Goal: Task Accomplishment & Management: Manage account settings

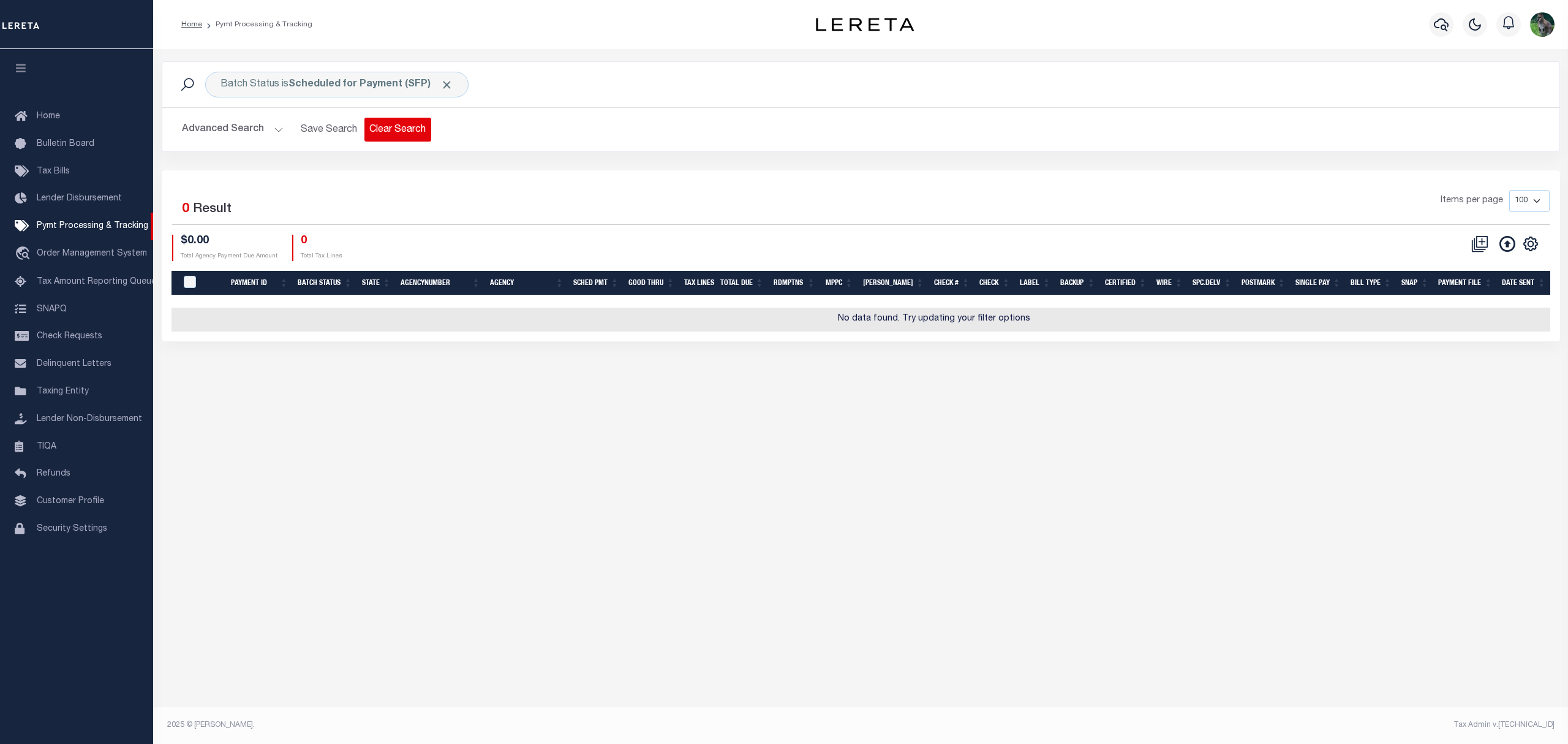
click at [398, 135] on button "Clear Search" at bounding box center [398, 130] width 67 height 24
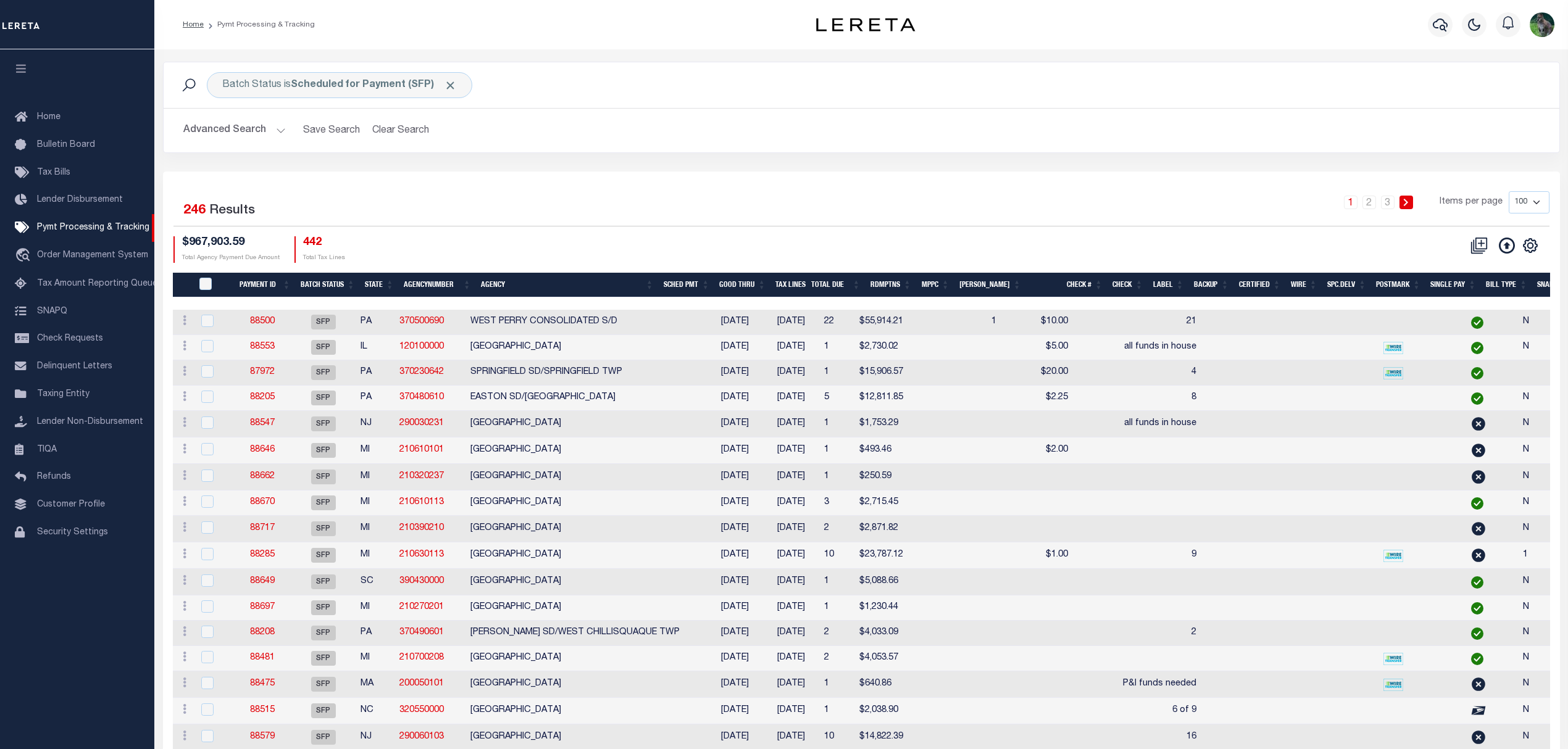
drag, startPoint x: 600, startPoint y: 179, endPoint x: 502, endPoint y: 196, distance: 99.5
click at [499, 196] on div "Selected 246 Results" at bounding box center [338, 209] width 330 height 35
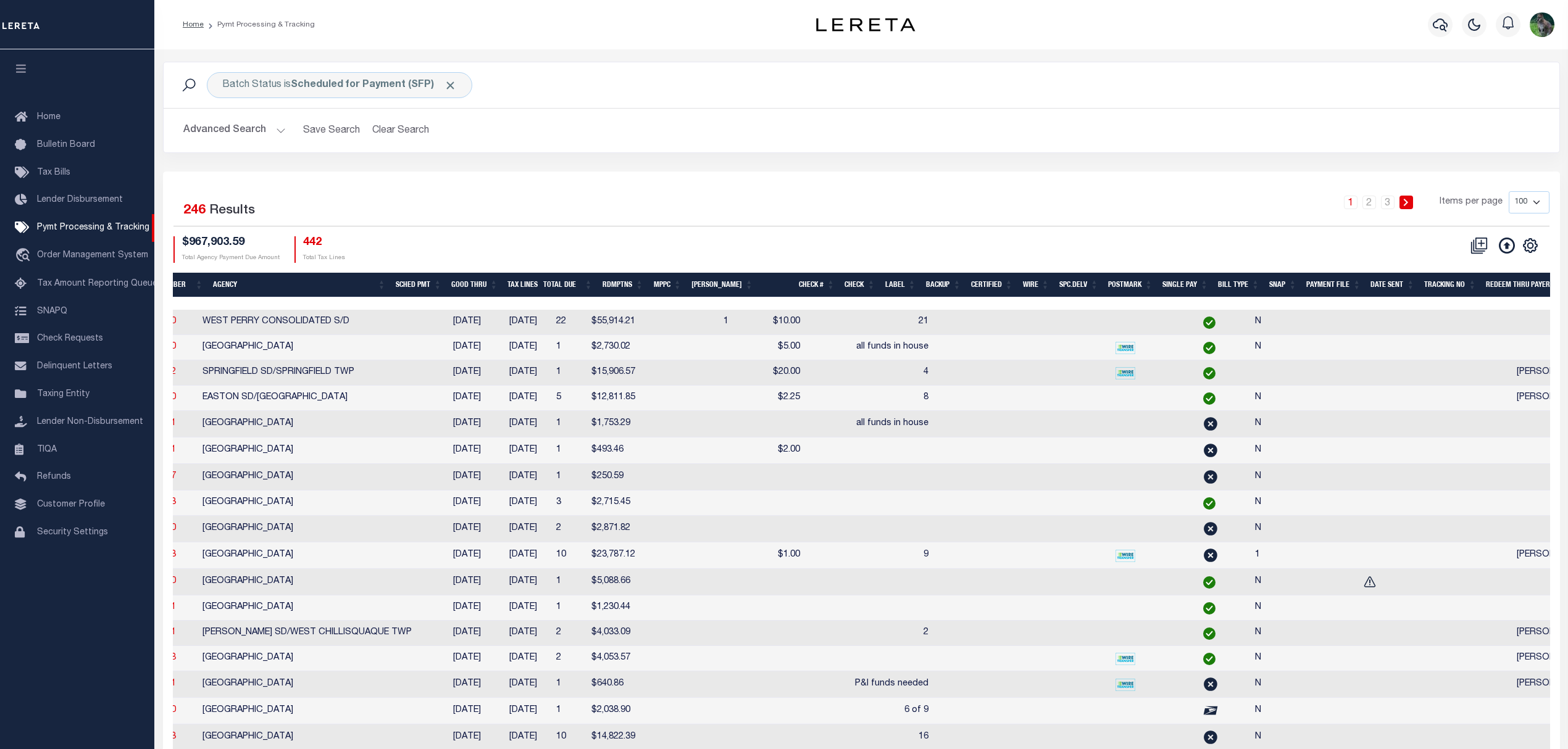
scroll to position [0, 284]
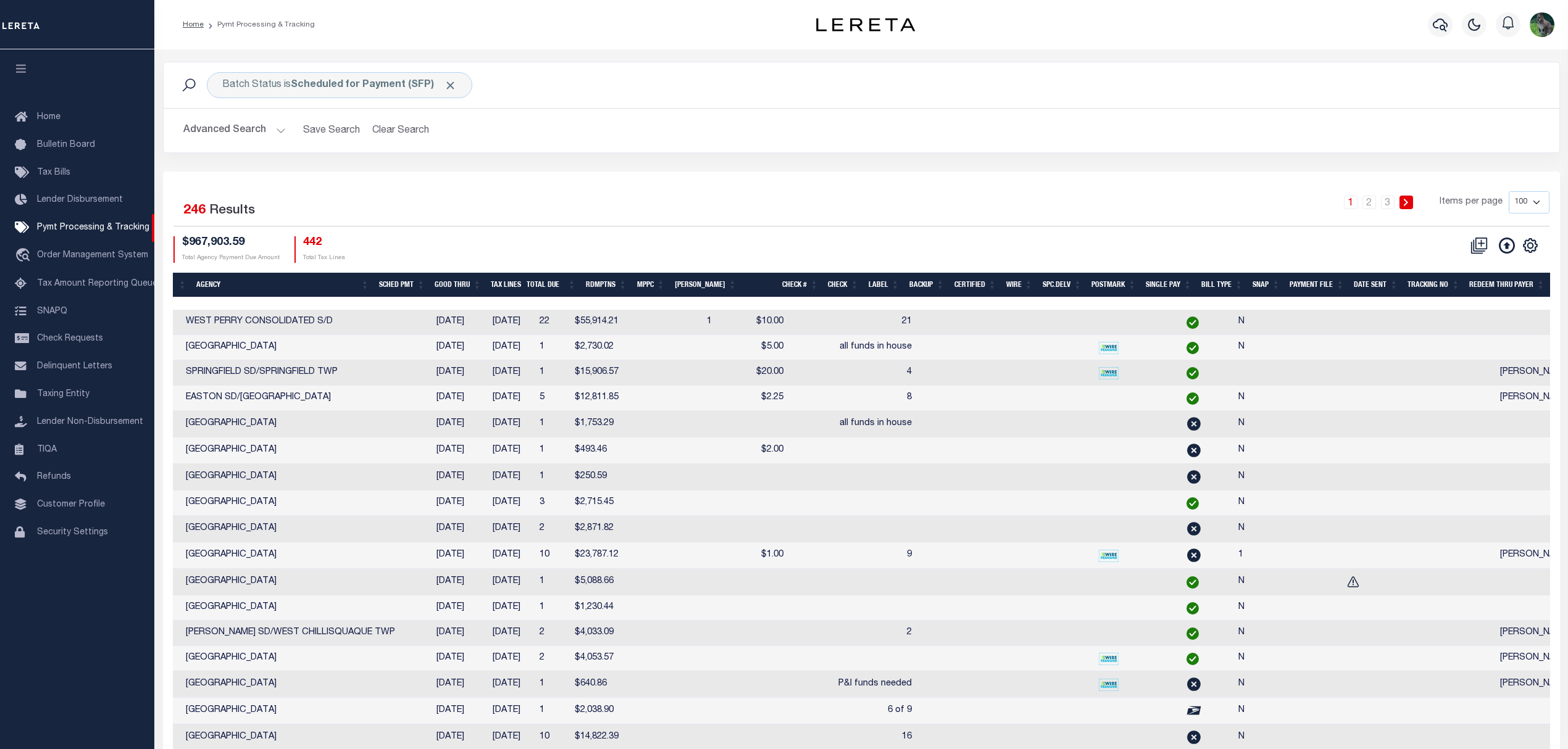
click at [1255, 289] on th "SNAP" at bounding box center [1266, 285] width 37 height 25
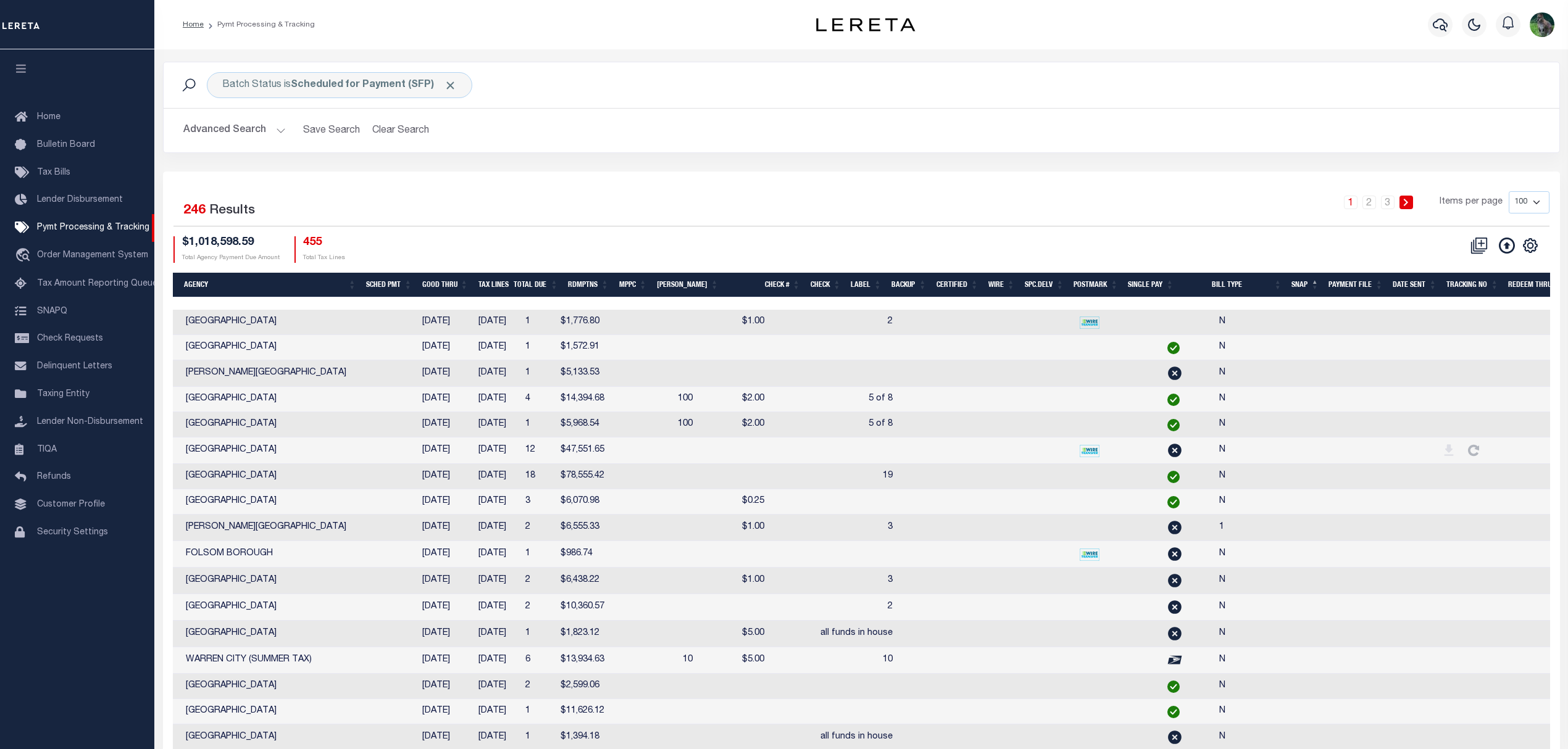
click at [1305, 290] on th "SNAP" at bounding box center [1305, 285] width 37 height 25
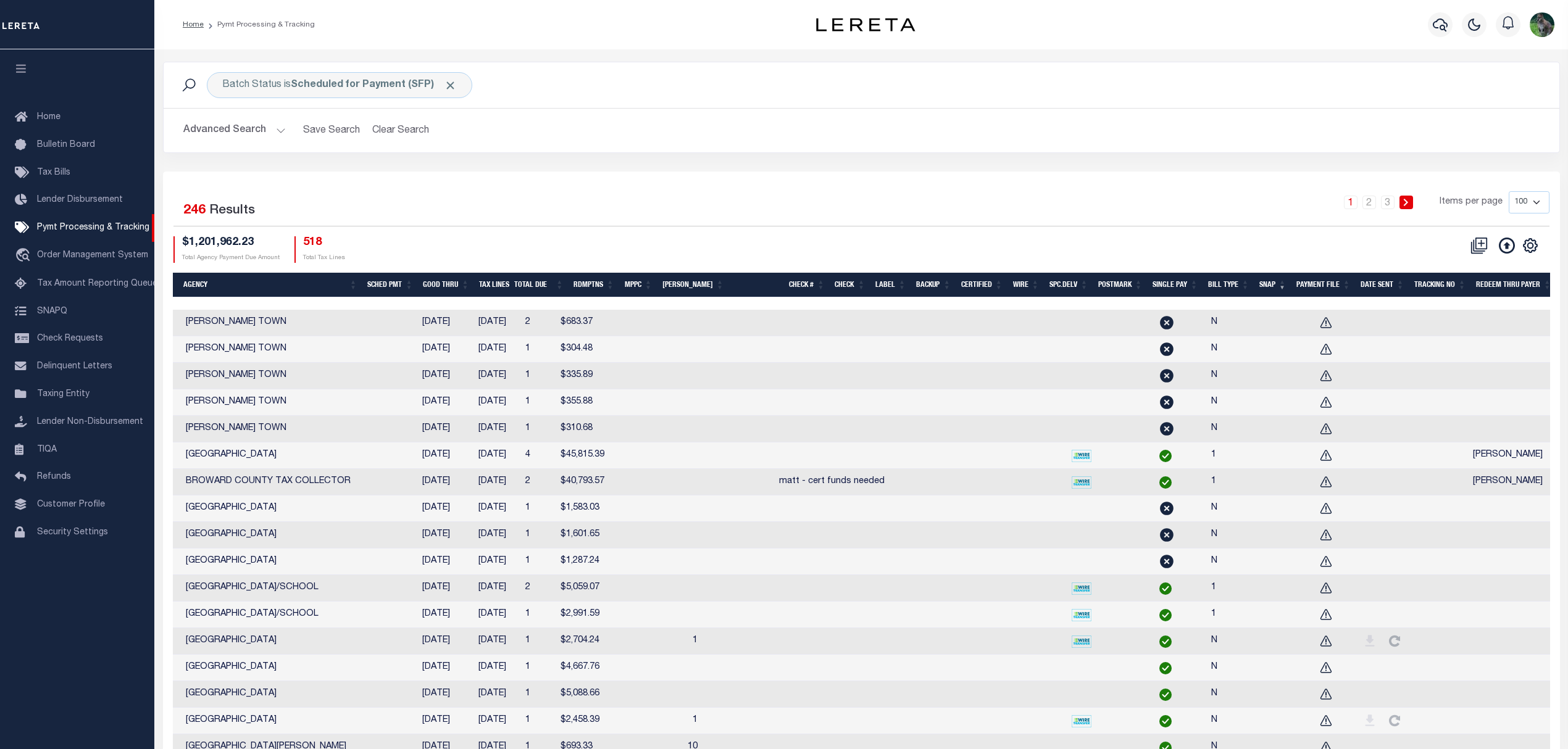
drag, startPoint x: 830, startPoint y: 311, endPoint x: 653, endPoint y: 317, distance: 177.1
click at [653, 317] on tr "ACTIONS Delete Batch 88655 SFP MA 200010203 DENNIS TOWN 07/27/2024 08/31/2025 2…" at bounding box center [760, 323] width 1744 height 27
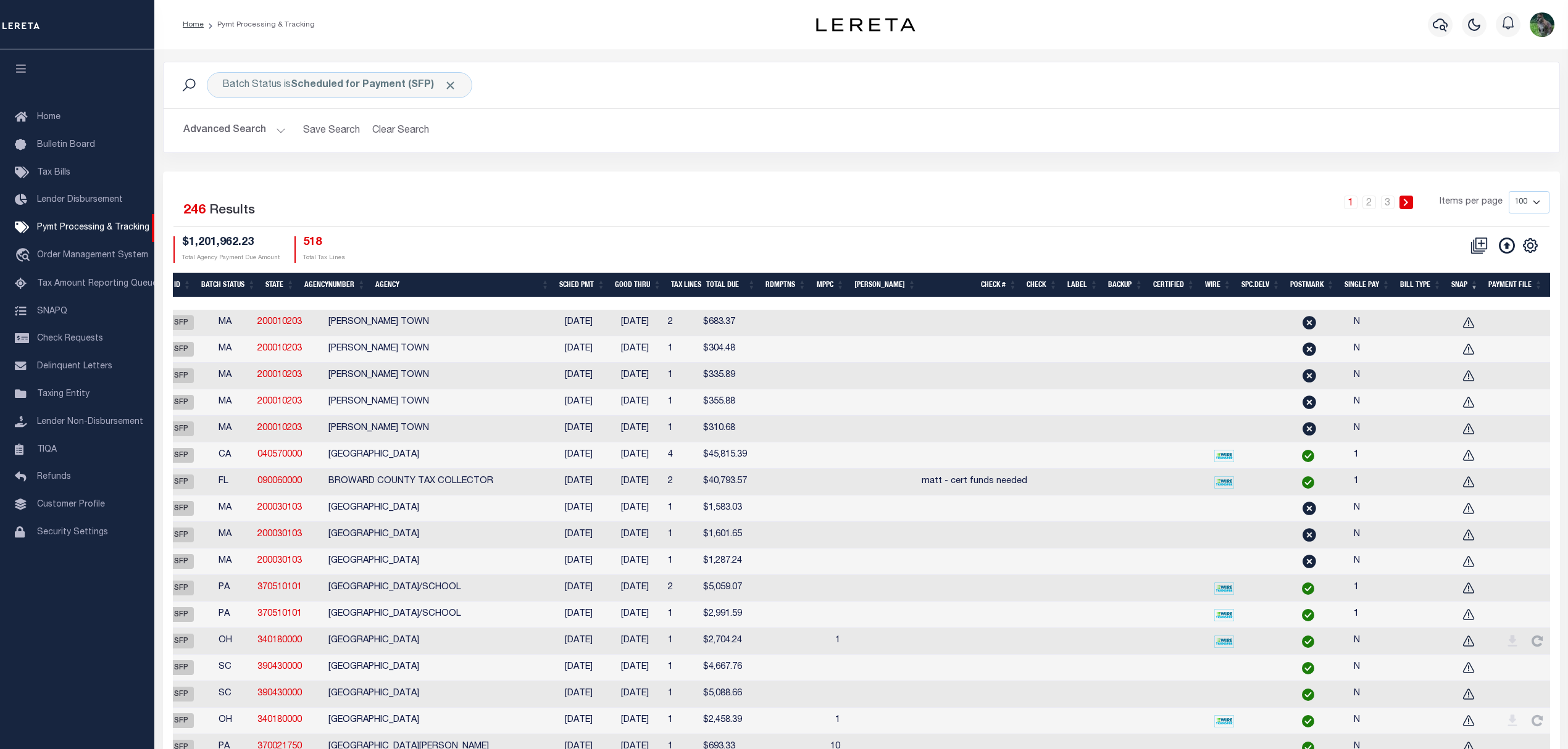
scroll to position [0, 93]
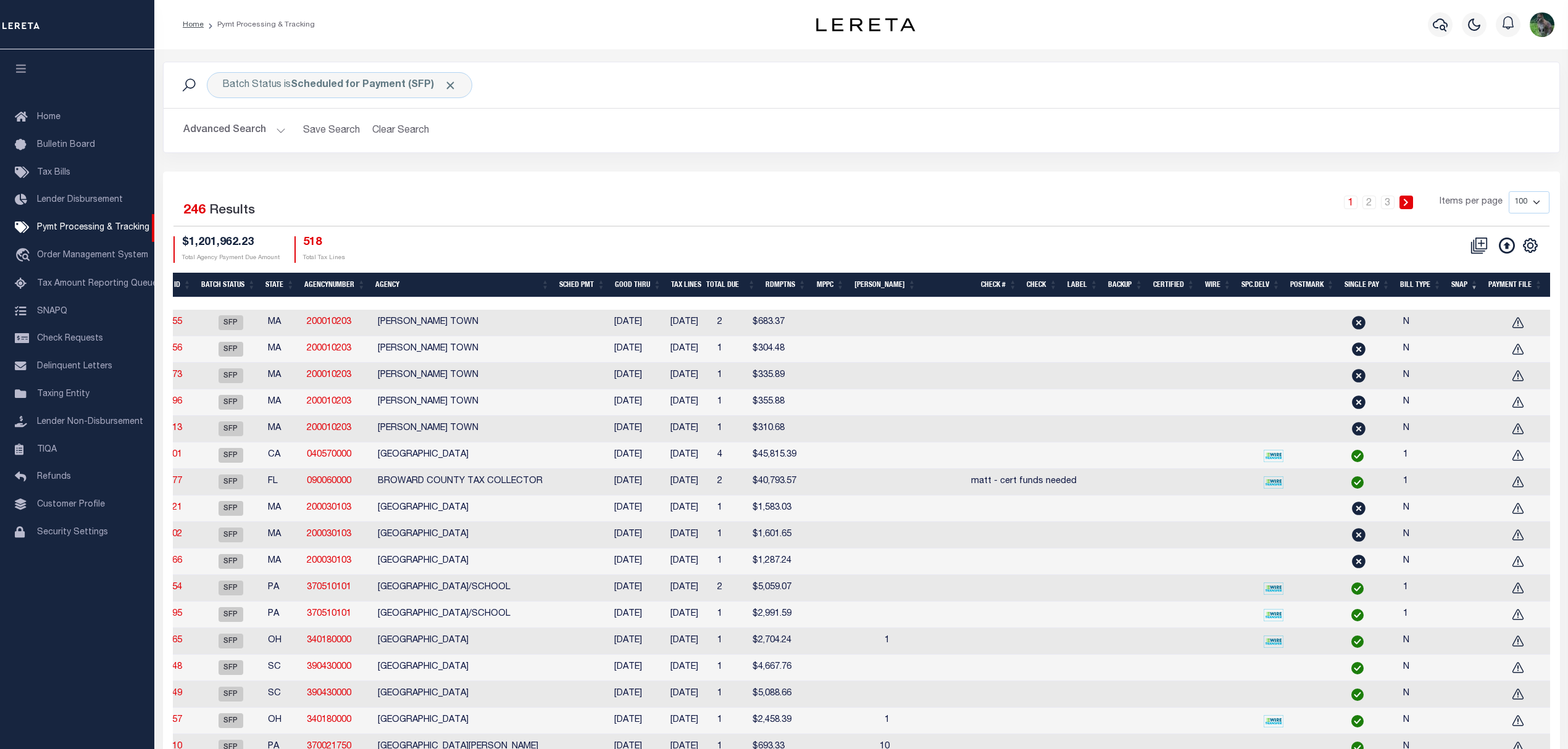
click at [817, 489] on td at bounding box center [832, 482] width 51 height 27
checkbox input "true"
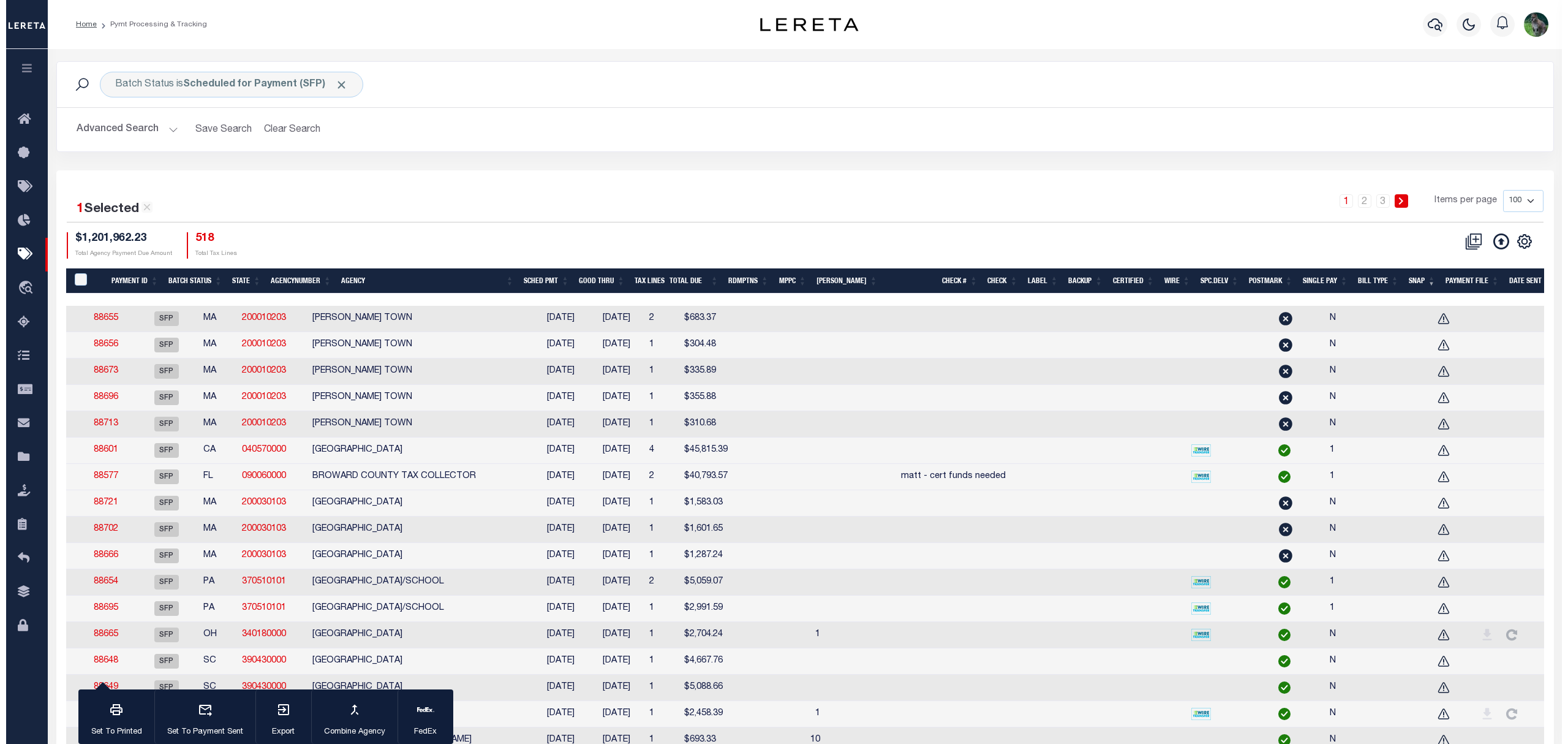
scroll to position [0, 18]
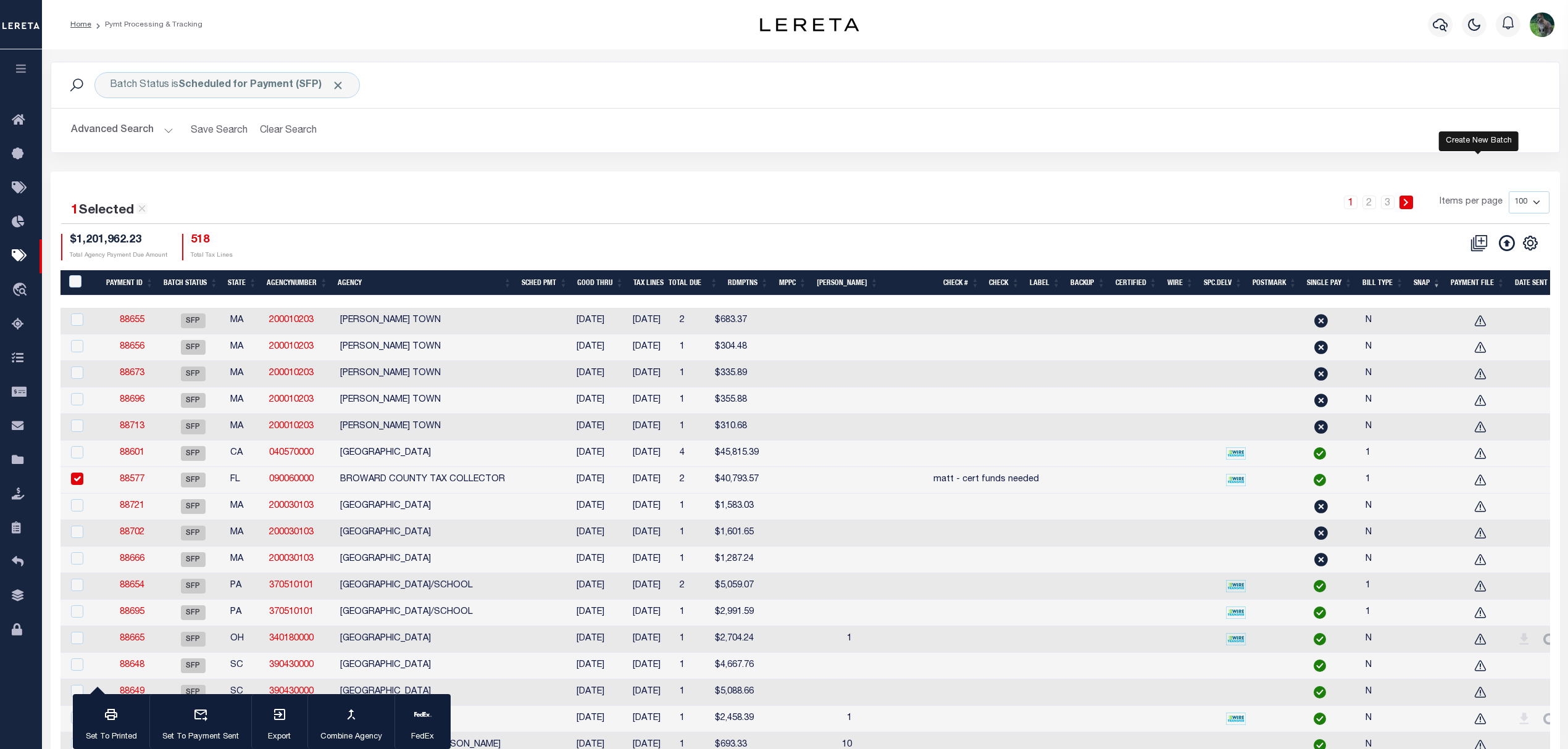
click at [1475, 245] on icon at bounding box center [1479, 242] width 17 height 17
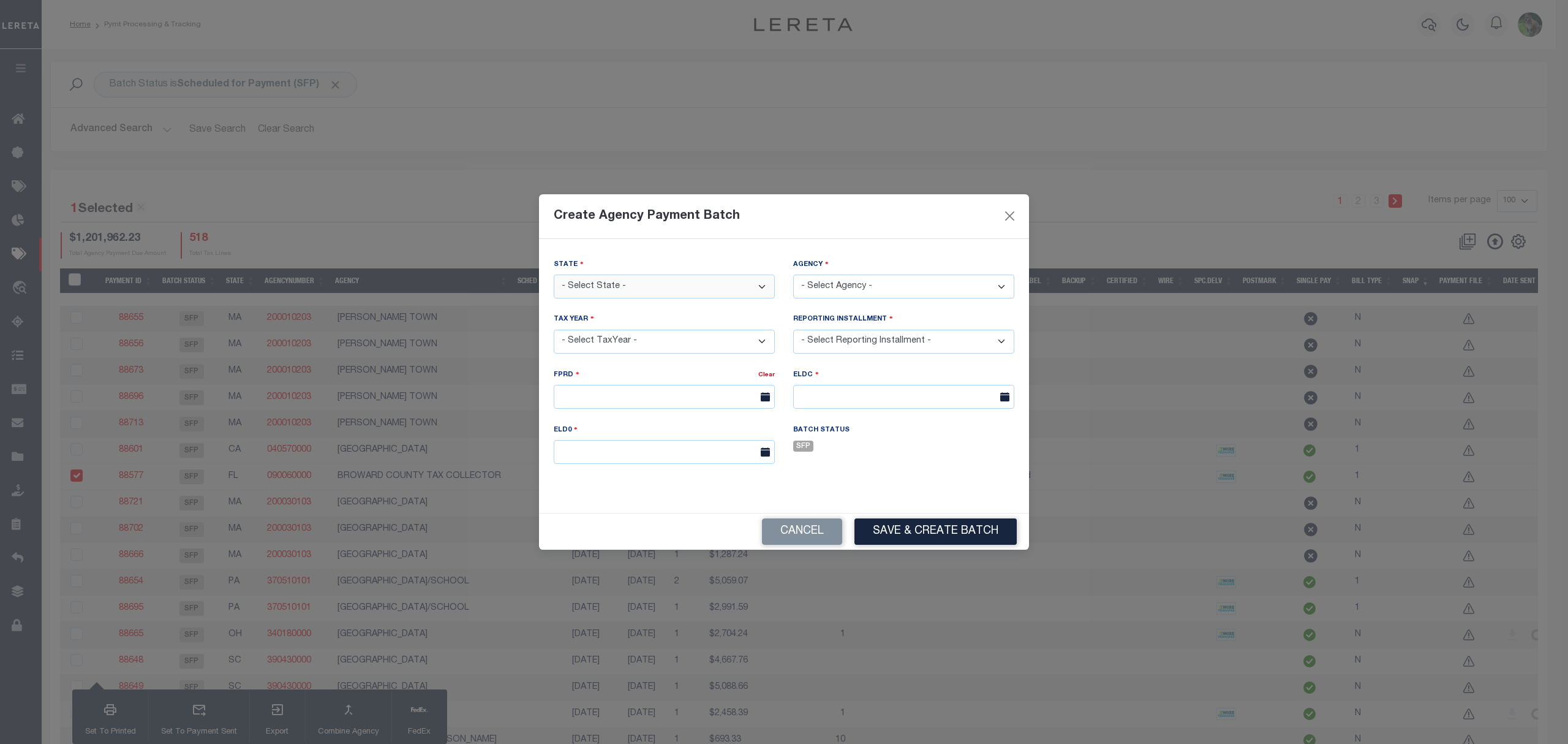
click at [643, 287] on select "- Select State - AK AL AR AZ CA CO CT DC DE FL GA GU HI IA ID IL IN KS KY LA MA…" at bounding box center [664, 286] width 221 height 24
click at [648, 287] on select "- Select State - AK AL AR AZ CA CO CT DC DE FL GA GU HI IA ID IL IN KS KY LA MA…" at bounding box center [664, 286] width 221 height 24
select select "FL"
click at [554, 274] on select "- Select State - AK AL AR AZ CA CO CT DC DE FL GA GU HI IA ID IL IN KS KY LA MA…" at bounding box center [664, 286] width 221 height 24
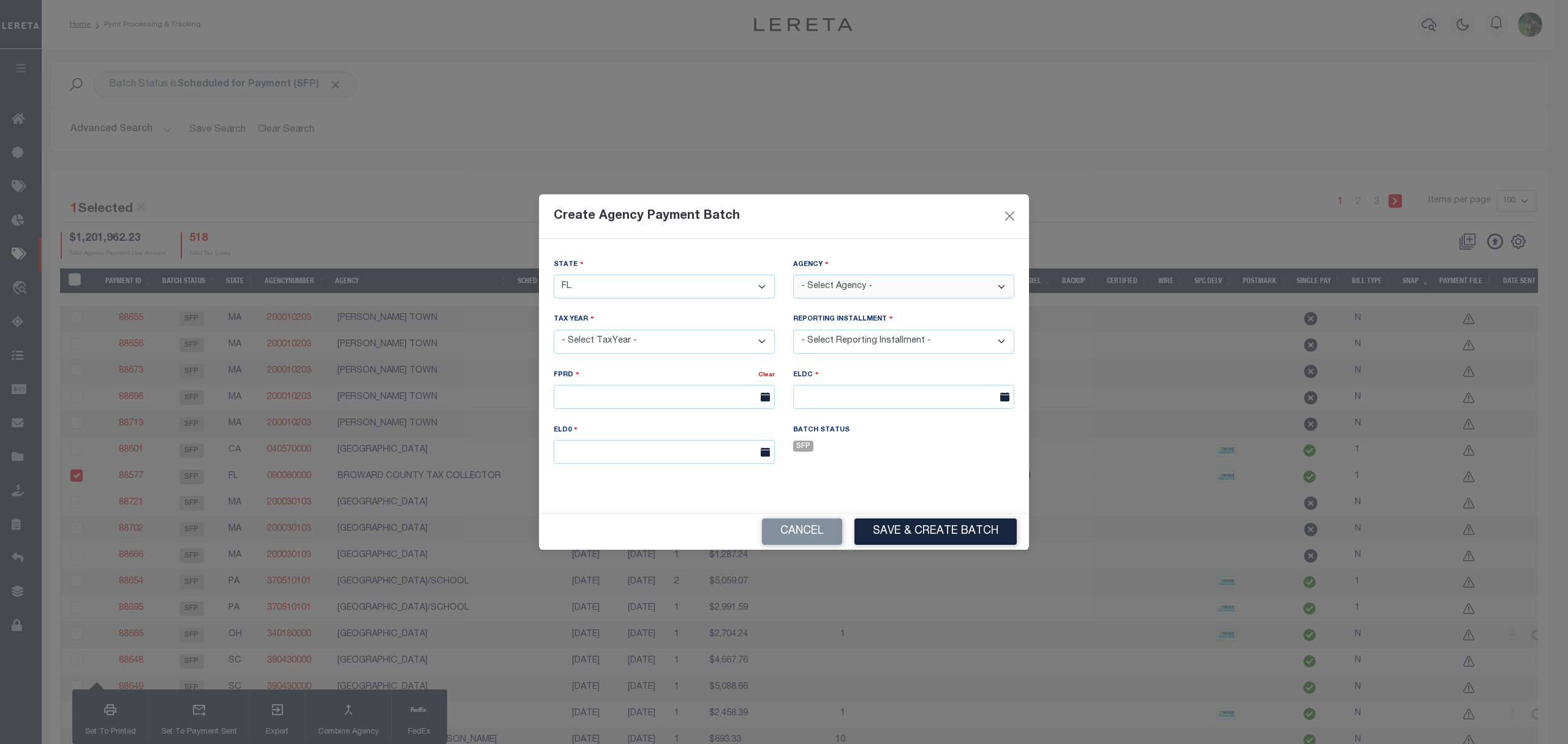
click at [872, 280] on select "- Select Agency -" at bounding box center [904, 286] width 221 height 24
select select "1201100000"
click at [793, 274] on select "- Select Agency - ALACHUA COUNTY - County ALACHUA COUNTY MOBILE HOMES - Interim…" at bounding box center [904, 286] width 221 height 24
click at [736, 346] on select "- Select TaxYear -" at bounding box center [664, 342] width 221 height 24
select select "2024"
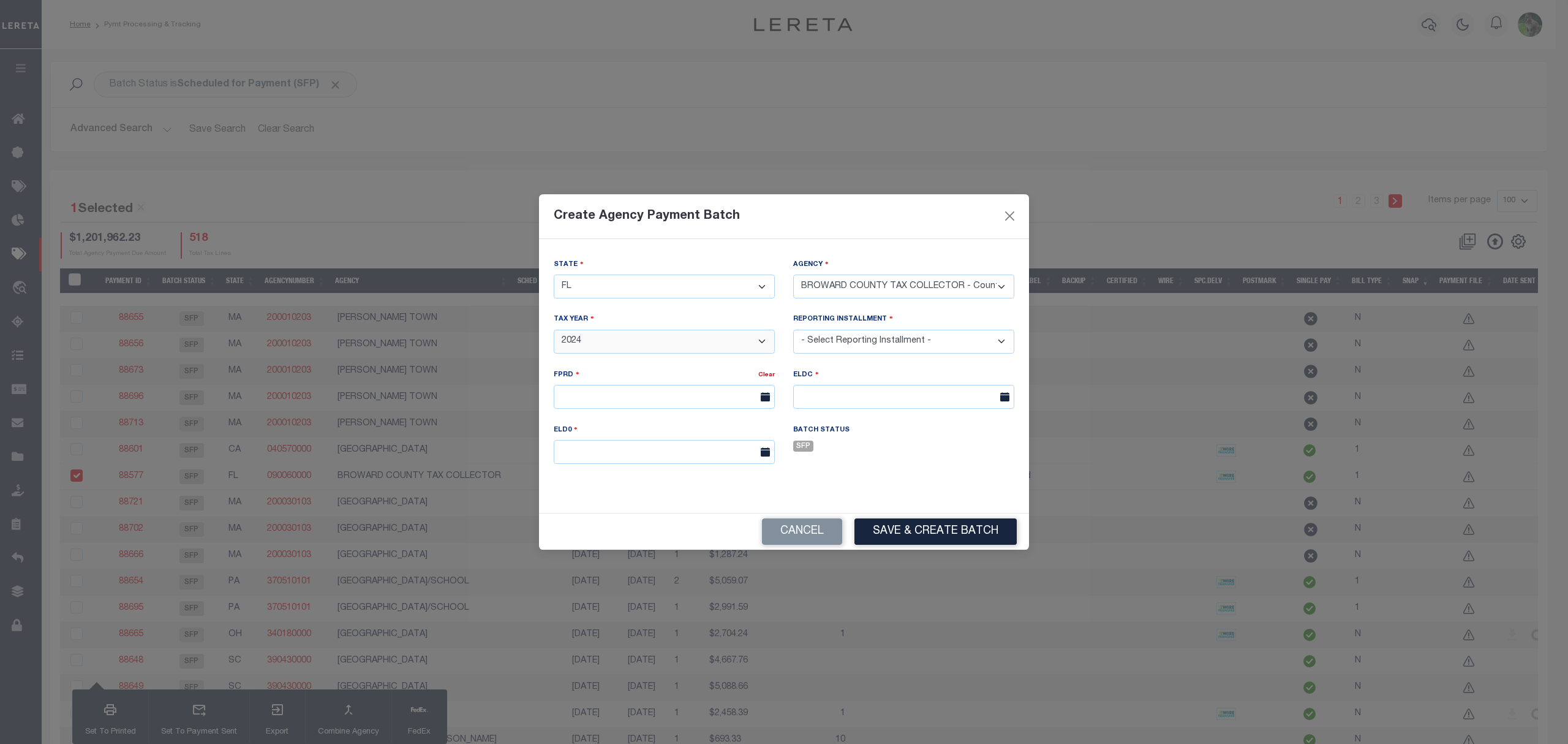
click at [554, 330] on select "- Select TaxYear - 2025 2024 2023 2022 2021 2020 2019 2018 2017 2016 2015 2014 …" at bounding box center [664, 342] width 221 height 24
drag, startPoint x: 876, startPoint y: 329, endPoint x: 878, endPoint y: 346, distance: 17.1
click at [876, 330] on select "- Select Reporting Installment -" at bounding box center [904, 342] width 221 height 24
select select "1/1"
click at [793, 330] on select "- Select Reporting Installment - 1/1" at bounding box center [904, 342] width 221 height 24
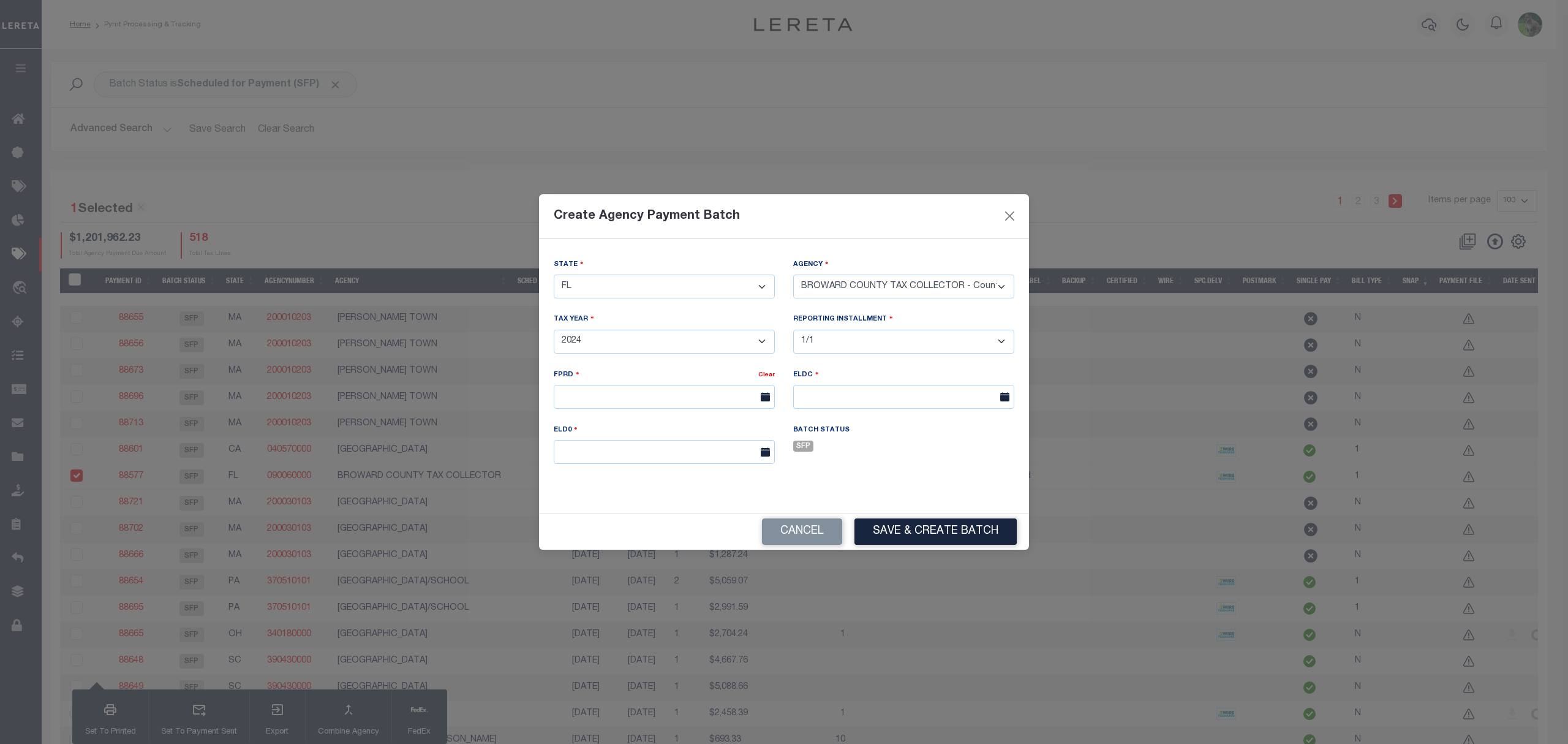
type input "11/19/2024"
type input "11/29/2024"
type input "03/31/2025"
click at [954, 285] on select "- Select Agency - ALACHUA COUNTY - County ALACHUA COUNTY MOBILE HOMES - Interim…" at bounding box center [904, 286] width 221 height 24
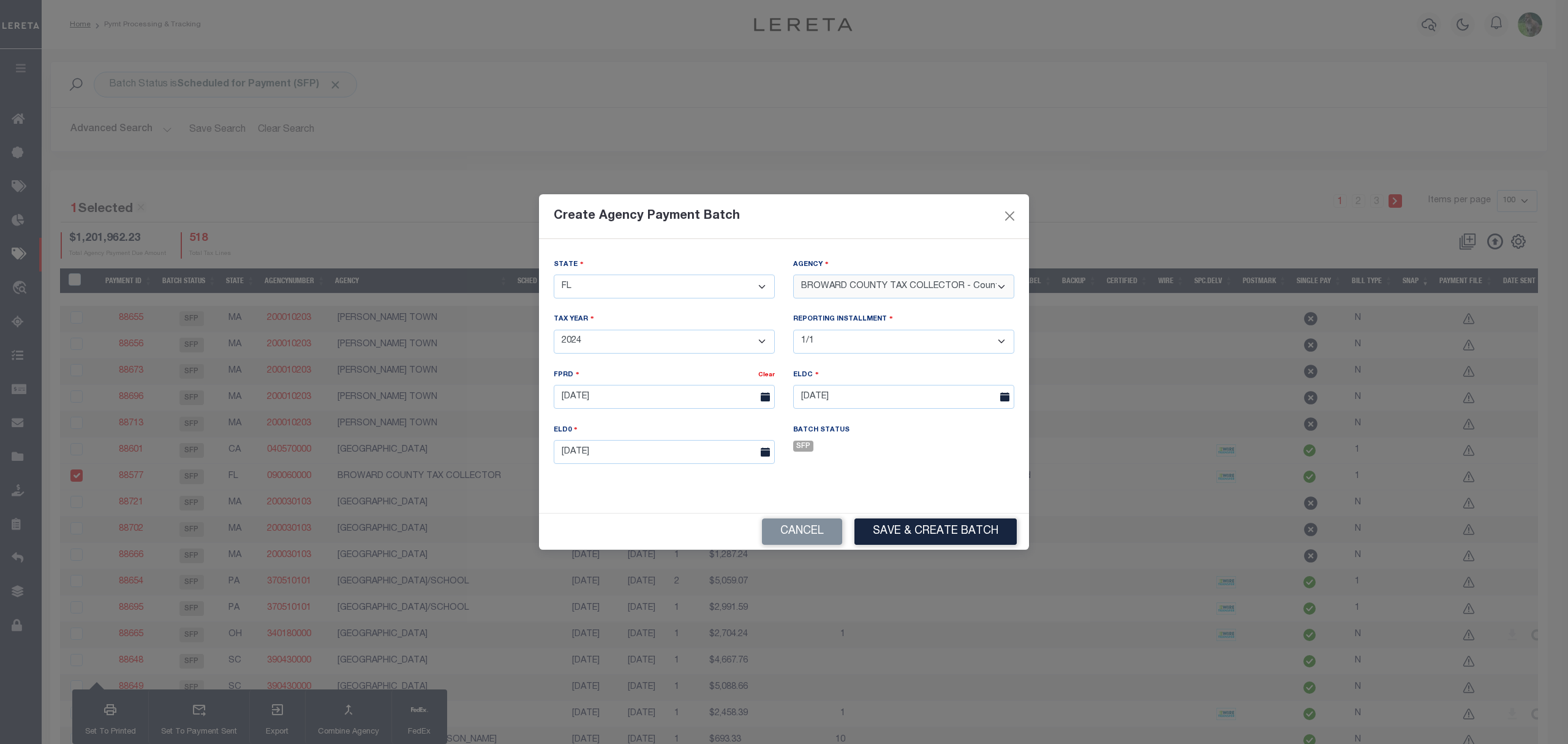
click at [954, 285] on select "- Select Agency - ALACHUA COUNTY - County ALACHUA COUNTY MOBILE HOMES - Interim…" at bounding box center [904, 286] width 221 height 24
click at [974, 534] on button "Save & Create Batch" at bounding box center [936, 531] width 162 height 26
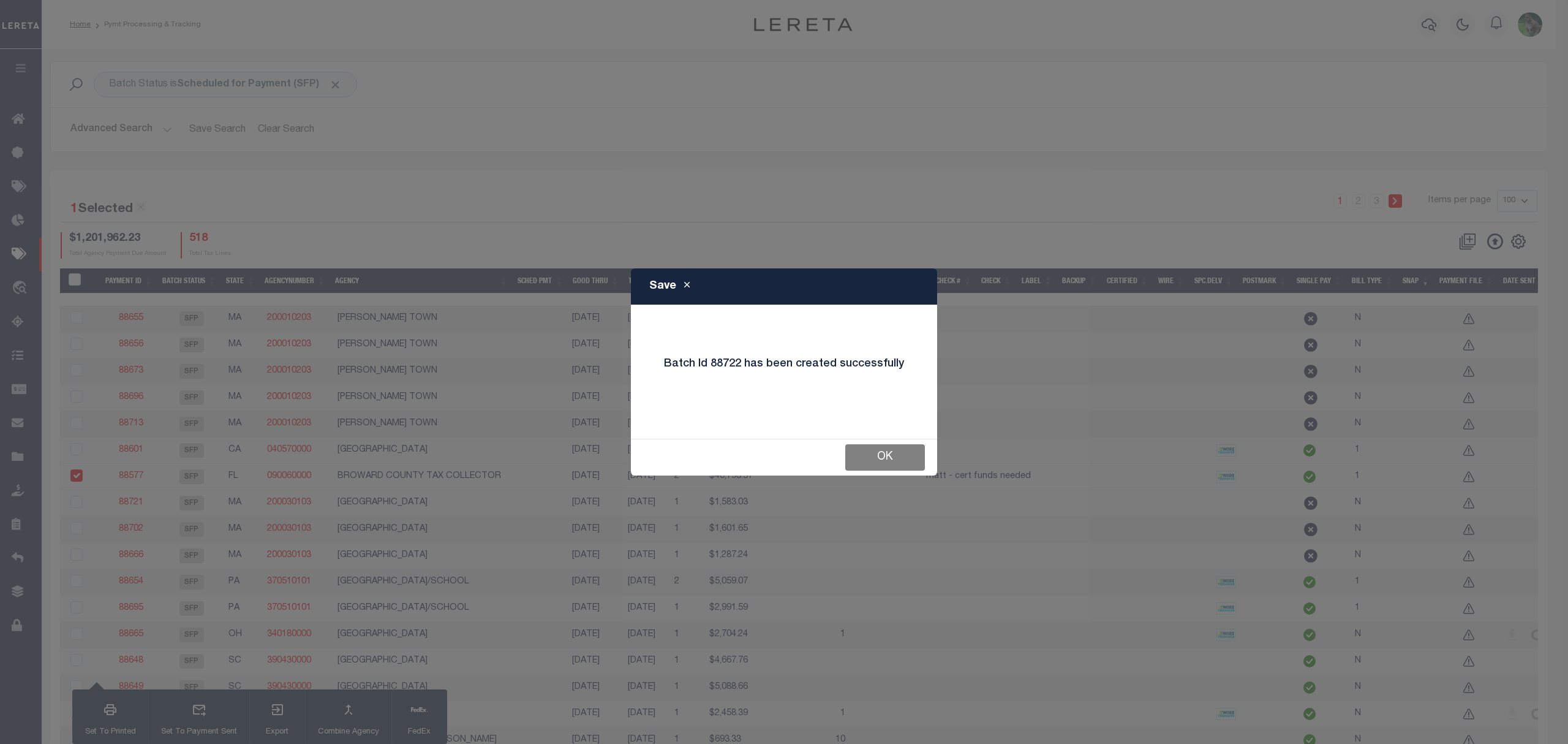
click at [913, 458] on button "OK" at bounding box center [885, 457] width 80 height 26
checkbox input "false"
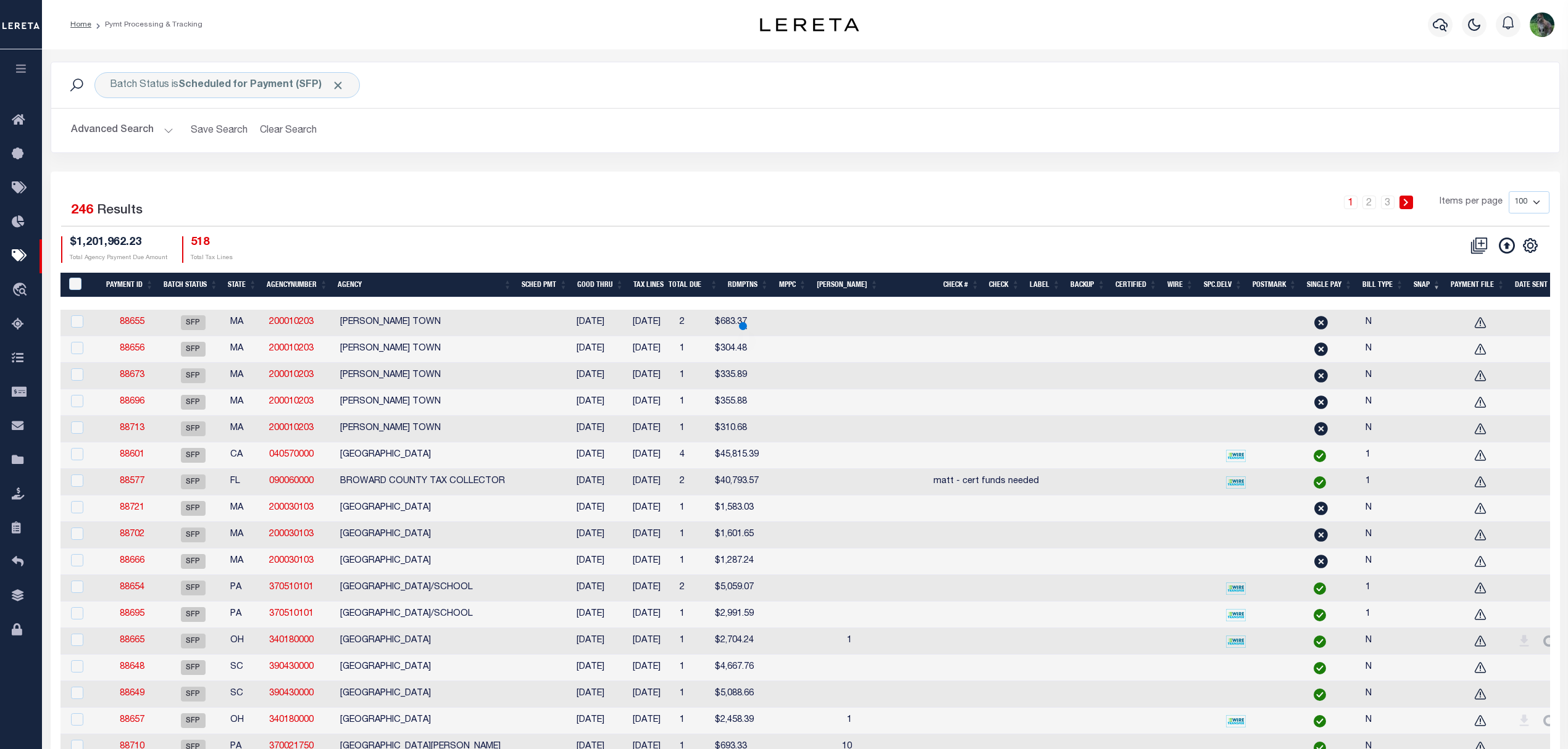
select select
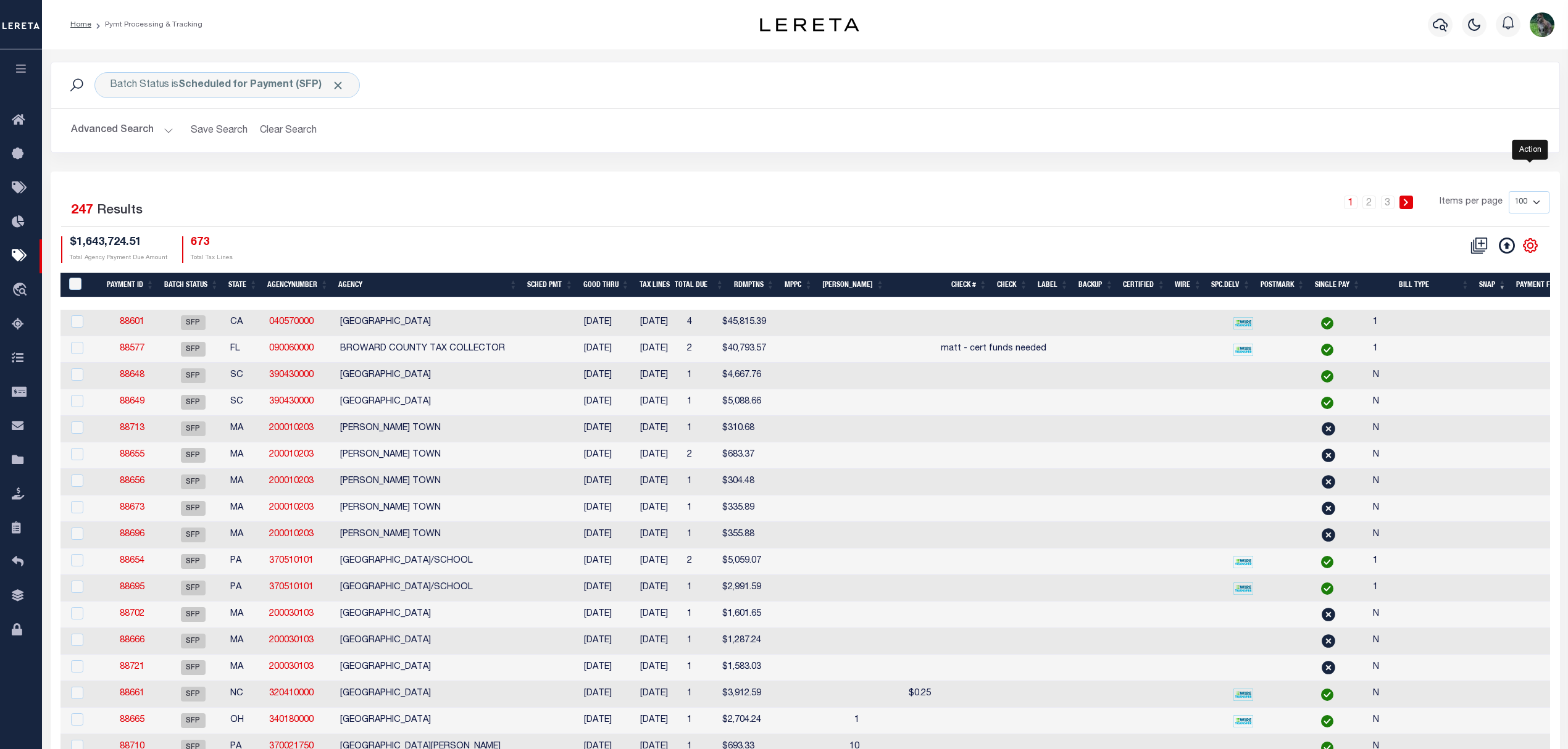
click at [1532, 242] on icon "" at bounding box center [1530, 245] width 14 height 14
click at [1471, 341] on span "Show Filter" at bounding box center [1454, 337] width 46 height 9
select select
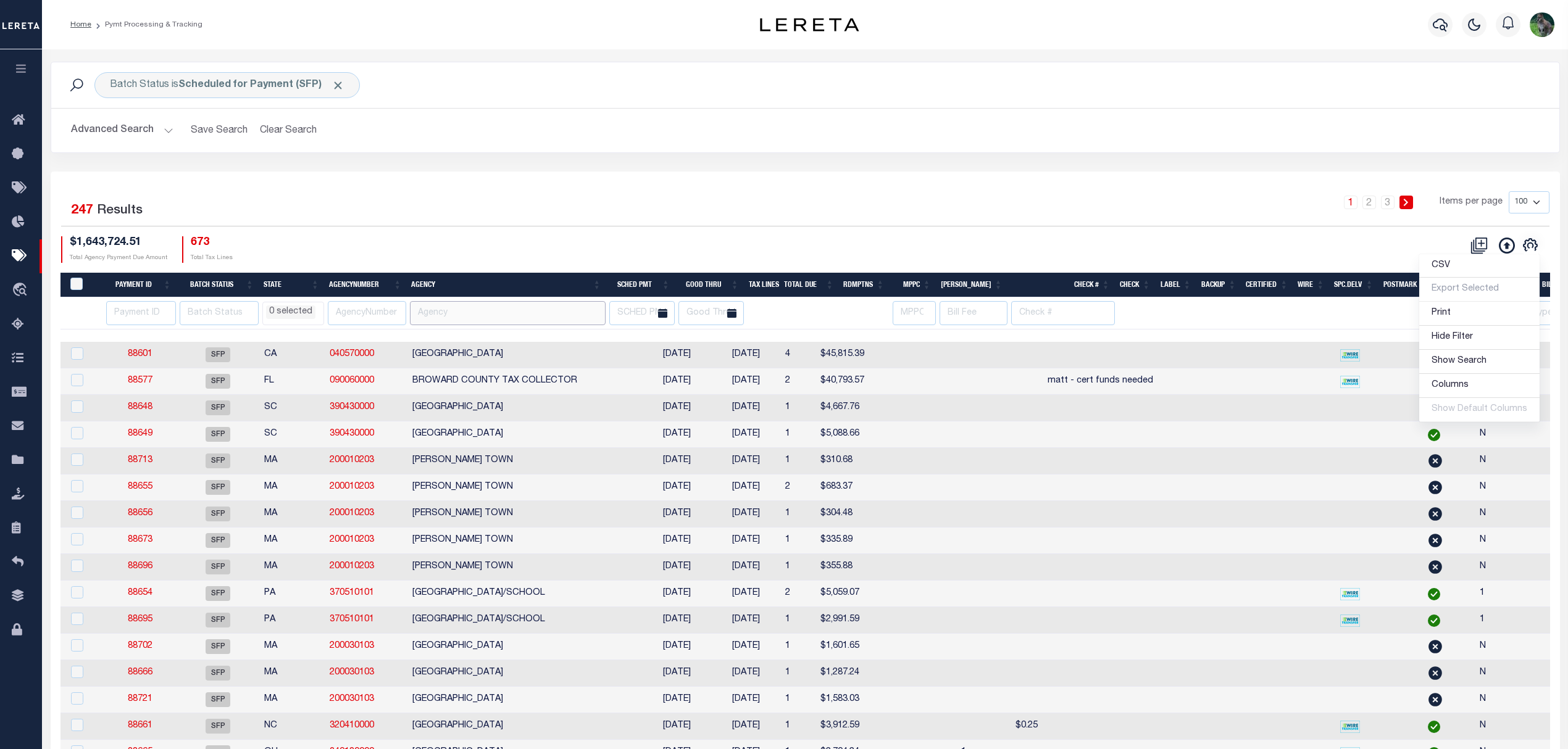
click at [455, 313] on input "text" at bounding box center [508, 313] width 196 height 24
type input "broward"
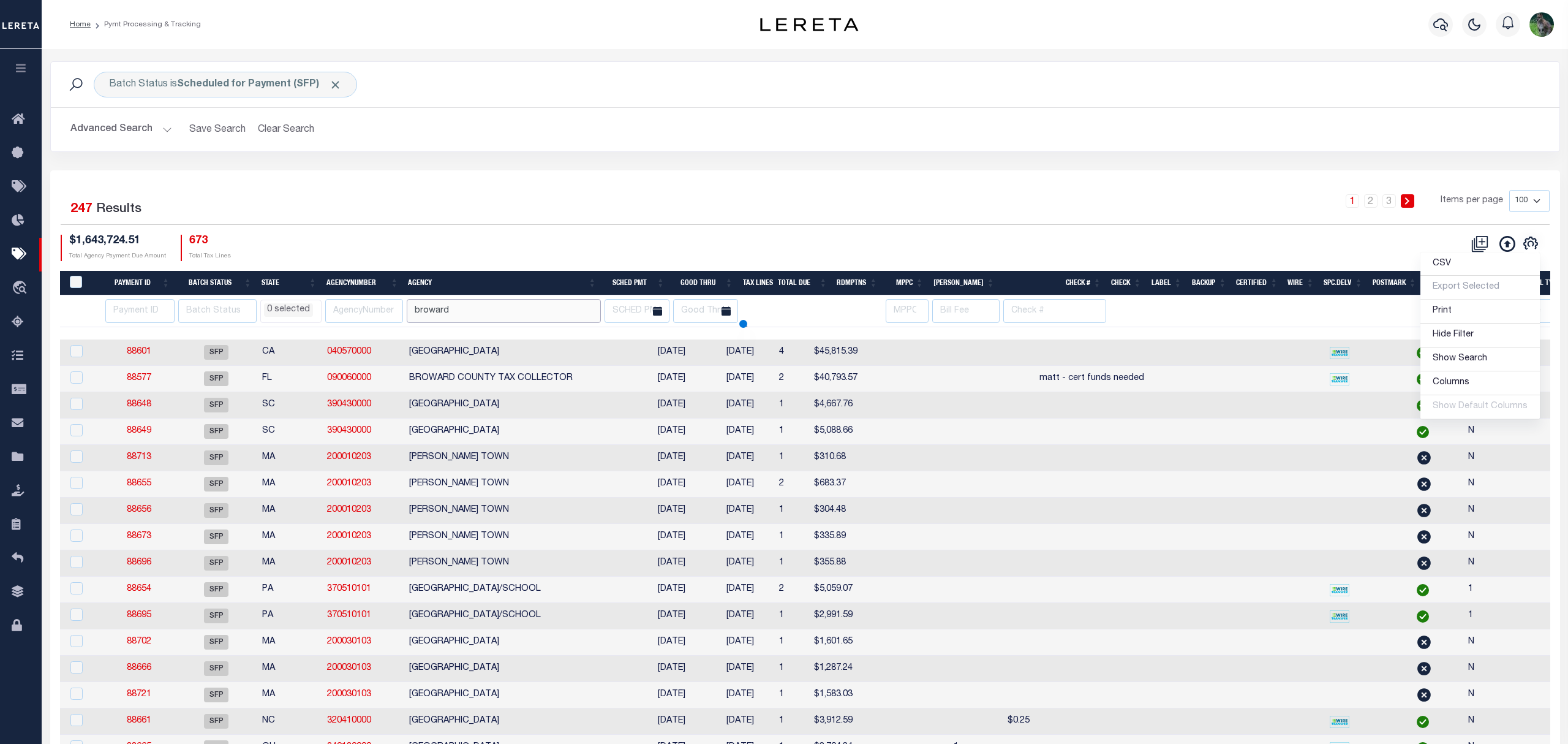
select select
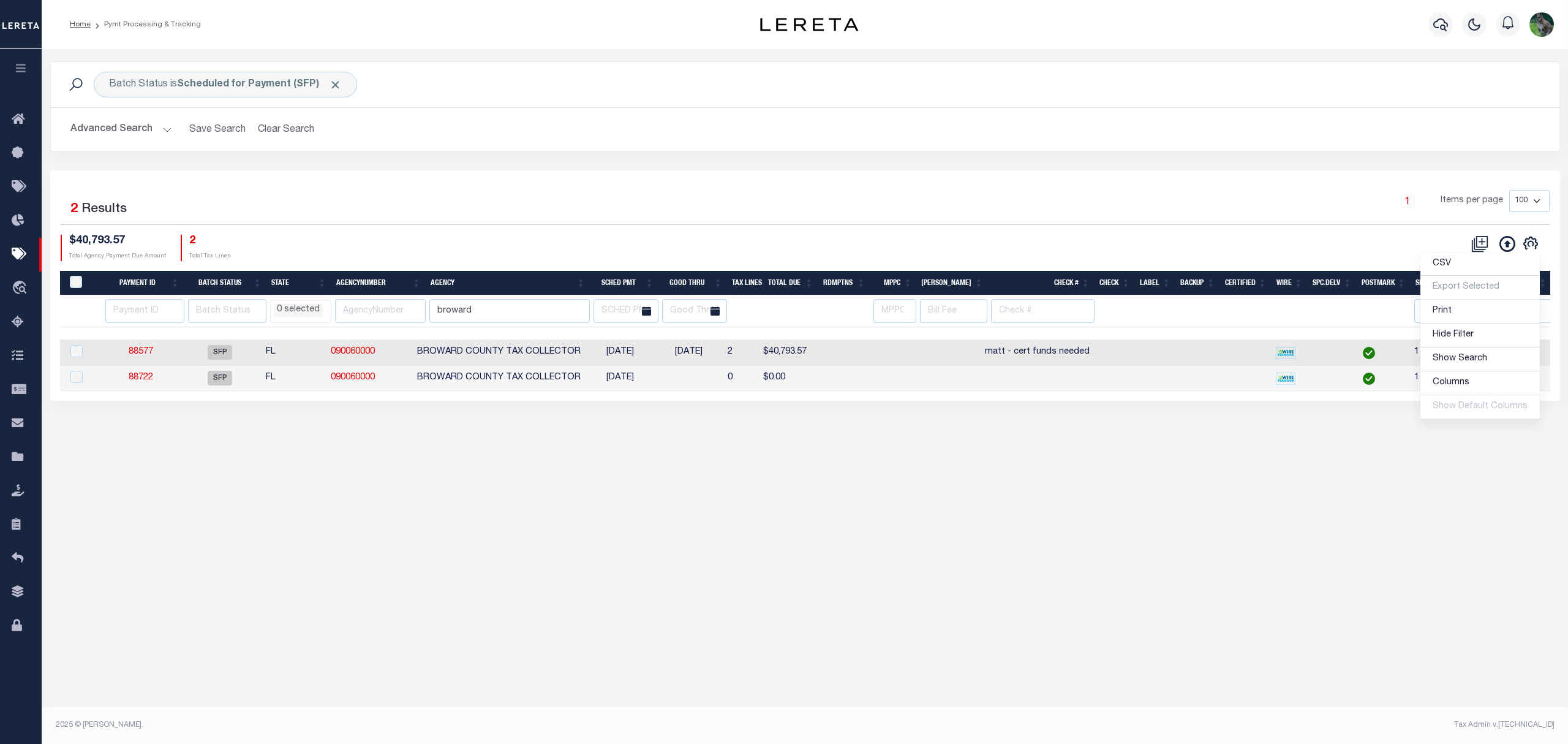
click at [1346, 474] on div "Batch Status is Scheduled for Payment (SFP) Search Advanced Search Save Search …" at bounding box center [804, 383] width 1526 height 670
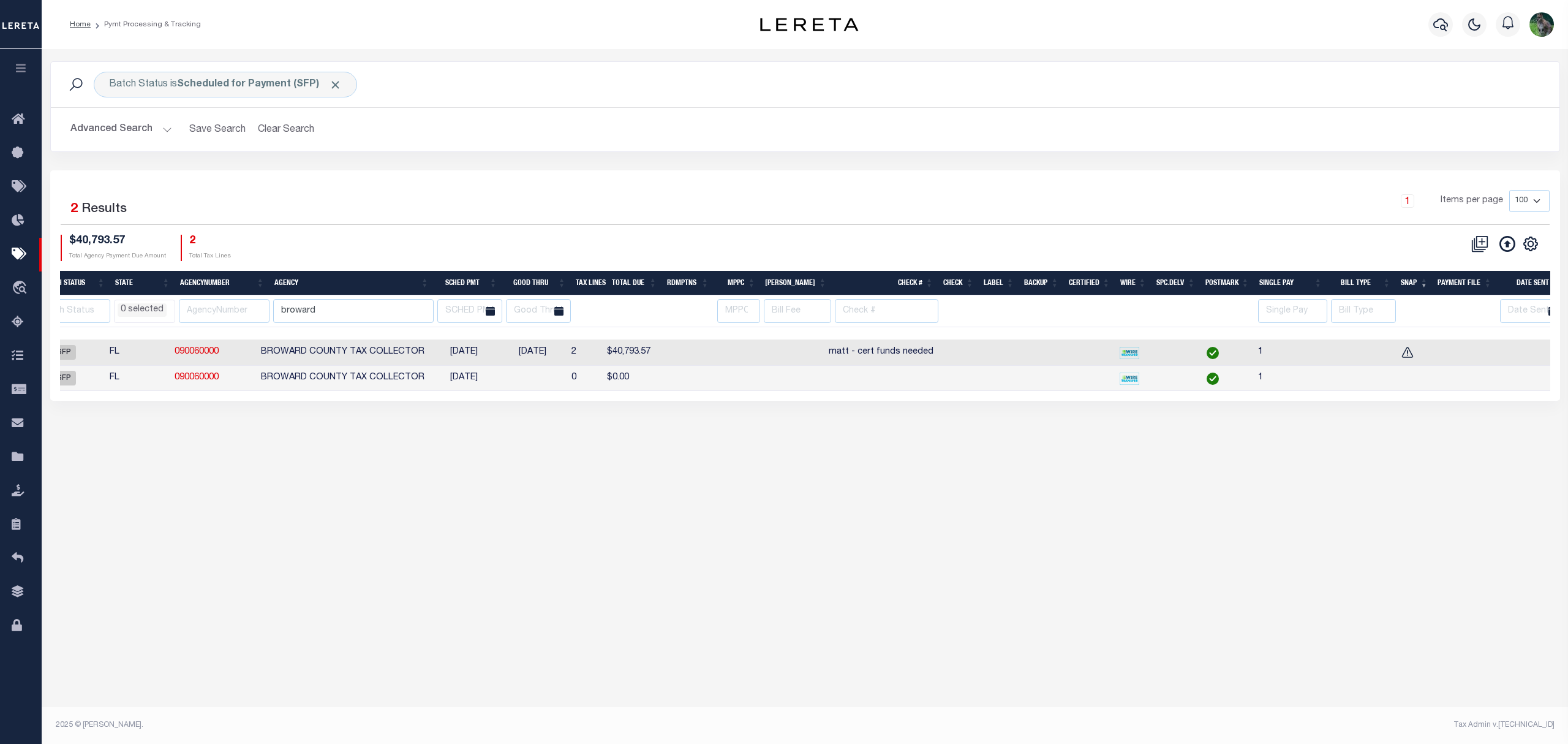
scroll to position [0, 0]
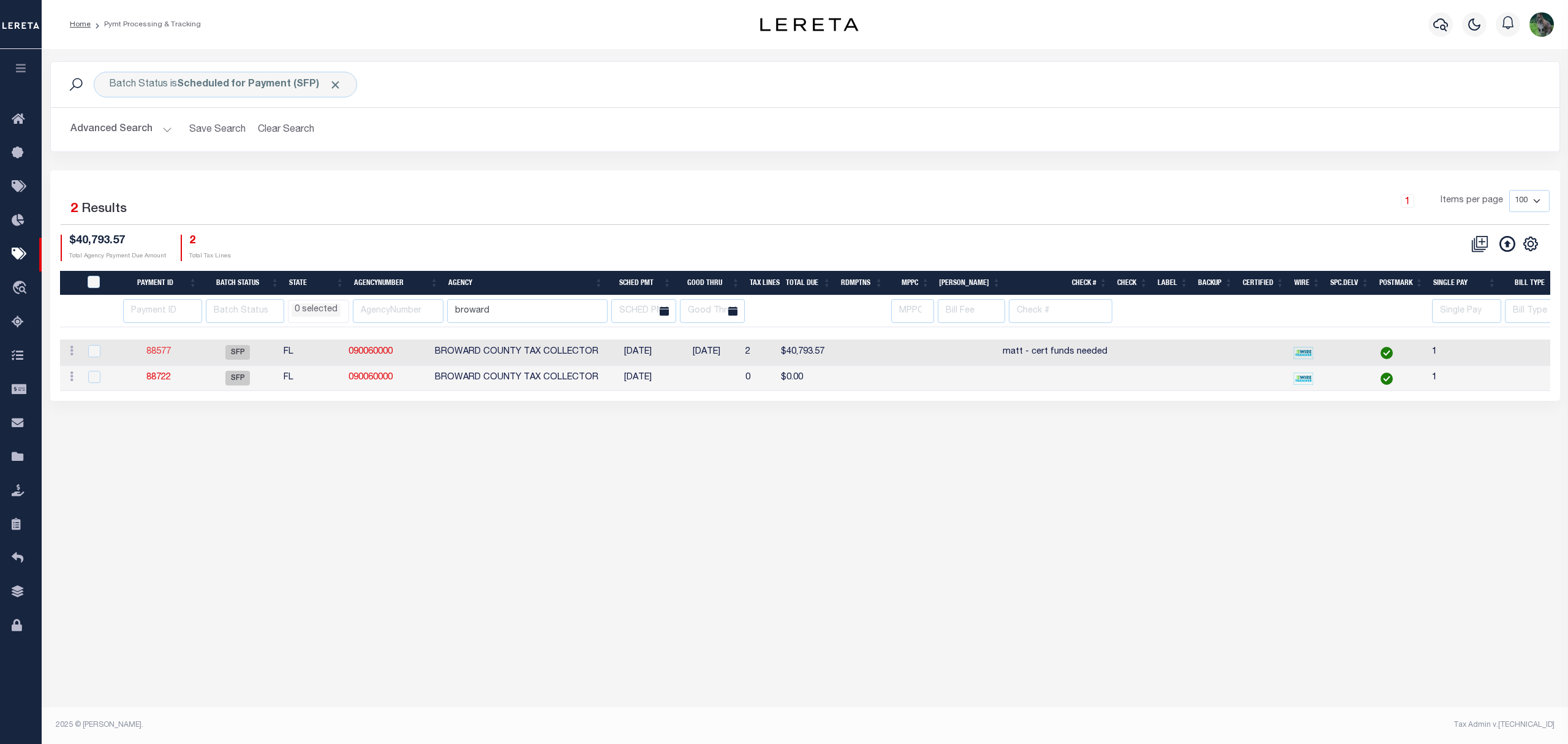
click at [168, 350] on link "88577" at bounding box center [158, 351] width 25 height 9
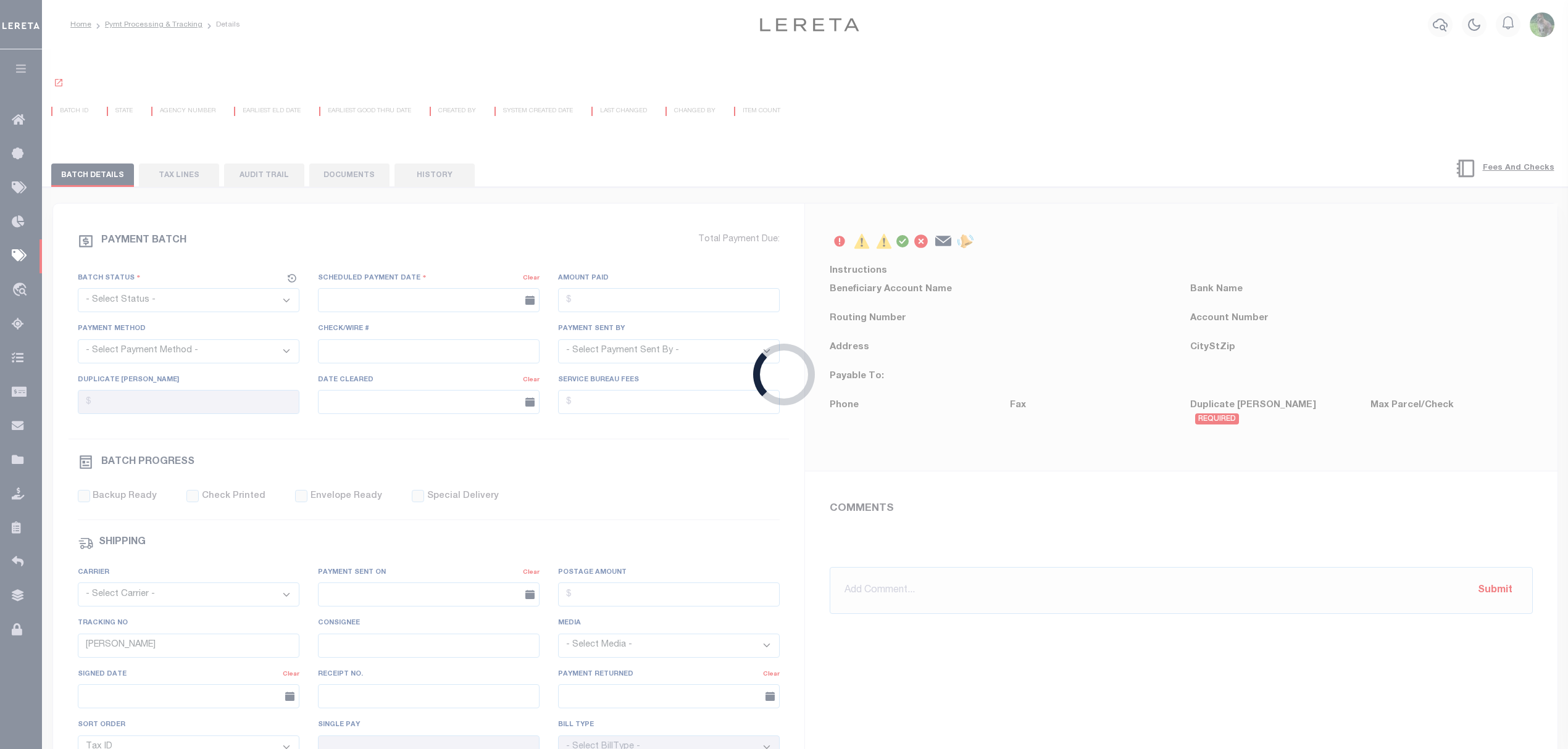
select select "SFP"
type input "11/20/2024"
type input "matt - cert funds needed"
type input "1"
radio input "true"
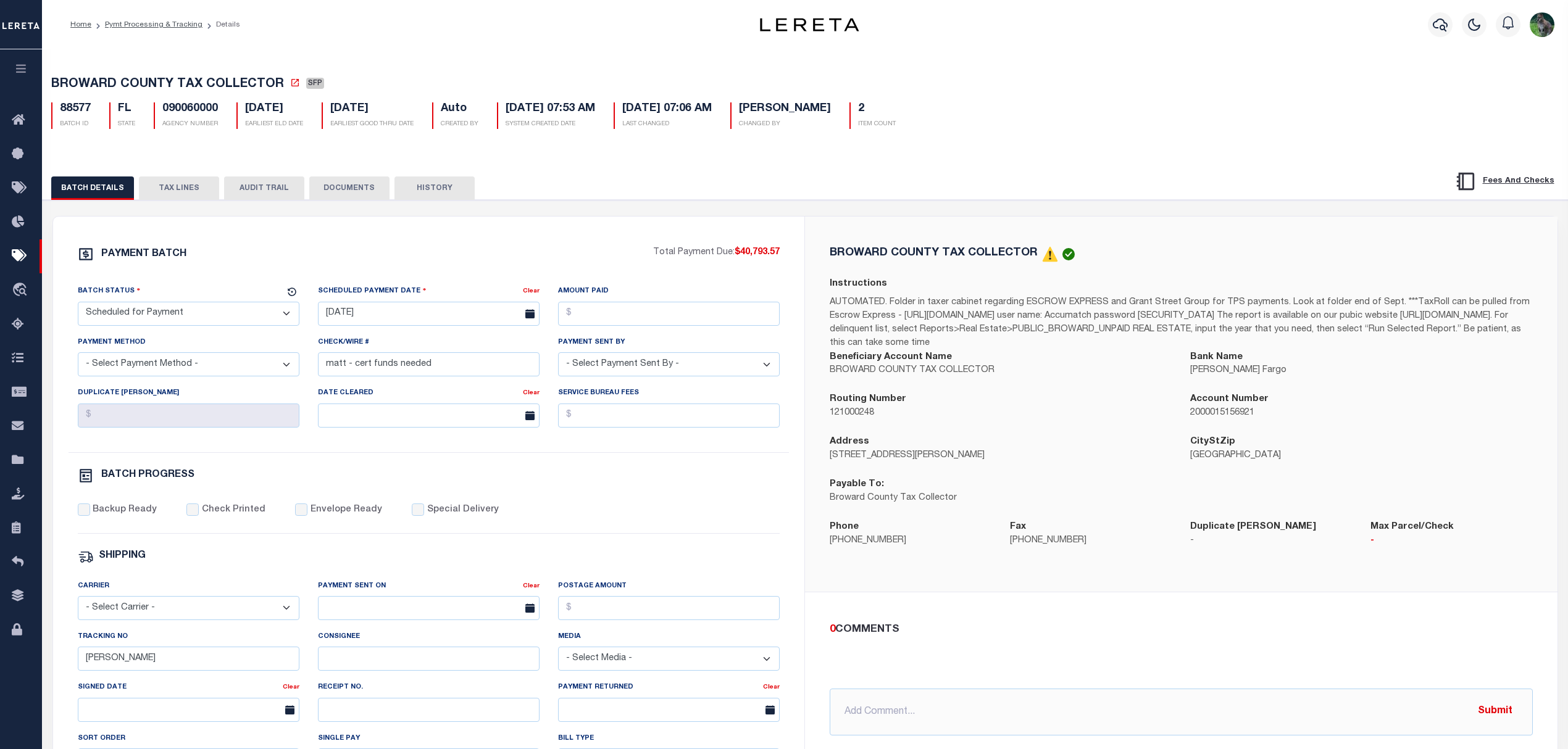
click at [165, 180] on button "TAX LINES" at bounding box center [179, 188] width 81 height 23
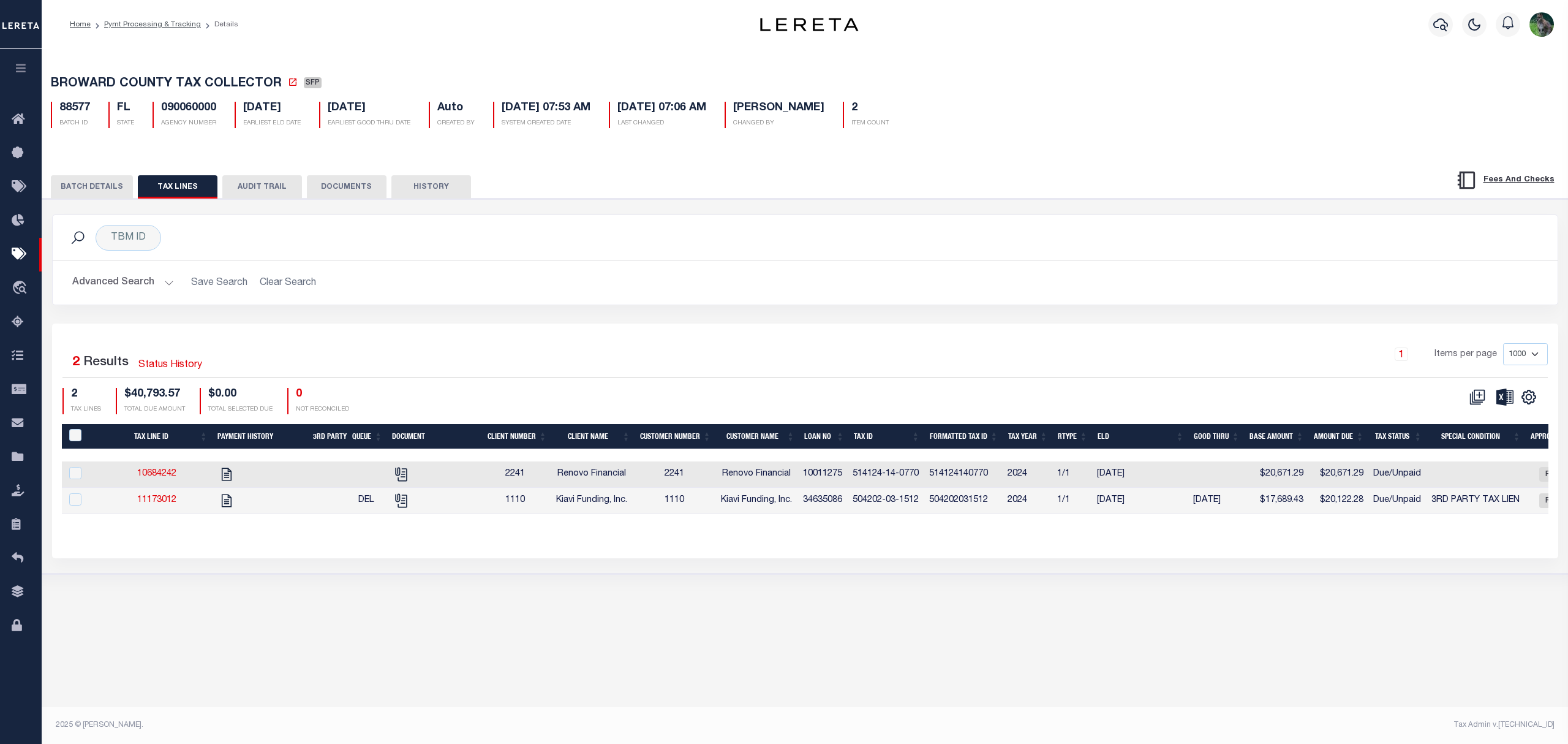
click at [314, 510] on td at bounding box center [327, 501] width 38 height 26
checkbox input "true"
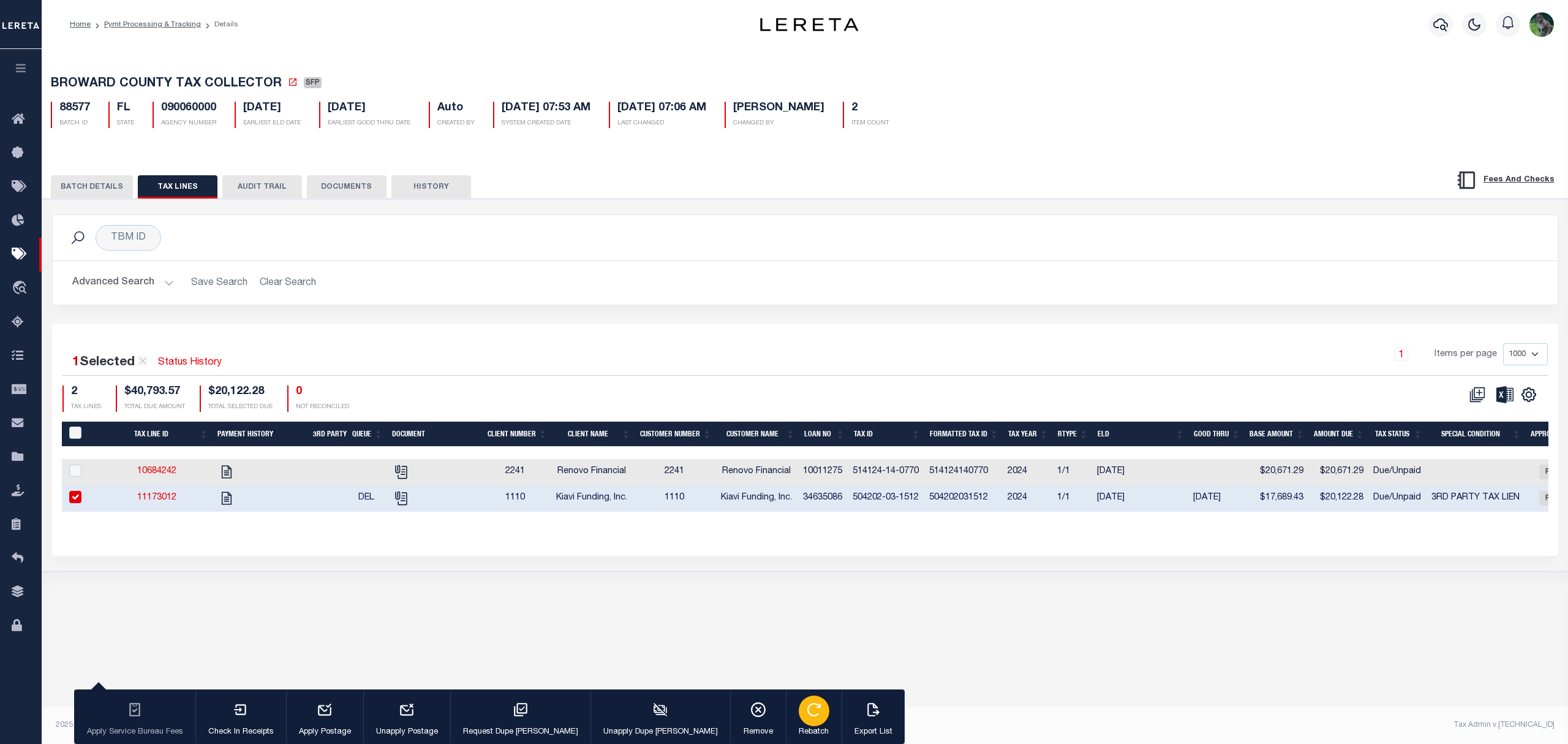
click at [799, 721] on div "button" at bounding box center [814, 711] width 30 height 30
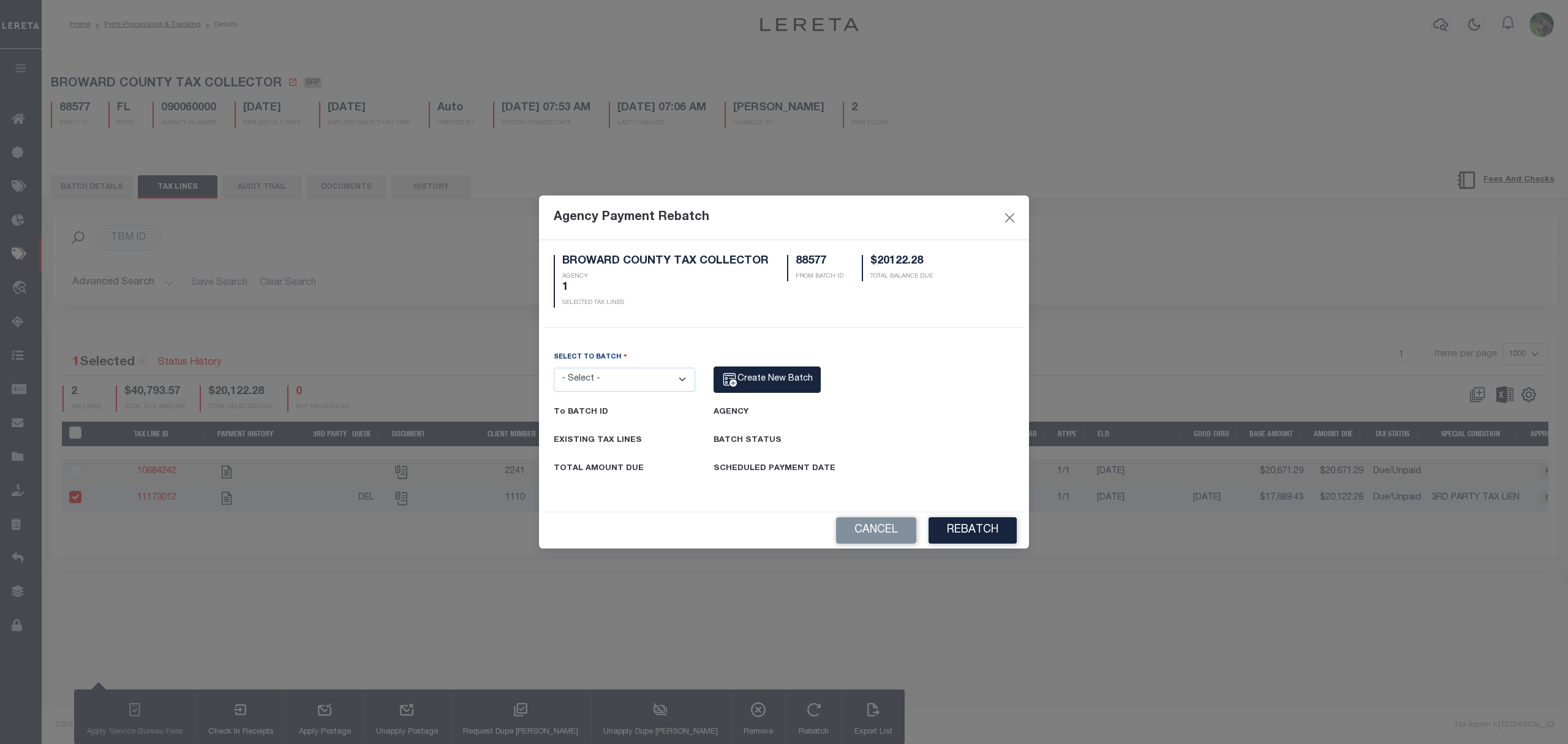
click at [652, 378] on select "- Select - 414 4879 7740 8370 20145 22096 24185 24186 30235 36281 41010 65158 6…" at bounding box center [624, 380] width 142 height 24
select select "88722"
click at [554, 368] on select "- Select - 414 4879 7740 8370 20145 22096 24185 24186 30235 36281 41010 65158 6…" at bounding box center [624, 380] width 142 height 24
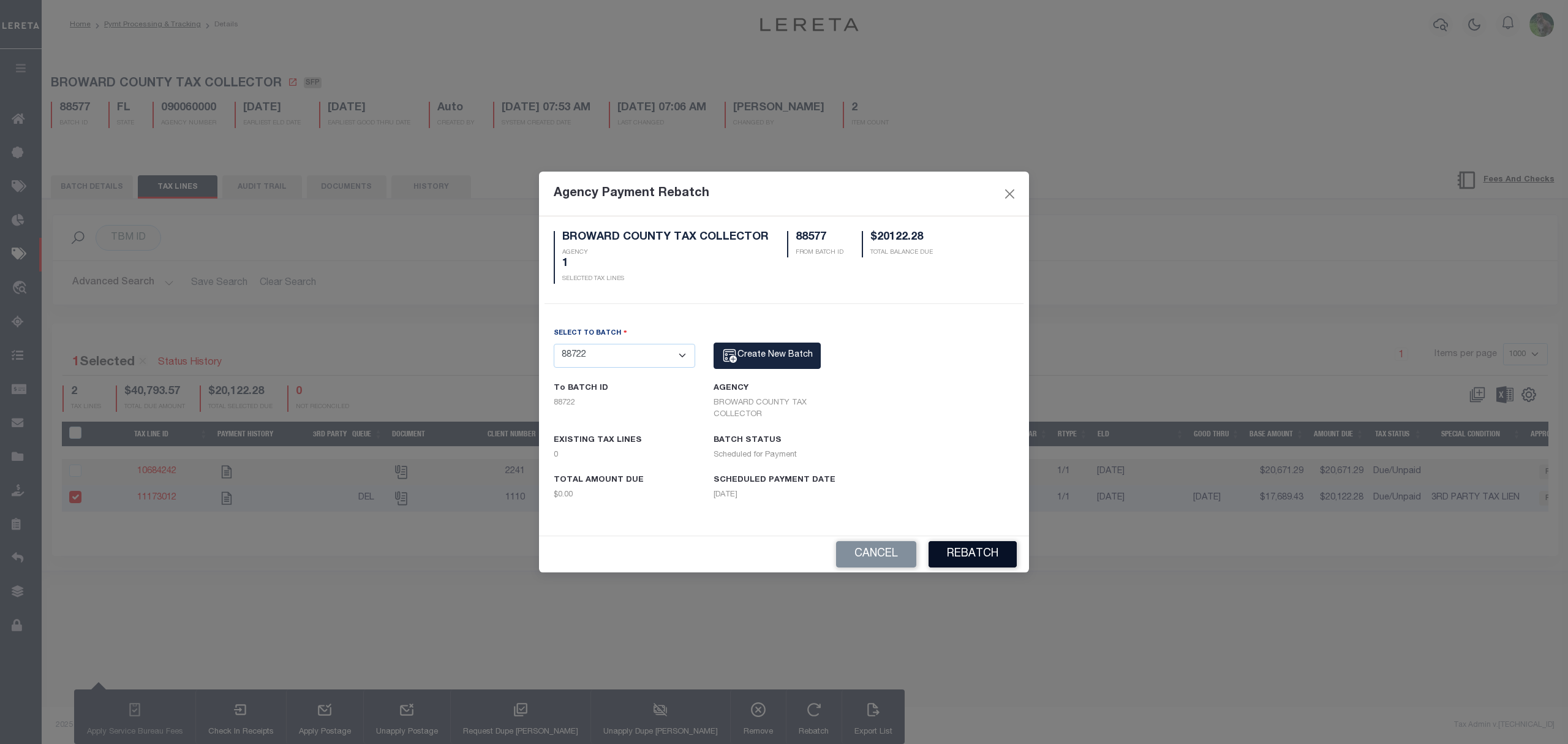
click at [976, 557] on button "Rebatch" at bounding box center [972, 554] width 88 height 26
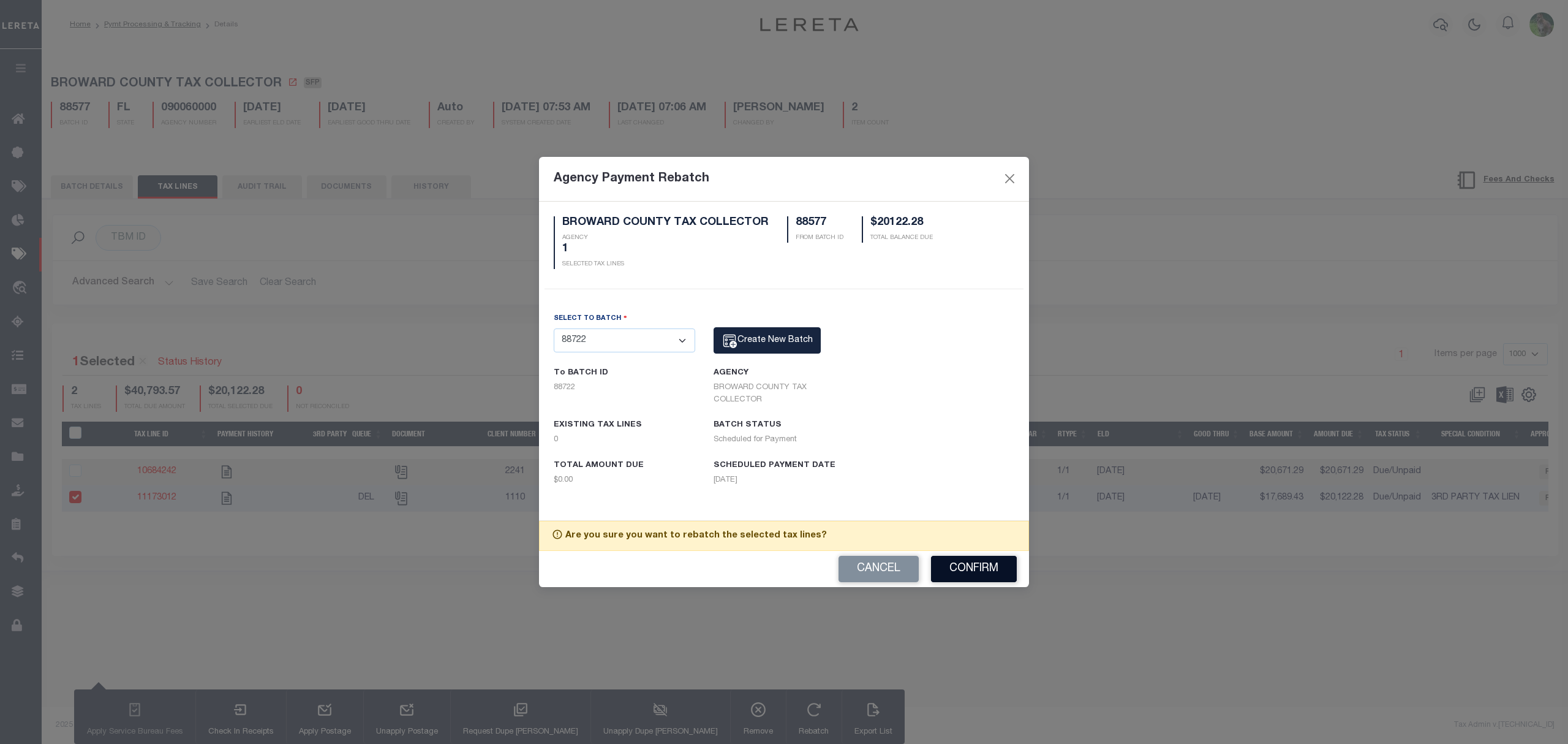
click at [988, 578] on button "Confirm" at bounding box center [974, 569] width 86 height 26
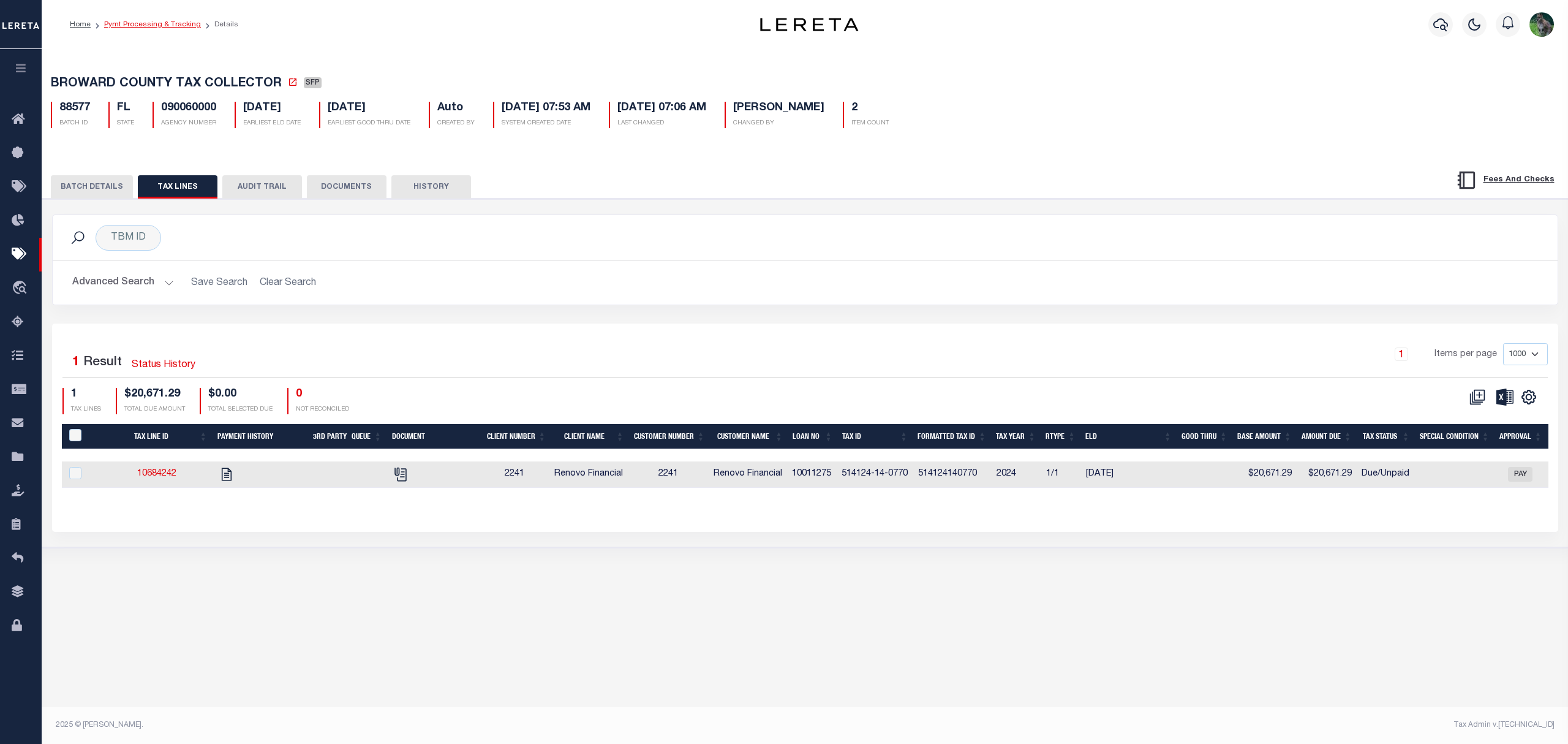
click at [155, 21] on link "Pymt Processing & Tracking" at bounding box center [152, 24] width 97 height 7
select select
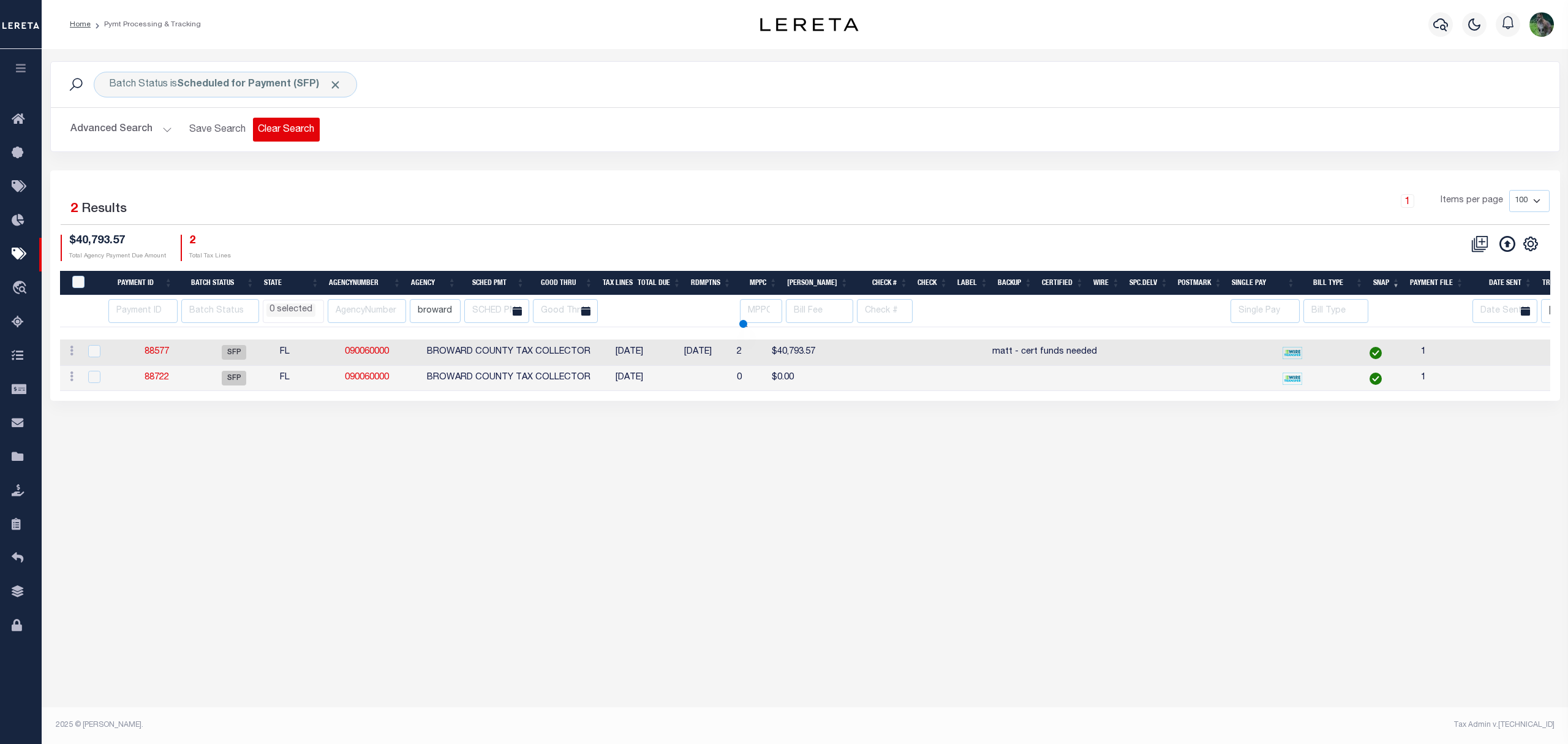
select select
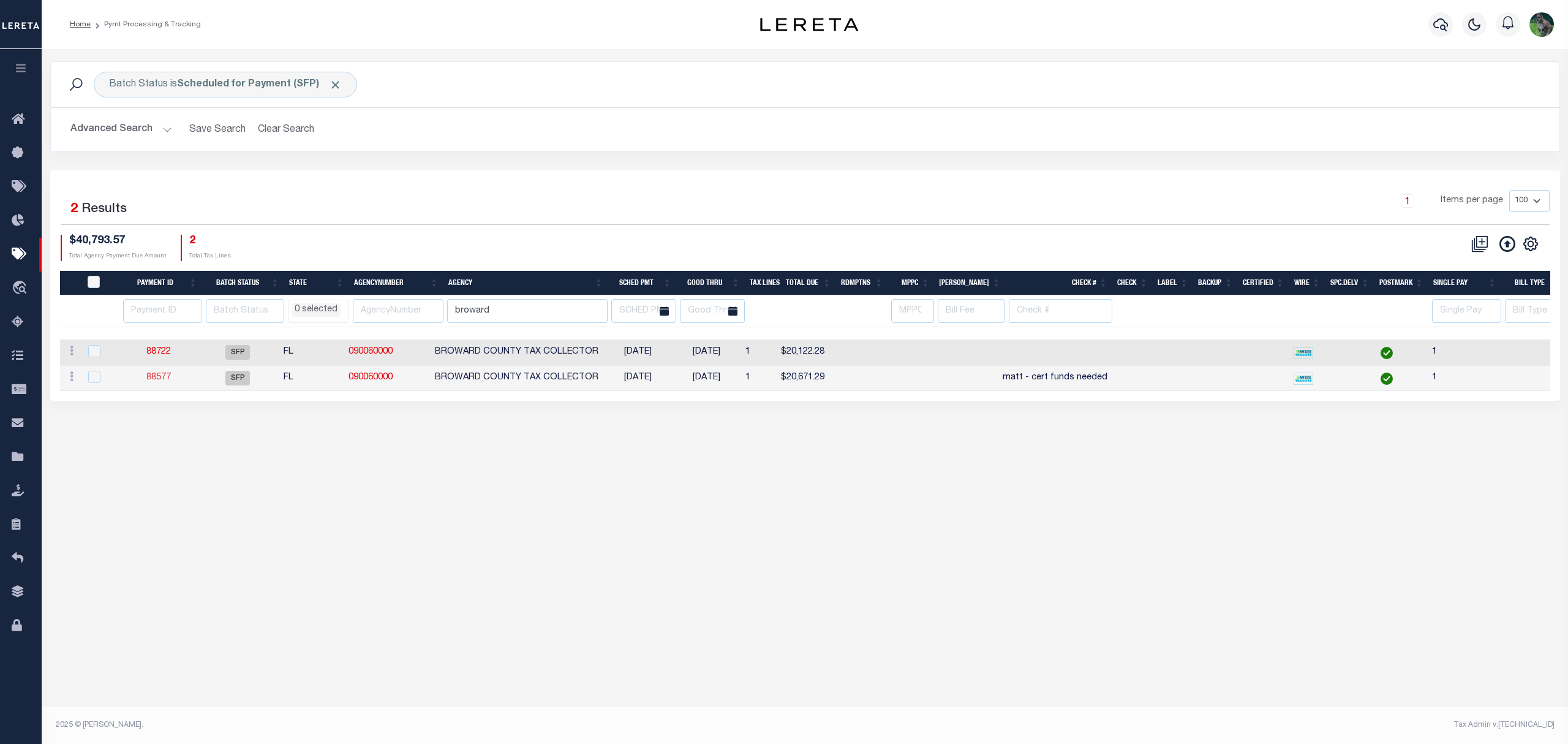
click at [171, 376] on link "88577" at bounding box center [158, 378] width 25 height 9
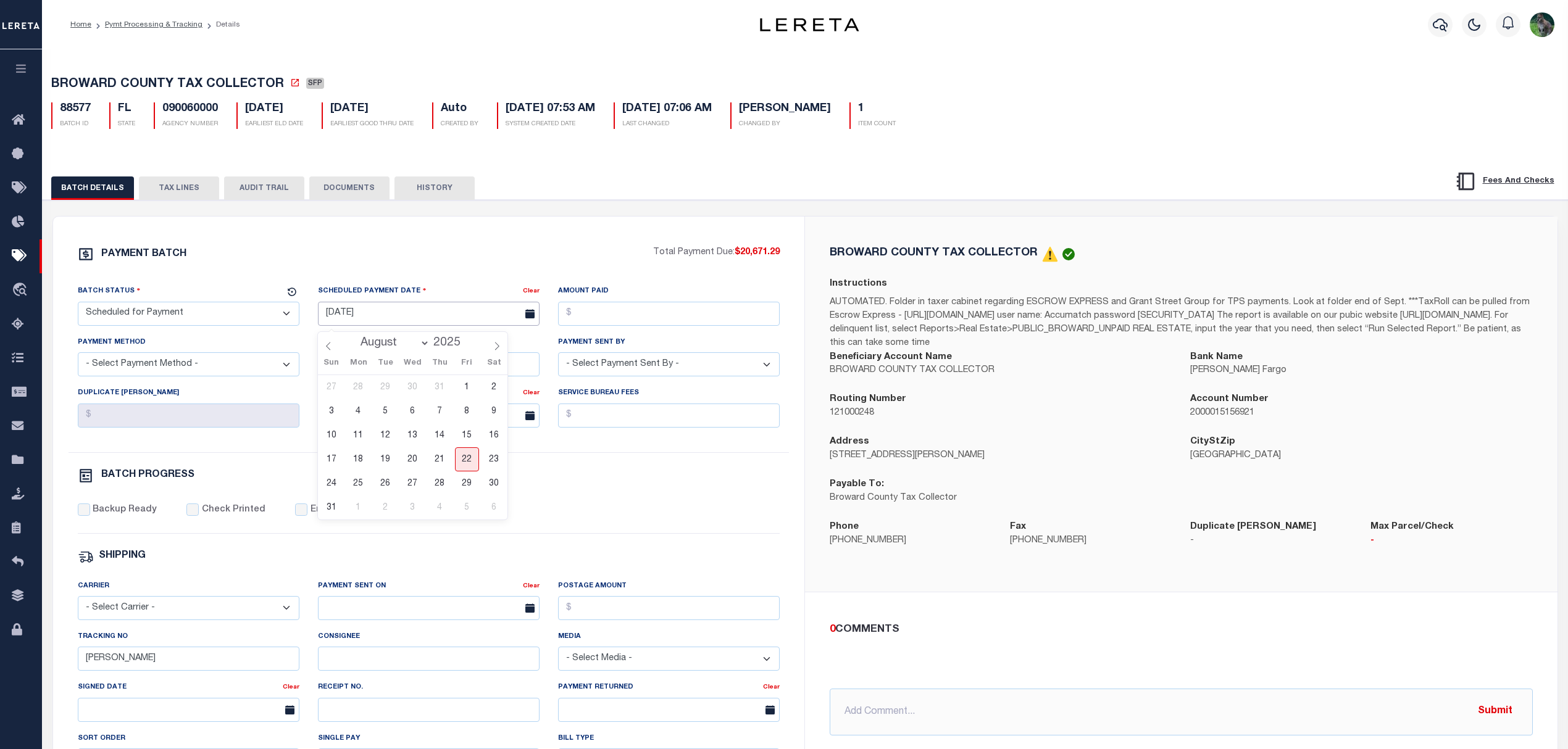
click at [395, 321] on input "11/20/2024" at bounding box center [429, 314] width 222 height 24
click at [482, 460] on span "23" at bounding box center [494, 459] width 24 height 24
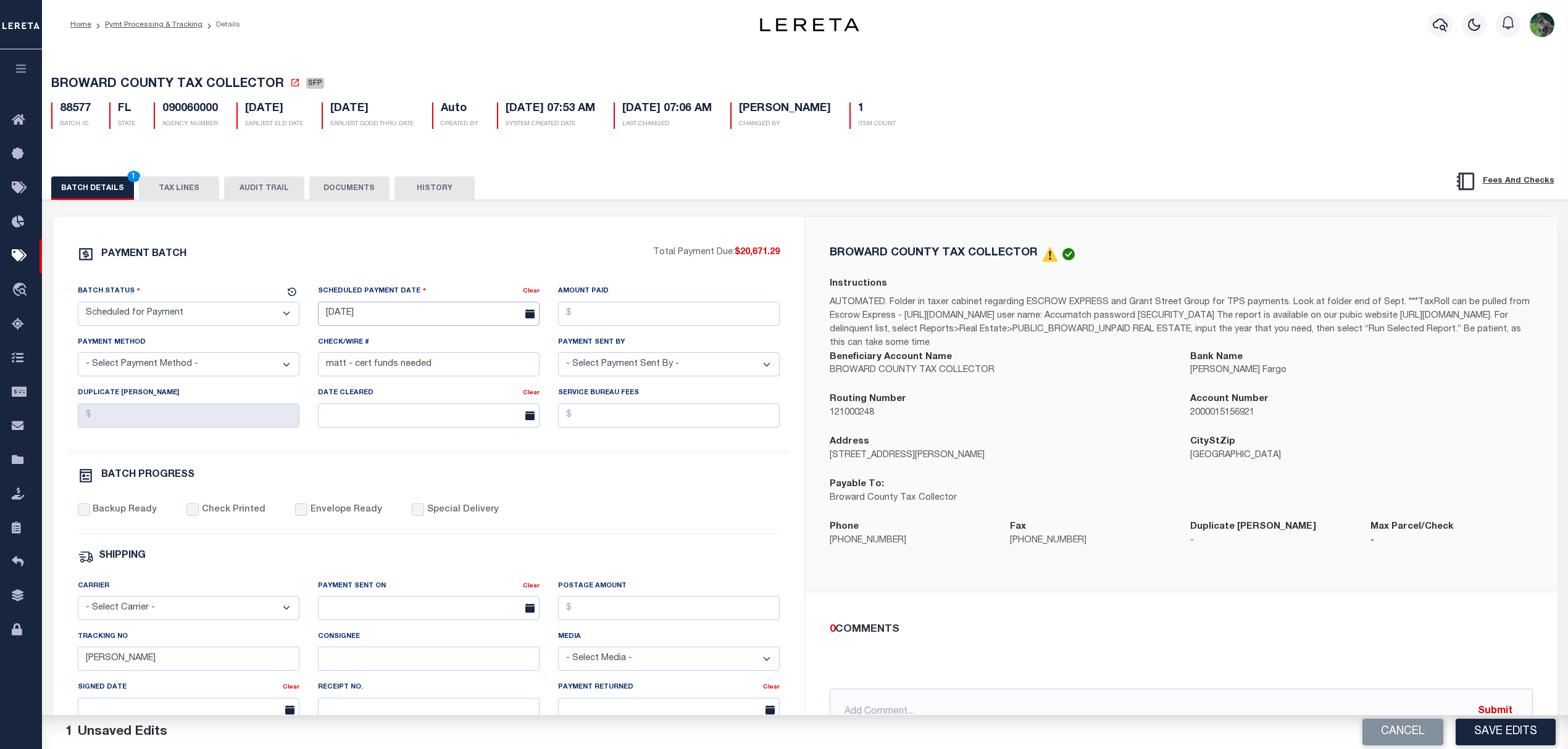
click at [440, 324] on input "08/23/25" at bounding box center [429, 314] width 222 height 24
click at [459, 459] on span "22" at bounding box center [467, 459] width 24 height 24
type input "08/22/25"
click at [1485, 730] on button "Save Edits" at bounding box center [1506, 732] width 100 height 27
select select
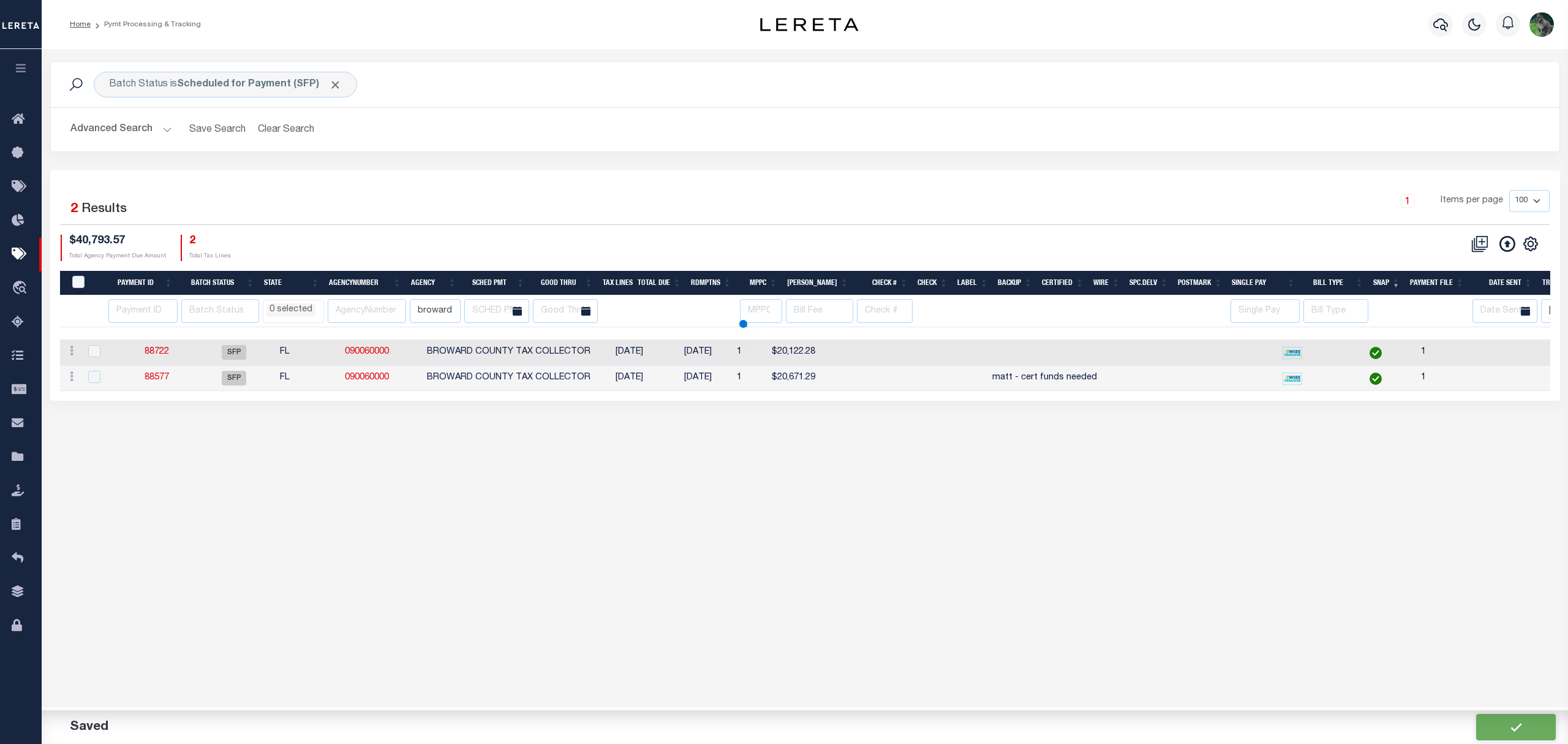
select select
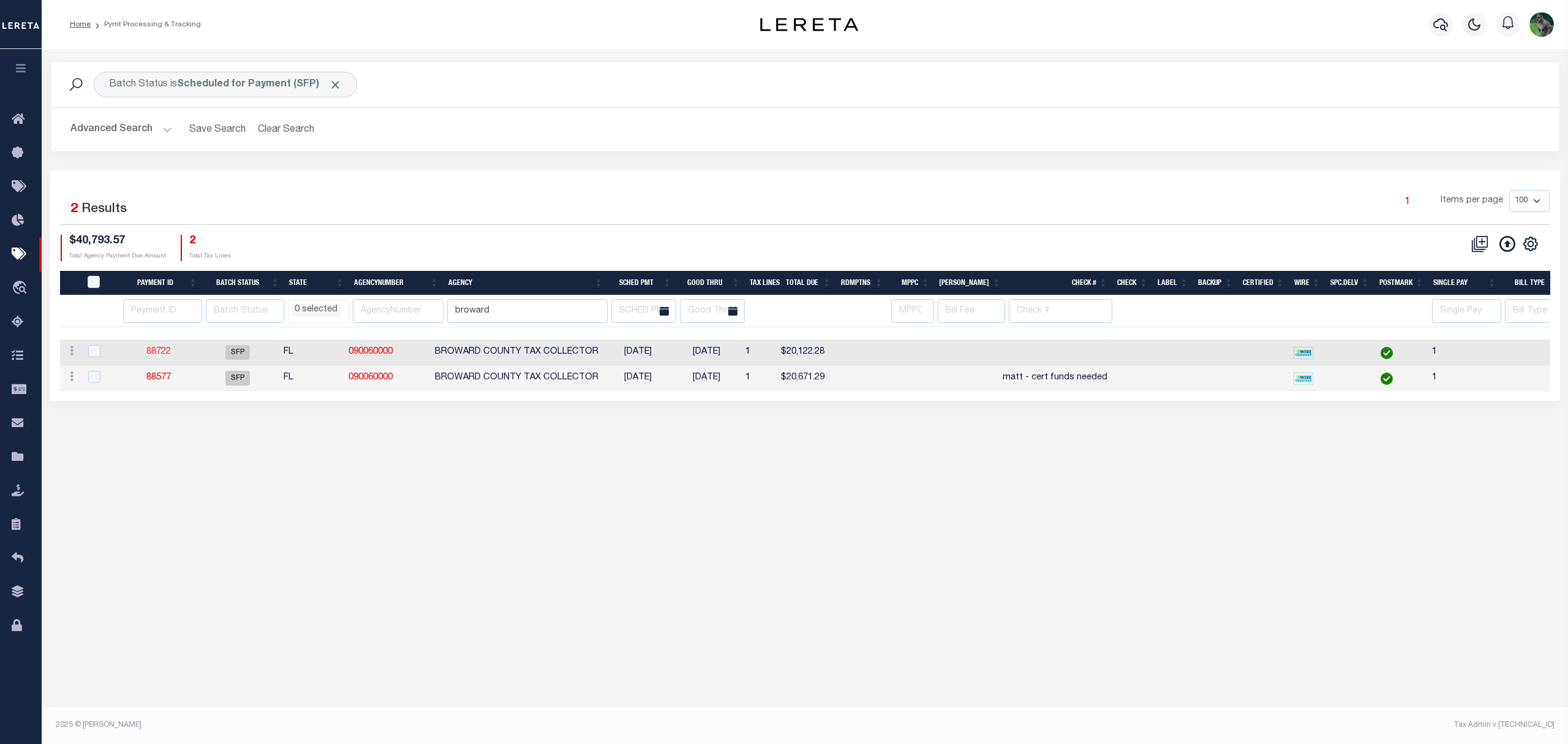
click at [164, 356] on link "88722" at bounding box center [158, 351] width 25 height 9
type input "11/19/2024"
select select
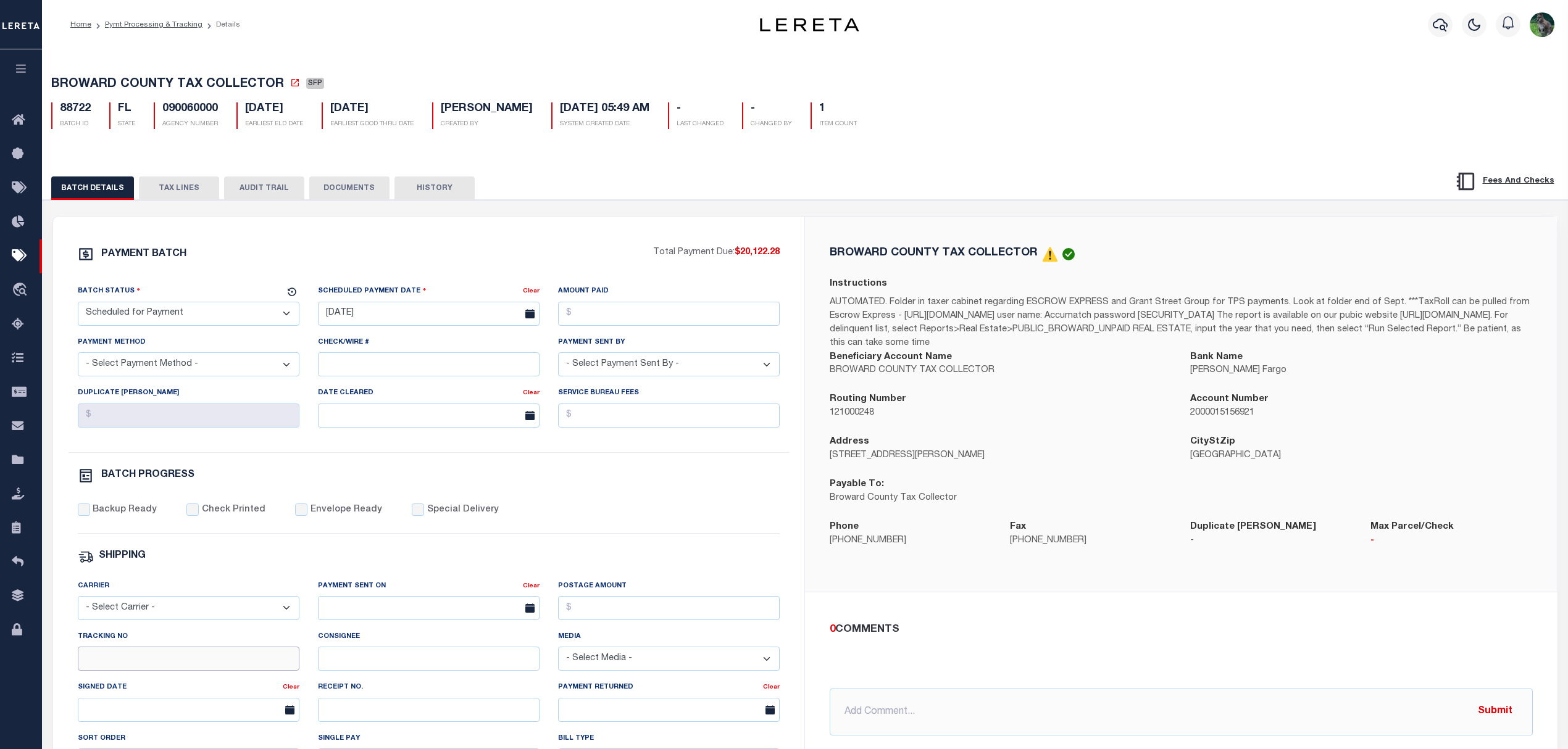
click at [149, 660] on input "Tracking No" at bounding box center [189, 659] width 222 height 24
type input "Gloria"
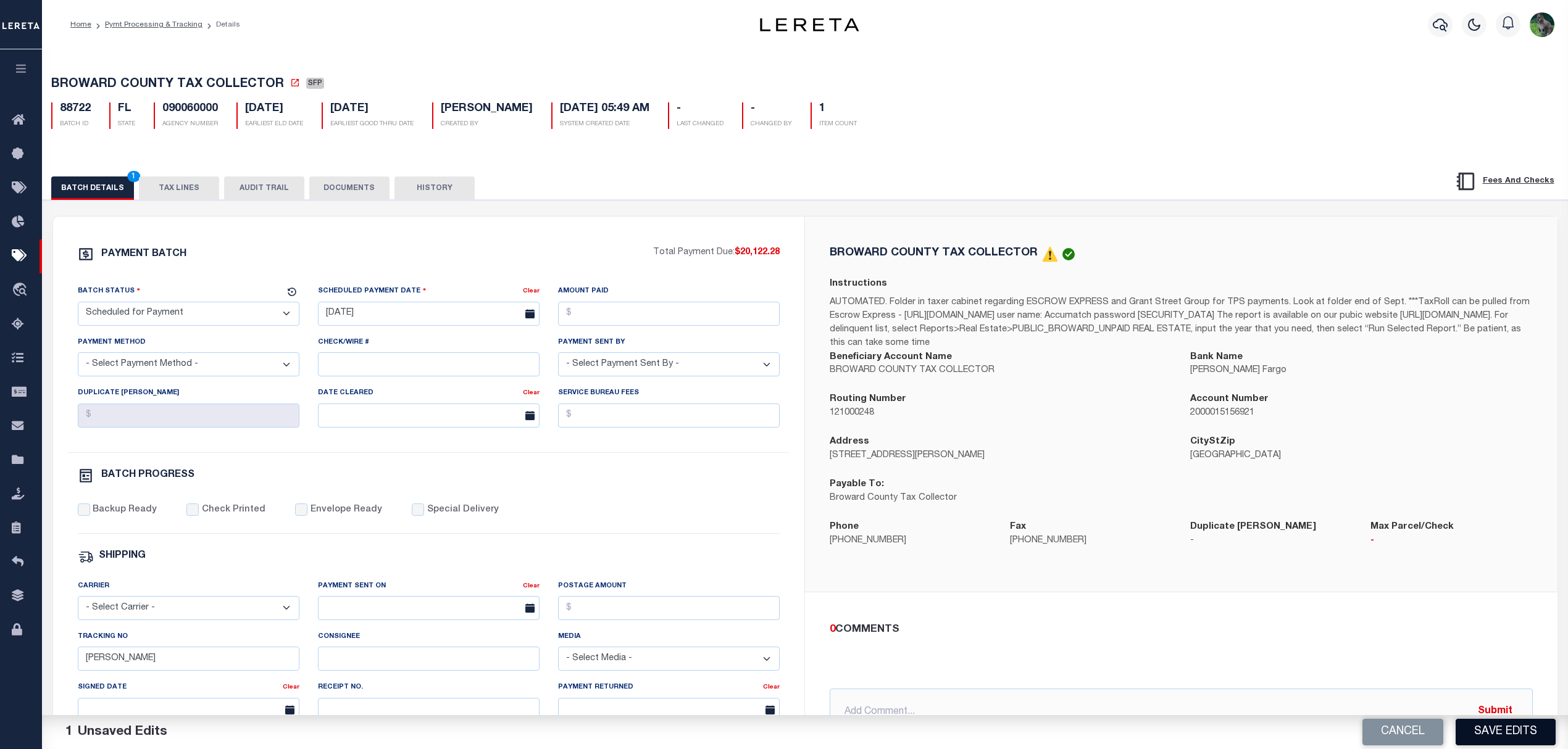
click at [1475, 733] on button "Save Edits" at bounding box center [1506, 732] width 100 height 27
select select
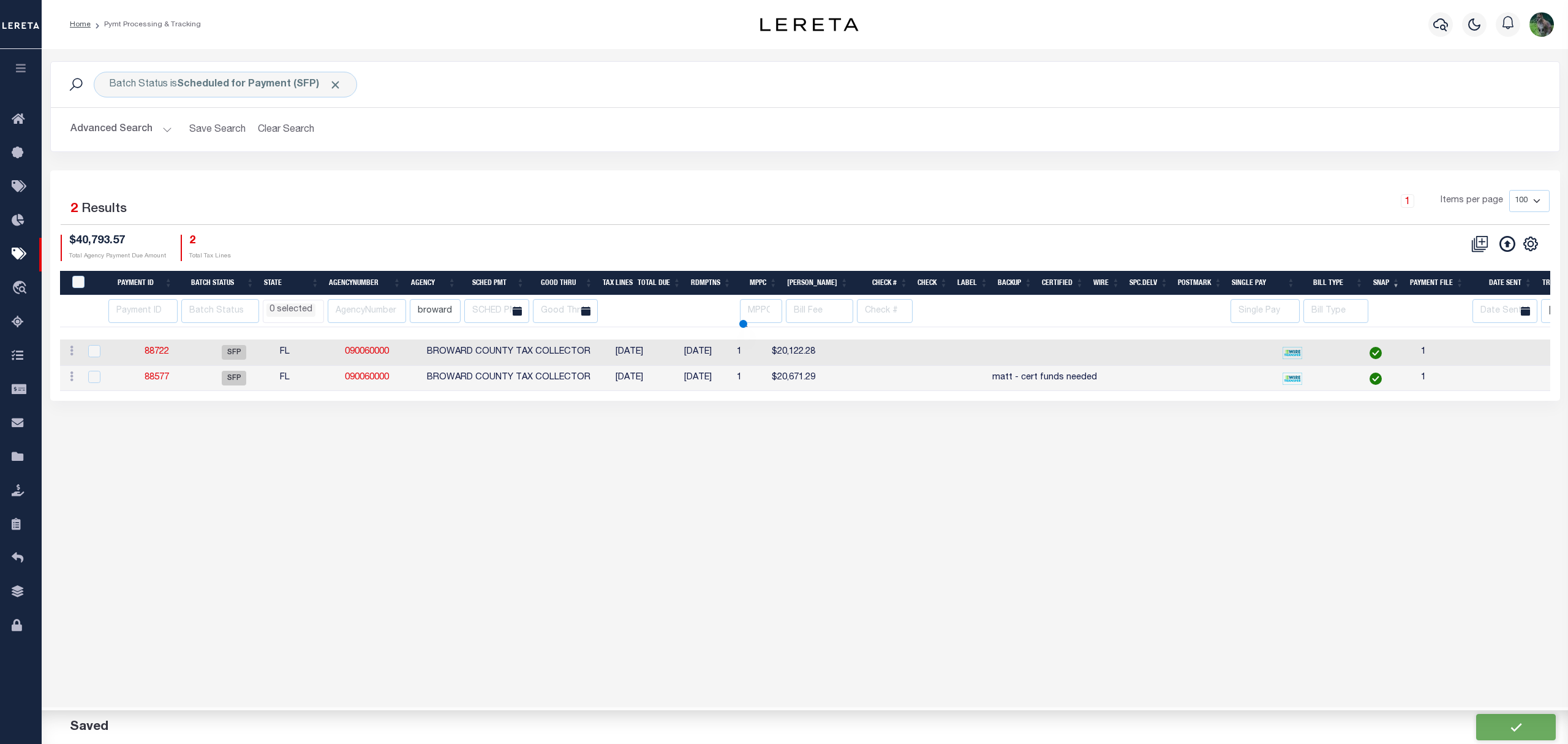
select select
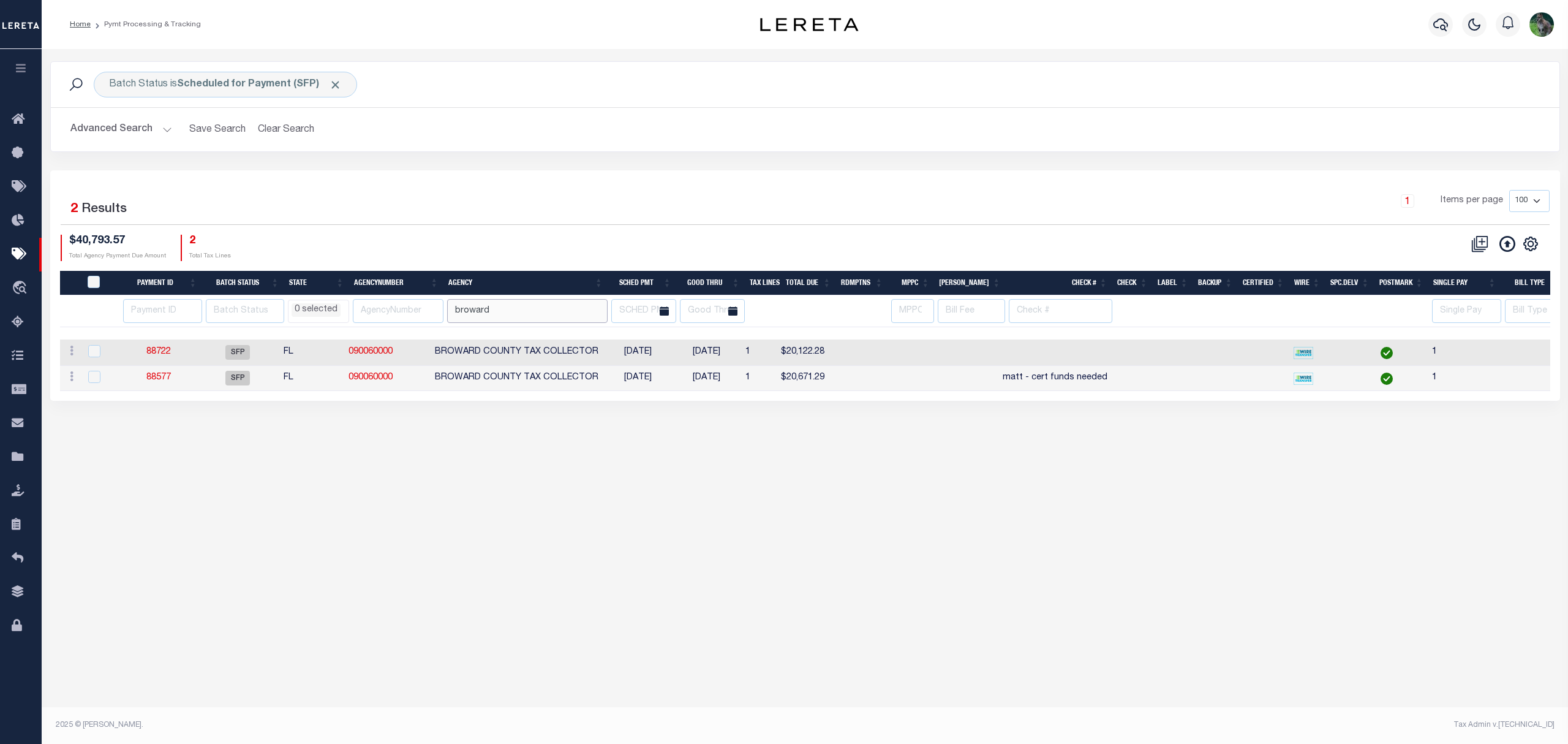
drag, startPoint x: 521, startPoint y: 311, endPoint x: 365, endPoint y: 315, distance: 156.1
click at [331, 306] on tr "AK AL AR AZ CA CO CT DC DE FL GA GU HI IA ID IL IN KS KY LA MA MD ME MI MN MO M…" at bounding box center [981, 311] width 1842 height 32
click at [603, 226] on div "1 Selected 2 Results 1 Items per page 100 200 500 1000 $40,793.57 Total Agency …" at bounding box center [805, 226] width 1509 height 70
select select
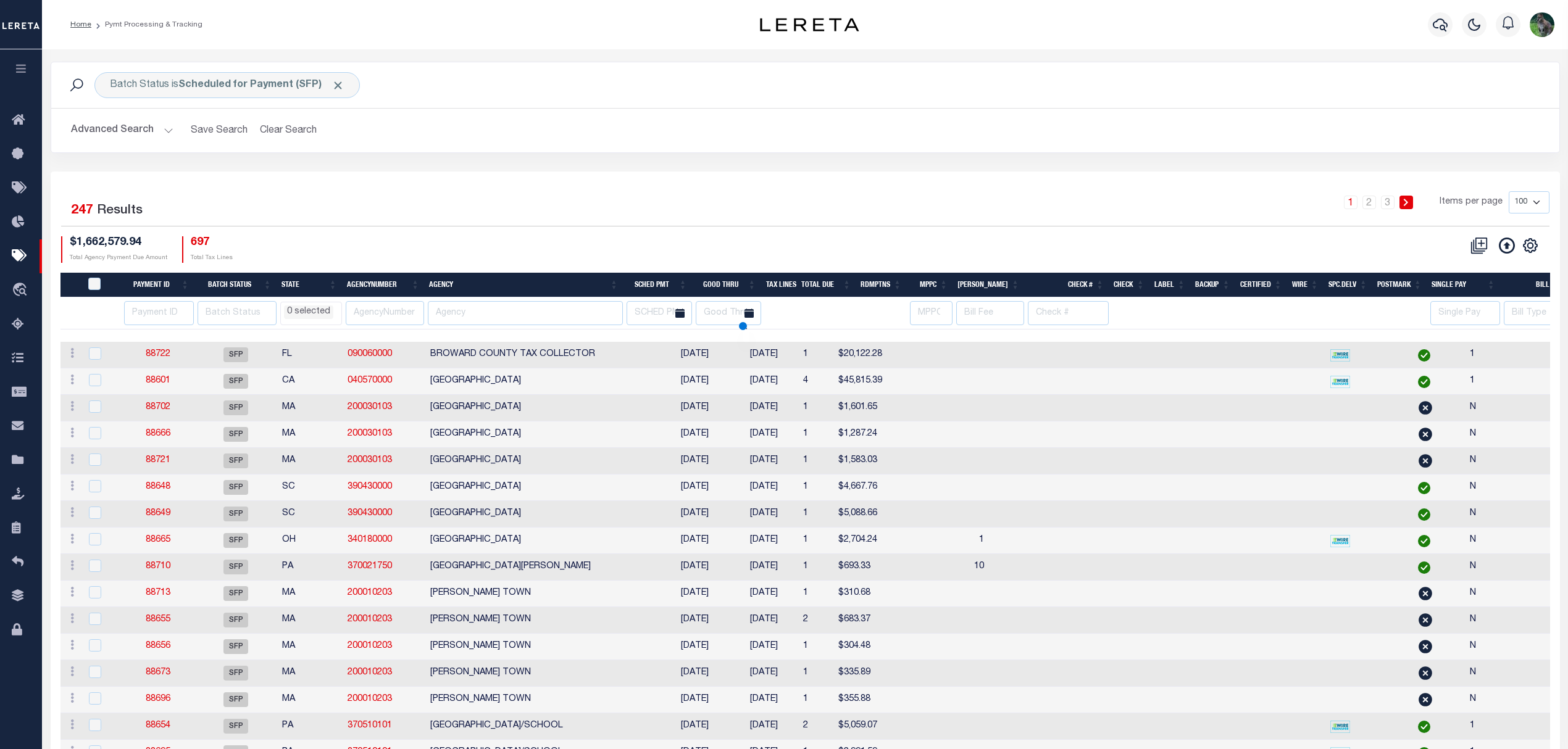
select select
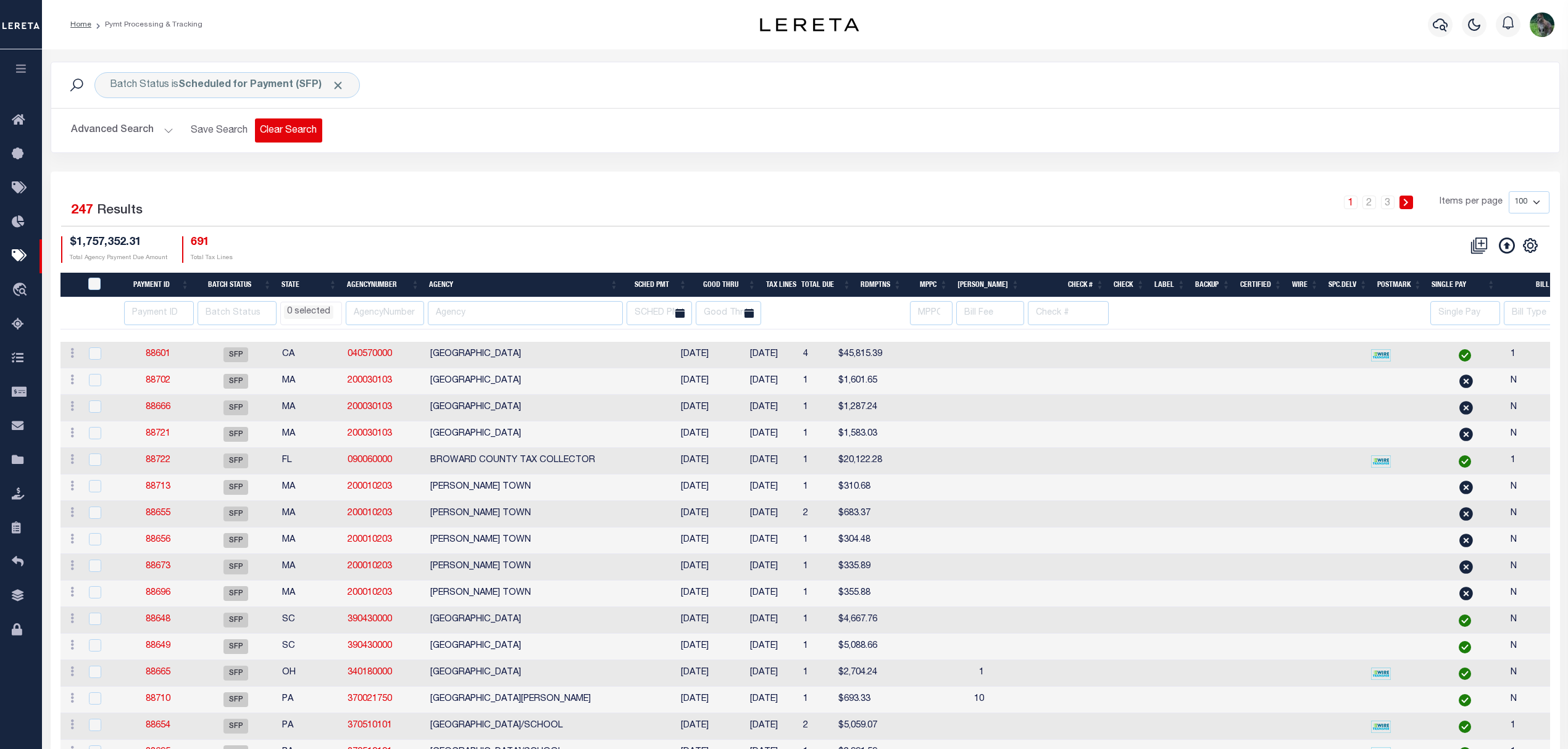
click at [280, 130] on button "Clear Search" at bounding box center [288, 130] width 68 height 24
select select
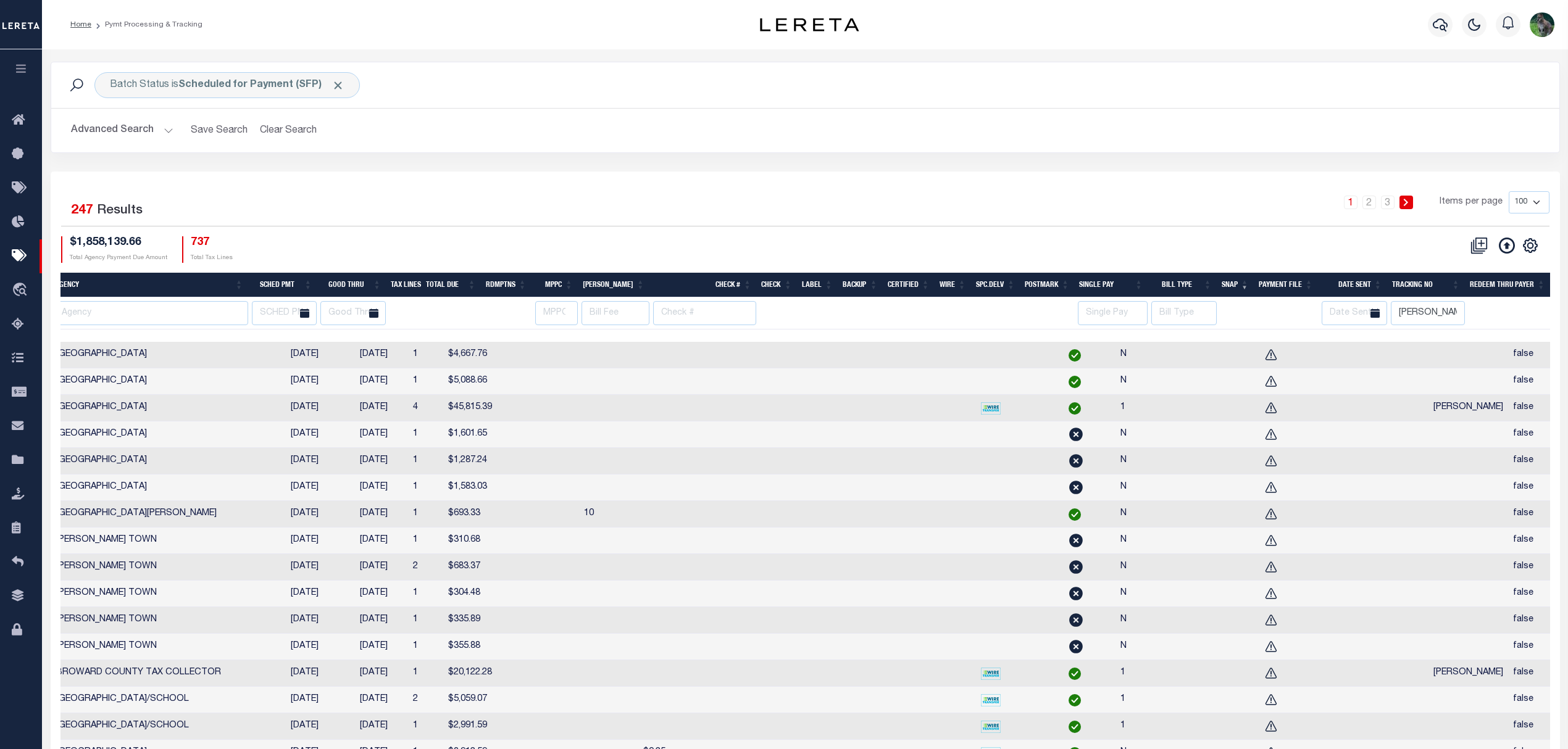
click at [1429, 354] on td at bounding box center [1468, 354] width 80 height 27
checkbox input "true"
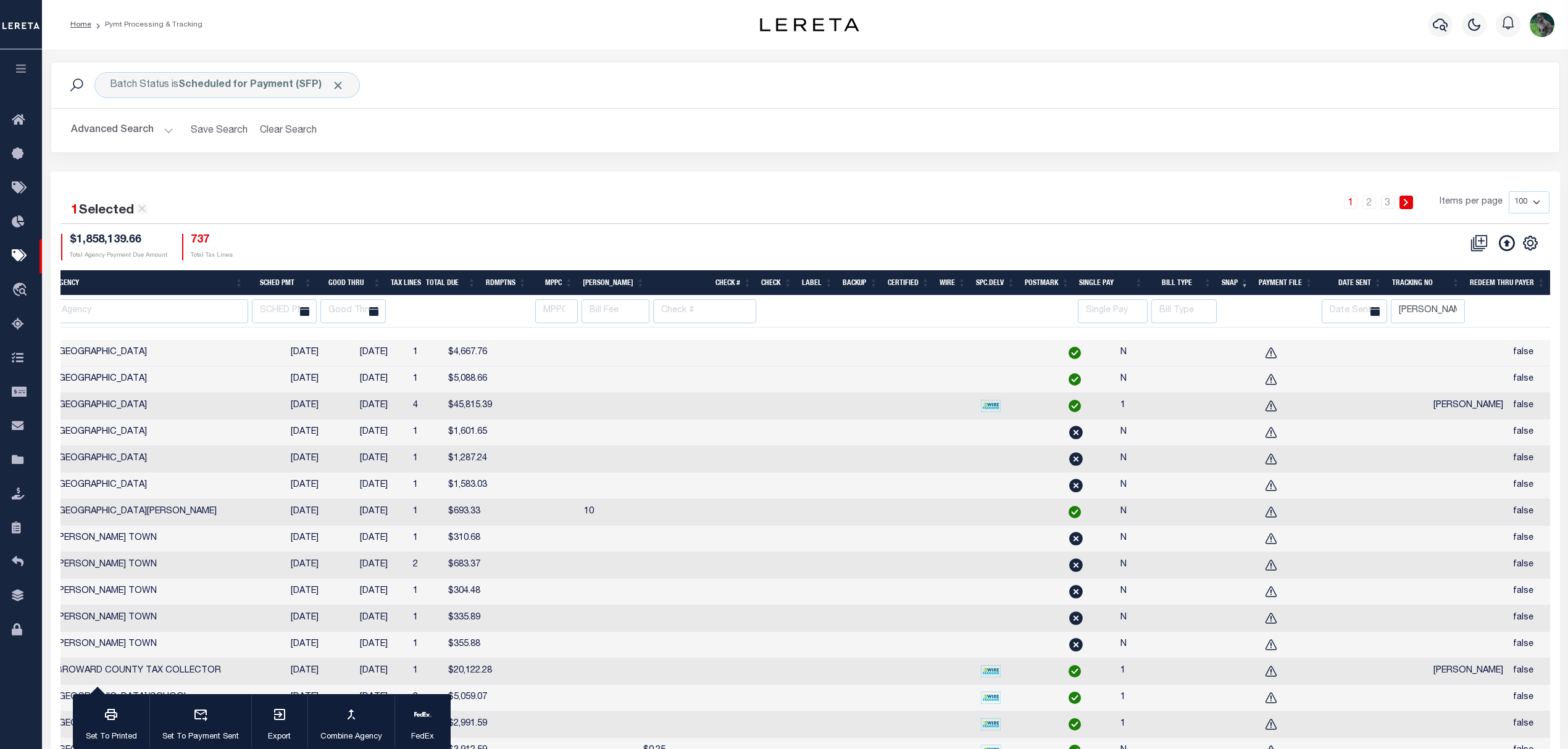
click at [1429, 376] on td at bounding box center [1468, 379] width 80 height 27
checkbox input "true"
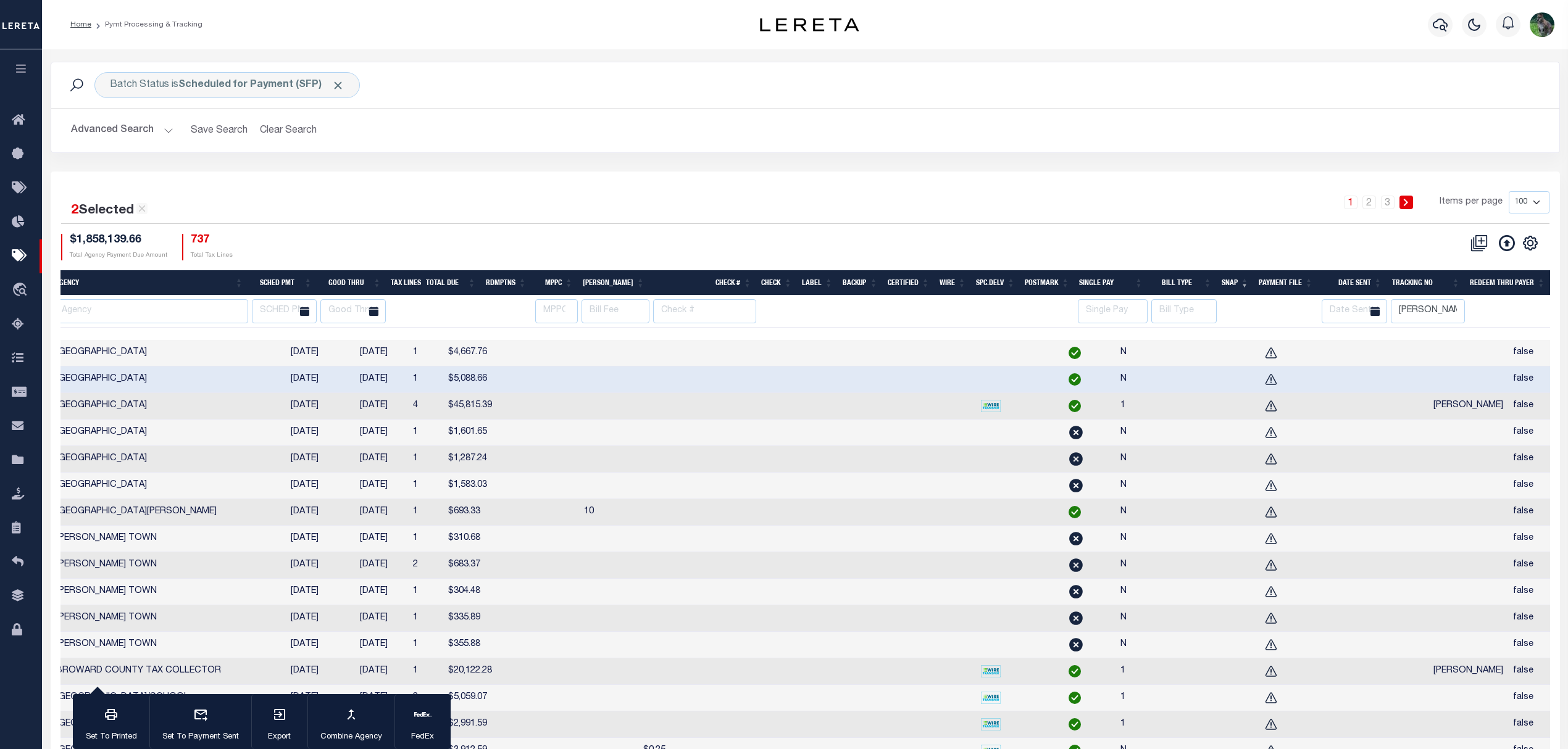
click at [1429, 438] on td at bounding box center [1468, 432] width 80 height 27
checkbox input "true"
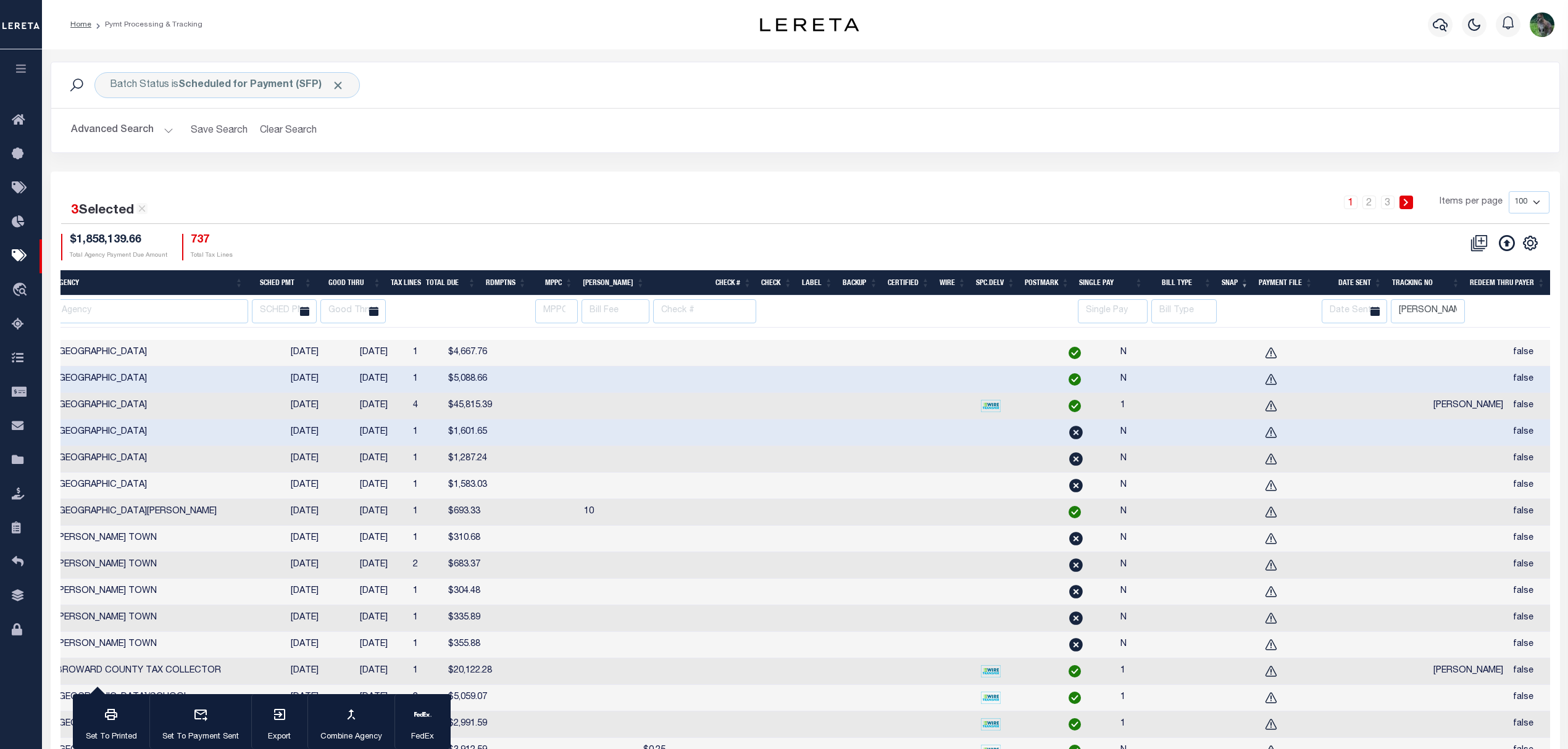
click at [1429, 466] on td at bounding box center [1468, 459] width 80 height 27
checkbox input "true"
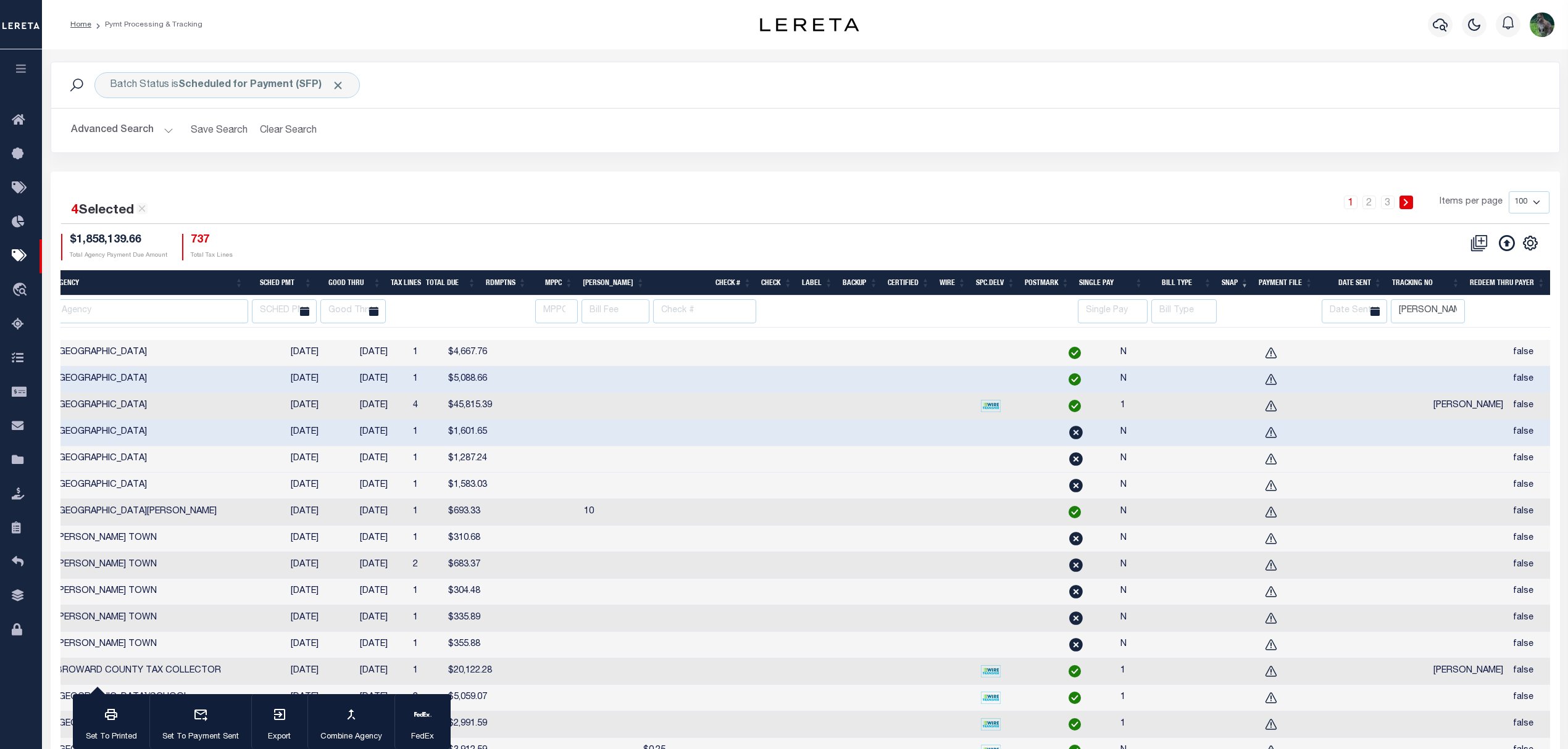
click at [1429, 490] on td at bounding box center [1468, 486] width 80 height 27
checkbox input "true"
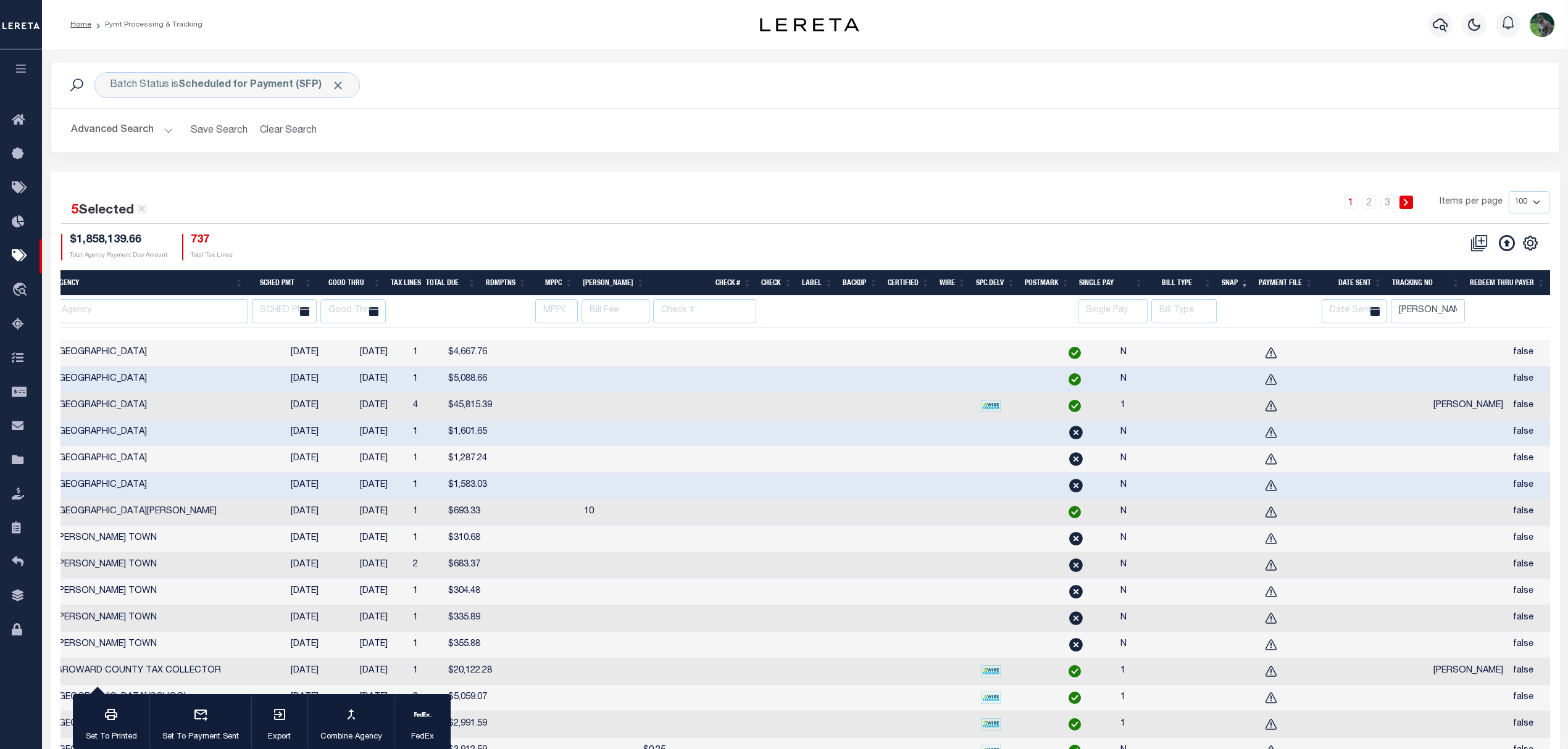
click at [1429, 516] on td at bounding box center [1468, 512] width 80 height 27
checkbox input "true"
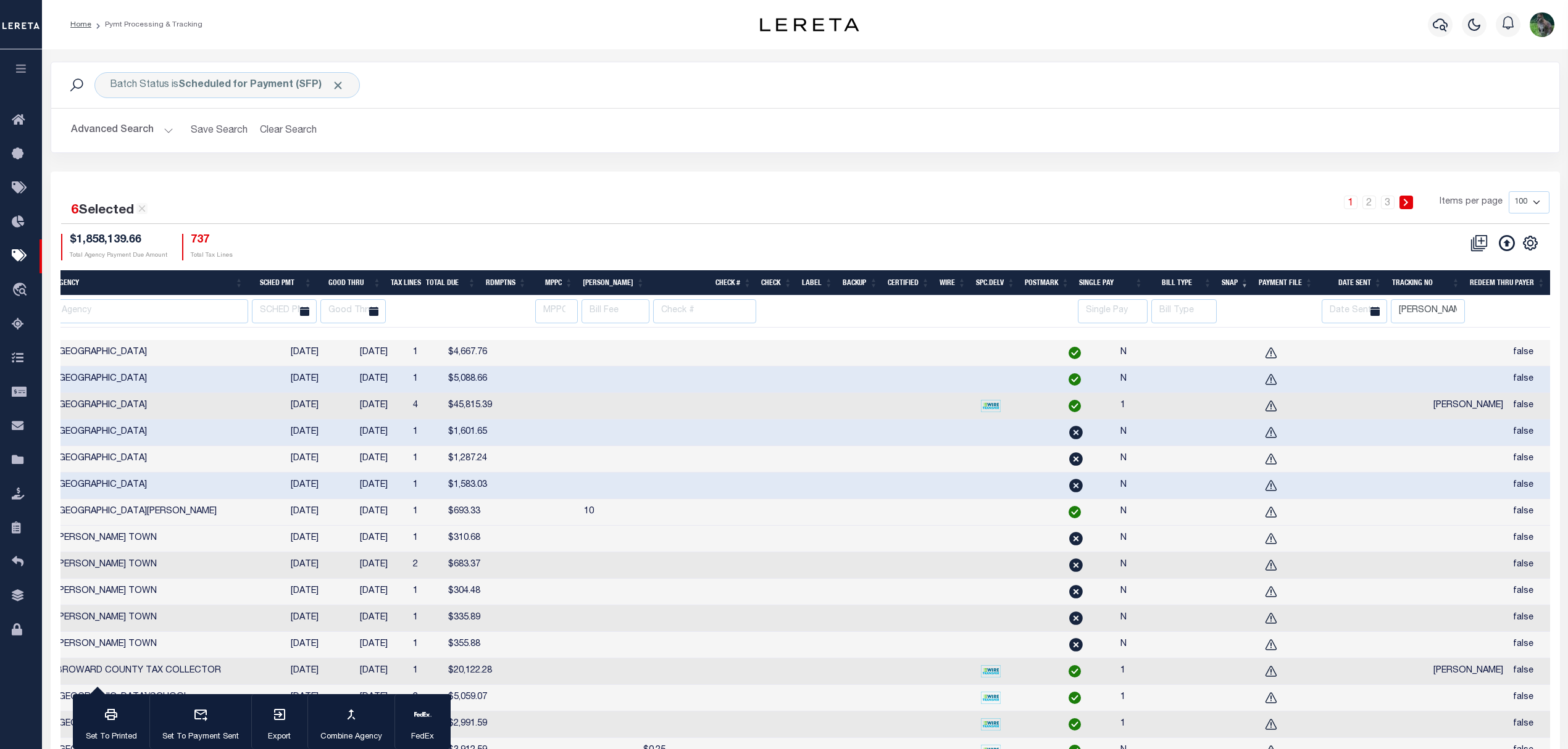
click at [1429, 552] on td at bounding box center [1468, 539] width 80 height 27
checkbox input "true"
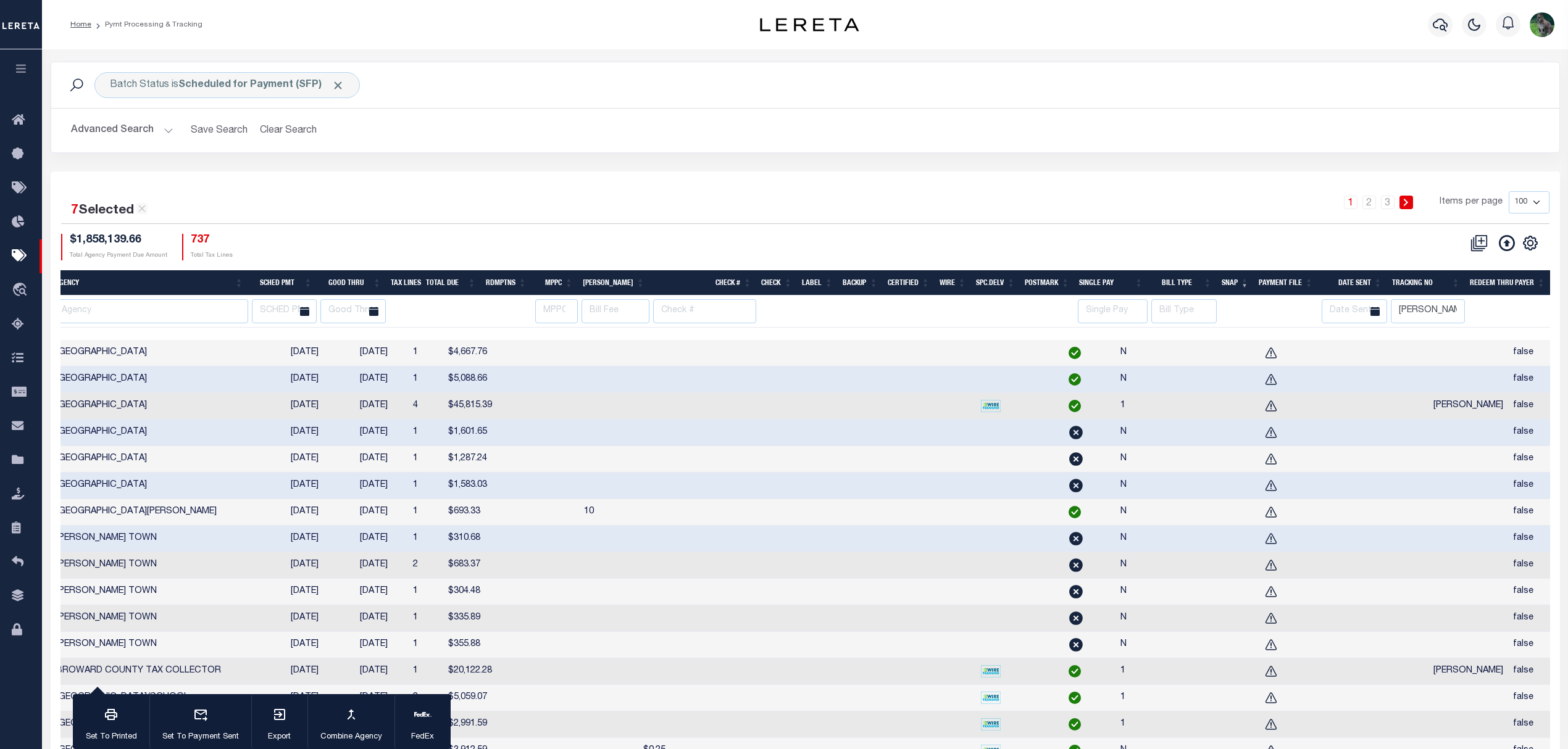
click at [1429, 569] on td at bounding box center [1468, 565] width 80 height 27
checkbox input "true"
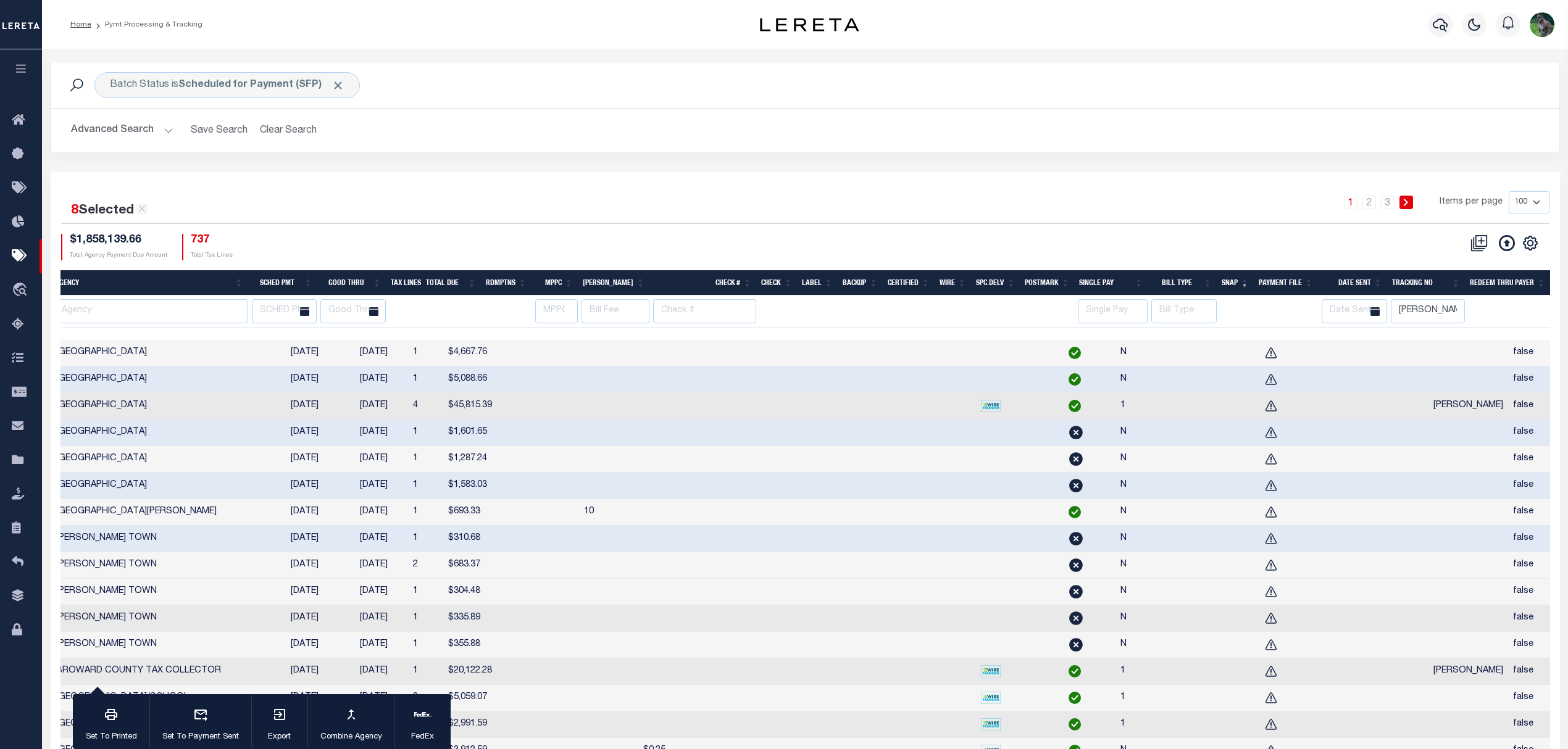
click at [1429, 603] on td at bounding box center [1468, 592] width 80 height 27
checkbox input "true"
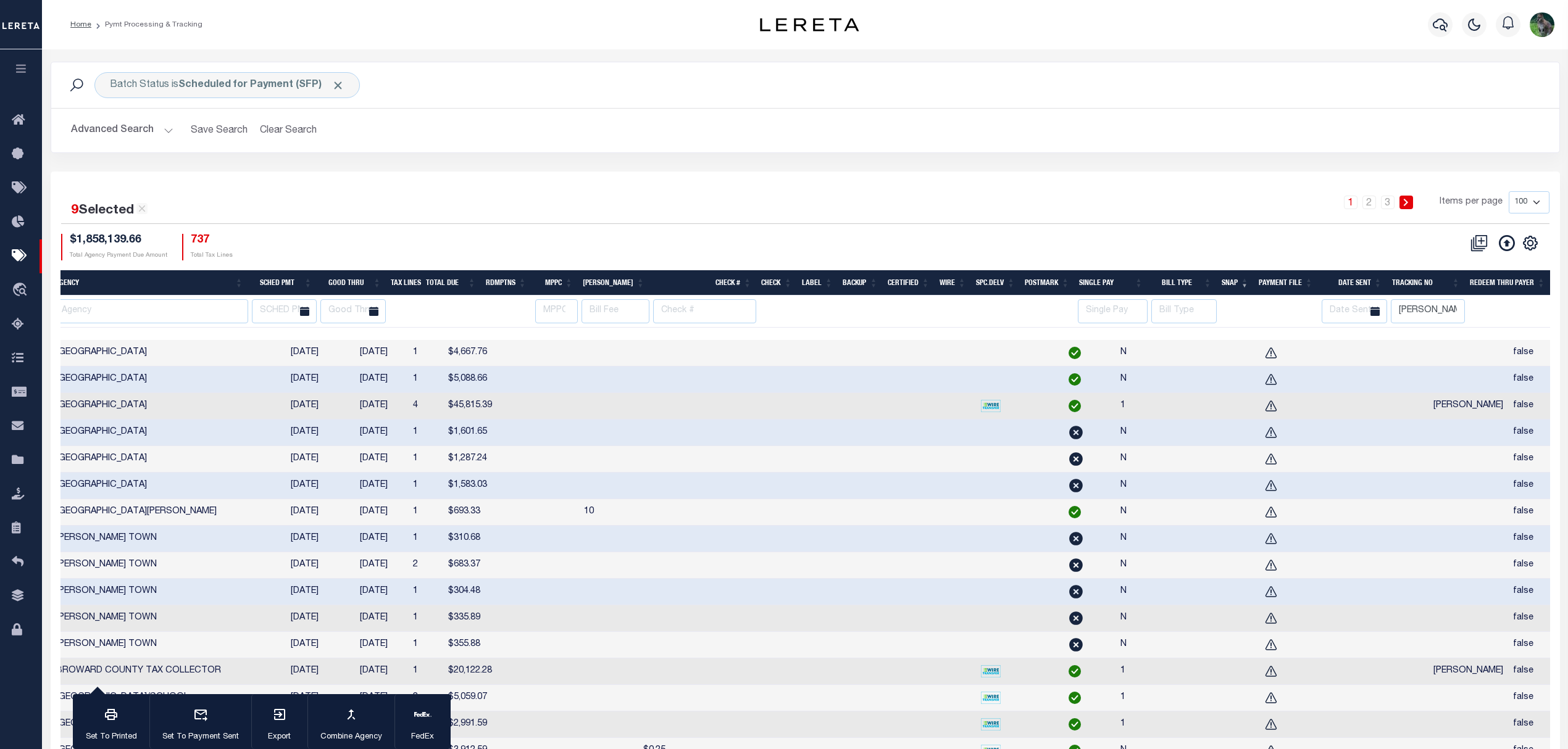
drag, startPoint x: 1398, startPoint y: 623, endPoint x: 1403, endPoint y: 627, distance: 6.4
click at [1429, 623] on td at bounding box center [1468, 619] width 80 height 27
checkbox input "true"
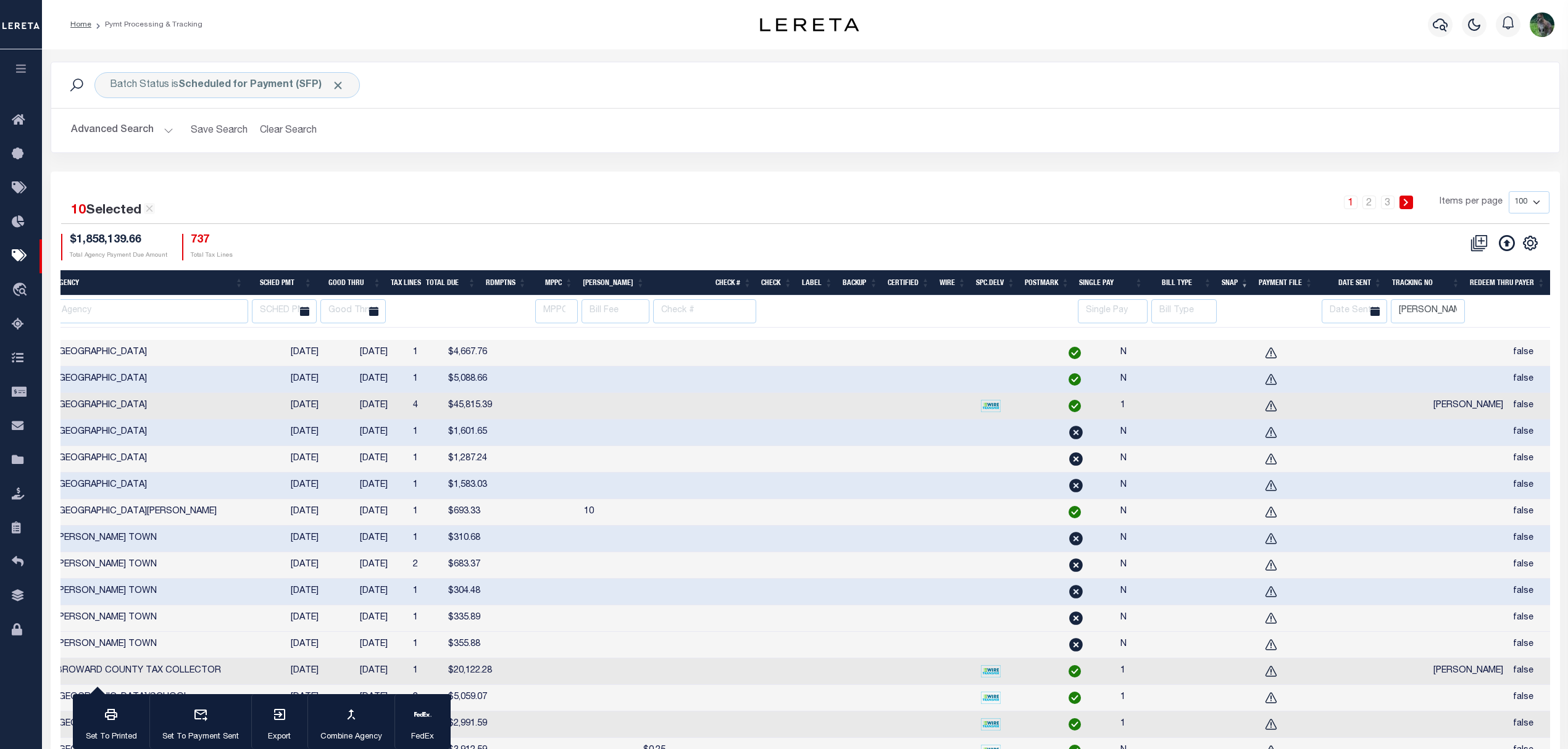
click at [1429, 658] on td at bounding box center [1468, 645] width 80 height 27
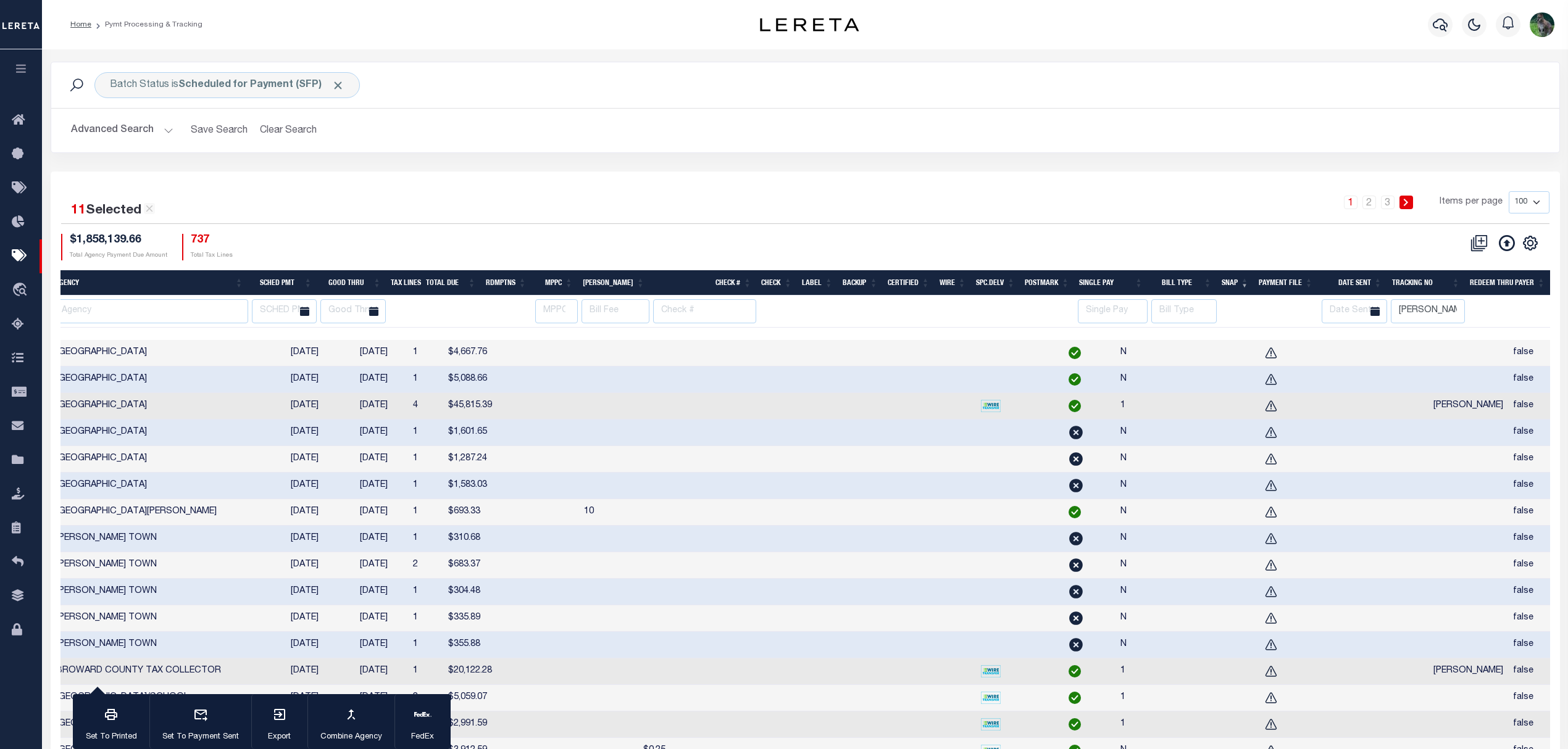
checkbox input "true"
click at [1429, 711] on td at bounding box center [1468, 697] width 80 height 27
checkbox input "true"
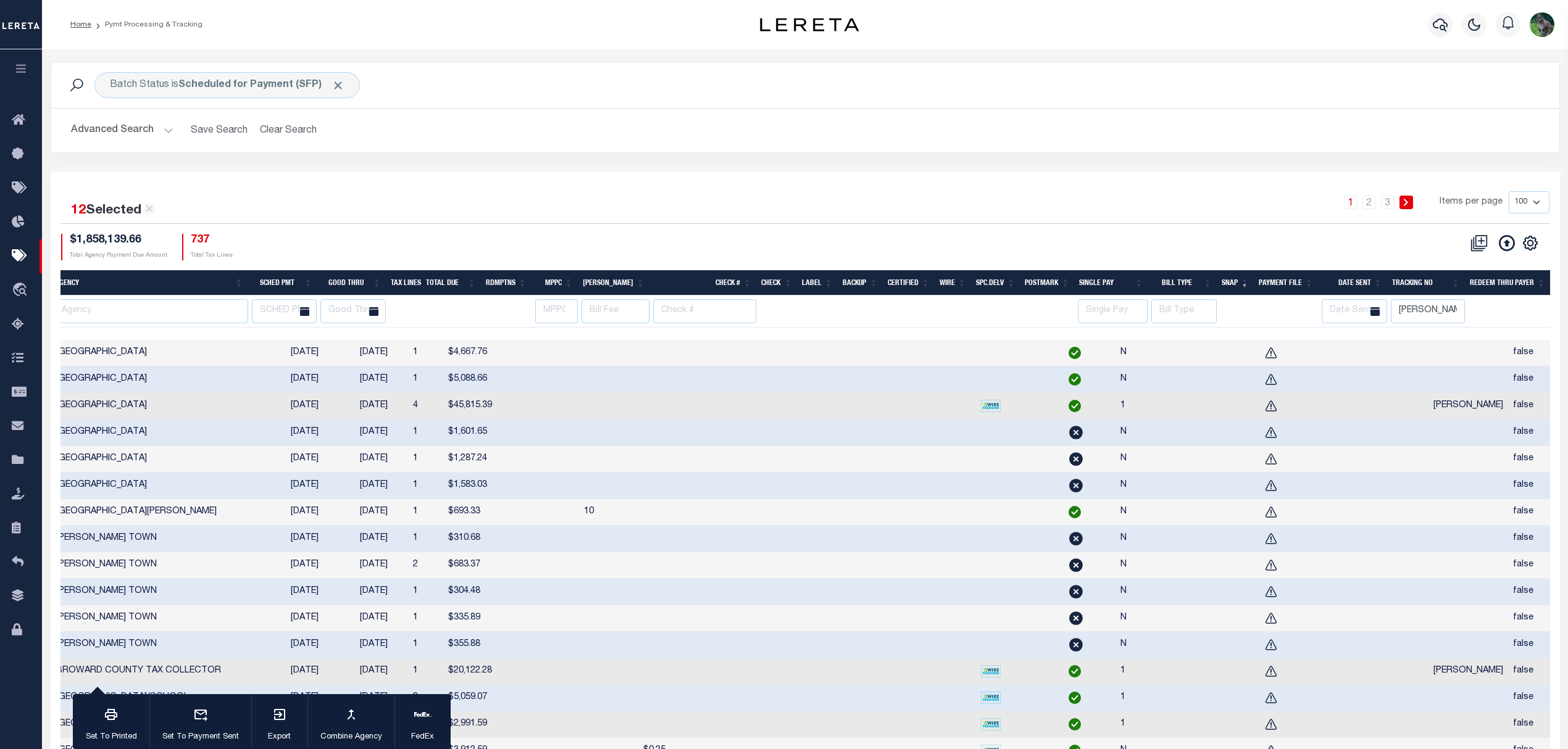
click at [1429, 733] on td at bounding box center [1468, 724] width 80 height 27
checkbox input "true"
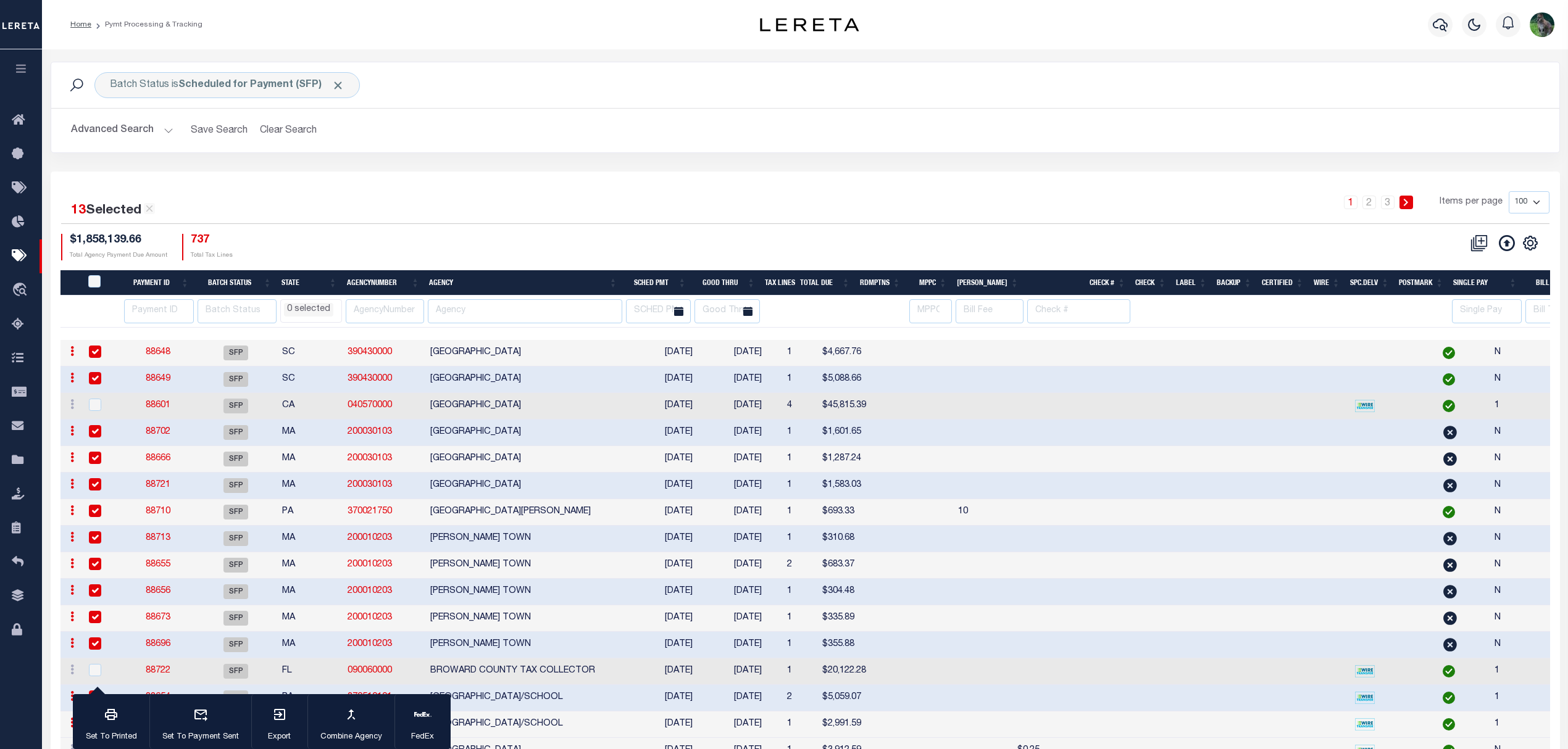
click at [157, 648] on link "88696" at bounding box center [158, 643] width 25 height 9
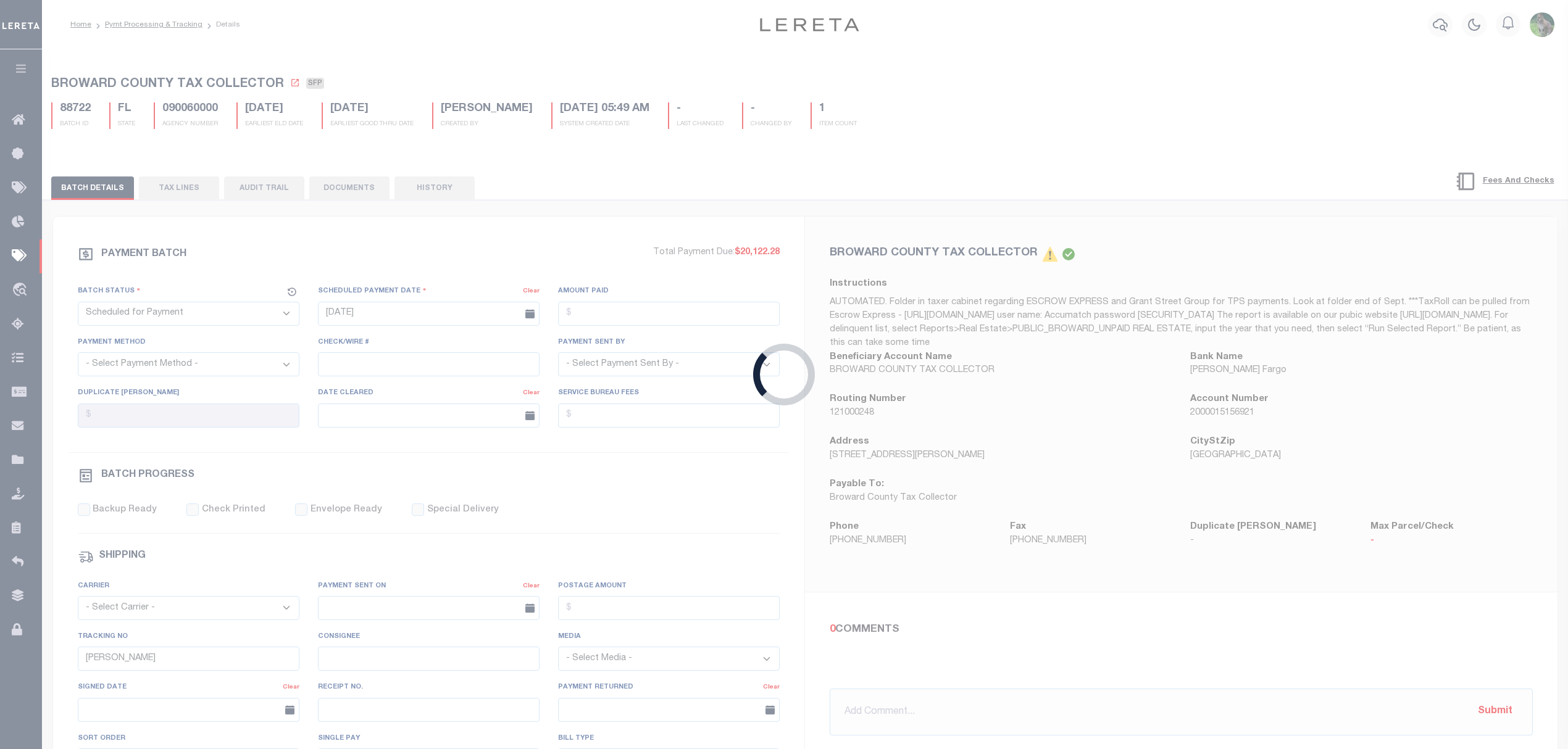
type input "04/26/2025"
select select "1"
type input "N"
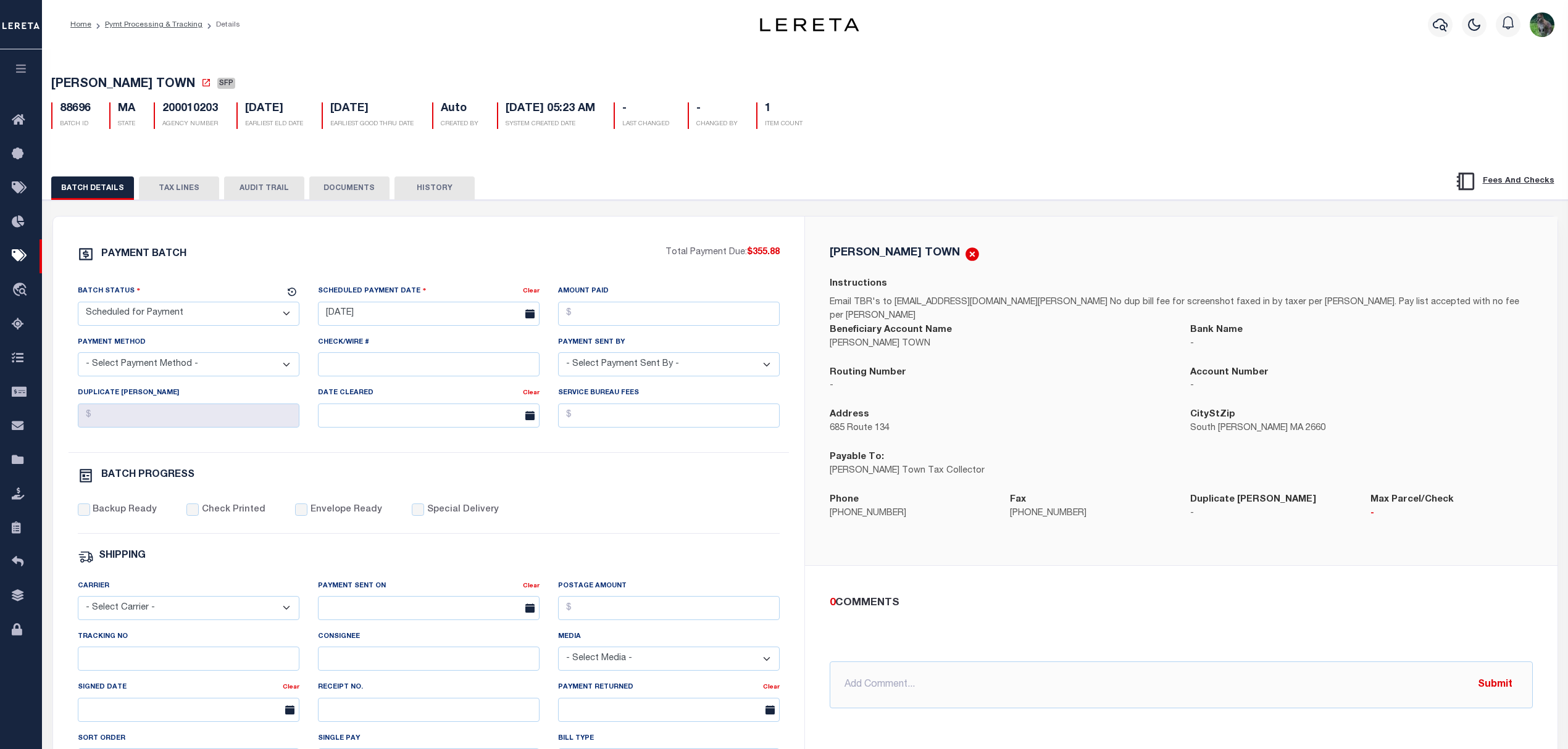
select select
click at [173, 671] on input "Tracking No" at bounding box center [189, 659] width 222 height 24
type input "Gloria"
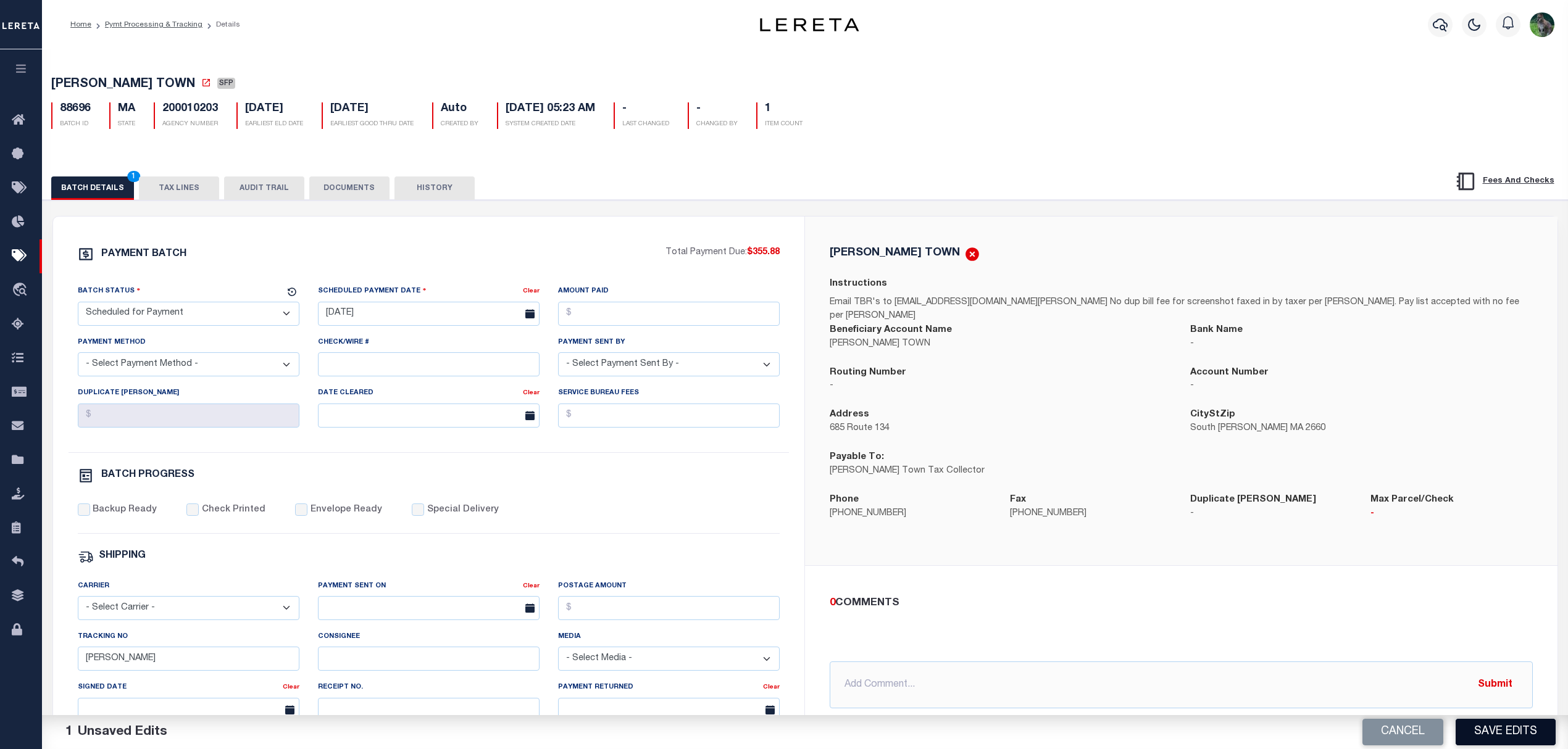
click at [1482, 730] on button "Save Edits" at bounding box center [1506, 732] width 100 height 27
select select
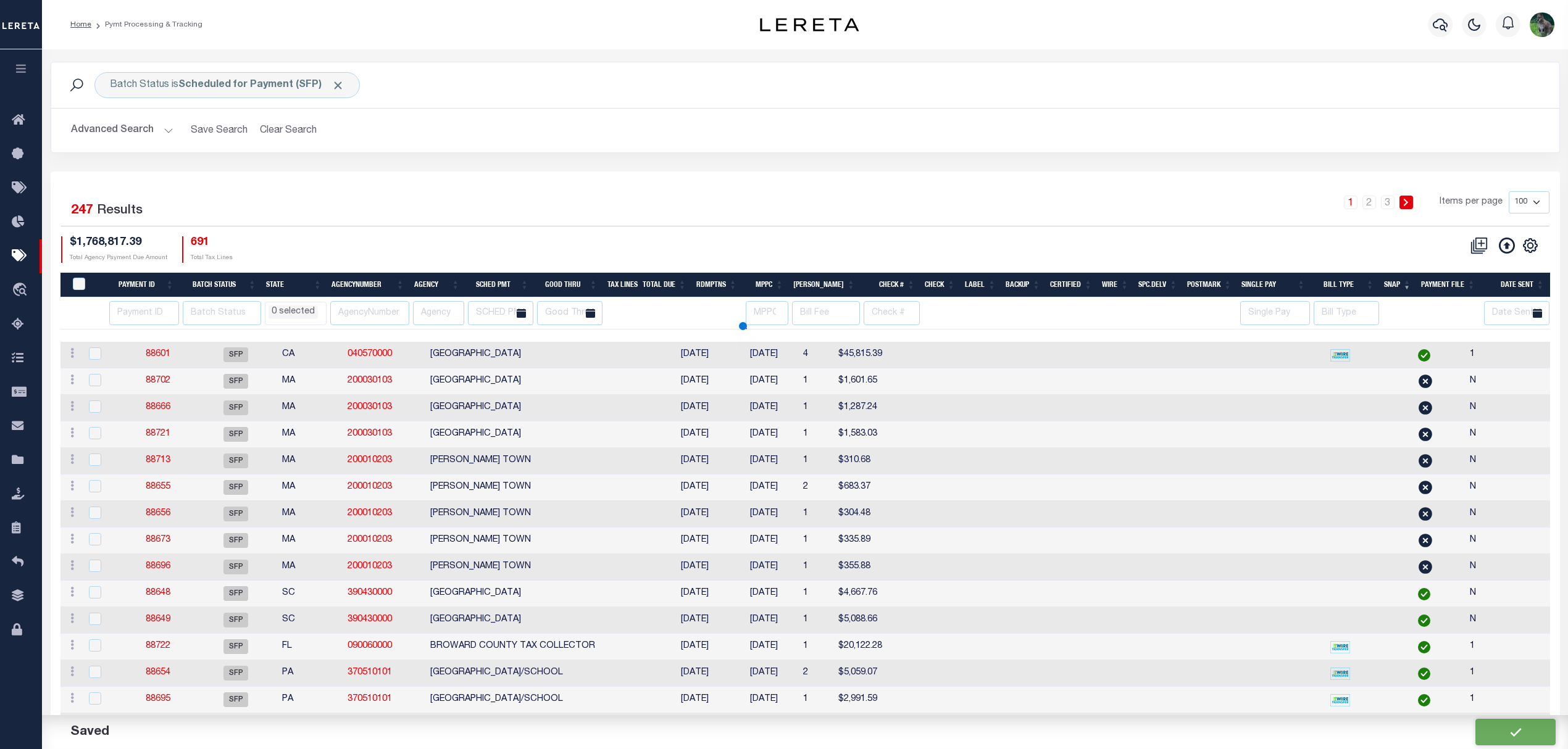
select select
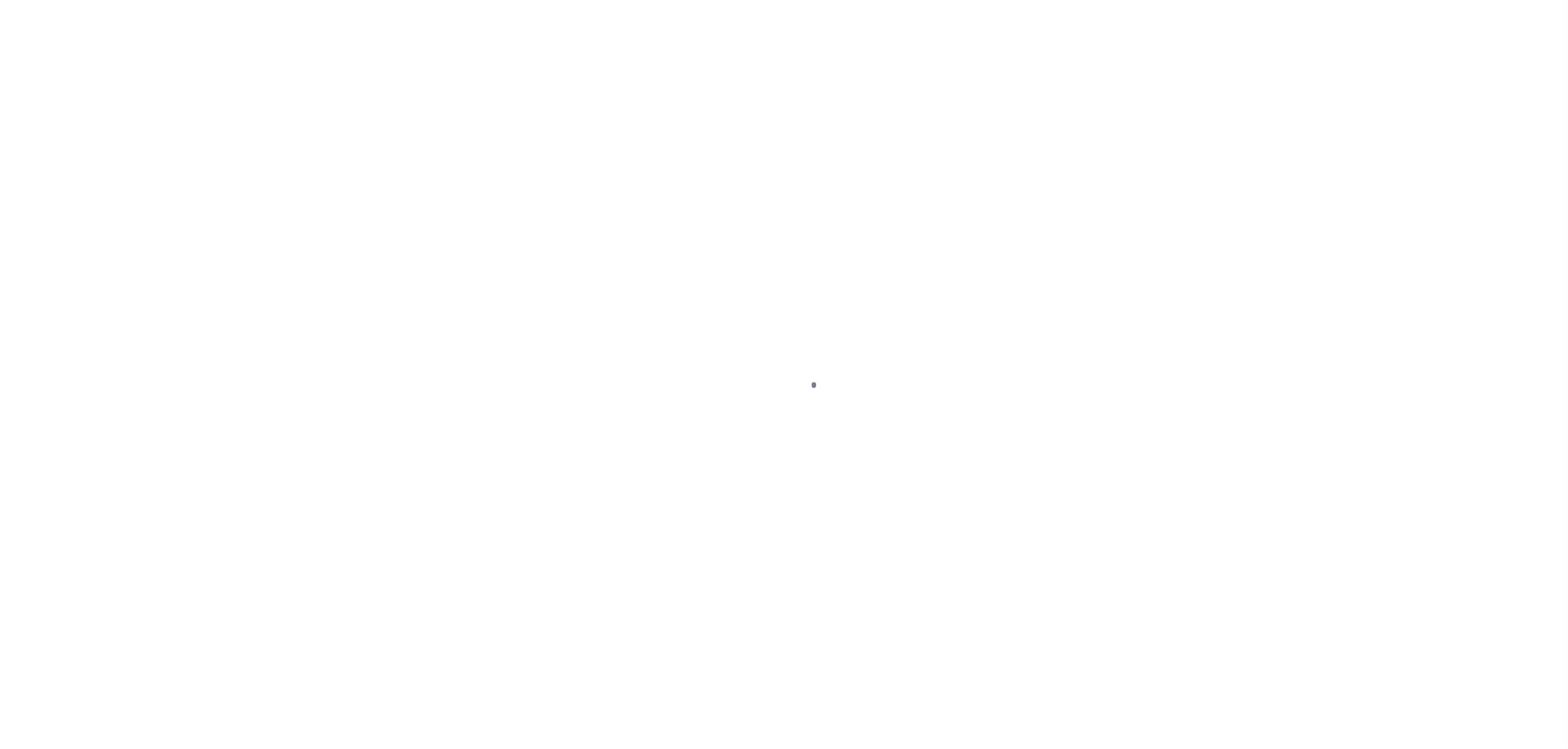
select select "SFP"
type input "[DATE]"
type input "matt - cert funds needed"
type input "Matt"
type input "1"
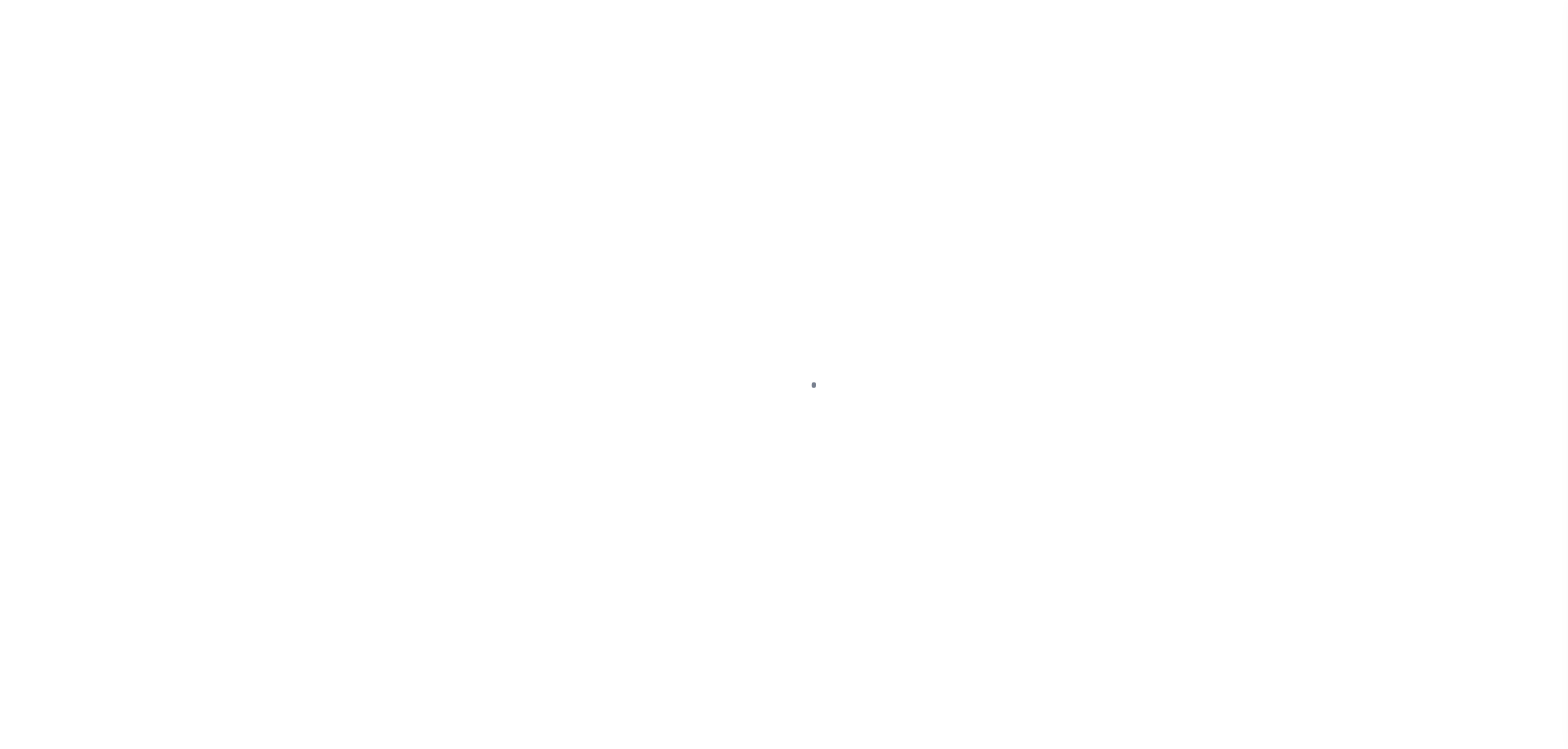
radio input "true"
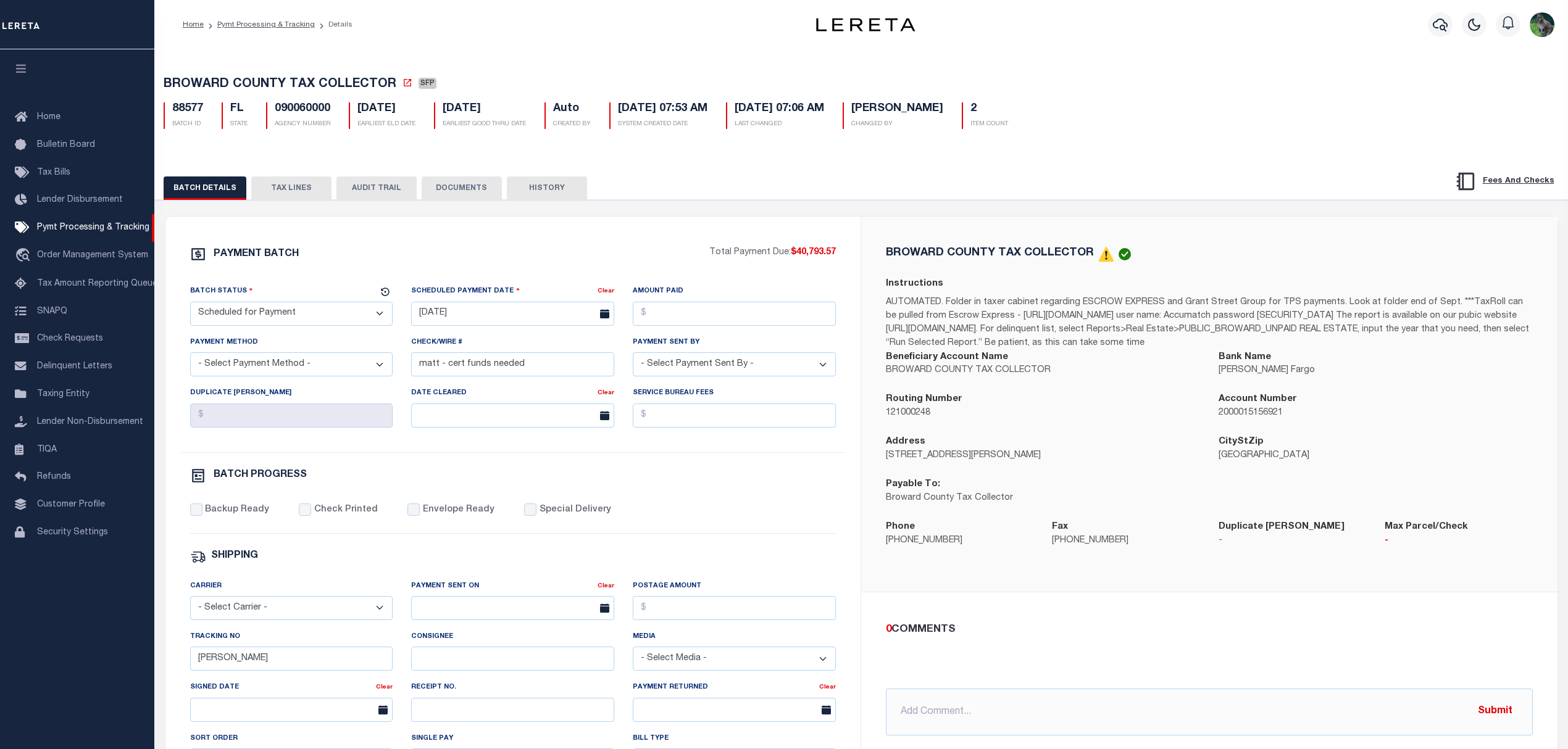
click at [301, 186] on button "TAX LINES" at bounding box center [292, 188] width 81 height 23
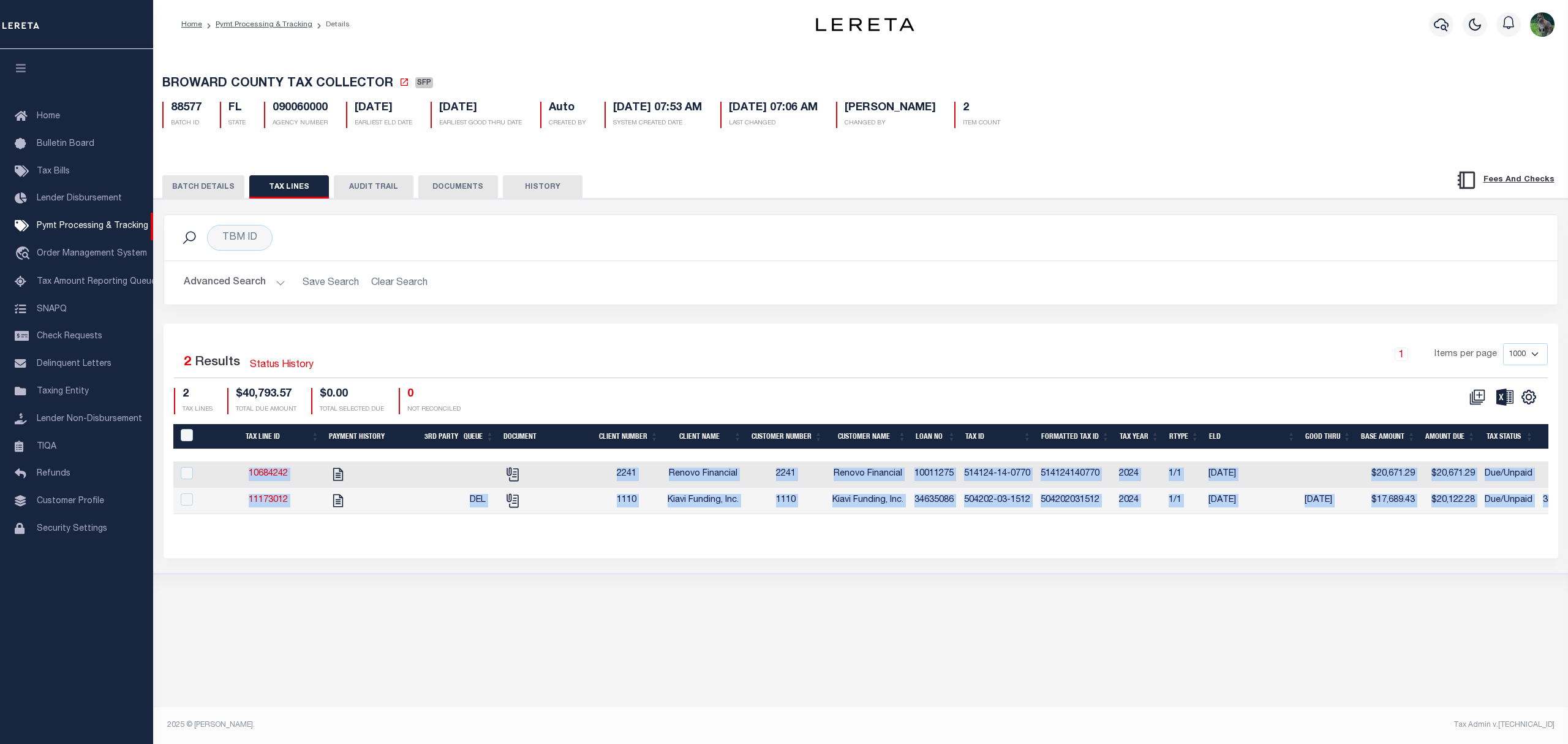
drag, startPoint x: 790, startPoint y: 528, endPoint x: 836, endPoint y: 526, distance: 46.0
click at [836, 526] on div "Tax Line ID Payment History 3rd Party Queue Document Client Number Client Name …" at bounding box center [861, 478] width 1375 height 110
drag, startPoint x: 349, startPoint y: 472, endPoint x: 333, endPoint y: 478, distance: 17.1
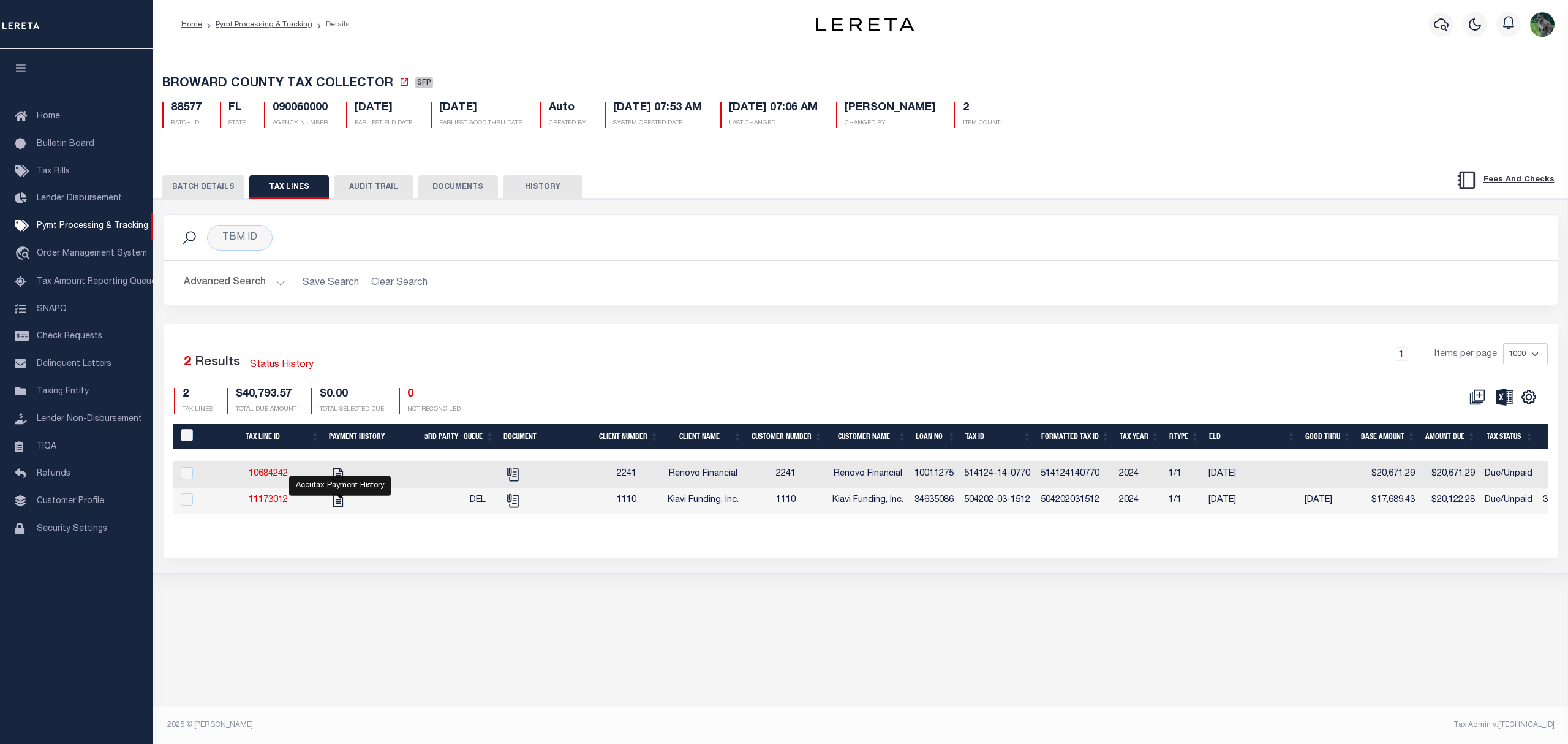
click at [543, 331] on div "Selected 2 Results Status History 1 Items per page 1000 2500 5000 10000 2 TAX L…" at bounding box center [861, 441] width 1395 height 234
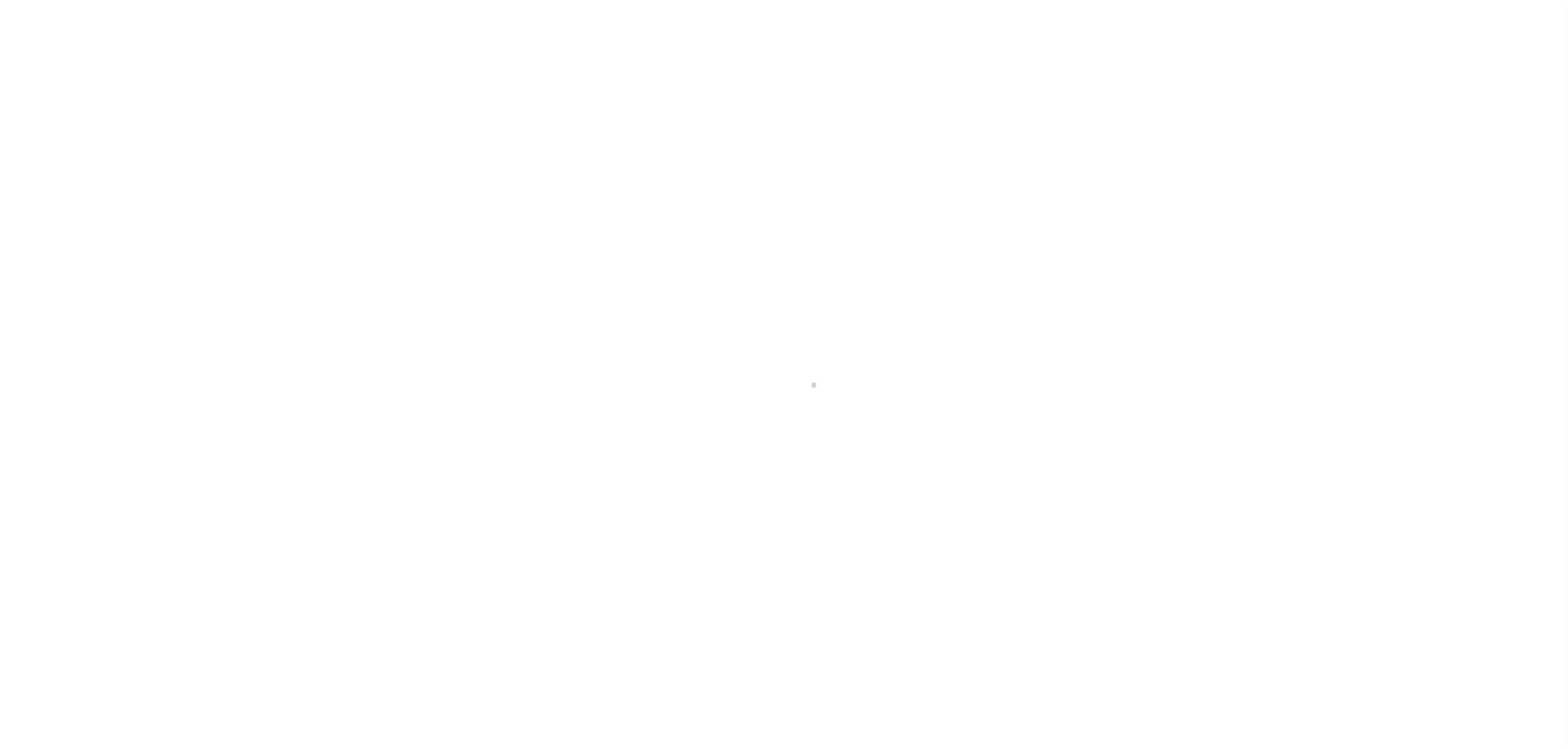
select select "DUE"
select select "20"
select select "SFP"
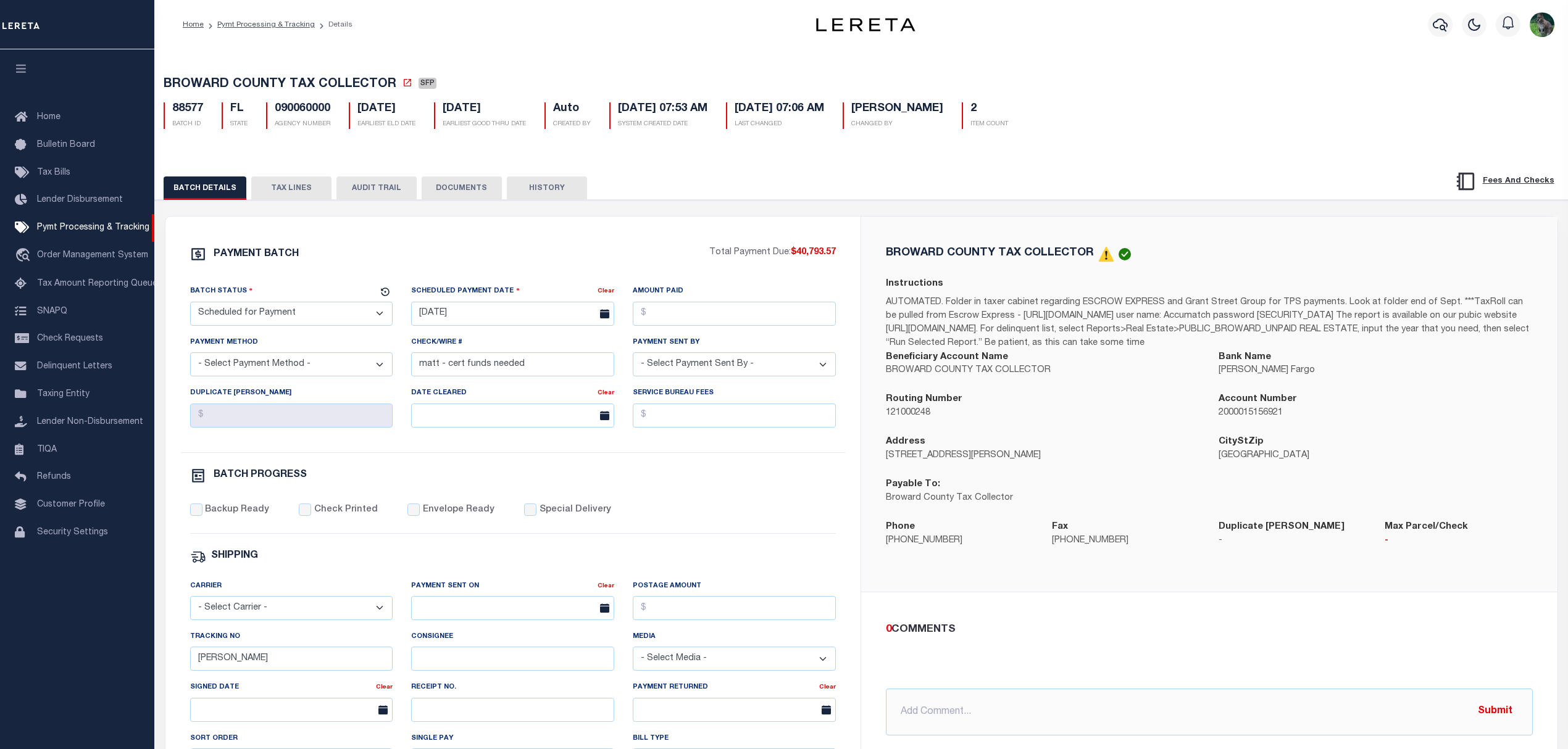
click at [278, 190] on button "TAX LINES" at bounding box center [292, 188] width 81 height 23
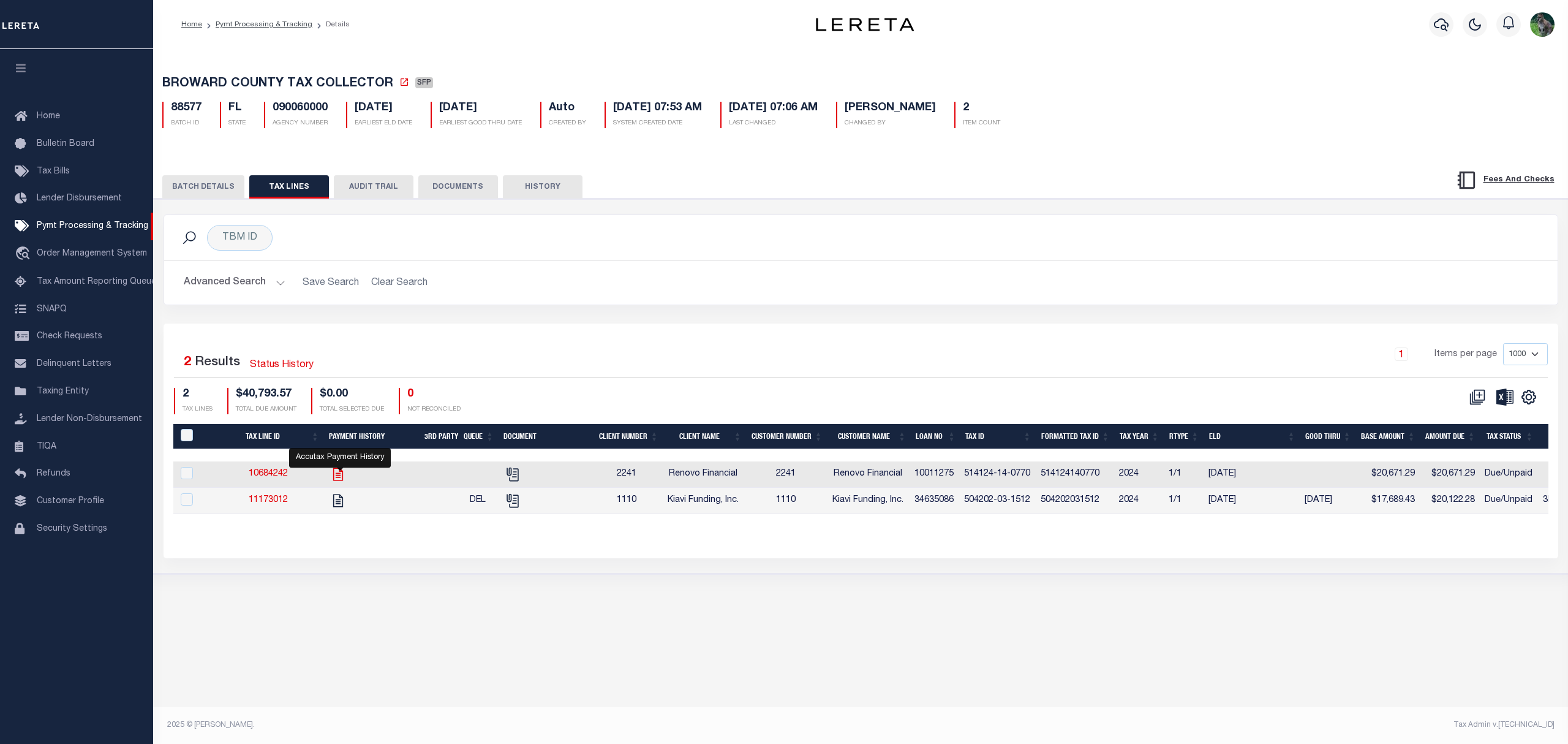
click at [337, 474] on icon "" at bounding box center [338, 474] width 16 height 16
checkbox input "true"
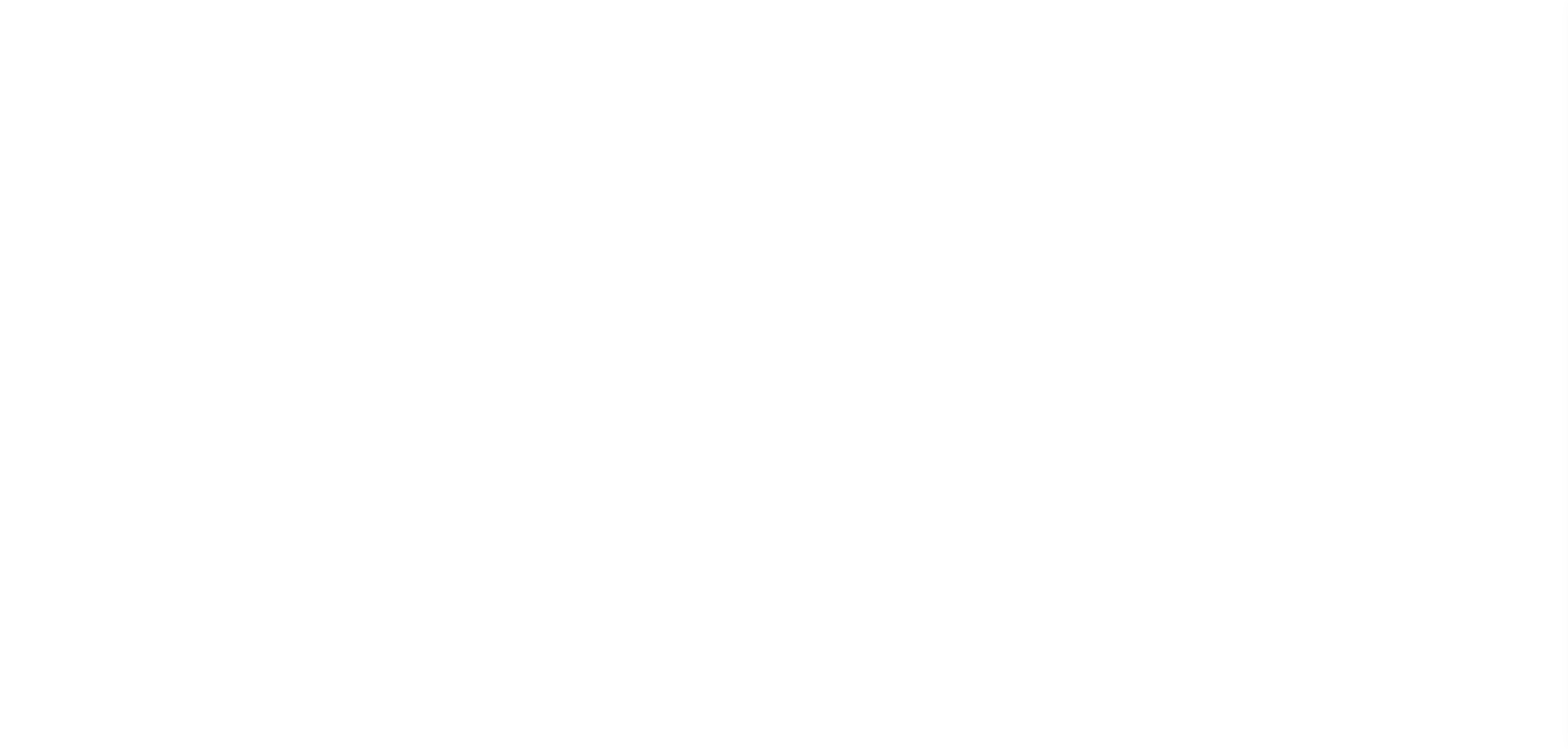
select select "SFP"
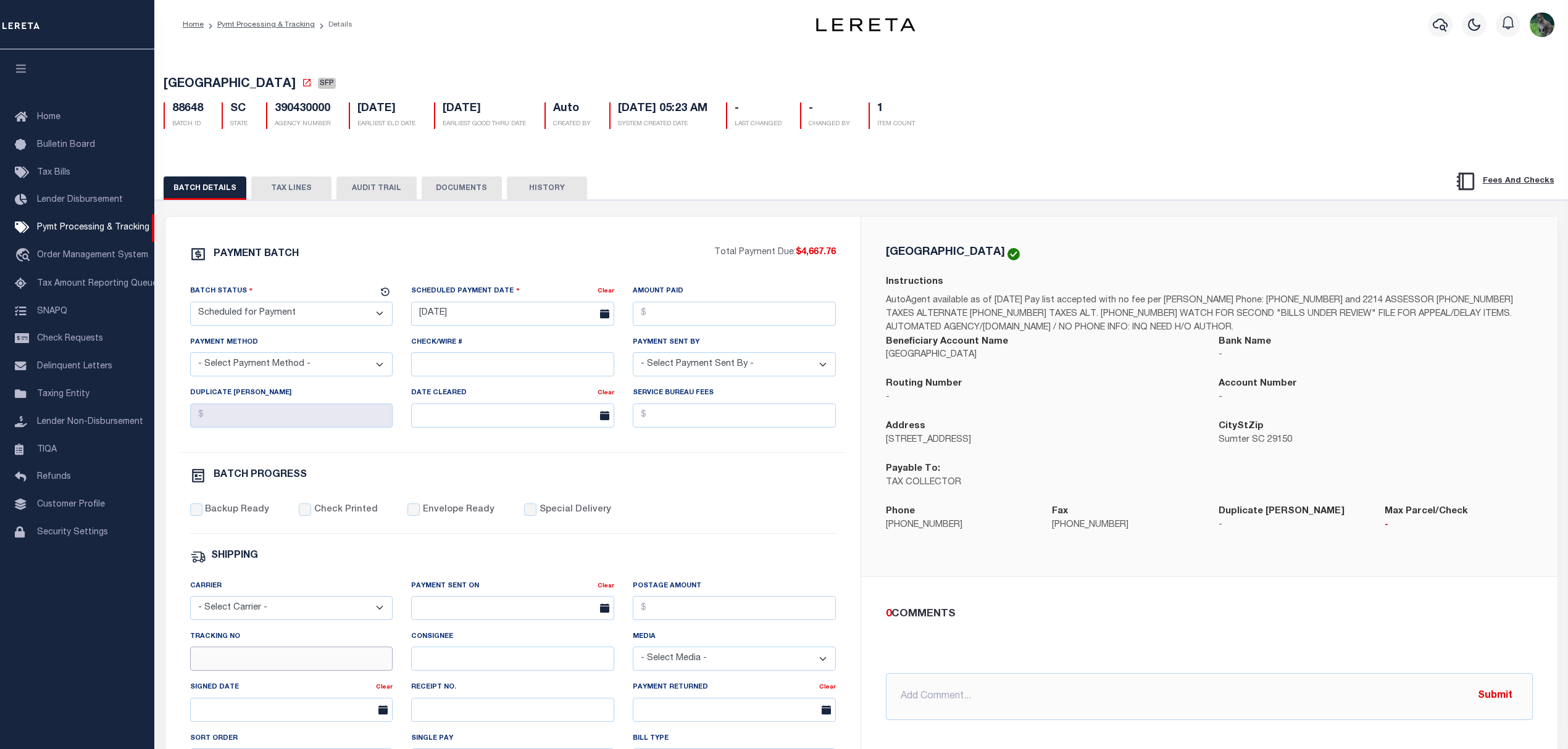
click at [276, 671] on input "Tracking No" at bounding box center [292, 659] width 203 height 24
type input "[PERSON_NAME]"
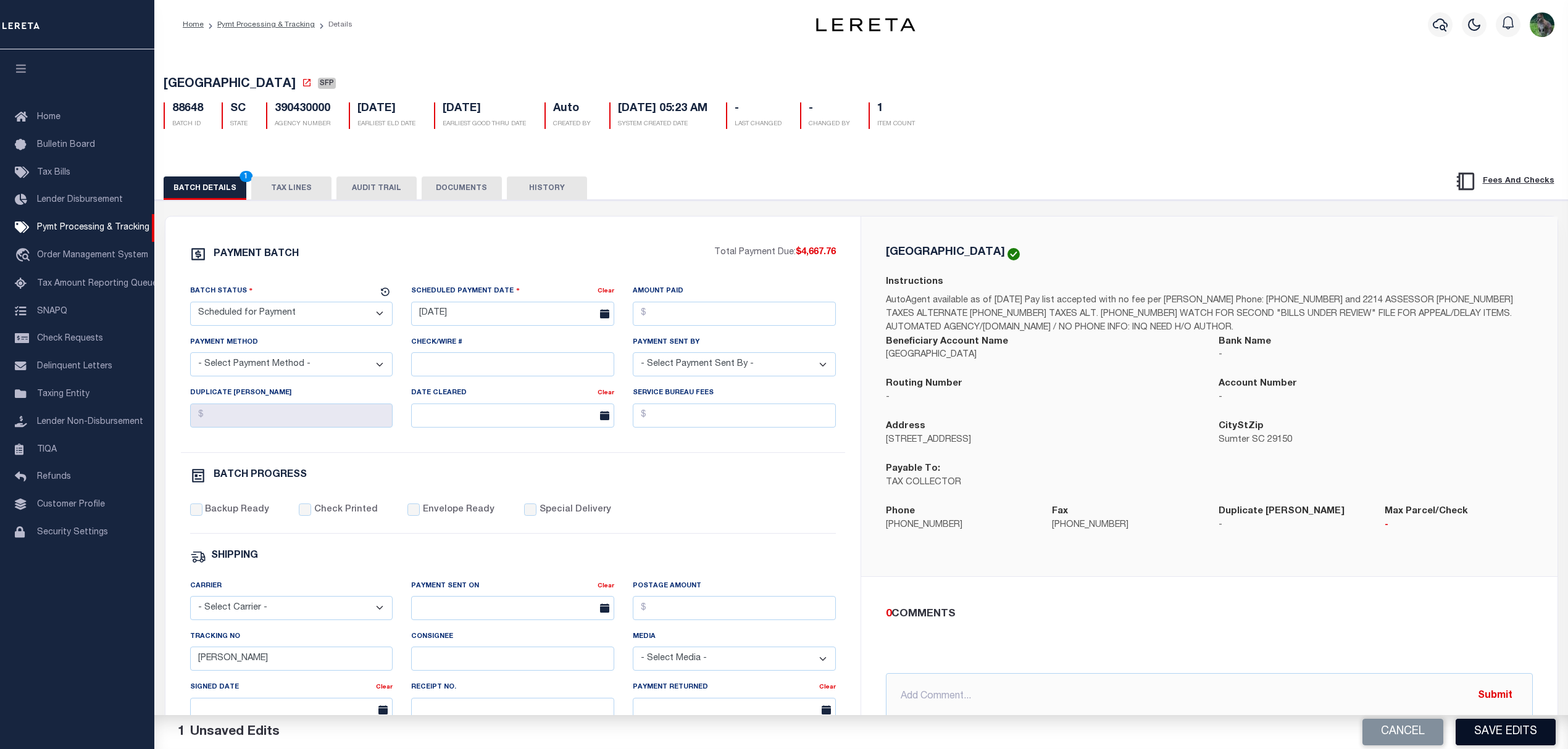
click at [1463, 741] on button "Save Edits" at bounding box center [1506, 732] width 100 height 27
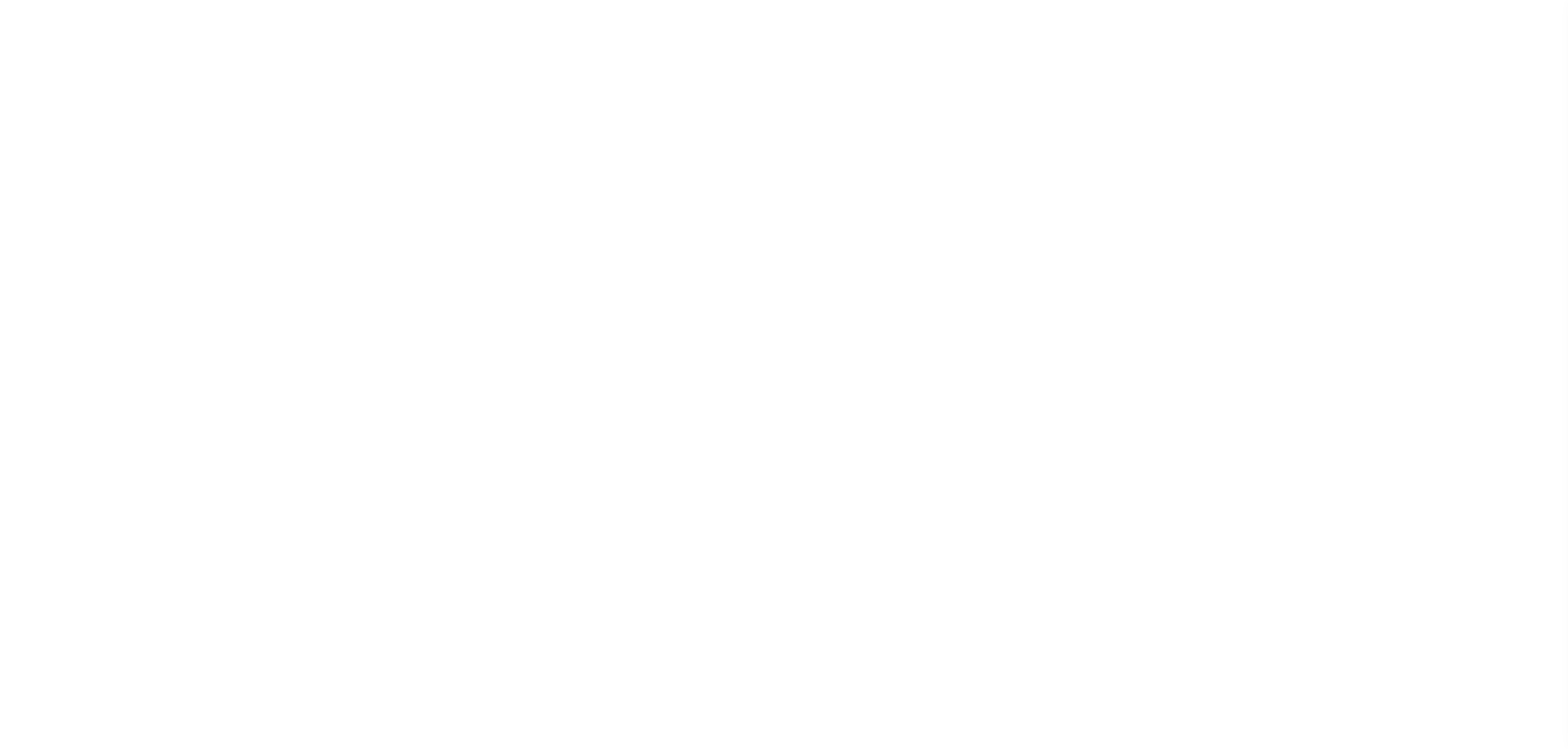
select select "SFP"
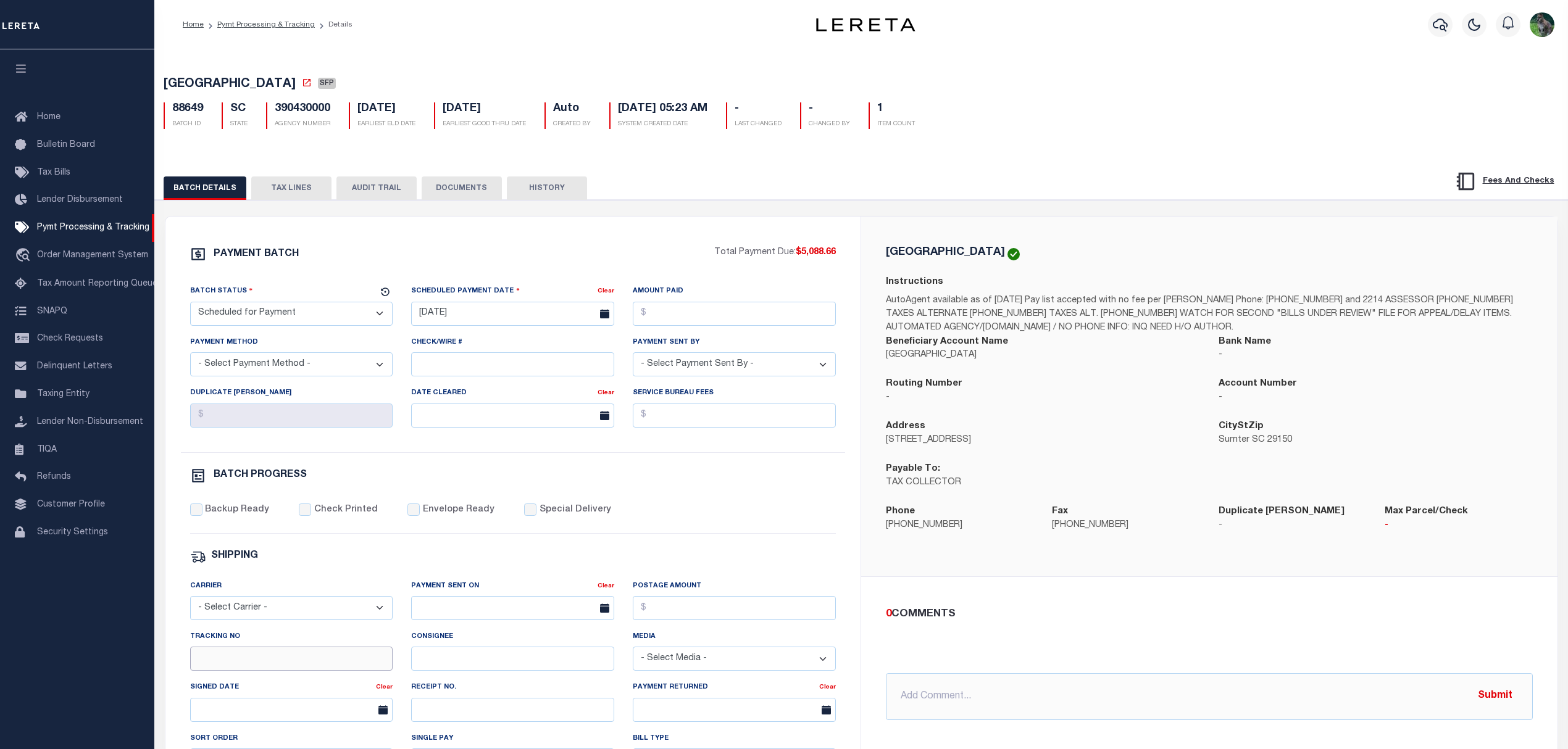
click at [297, 667] on input "Tracking No" at bounding box center [292, 659] width 203 height 24
type input "[PERSON_NAME]"
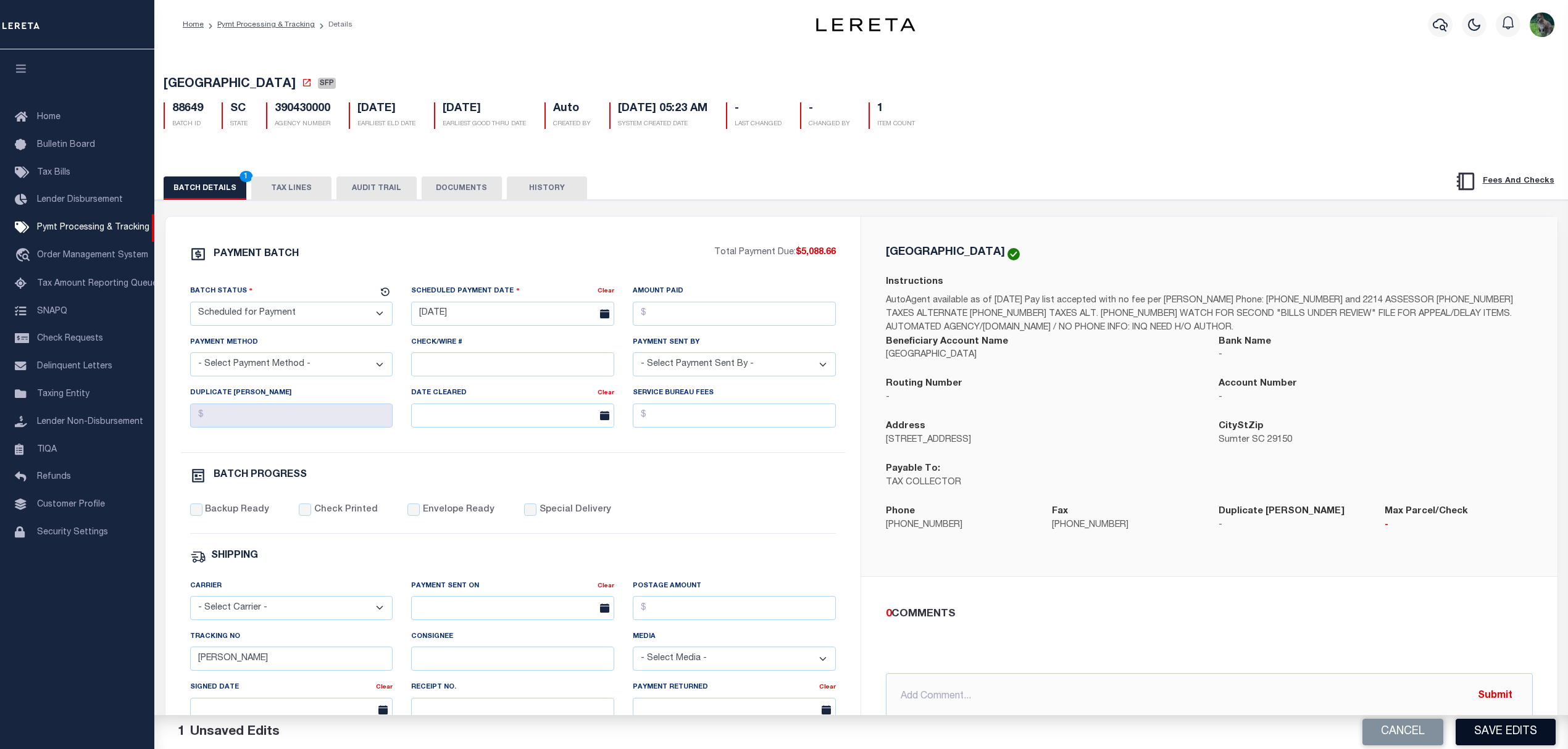
click at [1496, 741] on button "Save Edits" at bounding box center [1506, 732] width 100 height 27
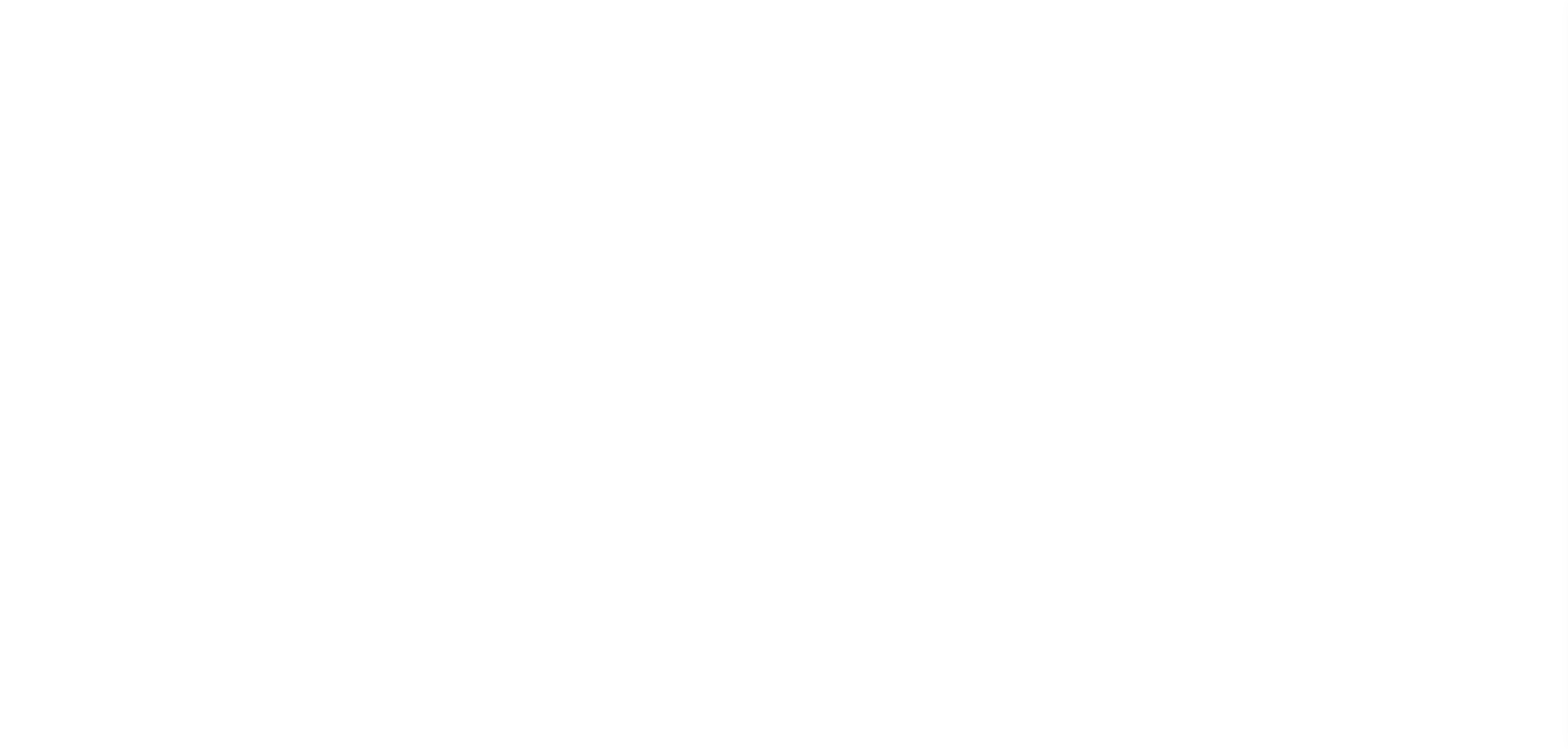
select select "SFP"
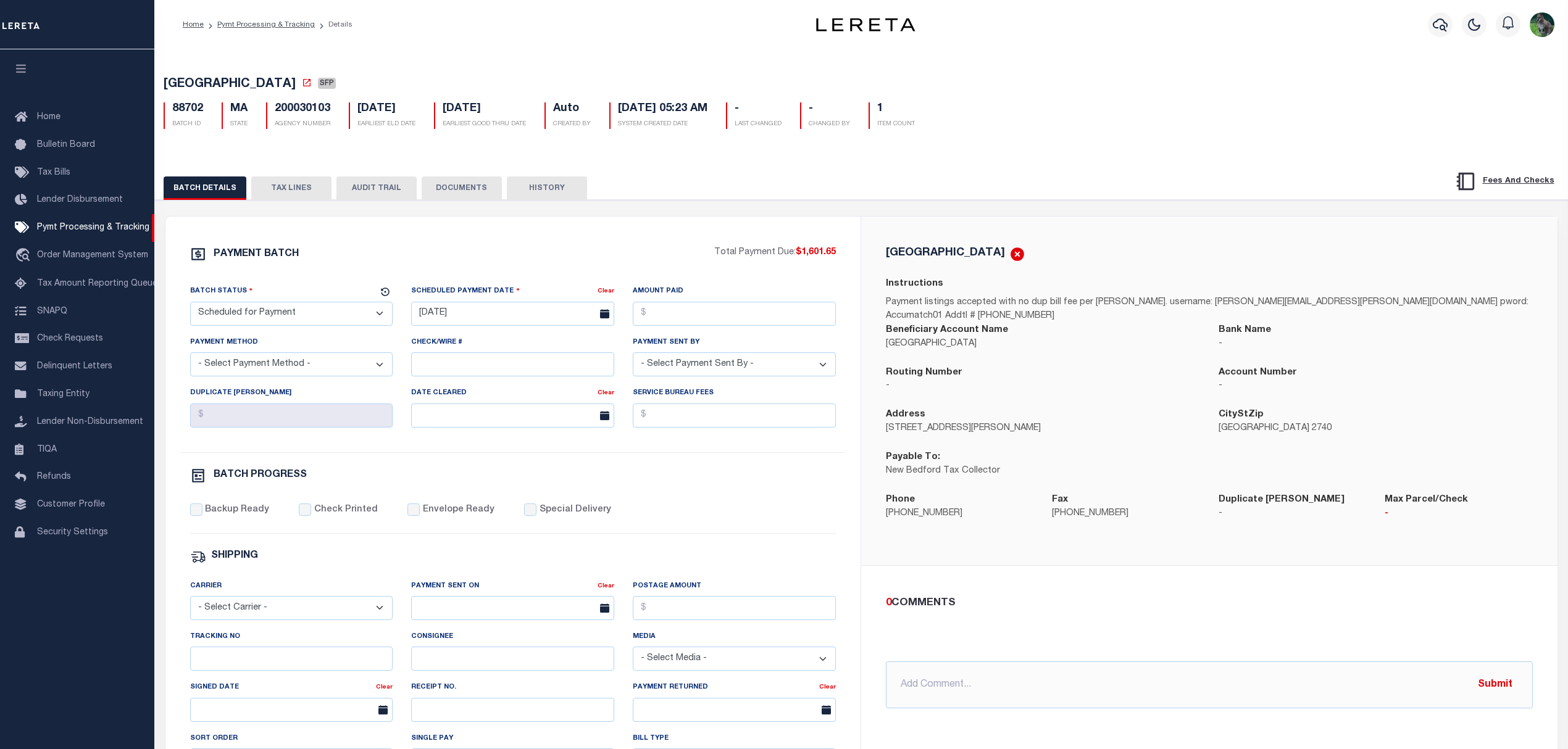
click at [284, 681] on div "Tracking No" at bounding box center [291, 655] width 222 height 51
click at [282, 671] on input "Tracking No" at bounding box center [292, 659] width 203 height 24
type input "Gloria"
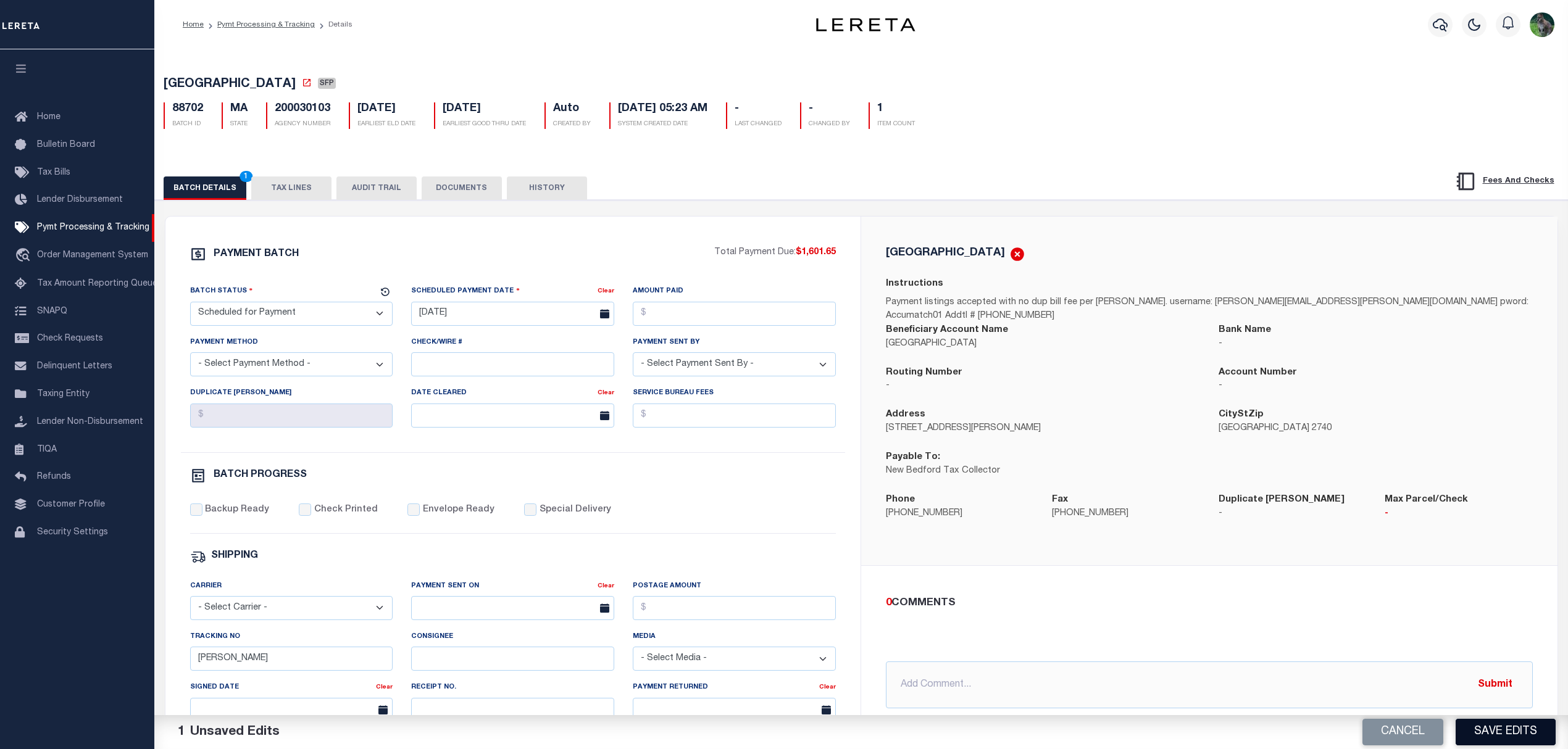
click at [1519, 741] on button "Save Edits" at bounding box center [1506, 732] width 100 height 27
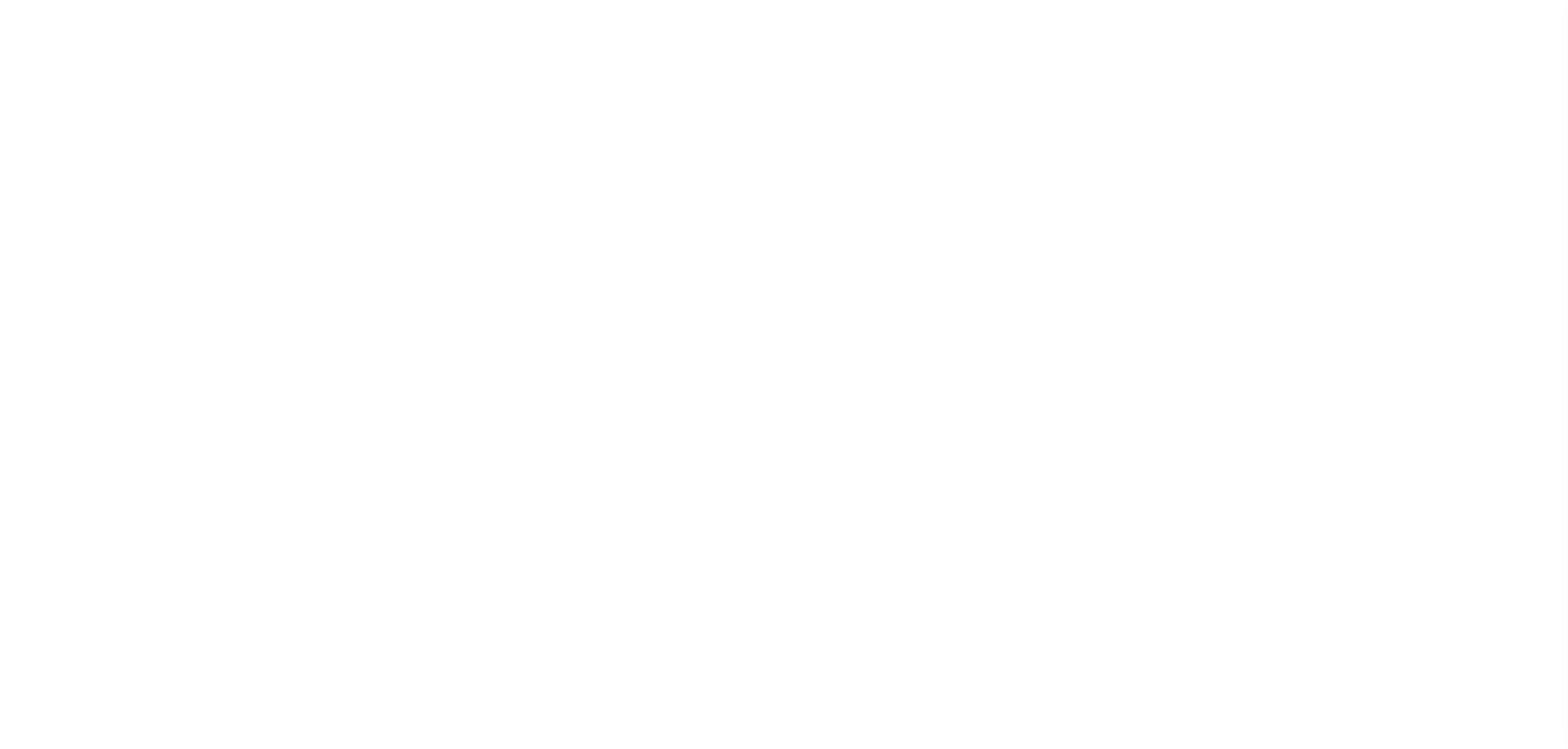
select select "SFP"
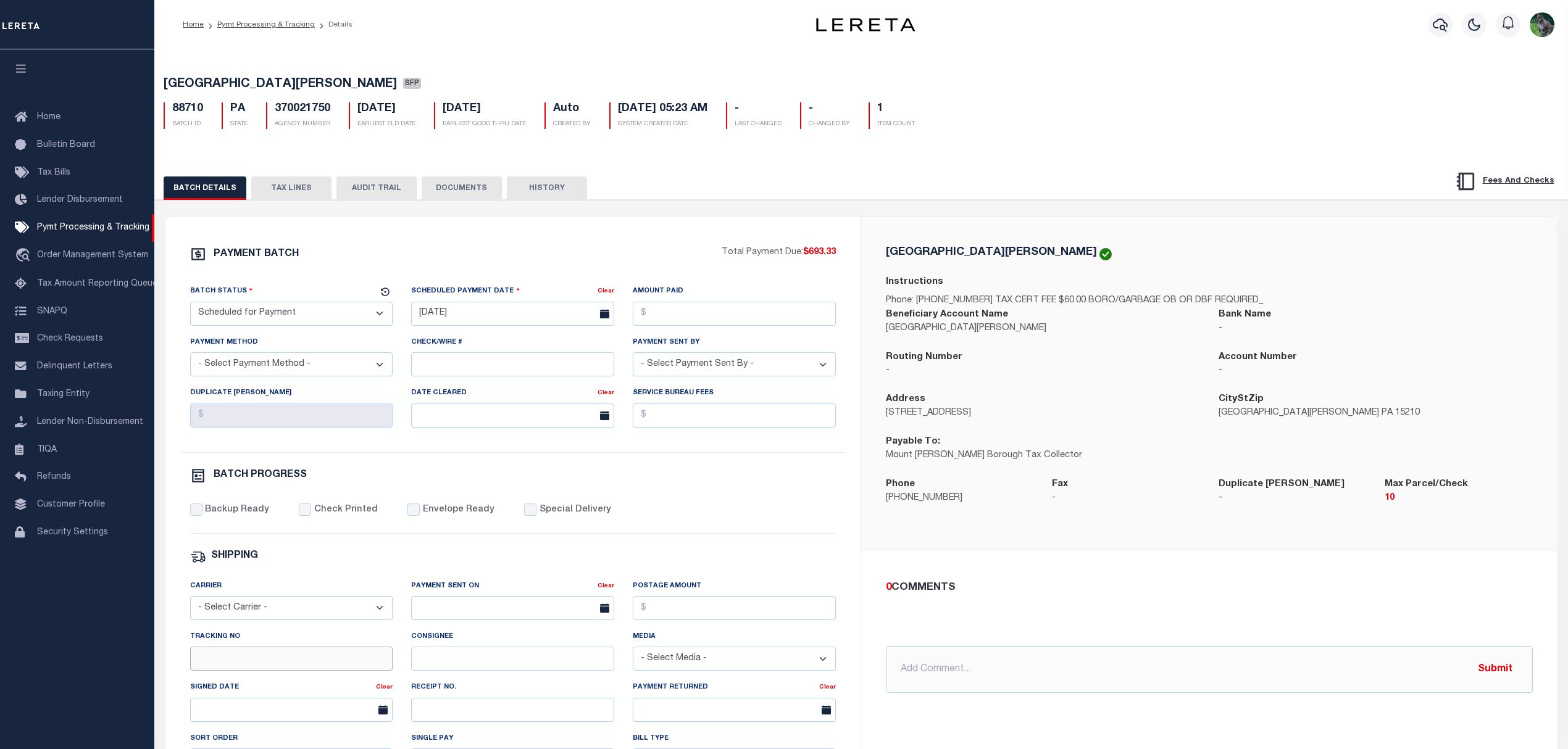
click at [307, 659] on input "Tracking No" at bounding box center [292, 659] width 203 height 24
type input "[PERSON_NAME]"
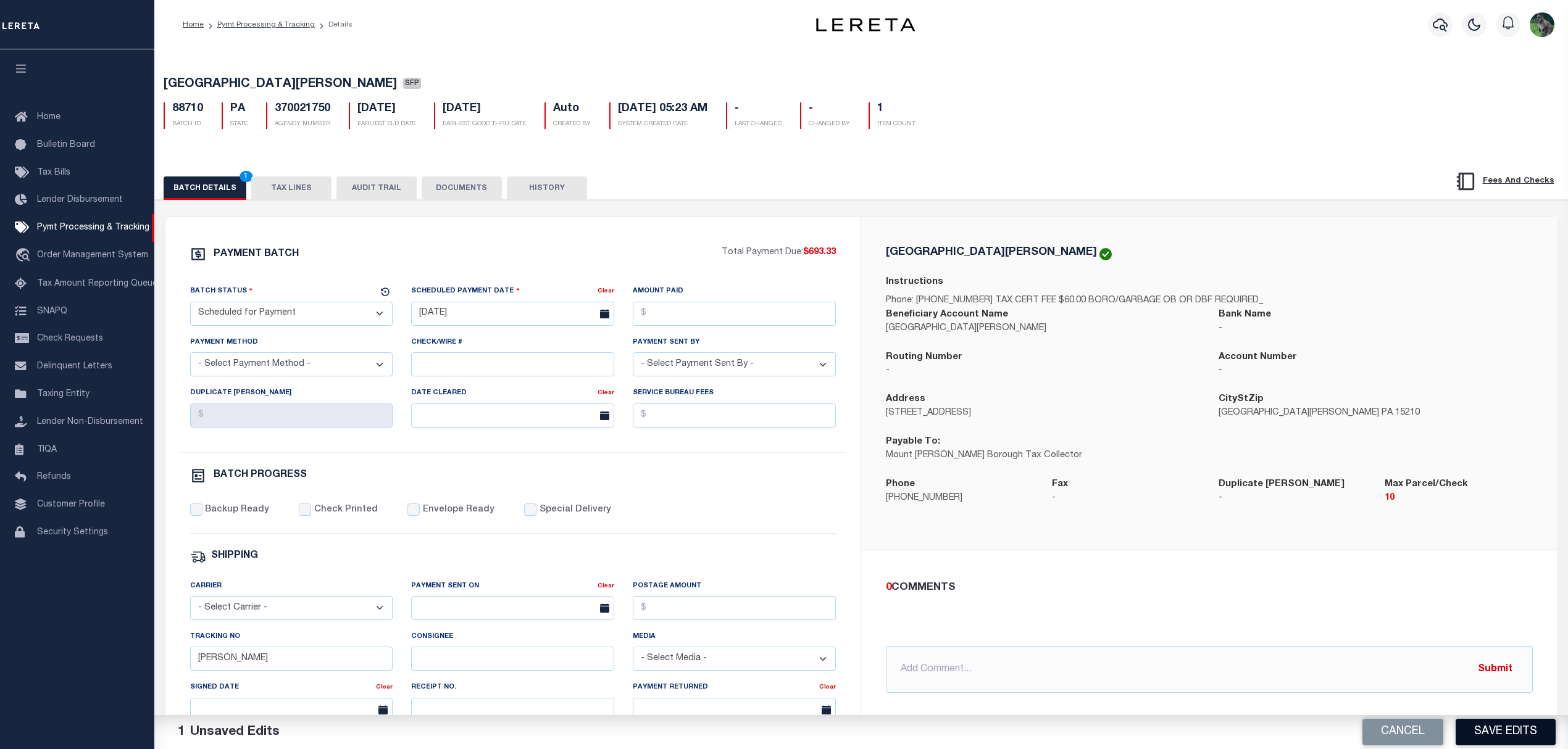
click at [1506, 731] on button "Save Edits" at bounding box center [1506, 732] width 100 height 27
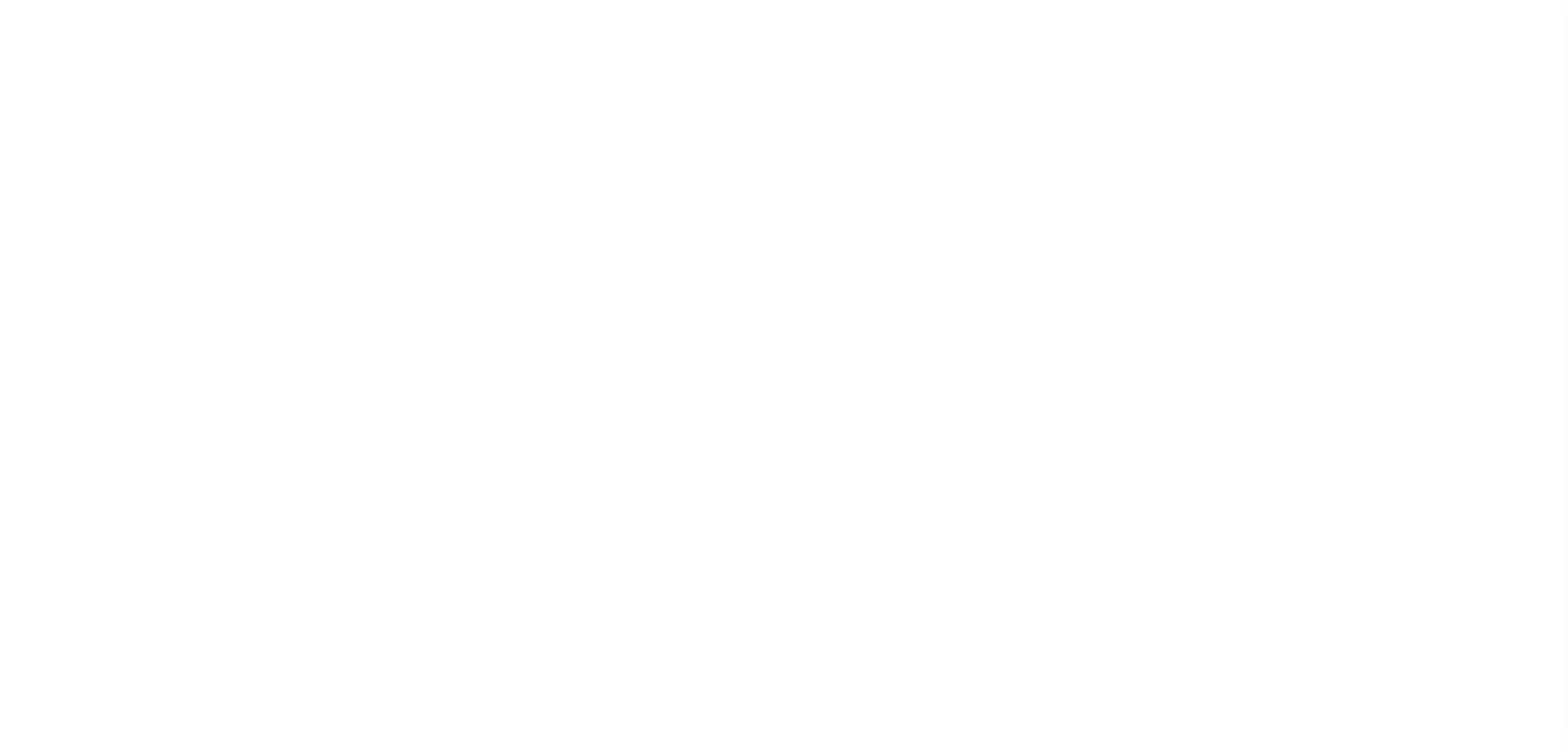
select select "SFP"
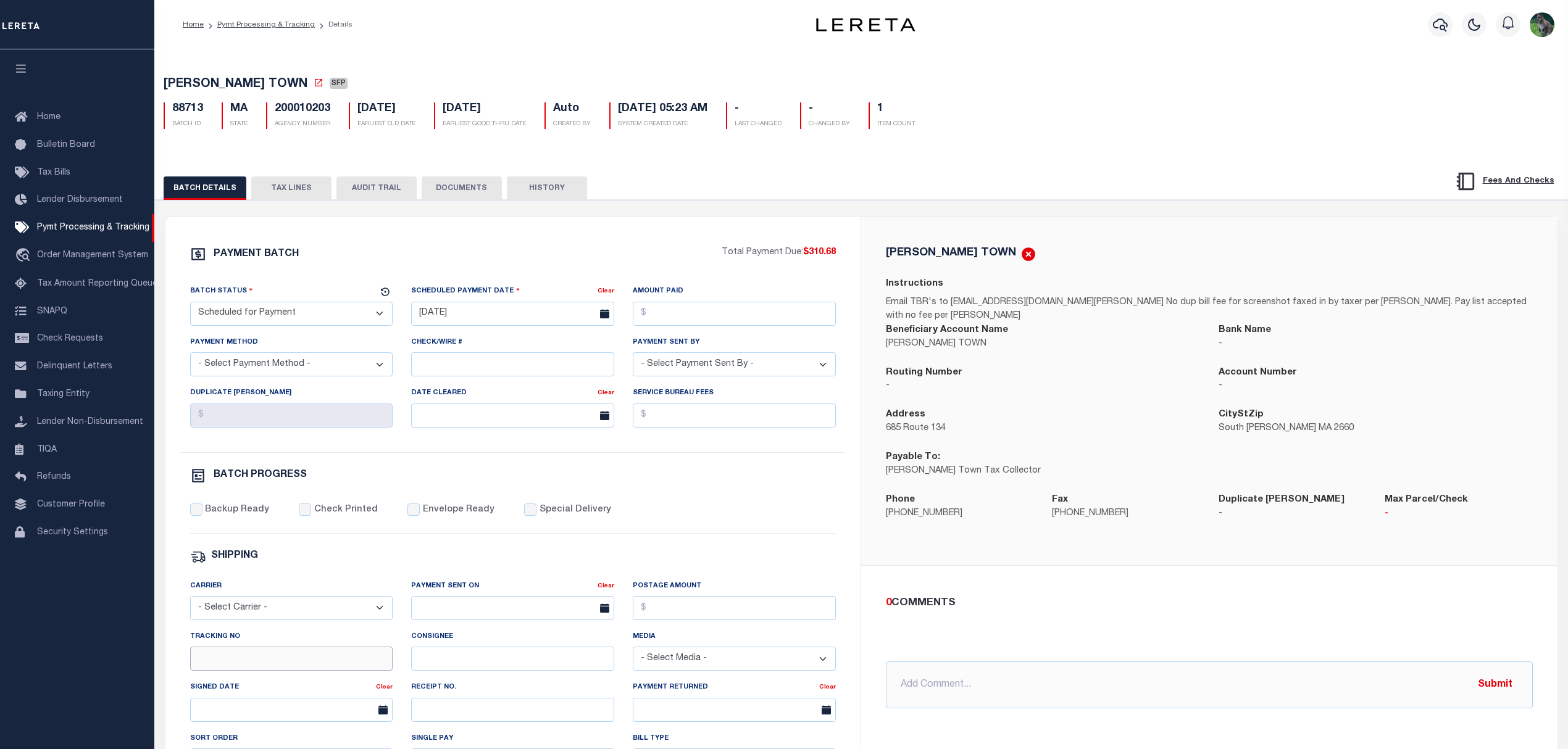
drag, startPoint x: 305, startPoint y: 659, endPoint x: 299, endPoint y: 655, distance: 7.2
click at [307, 659] on input "Tracking No" at bounding box center [292, 659] width 203 height 24
type input "[PERSON_NAME]"
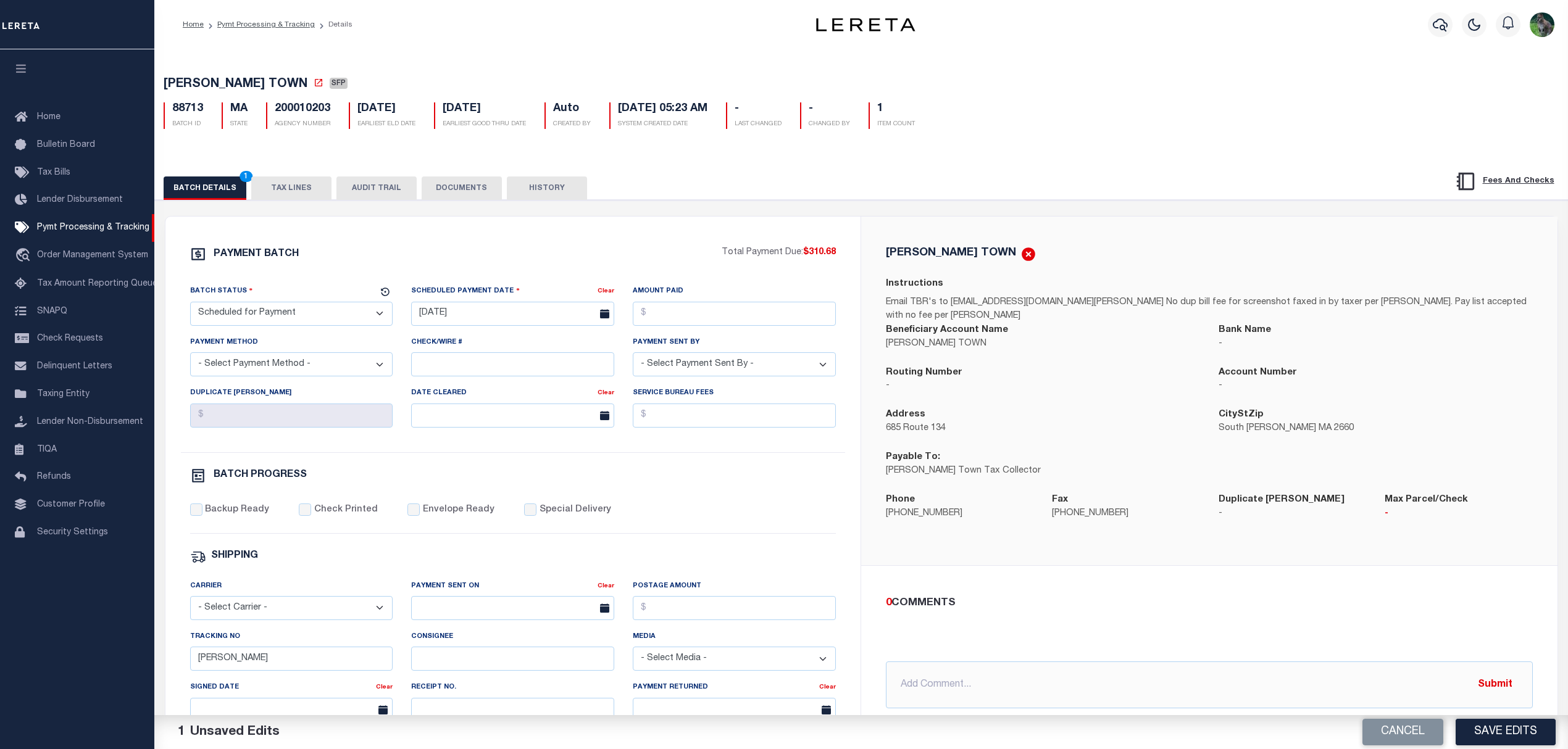
drag, startPoint x: 1475, startPoint y: 726, endPoint x: 1034, endPoint y: 554, distance: 473.4
click at [1478, 730] on button "Save Edits" at bounding box center [1506, 732] width 100 height 27
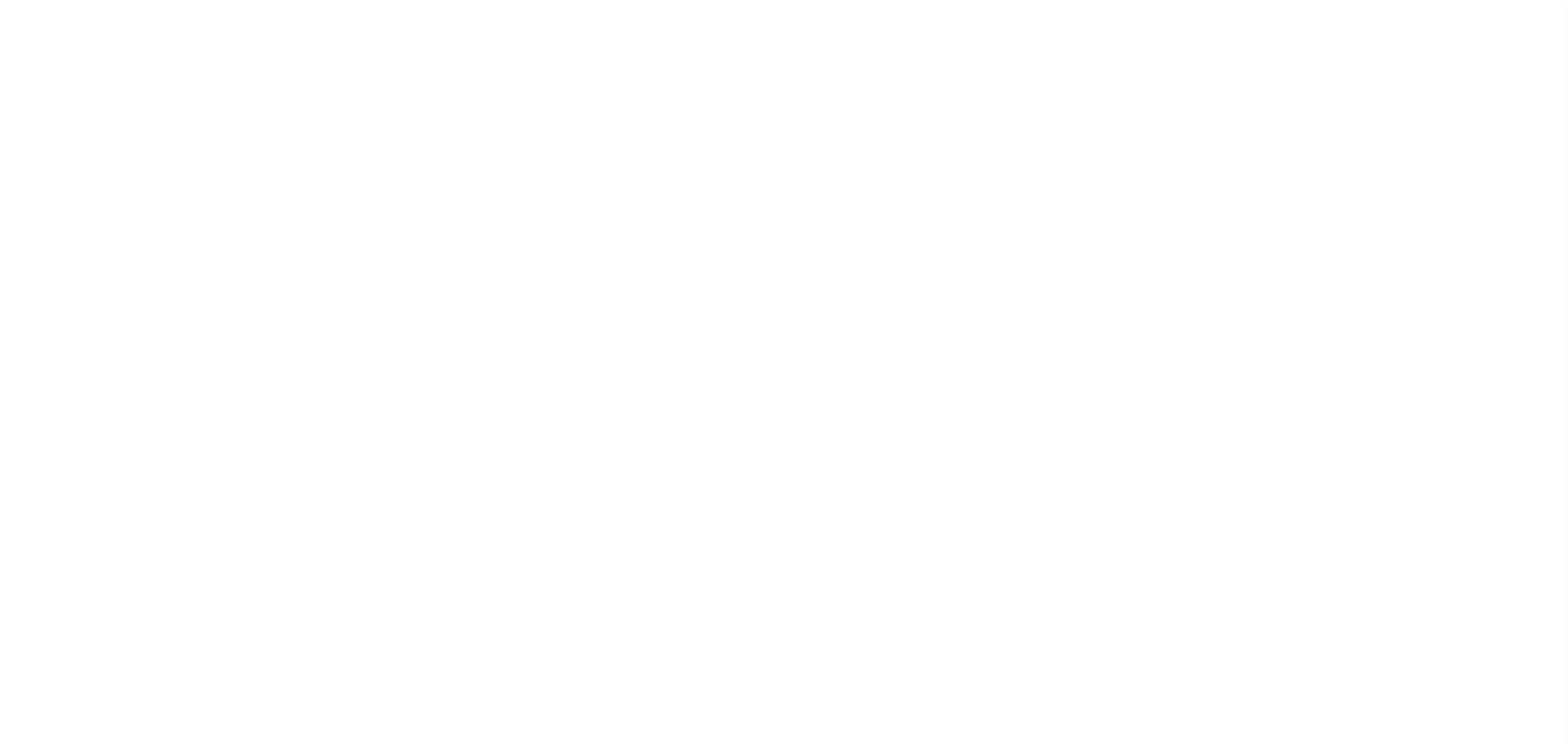
select select "SFP"
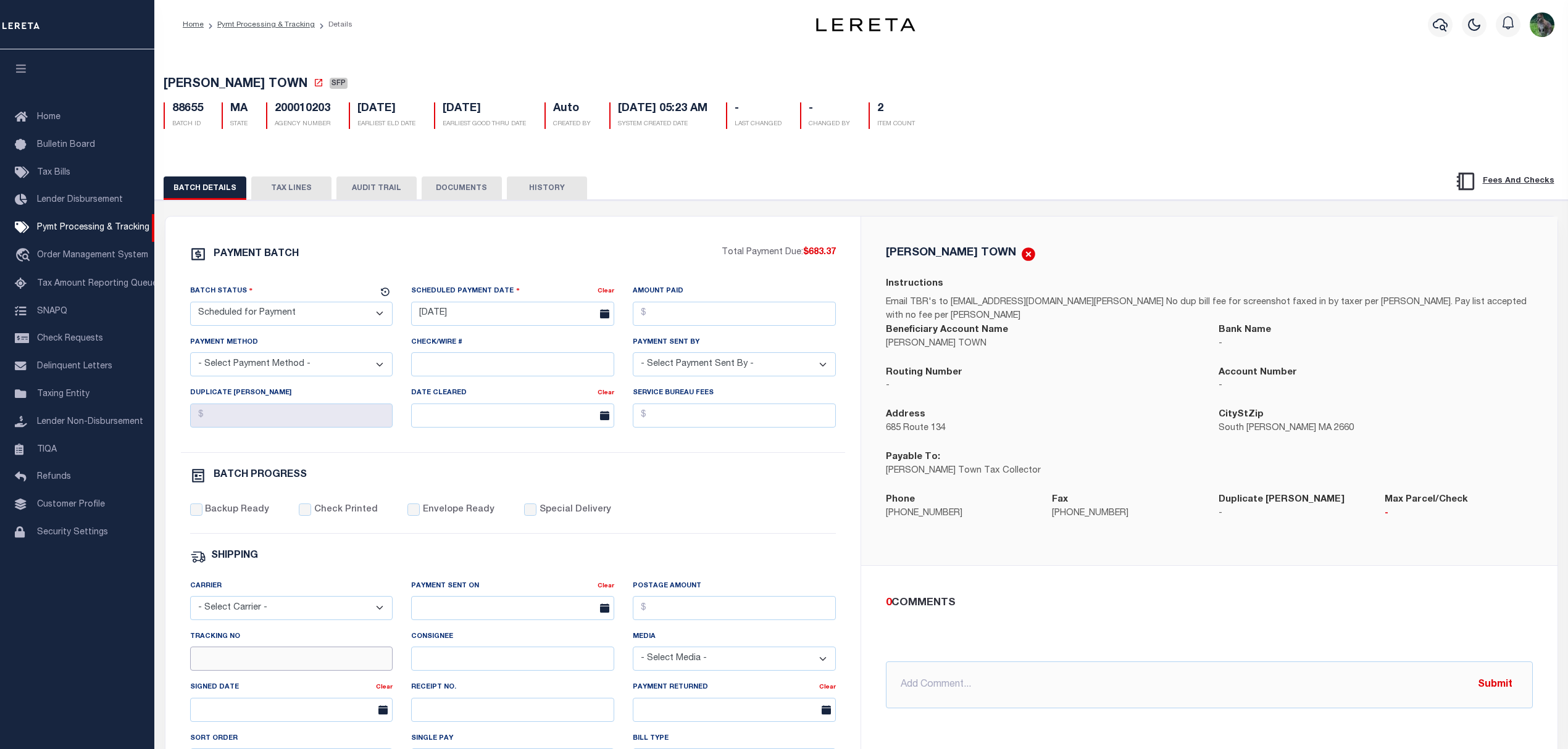
click at [305, 671] on input "Tracking No" at bounding box center [292, 659] width 203 height 24
type input "[PERSON_NAME]"
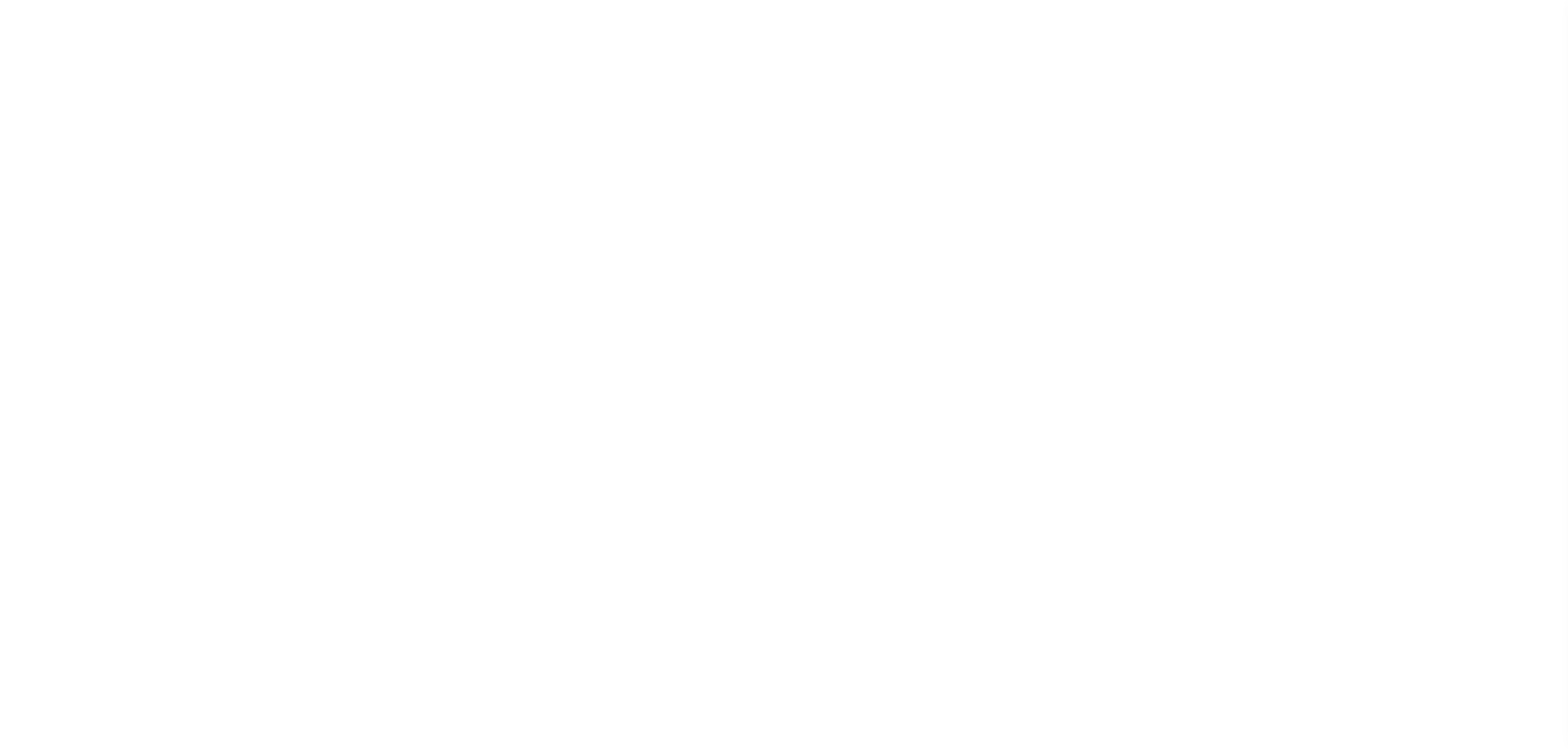
select select "SFP"
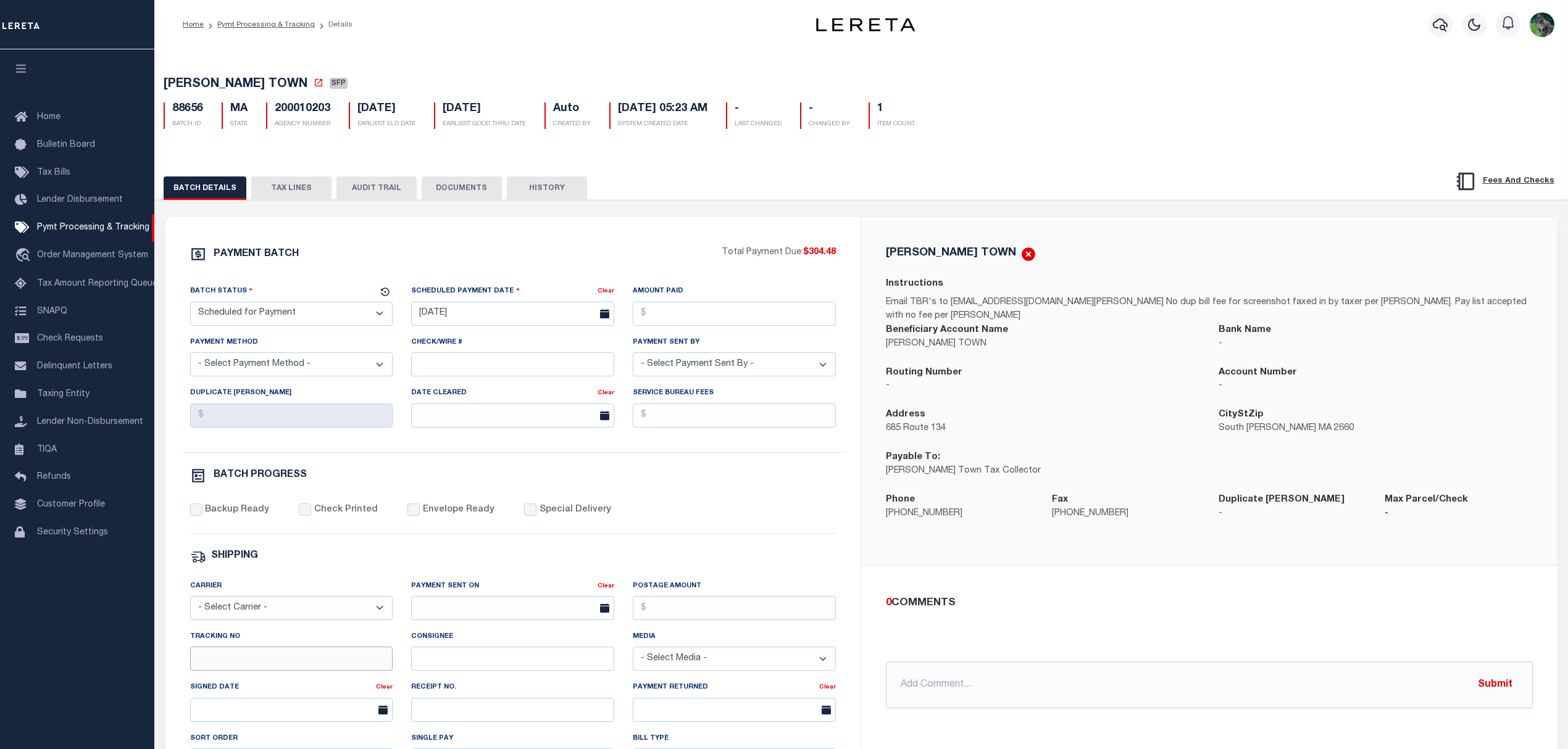
drag, startPoint x: 307, startPoint y: 669, endPoint x: 302, endPoint y: 659, distance: 11.2
click at [307, 669] on input "Tracking No" at bounding box center [292, 659] width 203 height 24
type input "[PERSON_NAME]"
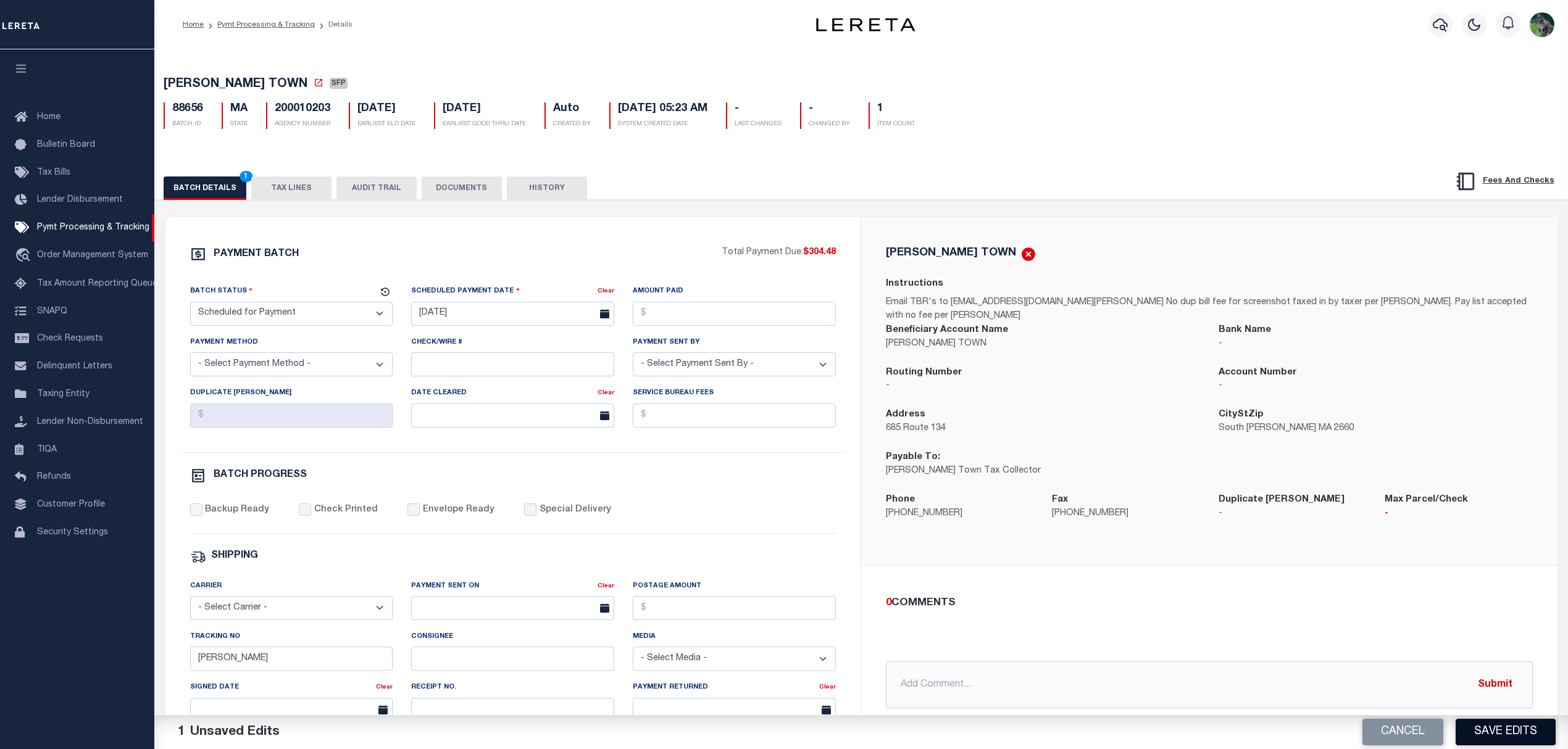
click at [1482, 735] on button "Save Edits" at bounding box center [1506, 732] width 100 height 27
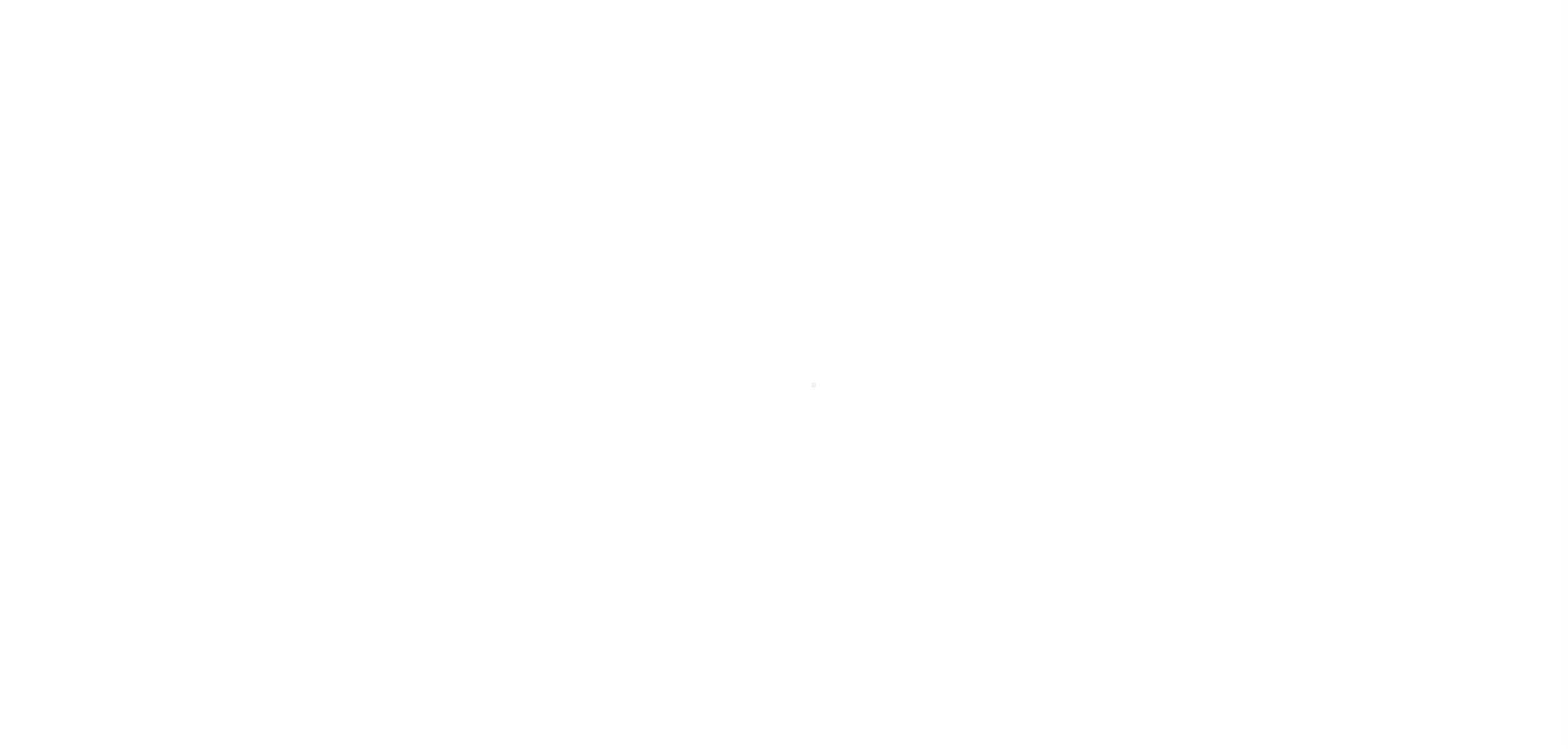
select select "SFP"
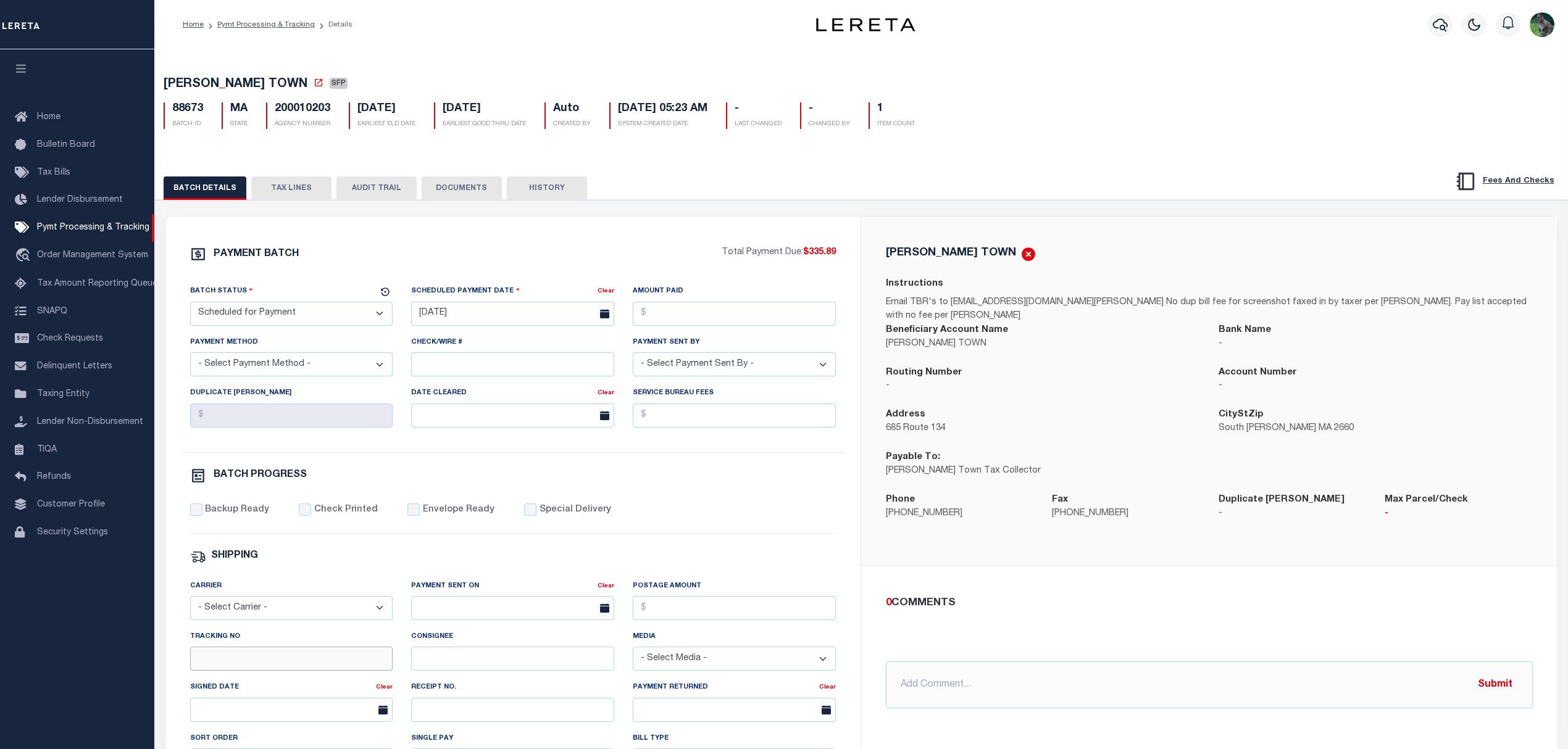
click at [305, 669] on input "Tracking No" at bounding box center [292, 659] width 203 height 24
type input "[PERSON_NAME]"
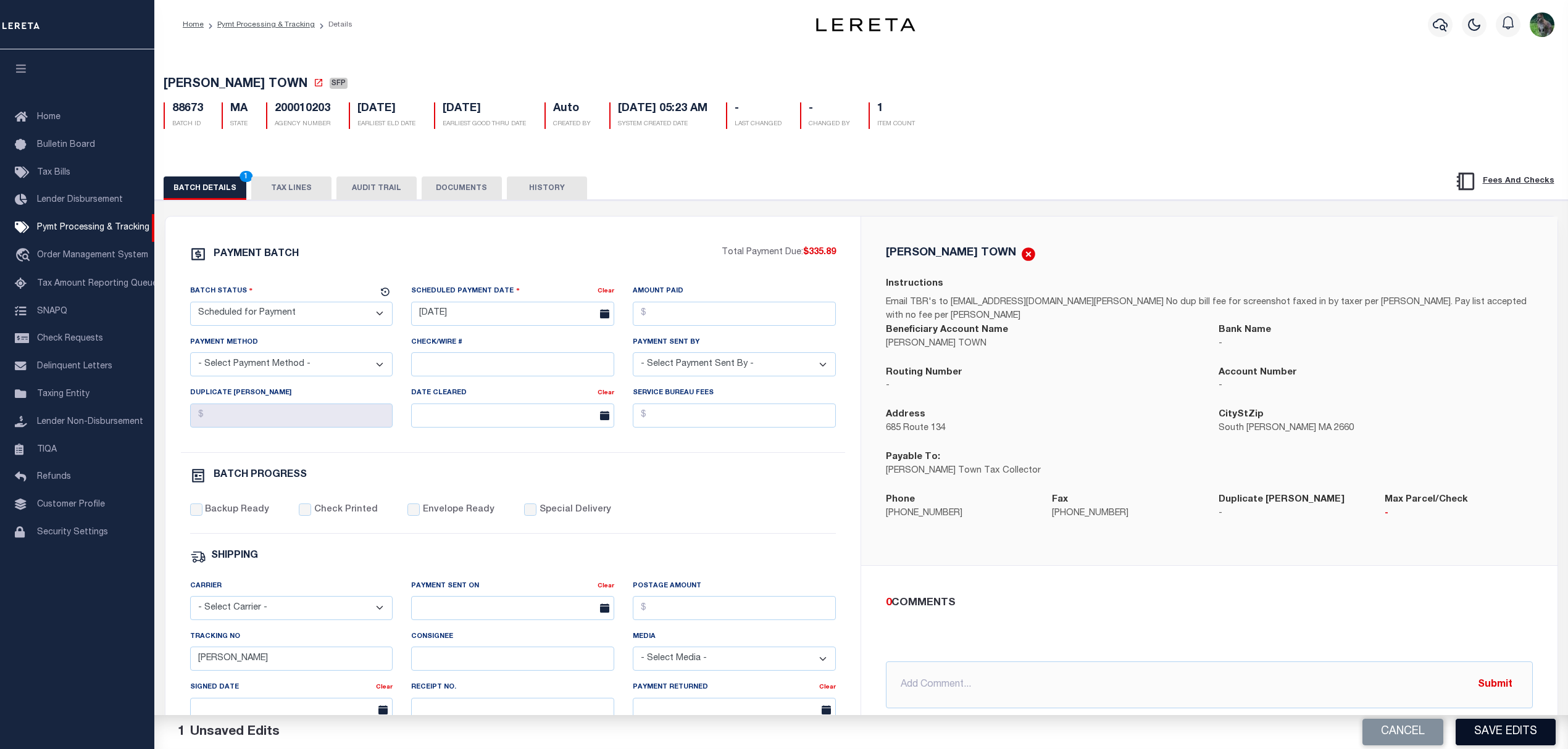
click at [1531, 729] on button "Save Edits" at bounding box center [1506, 732] width 100 height 27
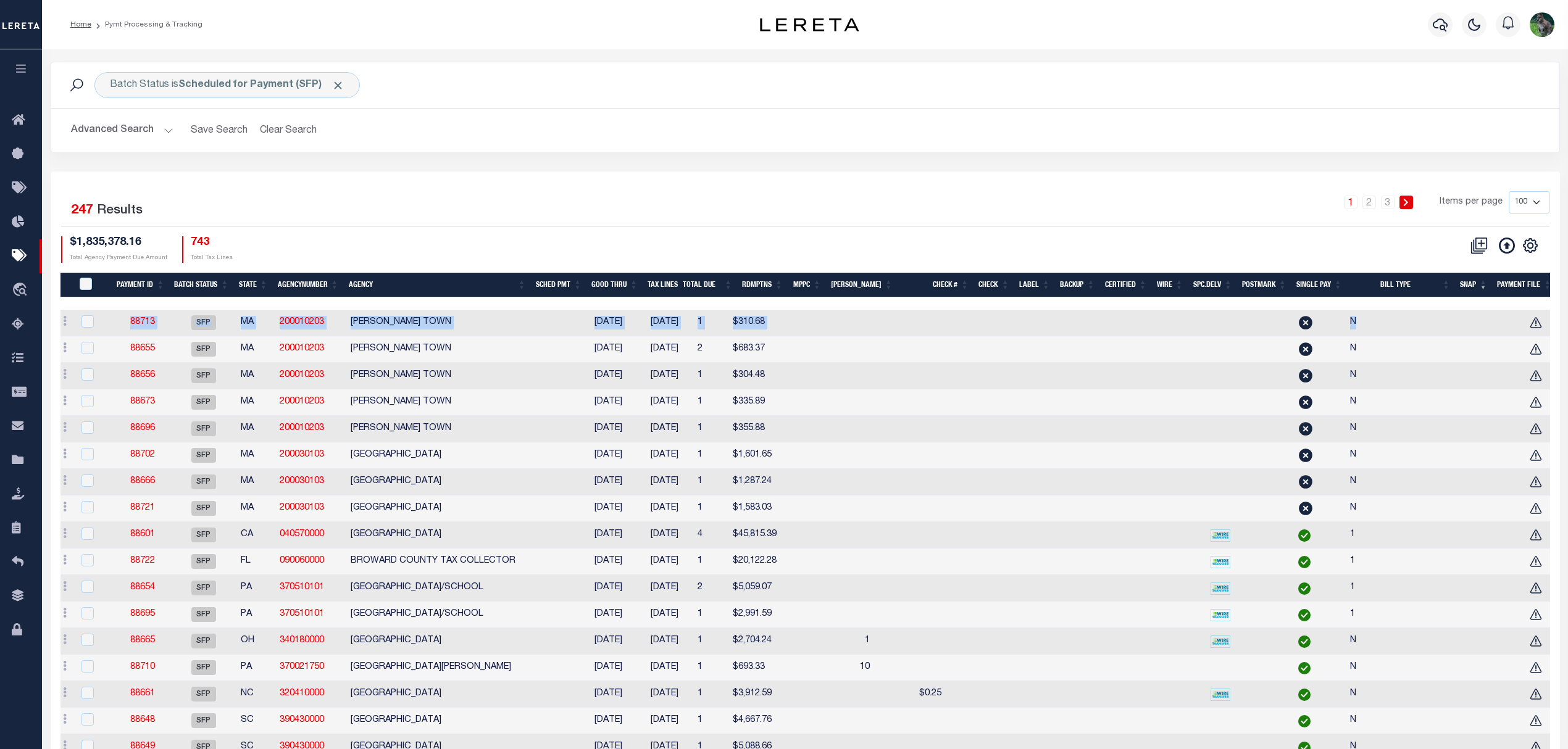
scroll to position [0, 7]
drag, startPoint x: 1326, startPoint y: 304, endPoint x: 1535, endPoint y: 311, distance: 209.1
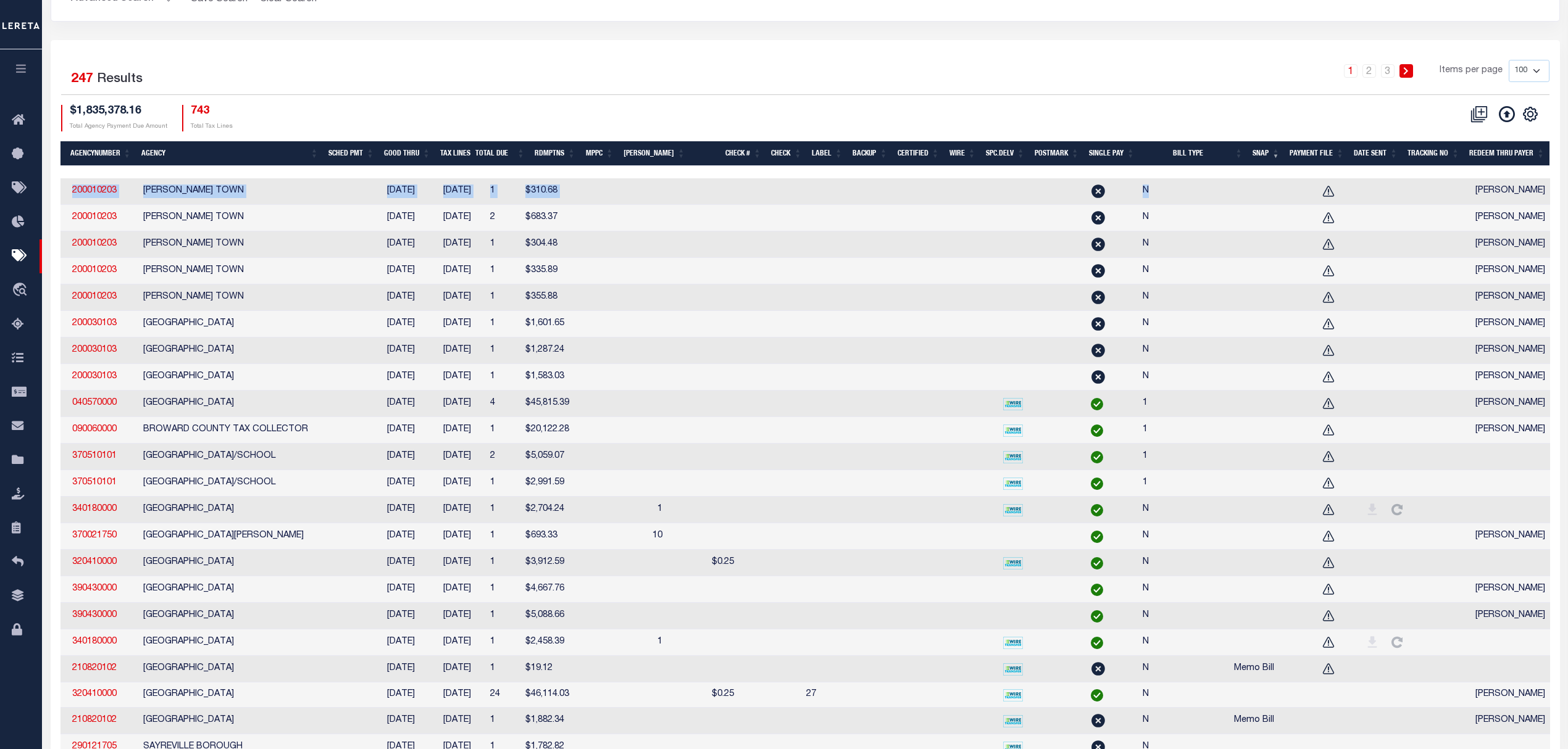
scroll to position [164, 0]
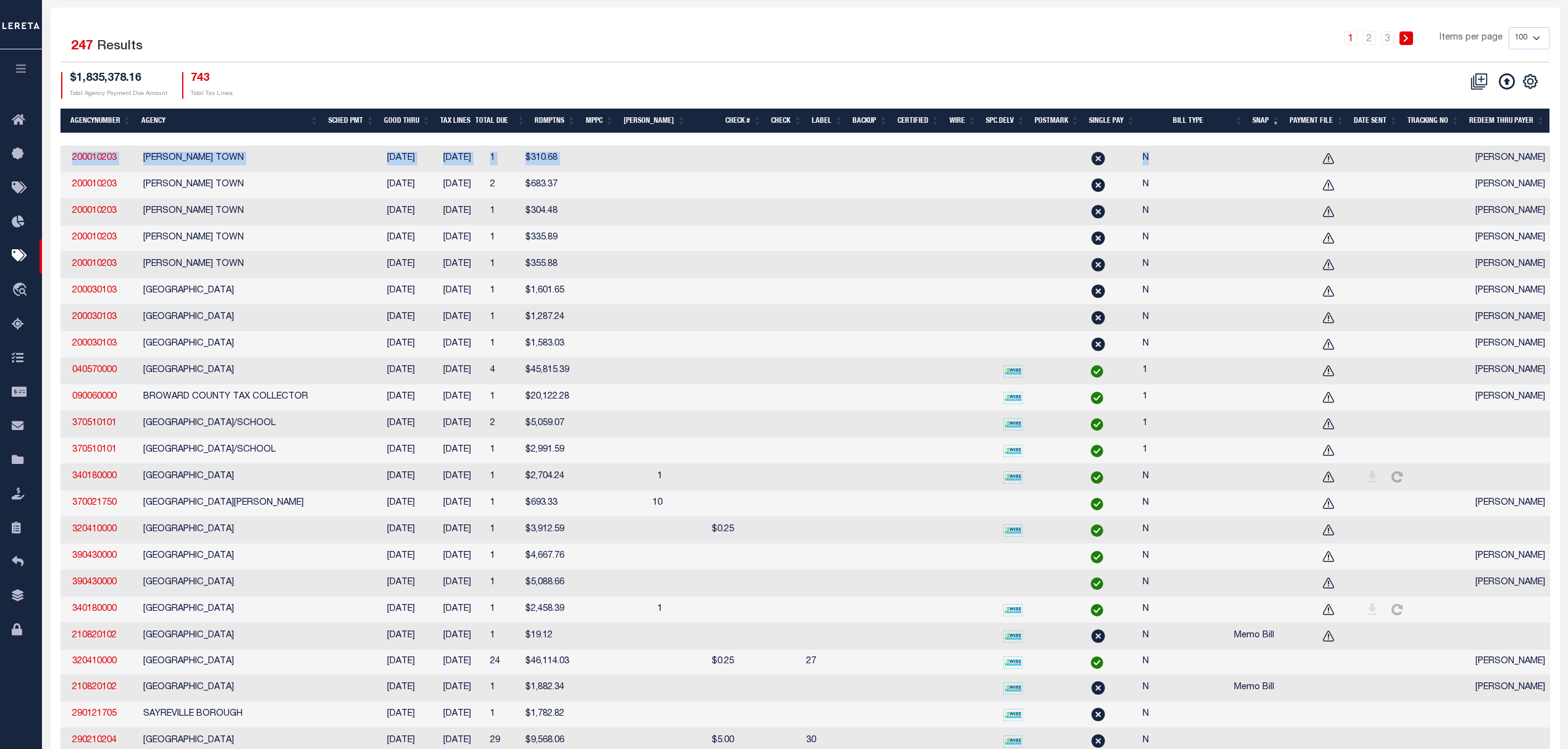
click at [1471, 437] on td at bounding box center [1510, 424] width 80 height 27
checkbox input "true"
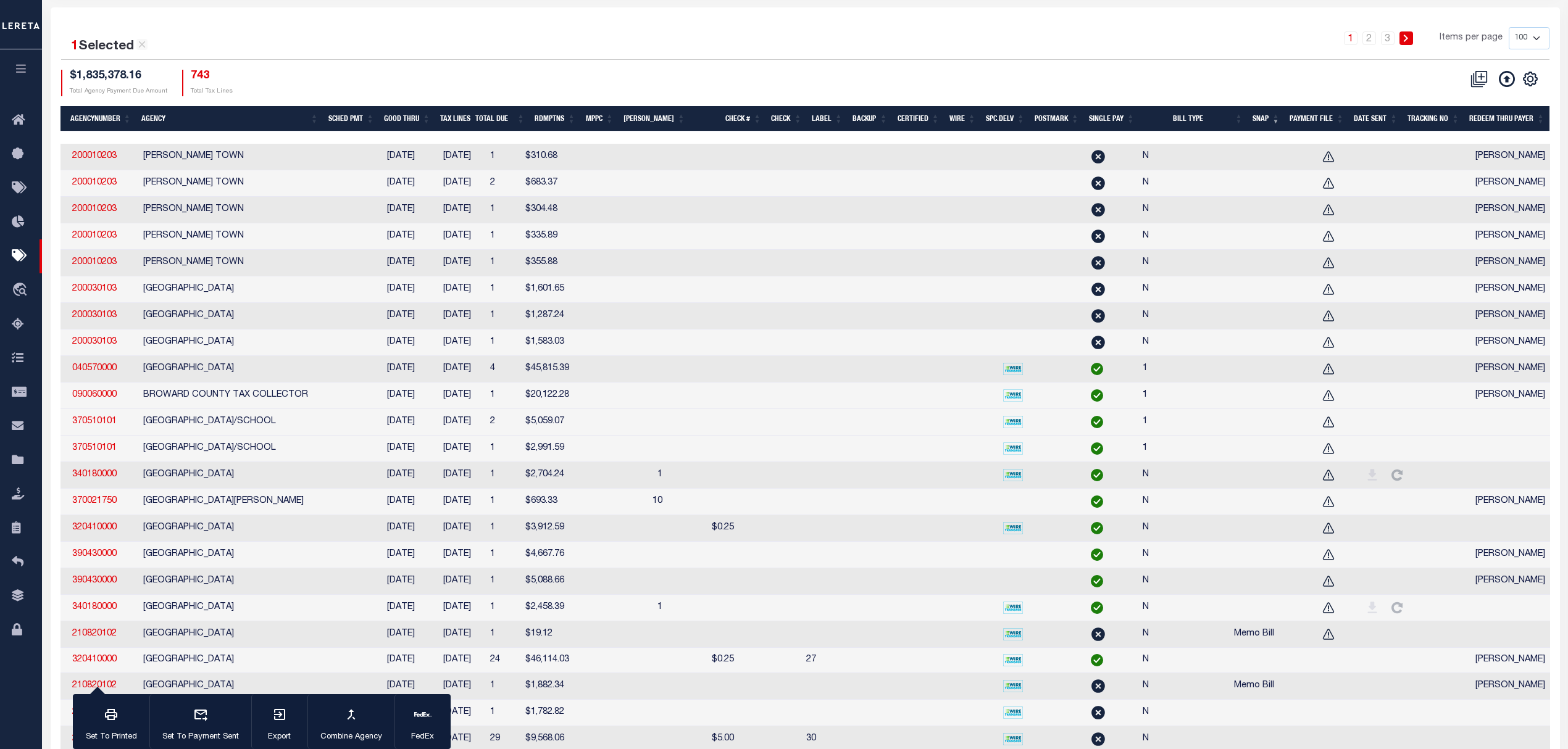
click at [1471, 457] on td at bounding box center [1510, 449] width 80 height 27
checkbox input "true"
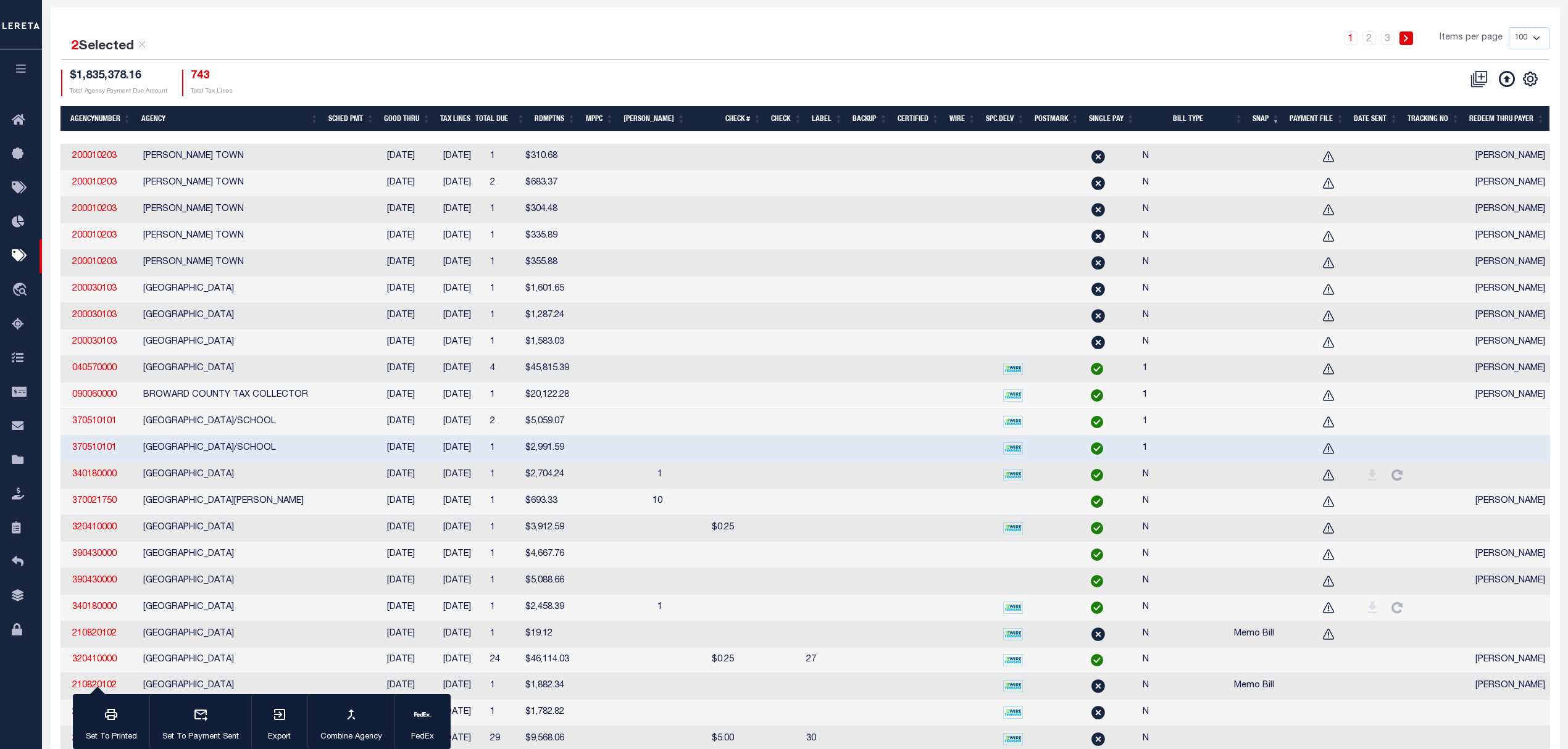
click at [1471, 487] on td at bounding box center [1510, 475] width 80 height 27
checkbox input "true"
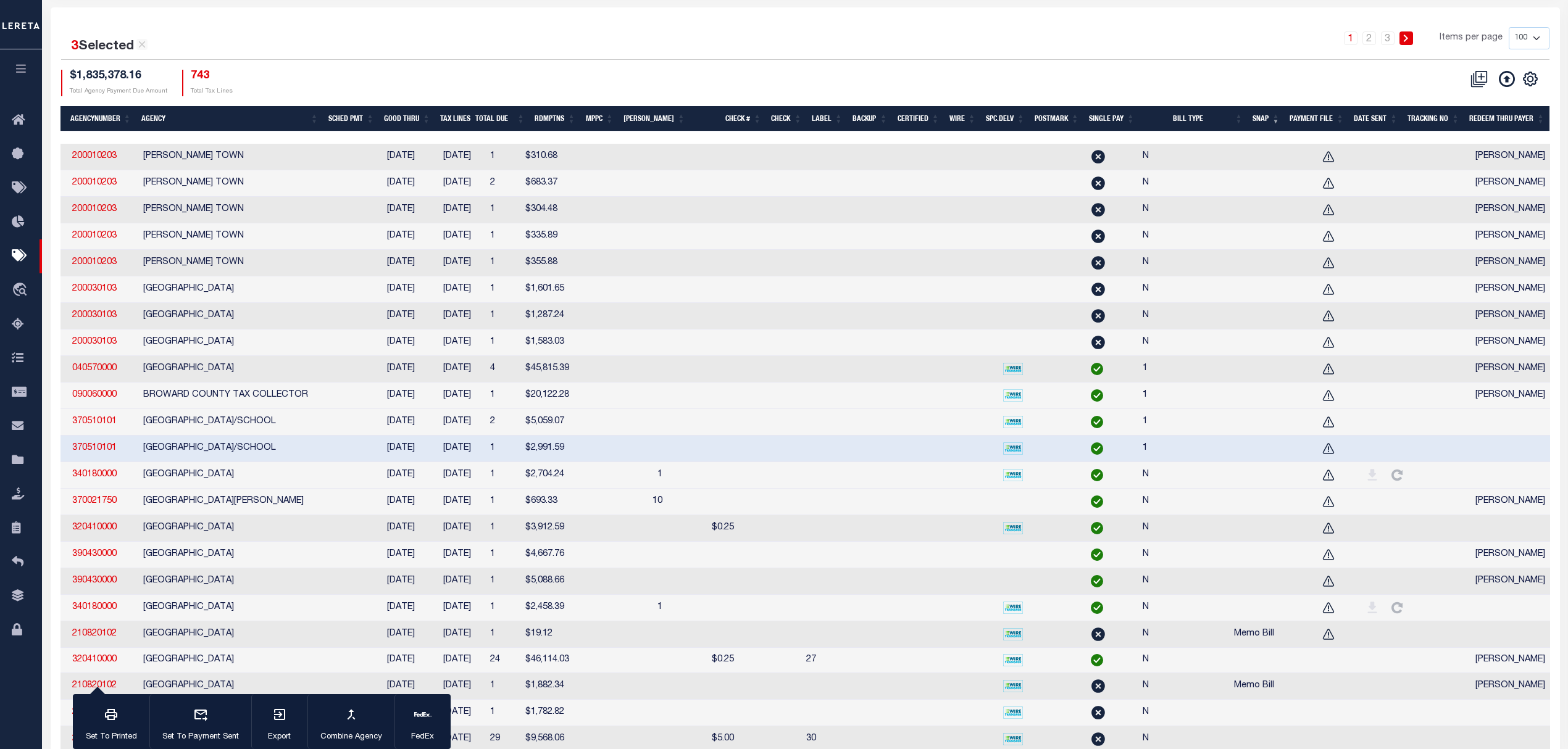
click at [1471, 542] on td at bounding box center [1510, 528] width 80 height 27
checkbox input "true"
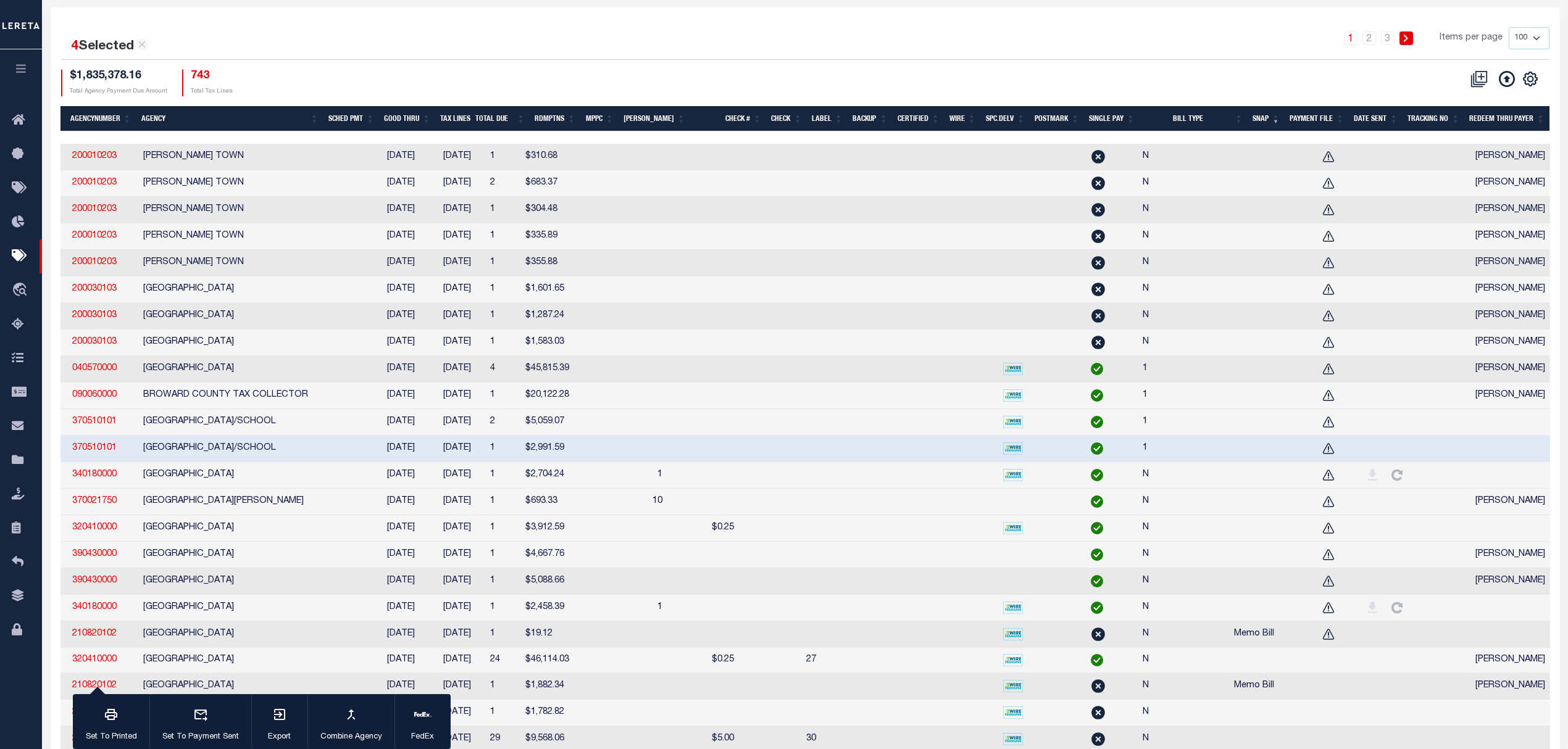
click at [1471, 622] on td at bounding box center [1510, 608] width 80 height 27
checkbox input "true"
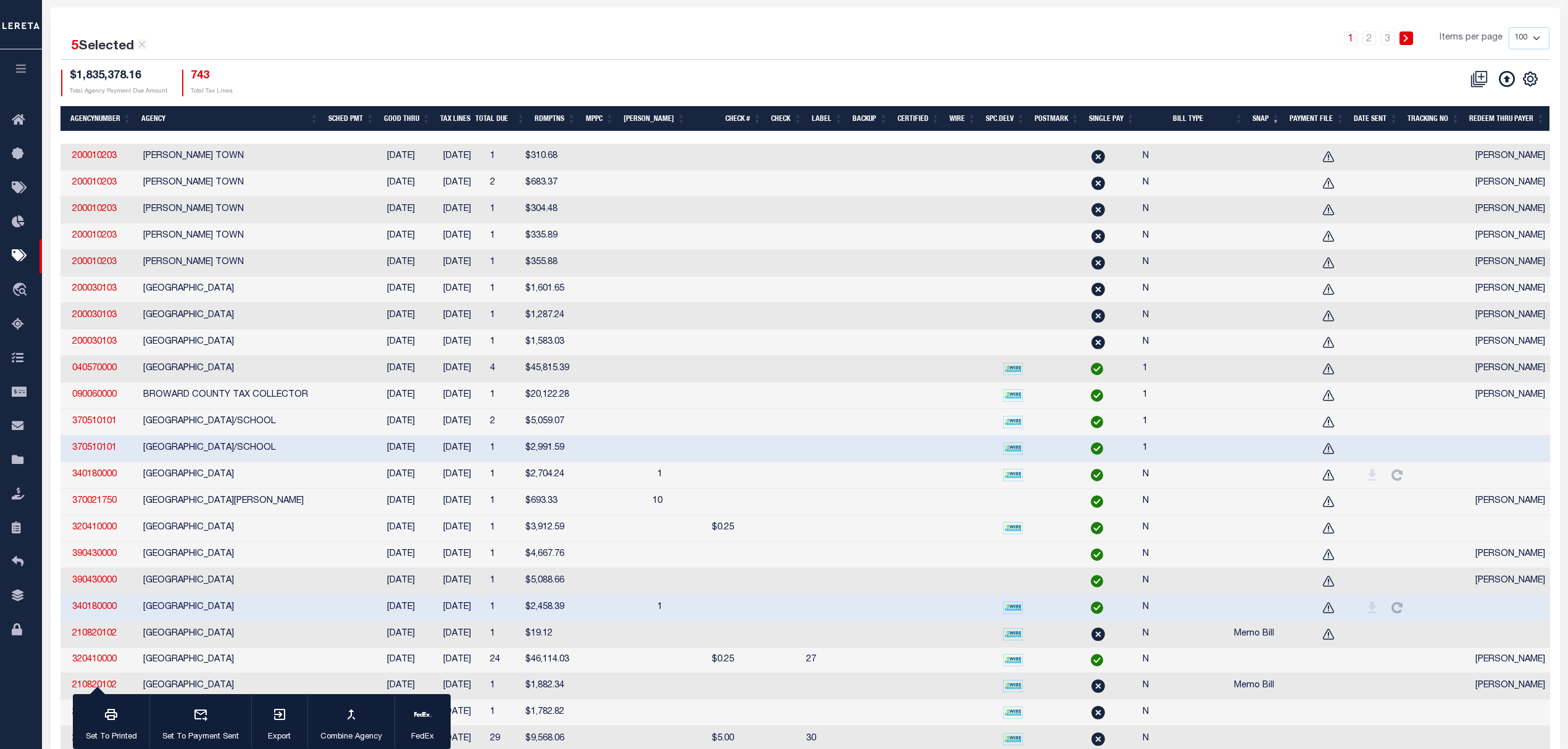
click at [1417, 648] on td at bounding box center [1443, 635] width 54 height 27
checkbox input "true"
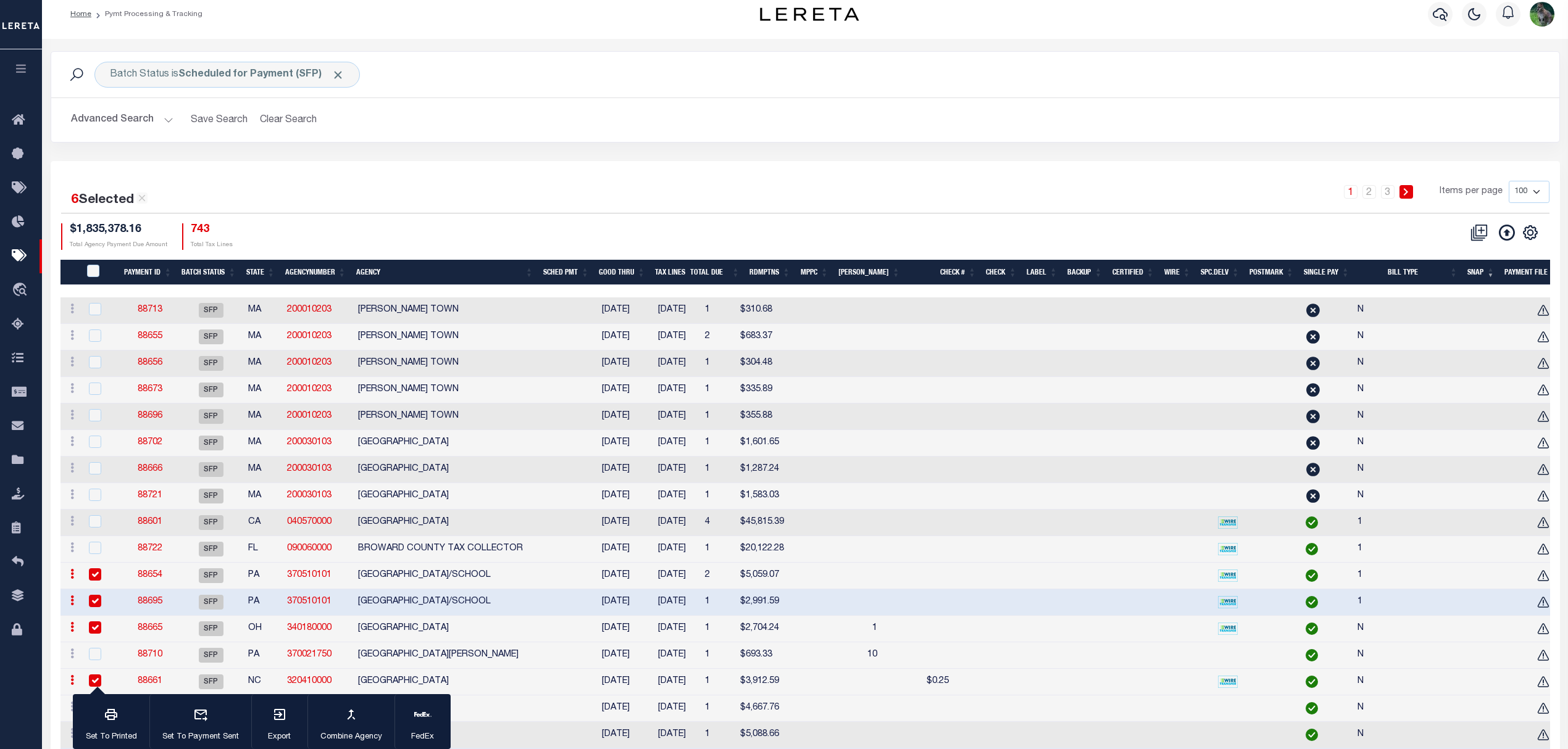
scroll to position [0, 0]
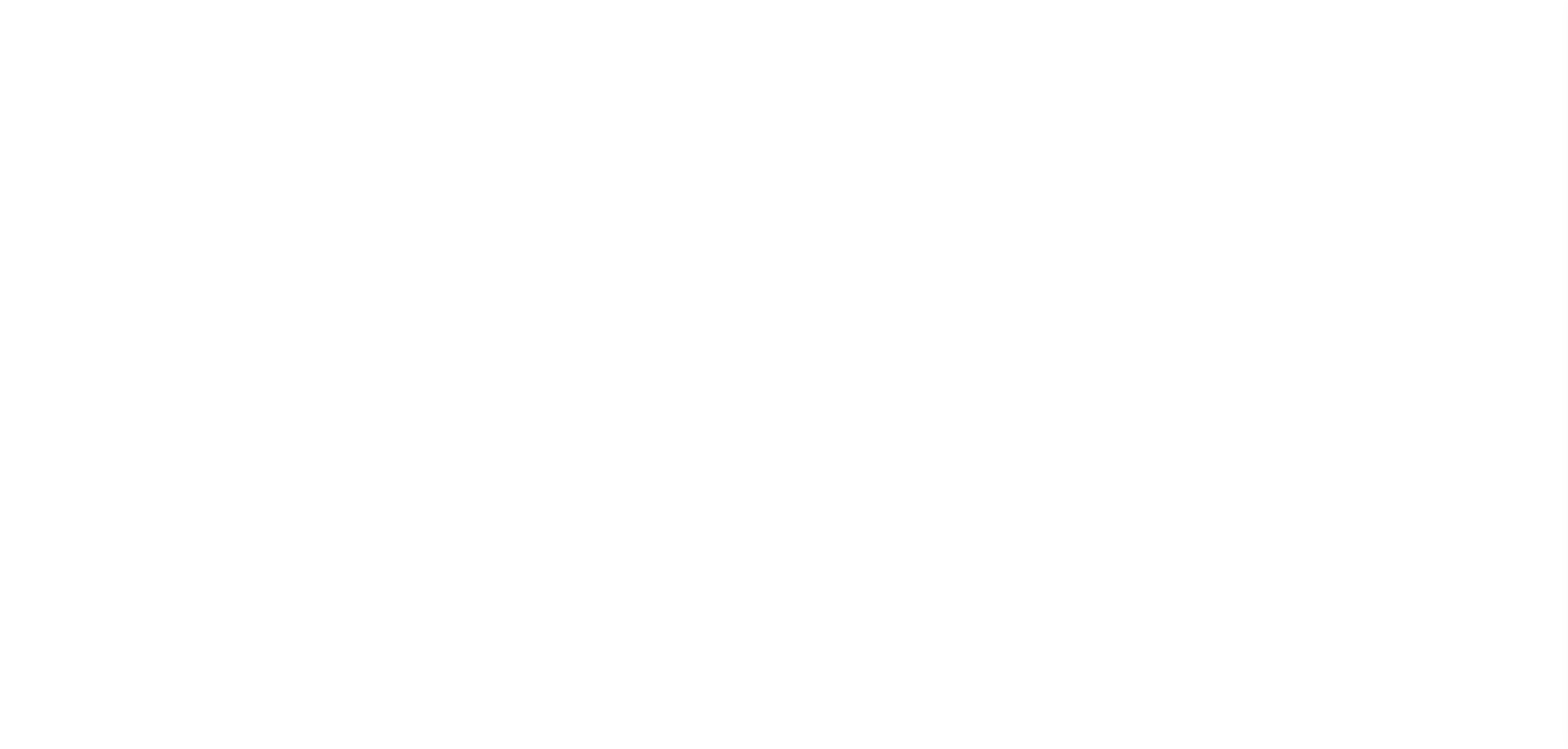
select select "SFP"
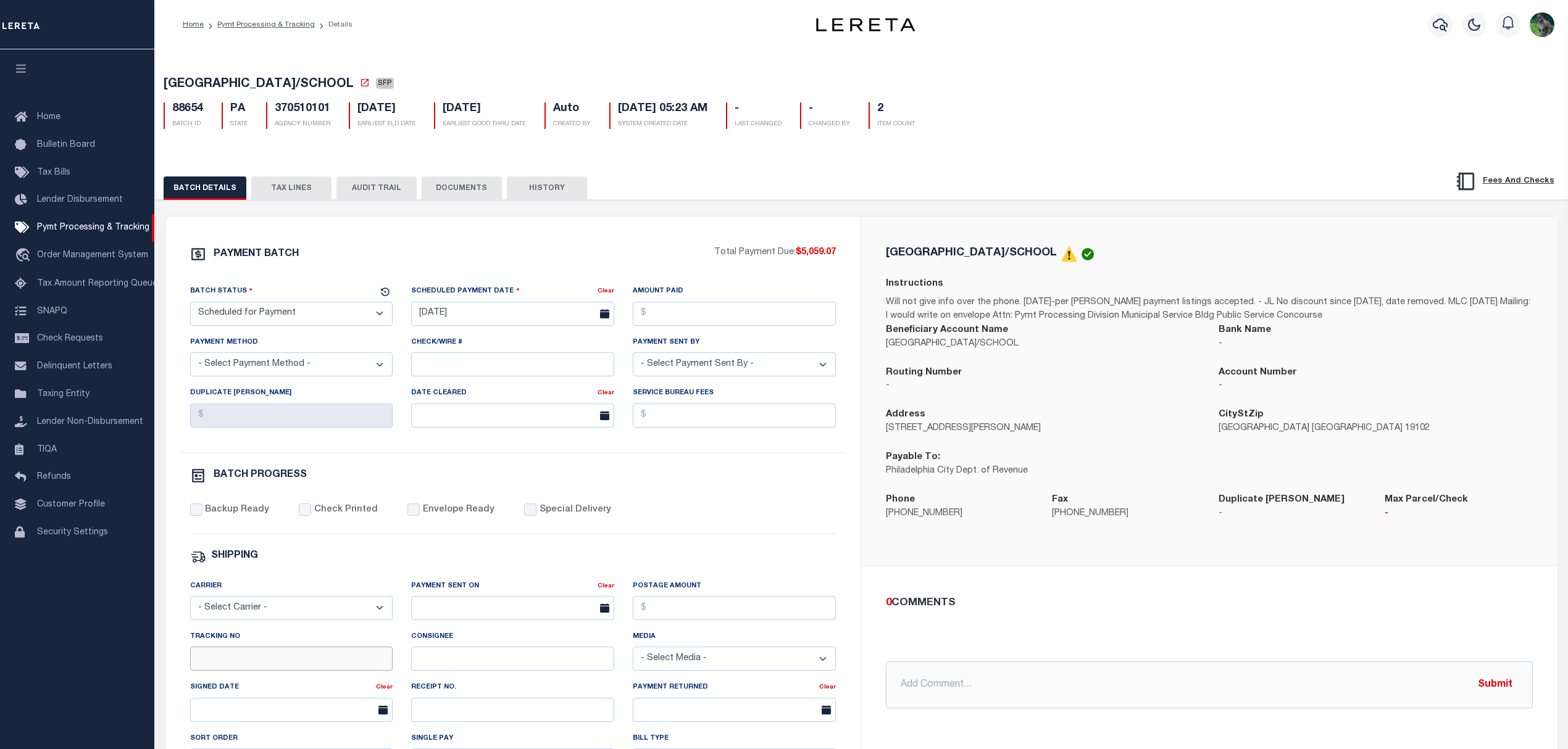
click at [257, 669] on input "Tracking No" at bounding box center [292, 659] width 203 height 24
type input "[PERSON_NAME]"
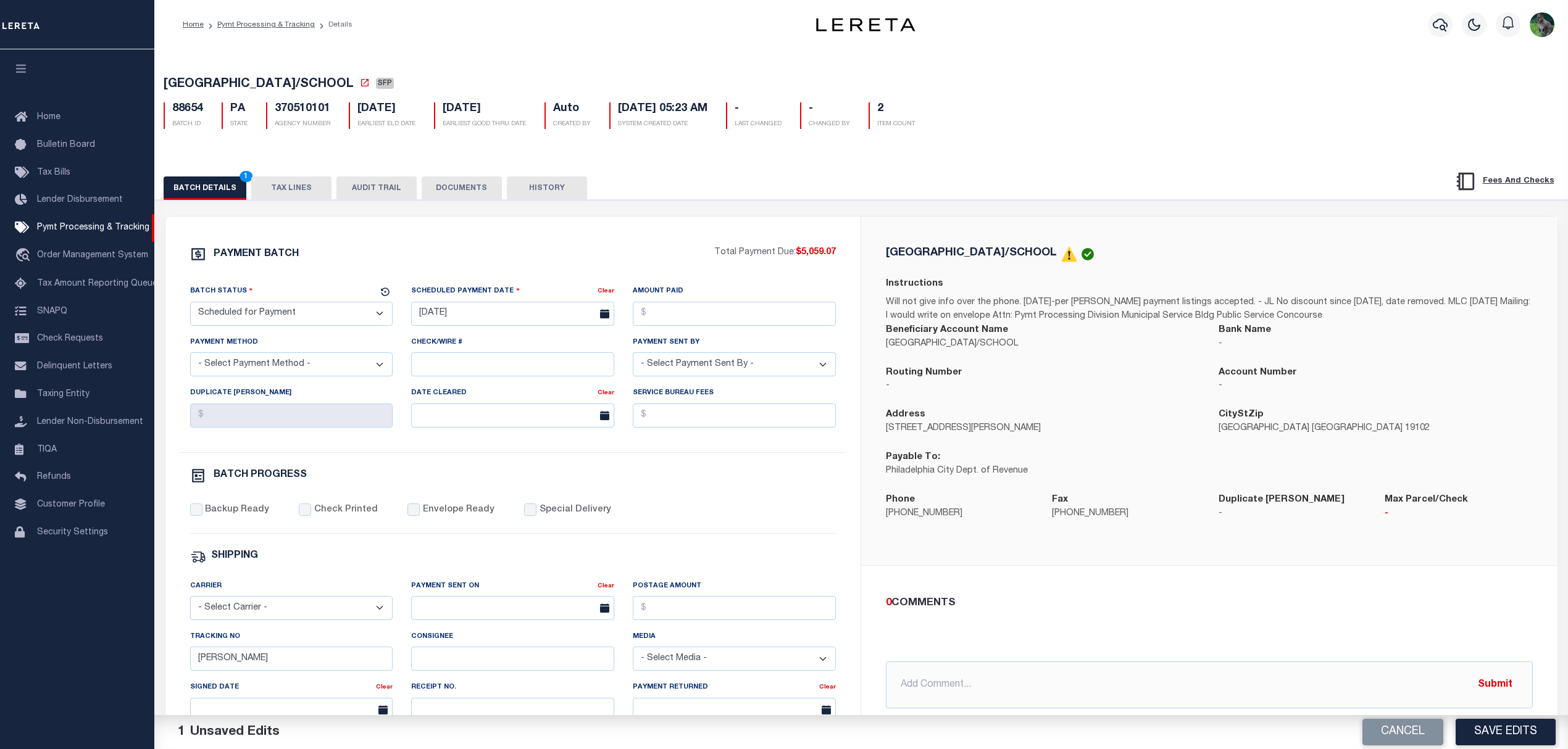
click at [1471, 733] on button "Save Edits" at bounding box center [1506, 732] width 100 height 27
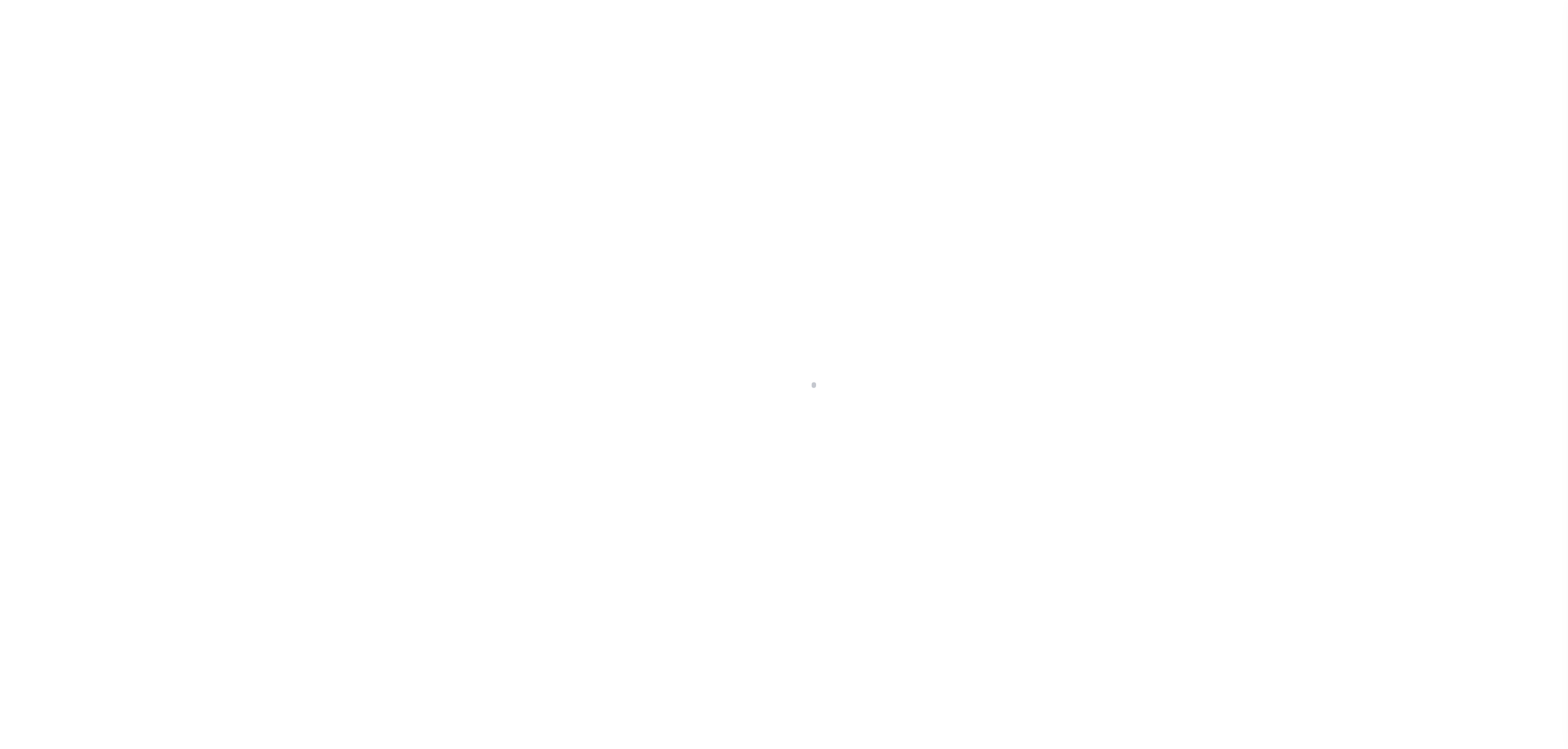
select select "SFP"
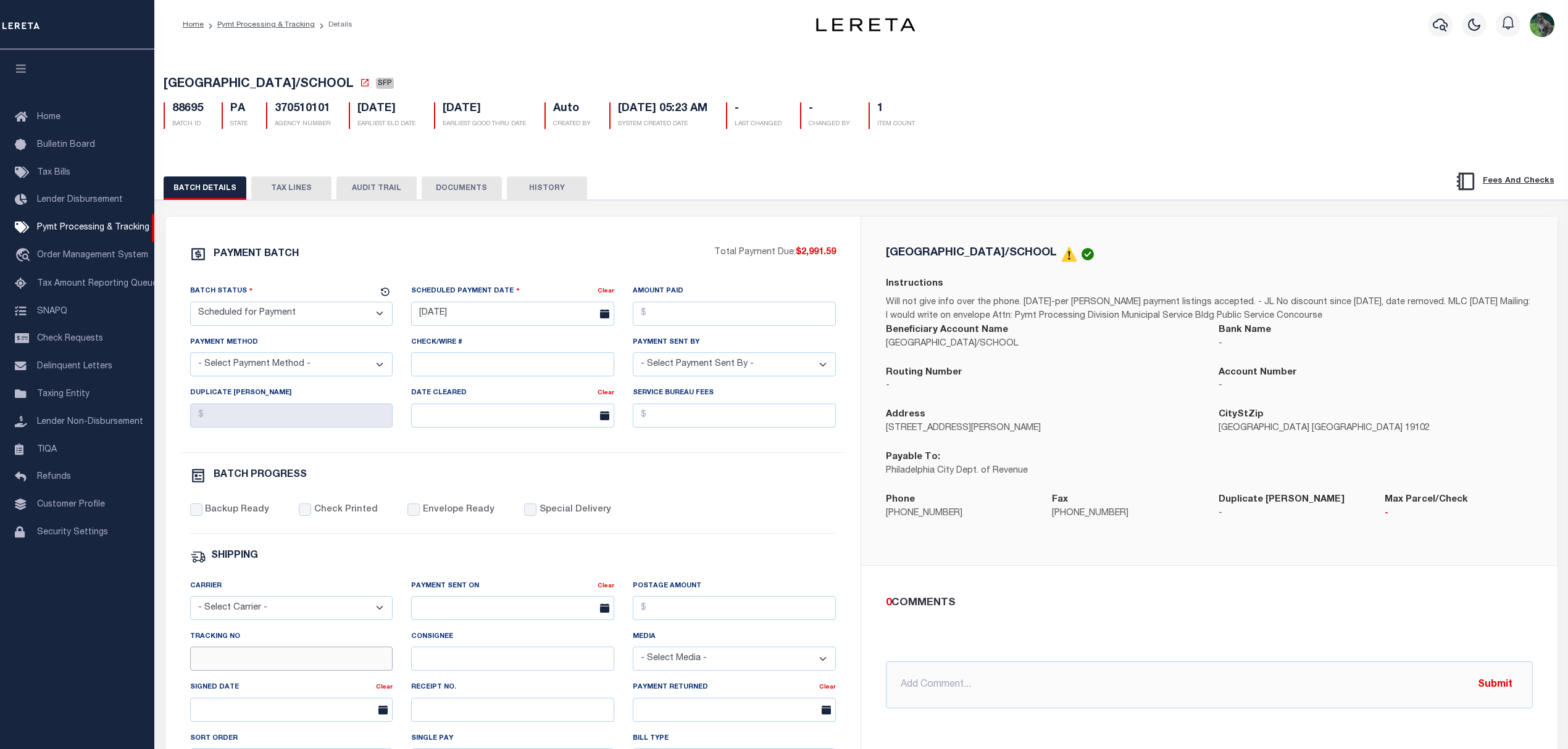
click at [278, 659] on input "Tracking No" at bounding box center [292, 659] width 203 height 24
type input "[PERSON_NAME]"
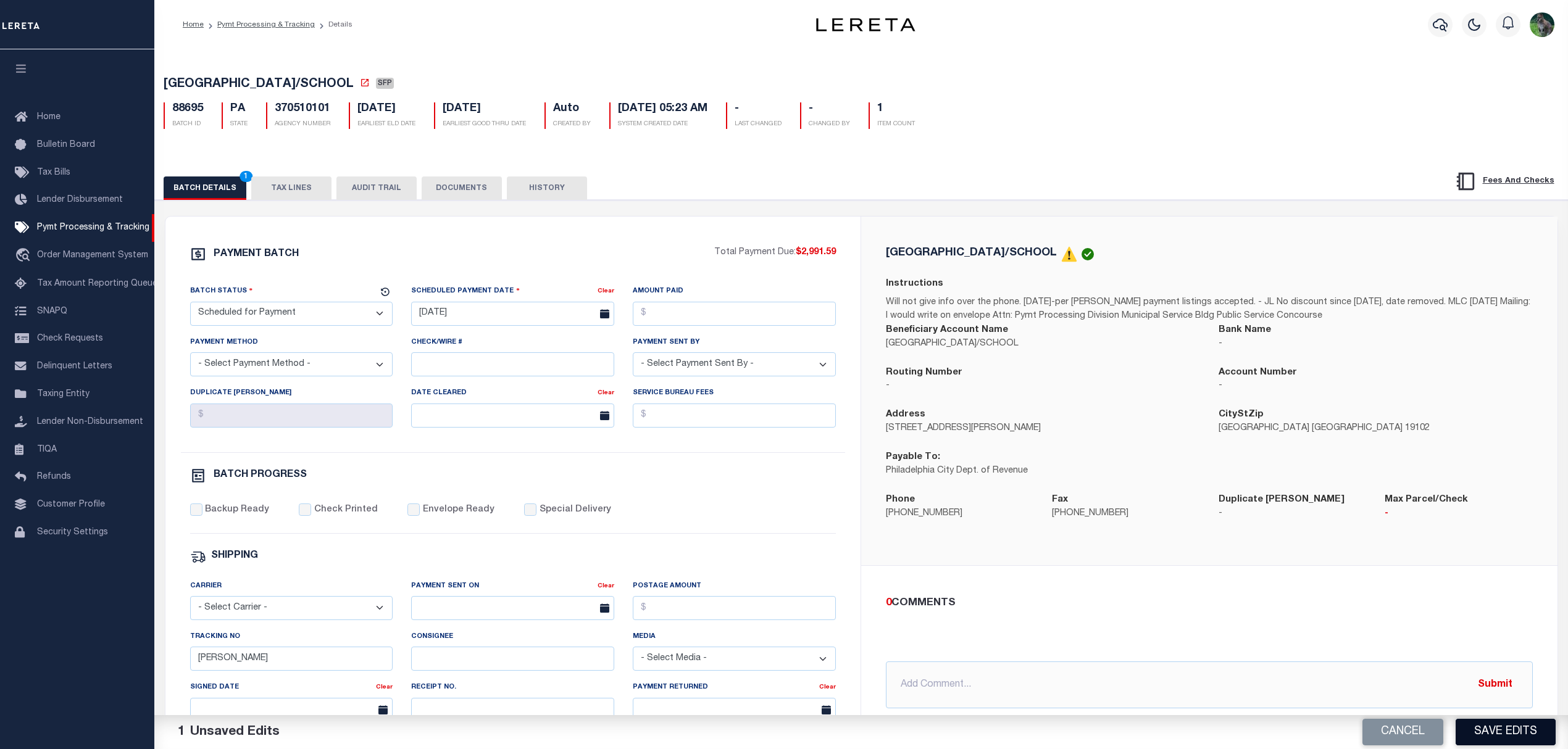
click at [1504, 730] on button "Save Edits" at bounding box center [1506, 732] width 100 height 27
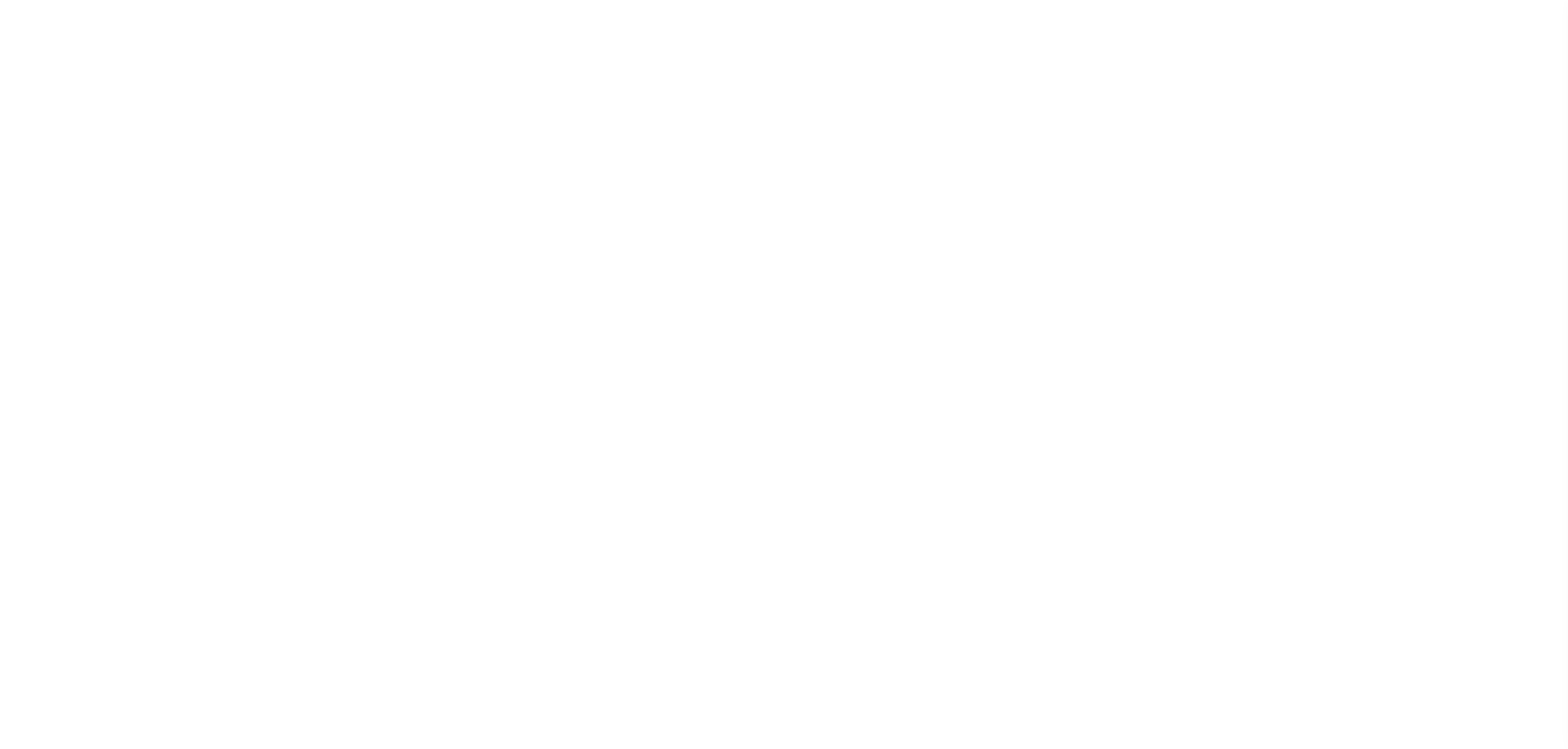
select select "SFP"
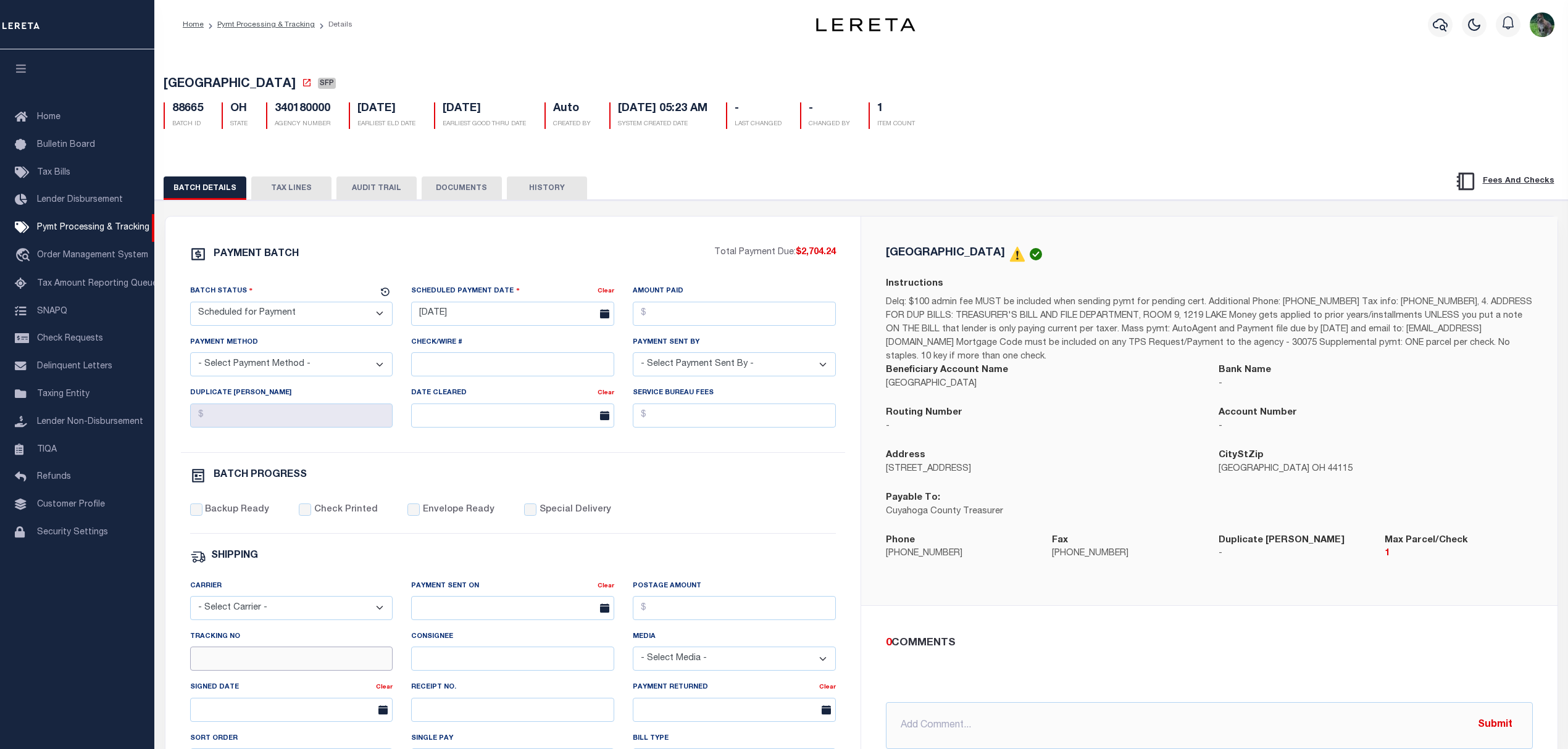
click at [265, 671] on input "Tracking No" at bounding box center [292, 659] width 203 height 24
type input "[PERSON_NAME]"
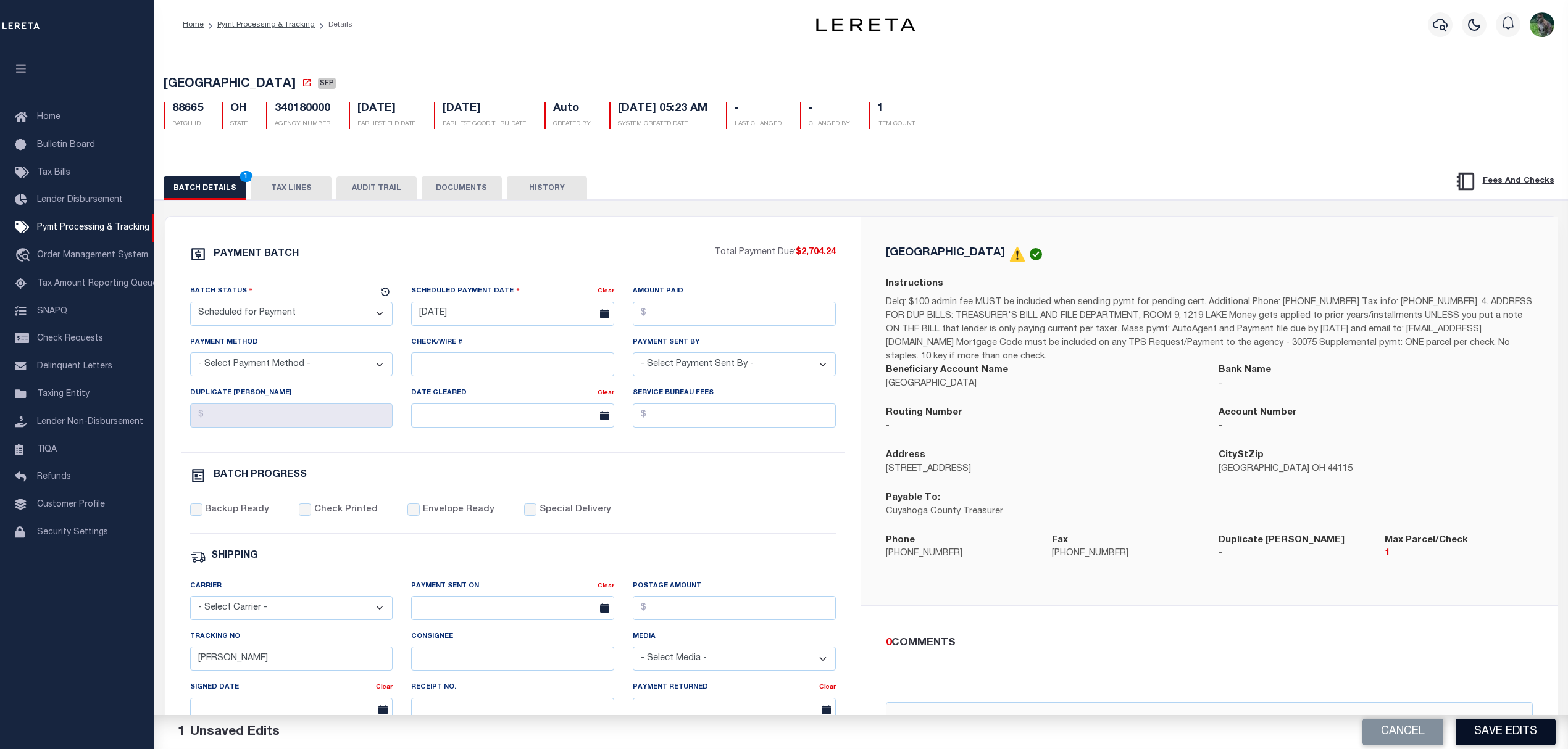
click at [1522, 729] on button "Save Edits" at bounding box center [1506, 732] width 100 height 27
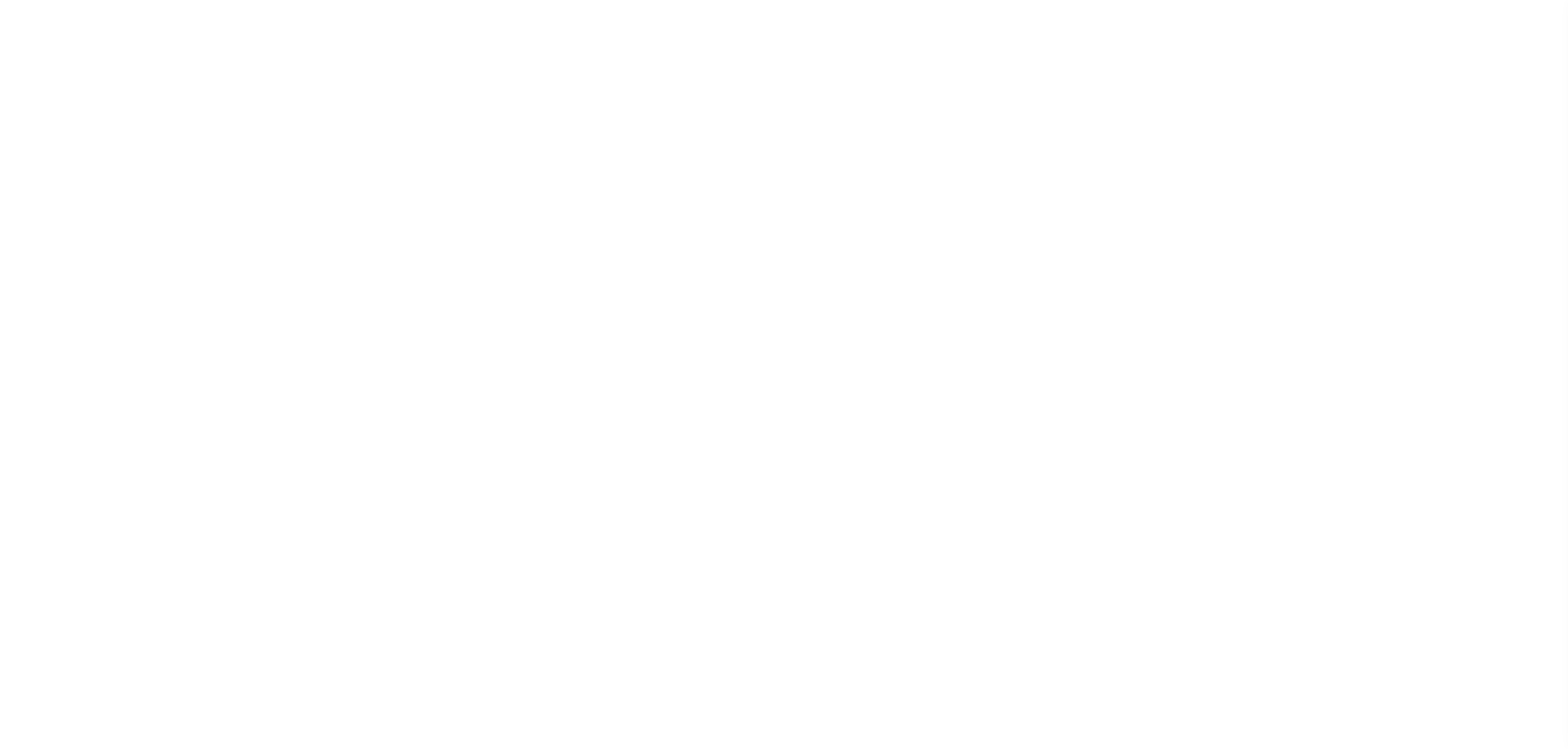
select select "SFP"
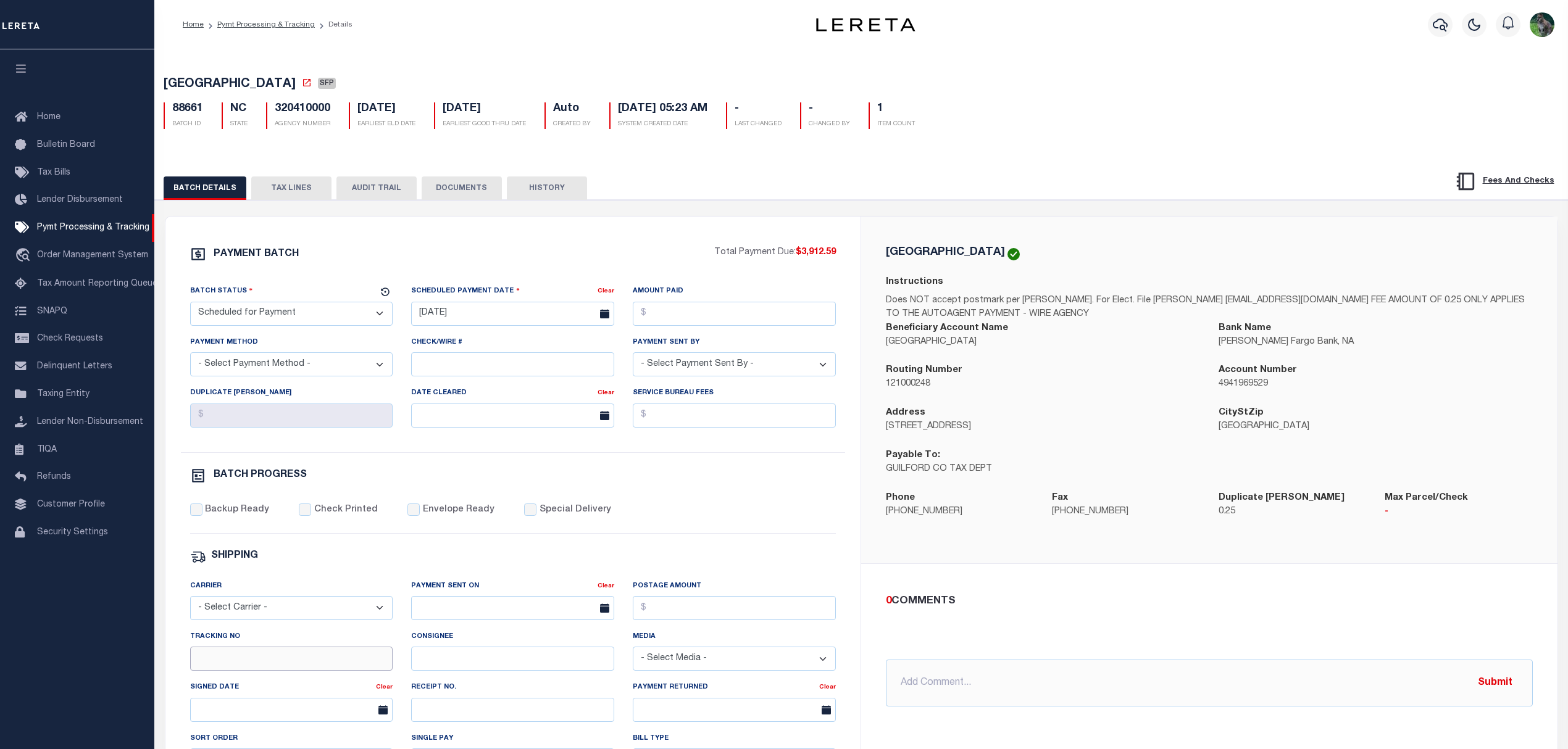
click at [302, 671] on input "Tracking No" at bounding box center [292, 659] width 203 height 24
type input "[PERSON_NAME]"
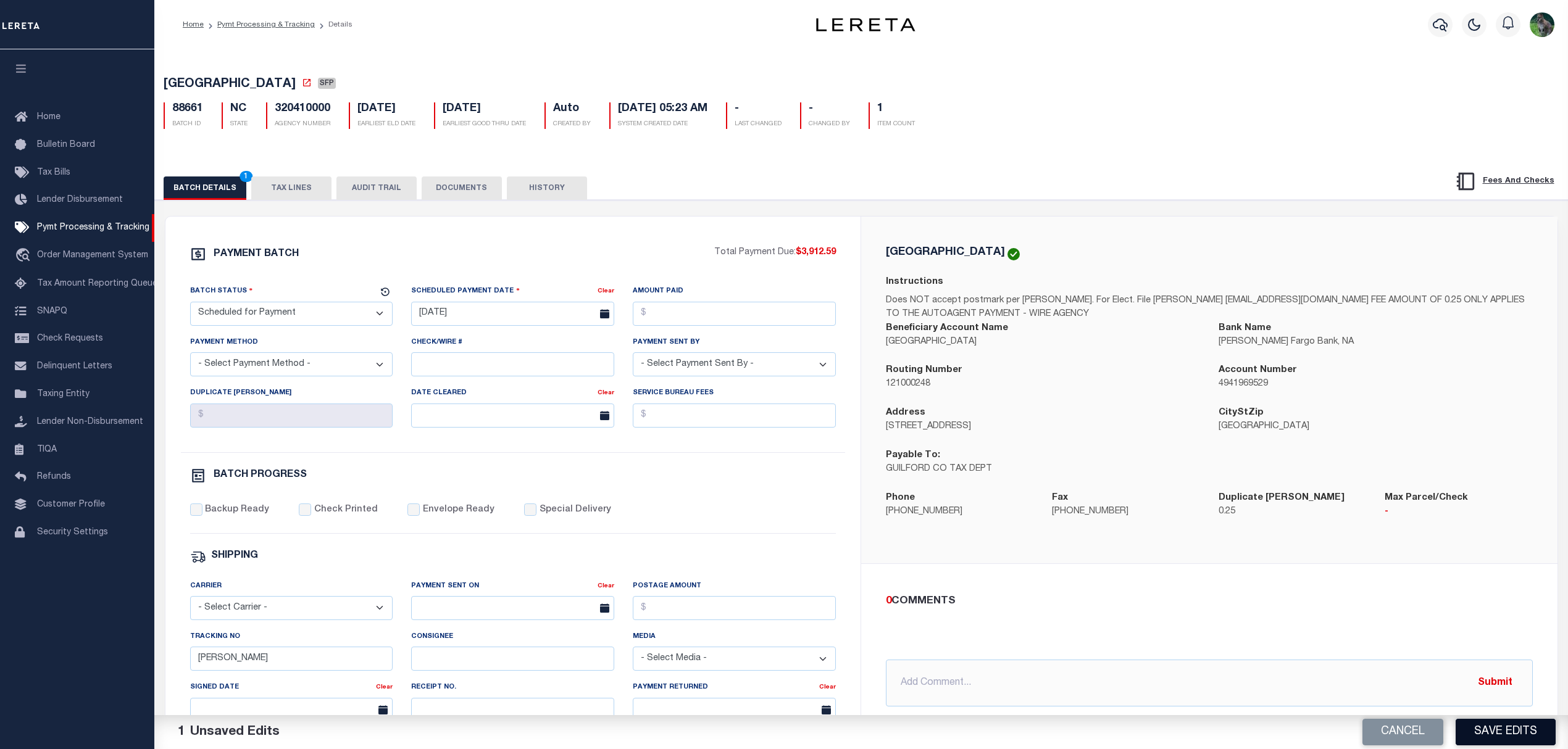
click at [1506, 733] on button "Save Edits" at bounding box center [1506, 732] width 100 height 27
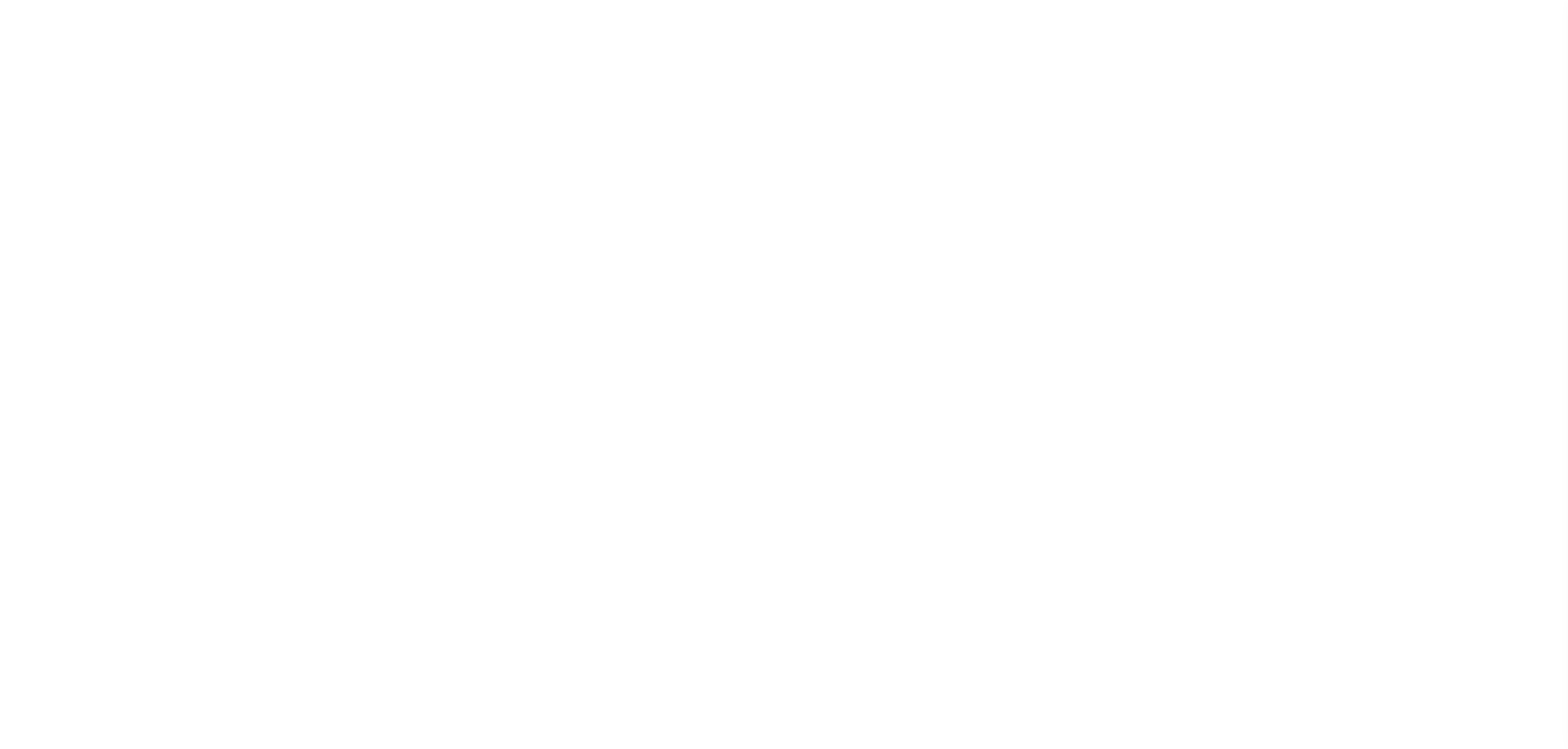
select select "SFP"
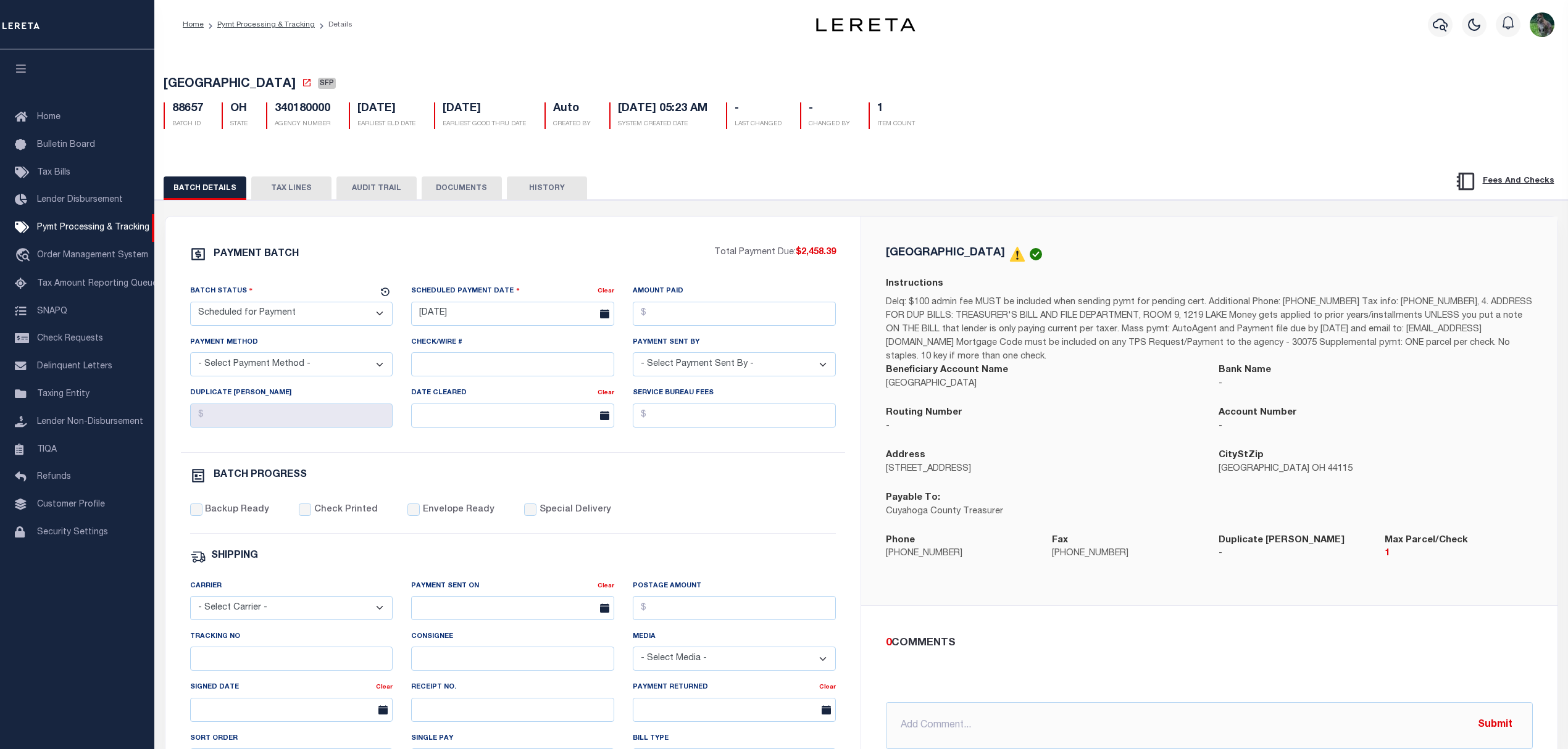
drag, startPoint x: 317, startPoint y: 659, endPoint x: 311, endPoint y: 655, distance: 7.2
click at [321, 663] on div "Tracking No" at bounding box center [292, 650] width 203 height 41
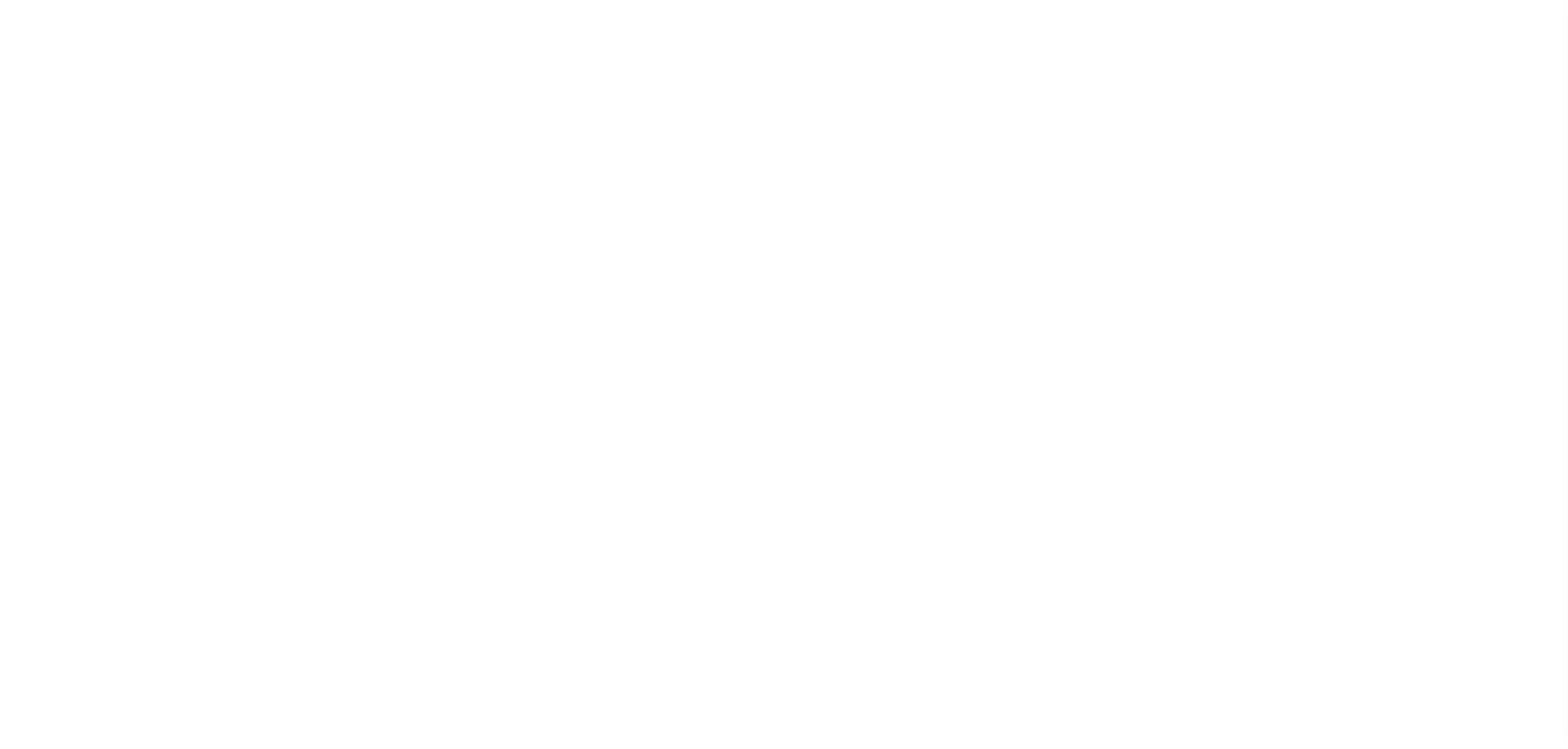
select select "SFP"
select select "37"
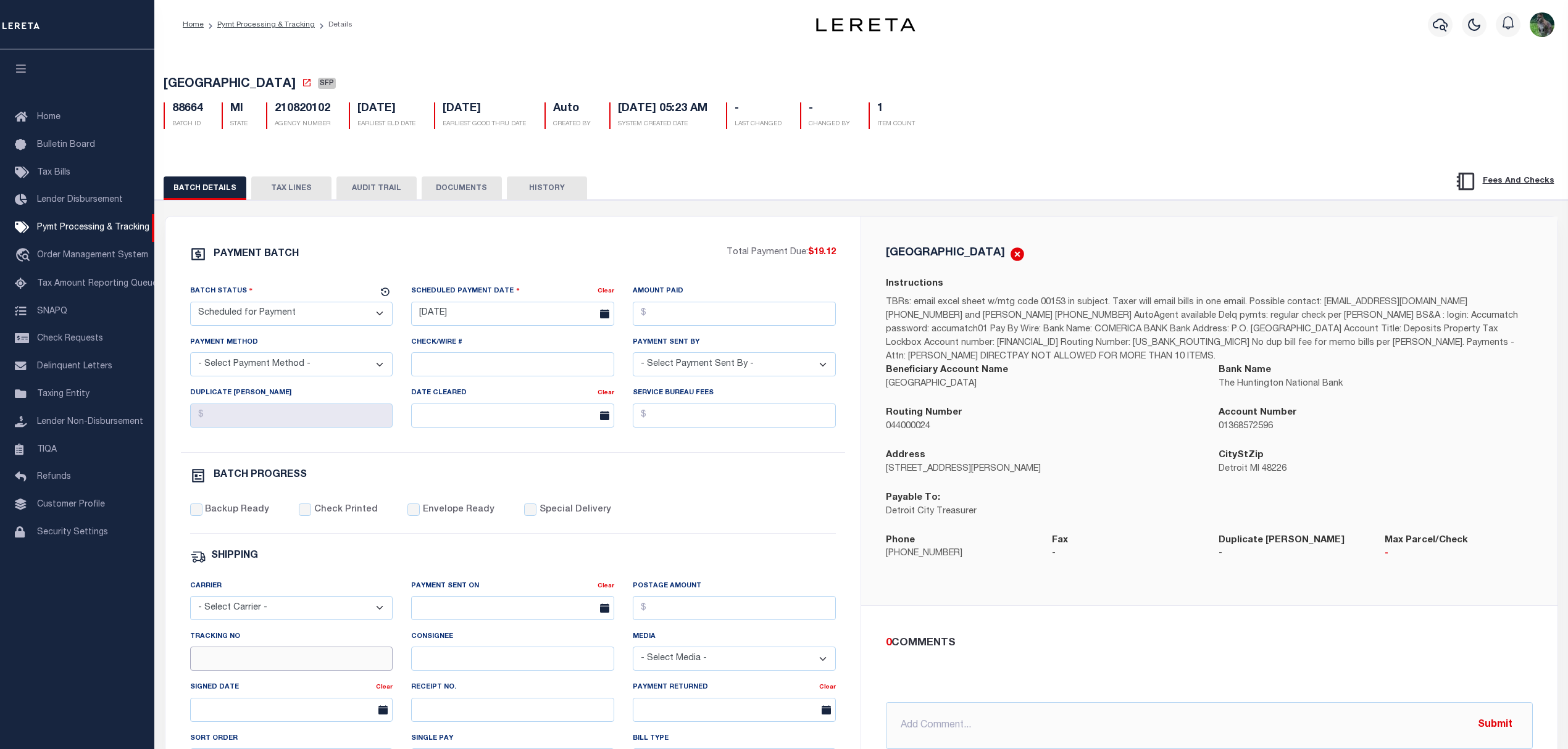
click at [307, 657] on input "Tracking No" at bounding box center [292, 659] width 203 height 24
type input "[PERSON_NAME]"
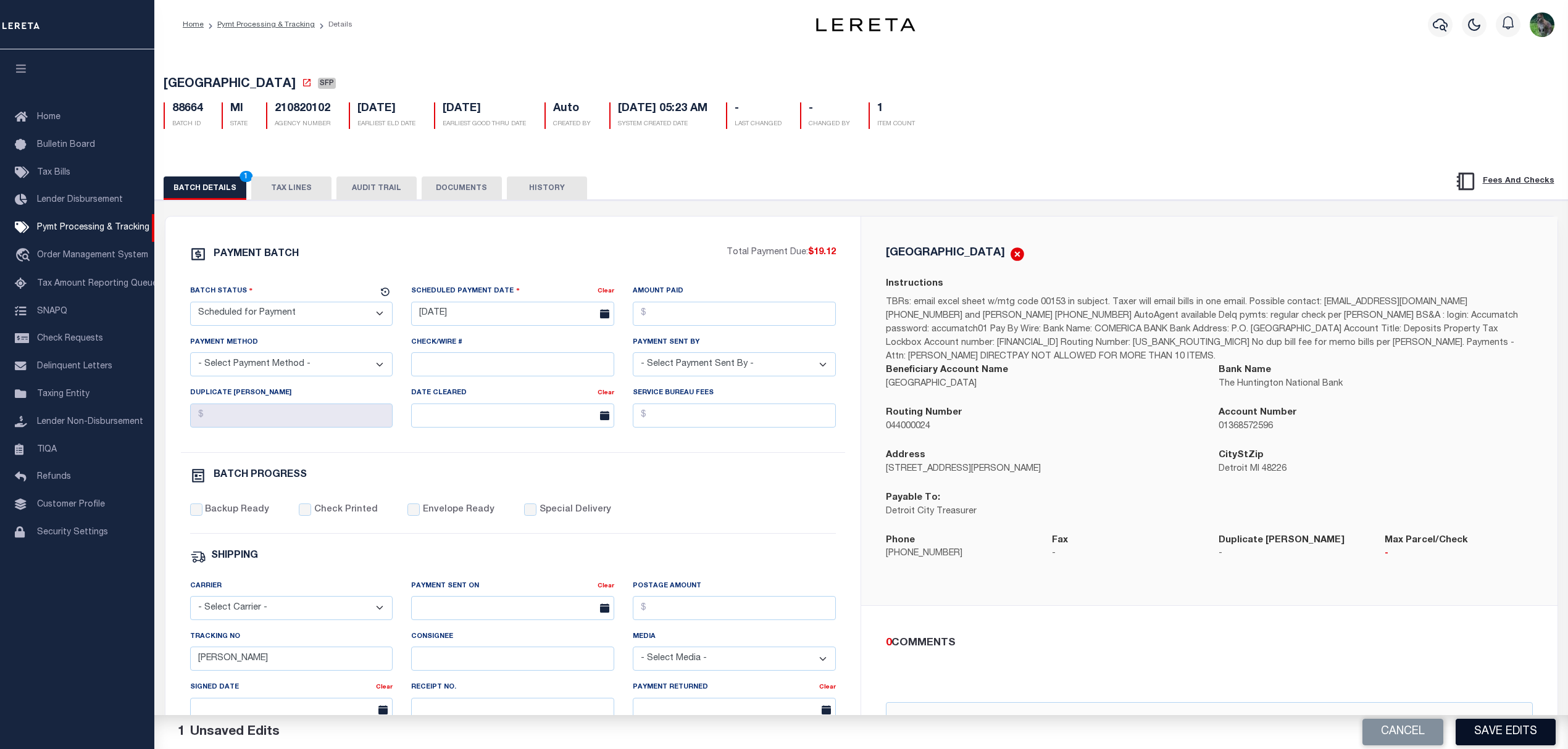
click at [1508, 729] on button "Save Edits" at bounding box center [1506, 732] width 100 height 27
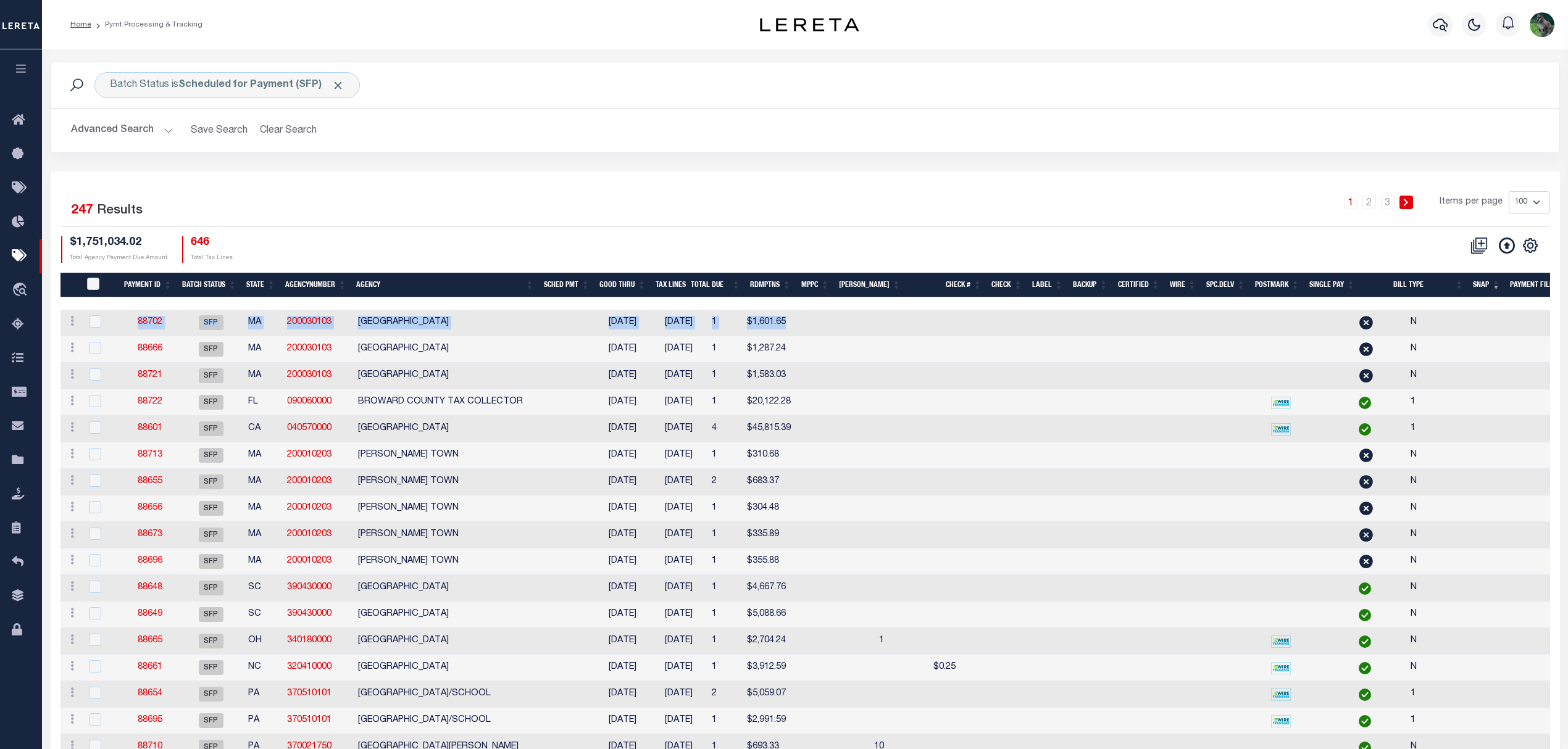
drag, startPoint x: 1179, startPoint y: 312, endPoint x: 1321, endPoint y: 312, distance: 142.0
click at [1321, 312] on tr "ACTIONS Delete Batch 88702 SFP MA 200030103 [GEOGRAPHIC_DATA] [DATE] [DATE] 1 $…" at bounding box center [981, 323] width 1843 height 27
click at [1533, 247] on icon "" at bounding box center [1530, 246] width 16 height 16
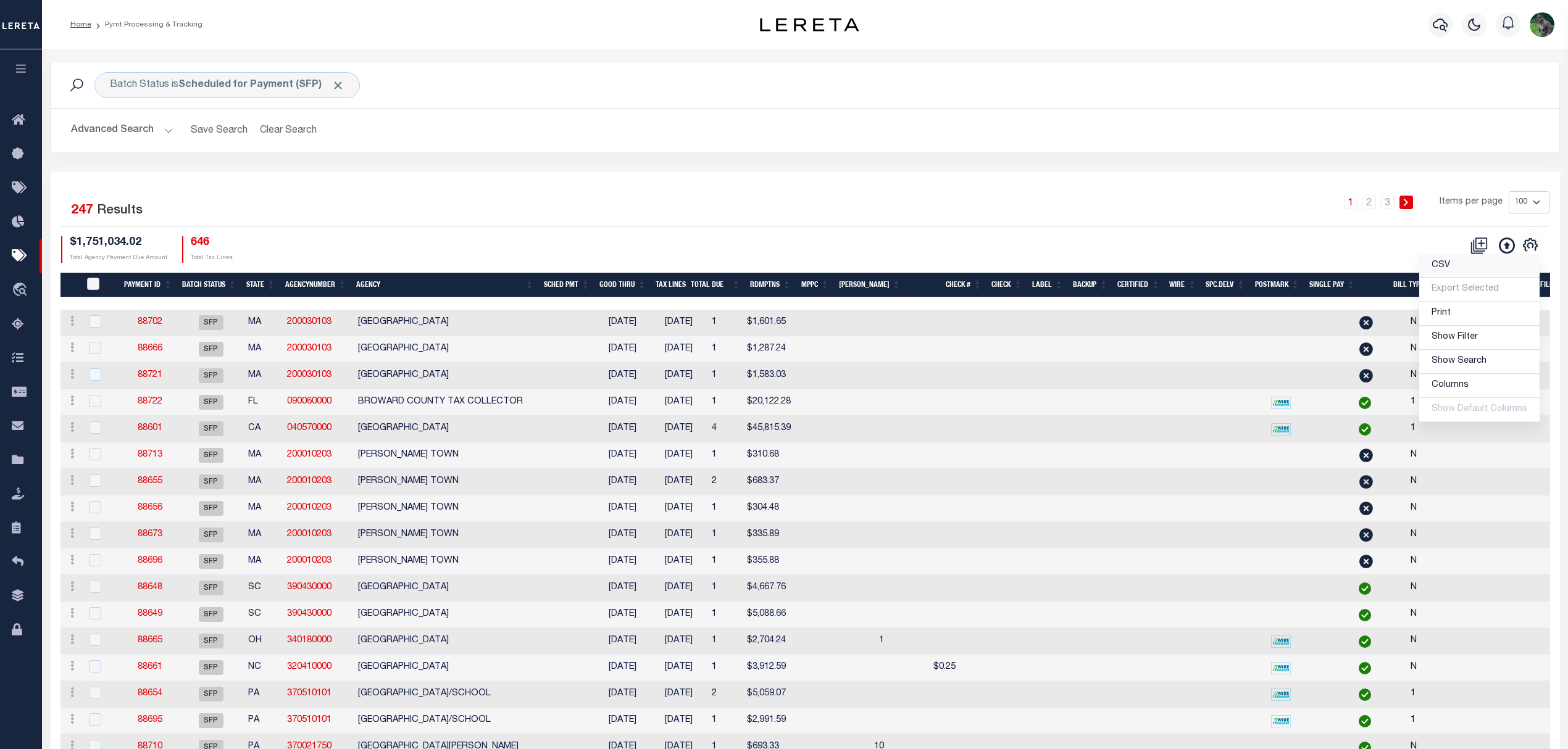
click at [1448, 268] on span "CSV" at bounding box center [1441, 265] width 19 height 9
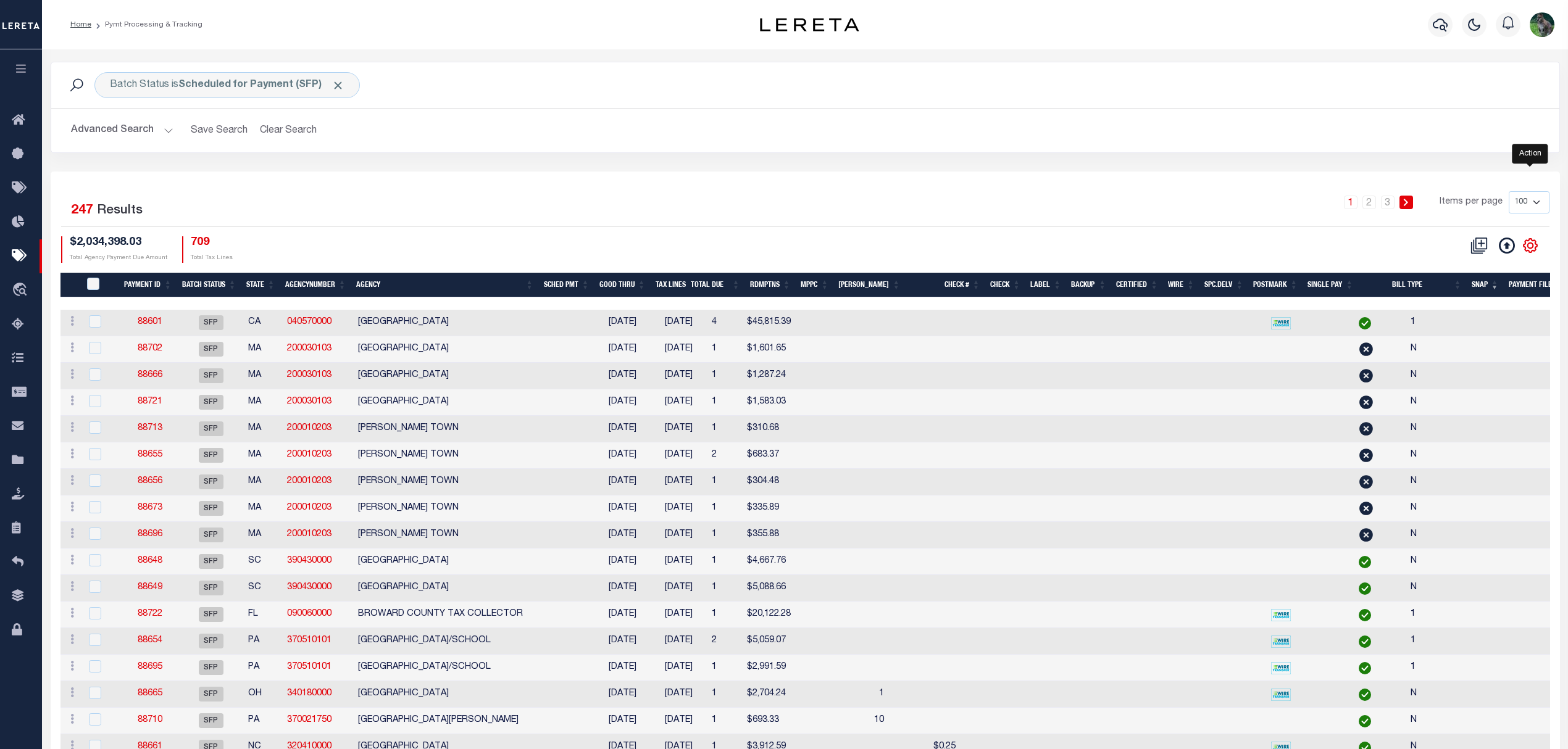
click at [1527, 246] on icon "" at bounding box center [1530, 246] width 16 height 16
click at [1458, 268] on link "CSV" at bounding box center [1479, 267] width 120 height 24
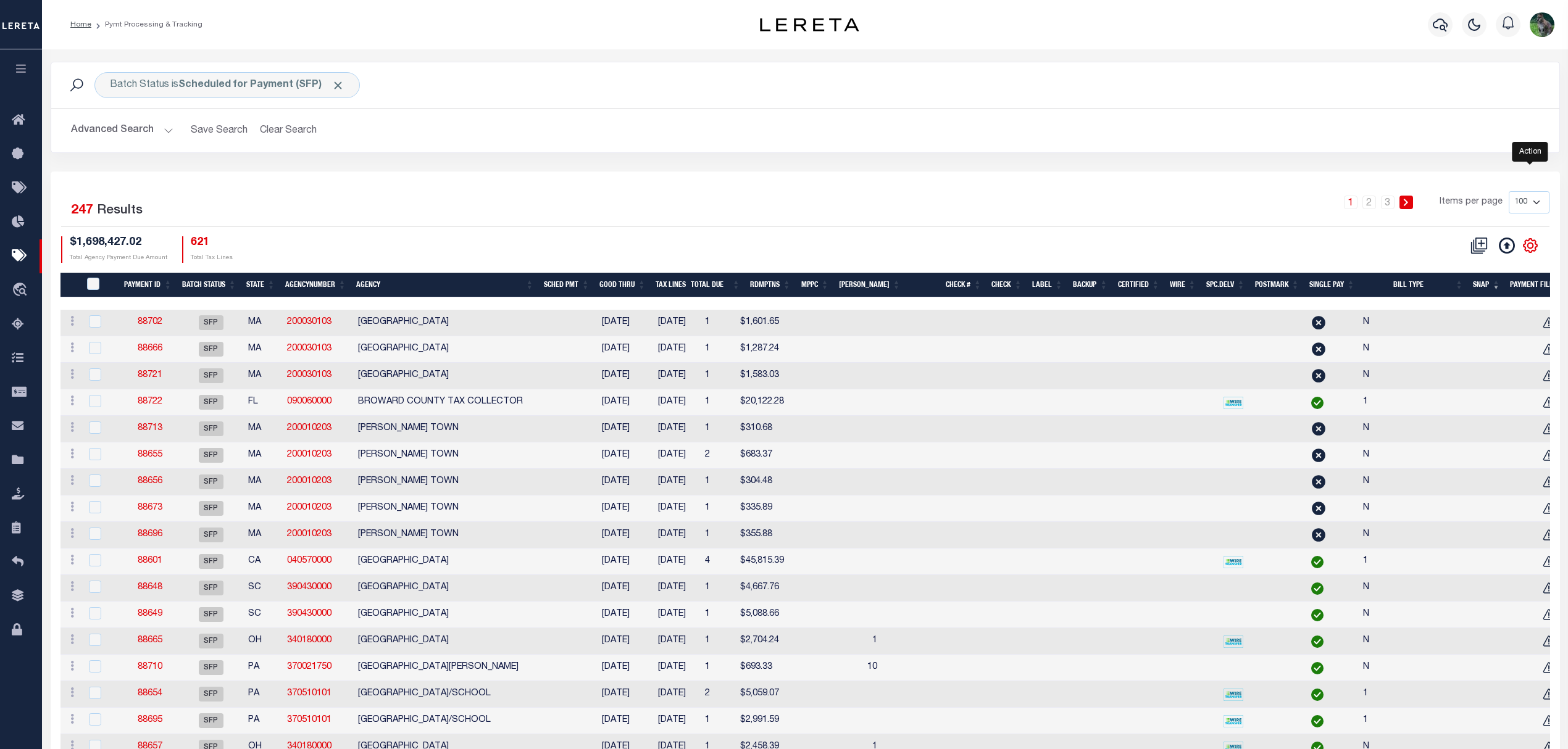
click at [1524, 247] on icon "" at bounding box center [1530, 245] width 14 height 14
click at [1479, 341] on link "Show Filter" at bounding box center [1479, 338] width 120 height 24
select select
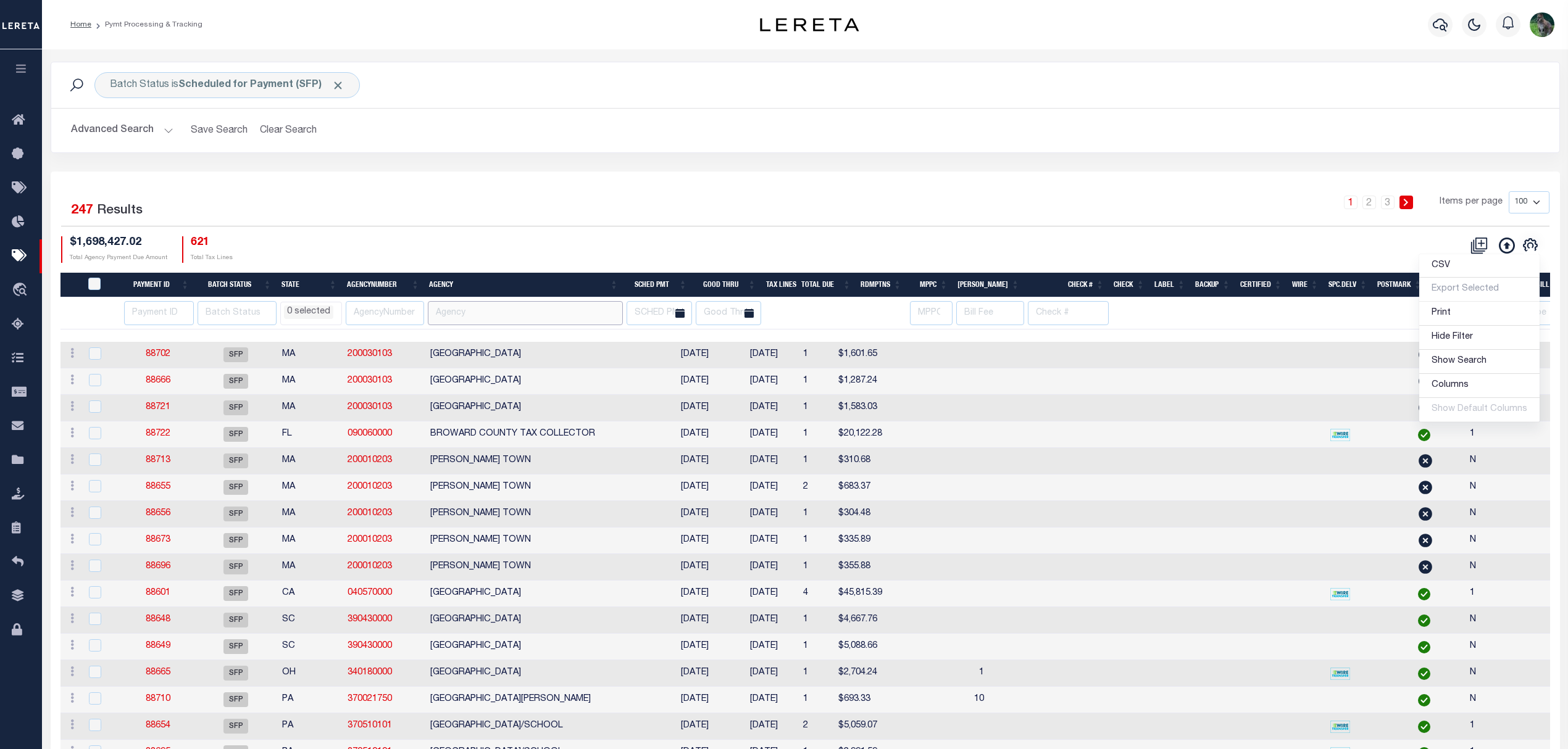
click at [526, 316] on input "text" at bounding box center [525, 313] width 195 height 24
paste input "SECAUCUS TOWN"
type input "SECAUCUS TOWN"
select select
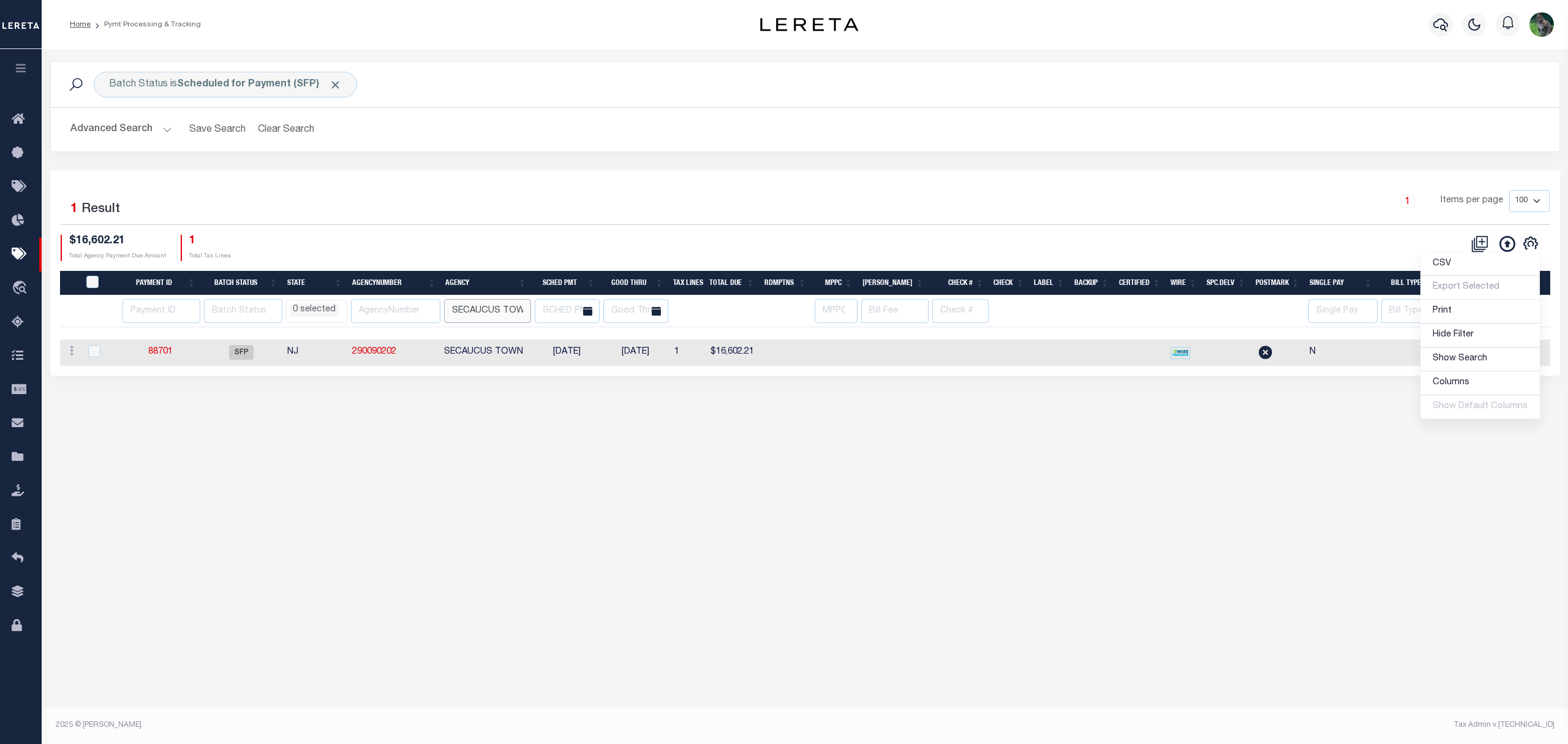
scroll to position [0, 2]
click at [381, 352] on link "290090202" at bounding box center [374, 351] width 44 height 9
checkbox input "true"
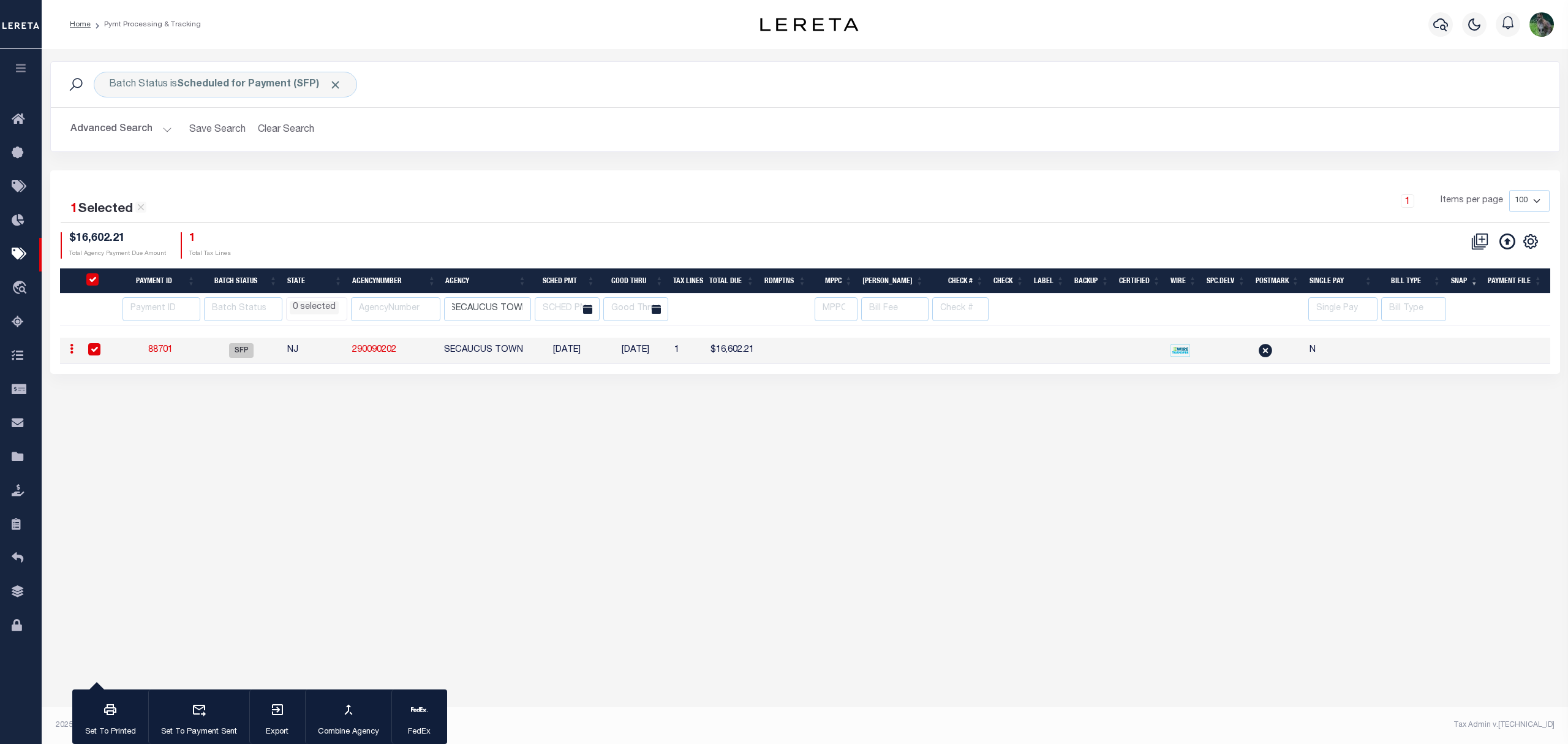
scroll to position [0, 0]
click at [497, 314] on input "SECAUCUS TOWN" at bounding box center [487, 310] width 87 height 24
paste input "WISSAHICKON SD/LOWER GWYNEDD TWP"
type input "WISSAHICKON SD/LOWER GWYNEDD TWP"
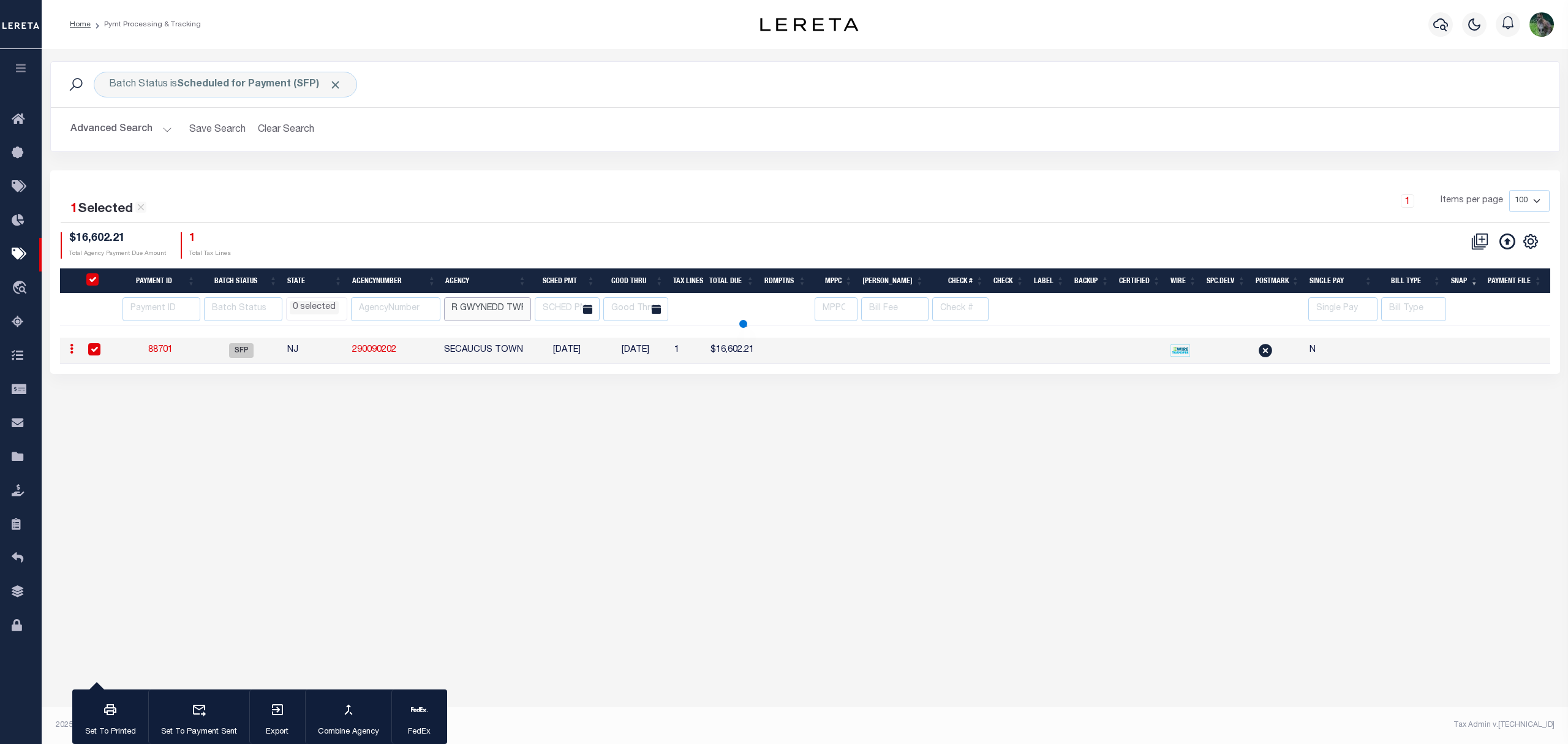
select select
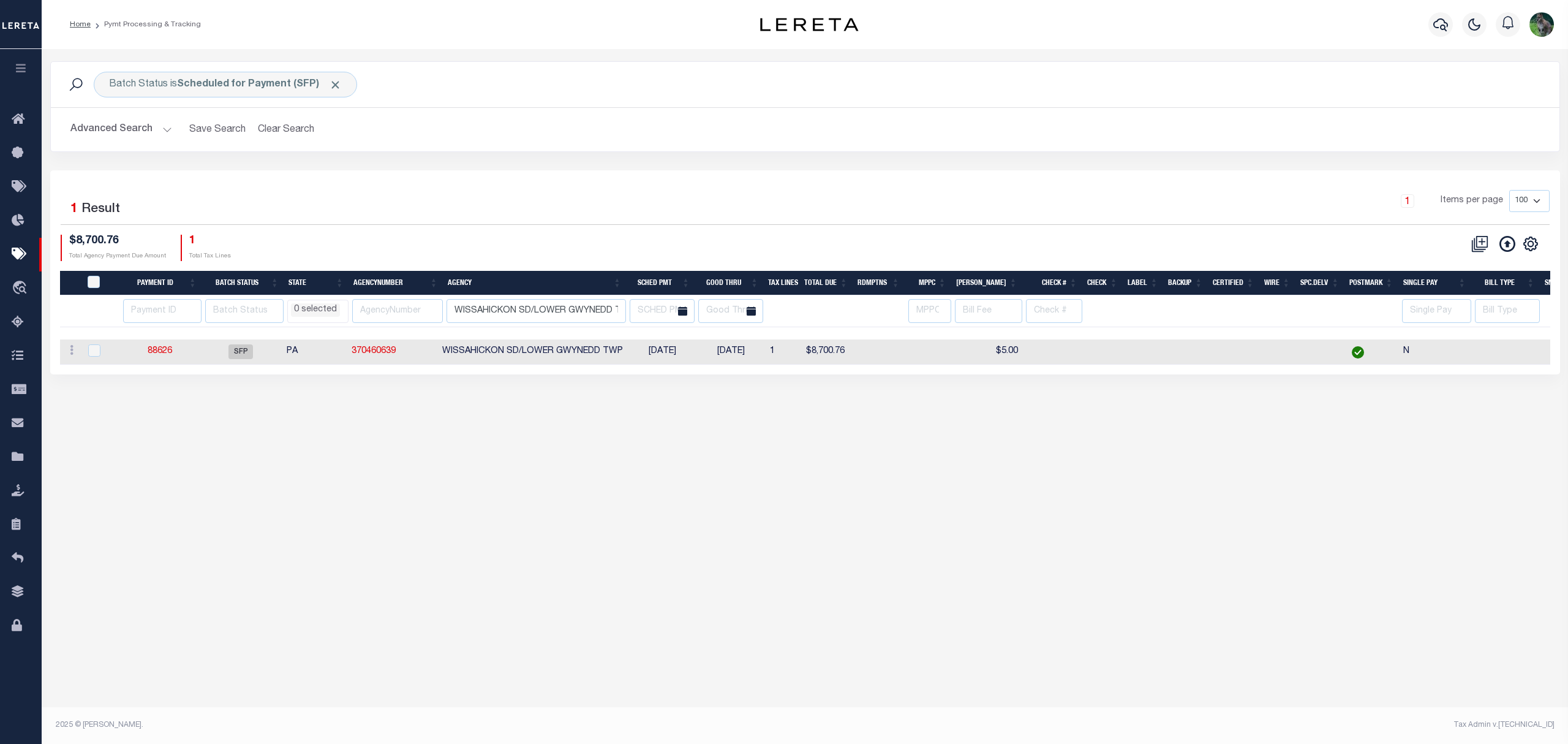
scroll to position [0, 10]
click at [393, 354] on link "370460639" at bounding box center [373, 351] width 44 height 9
checkbox input "true"
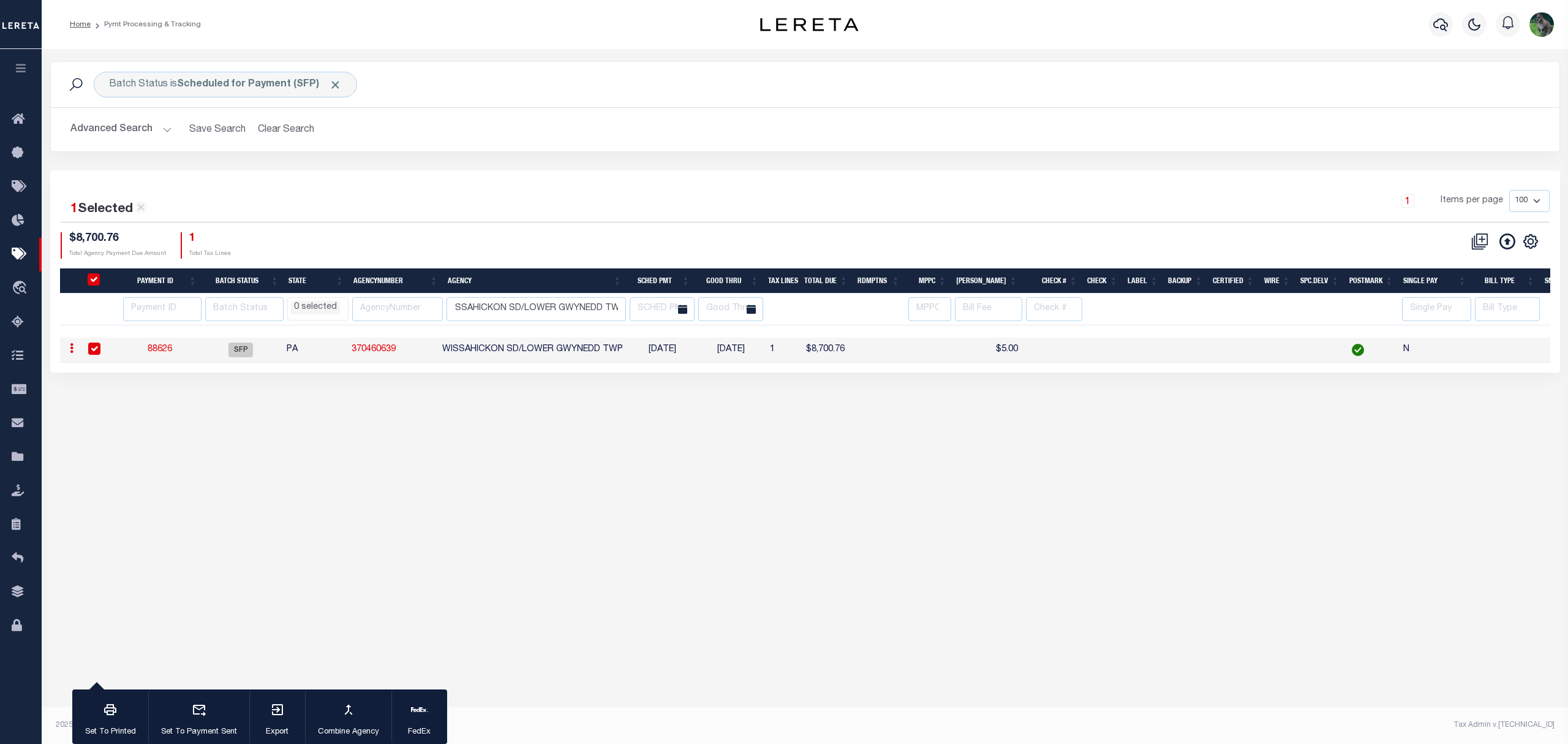
scroll to position [0, 0]
click at [509, 299] on input "WISSAHICKON SD/LOWER GWYNEDD TWP" at bounding box center [537, 310] width 179 height 24
paste input "LUDLOW TOWN"
type input "LUDLOW TOWN"
select select
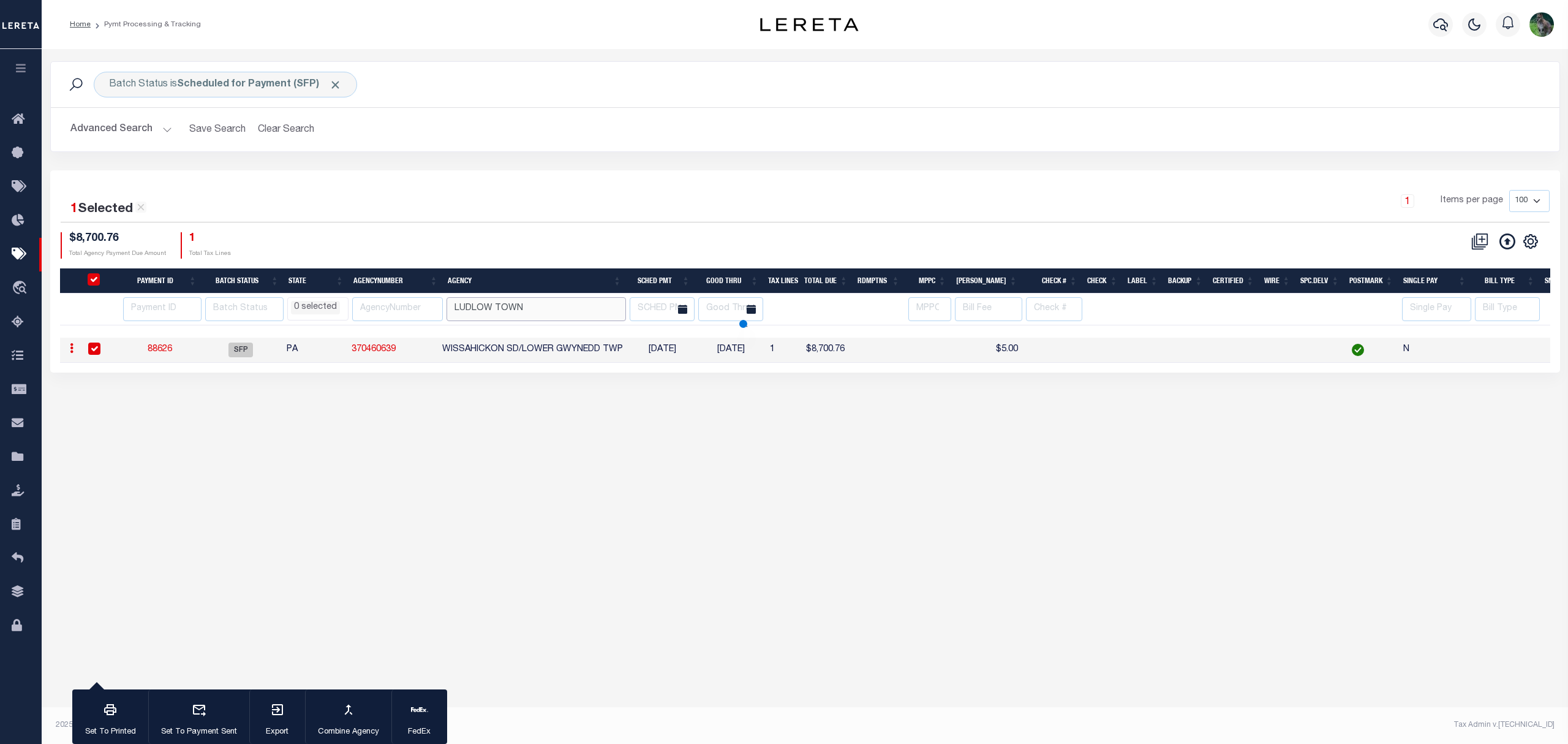
select select
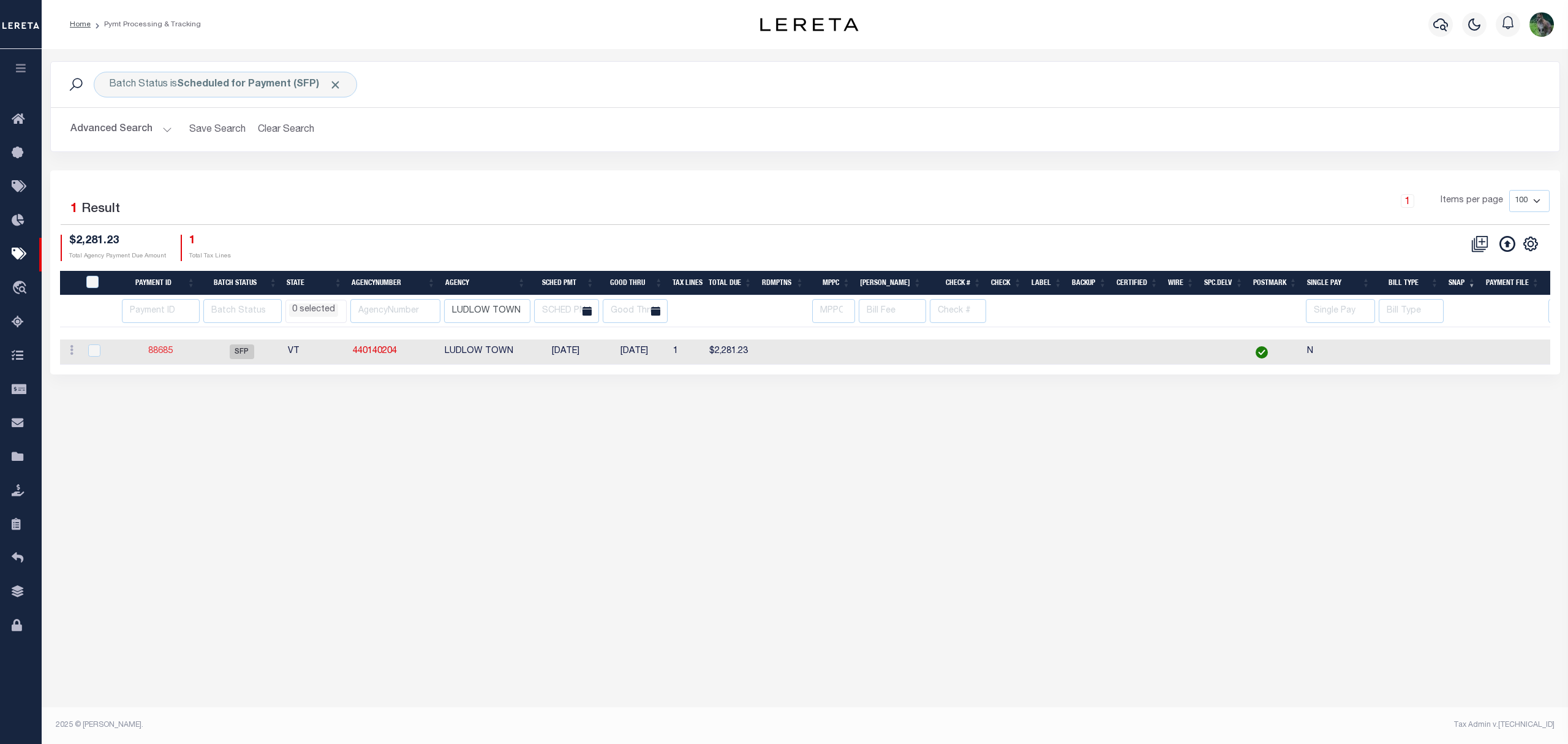
click at [154, 354] on link "88685" at bounding box center [160, 351] width 25 height 9
type input "[DATE]"
select select
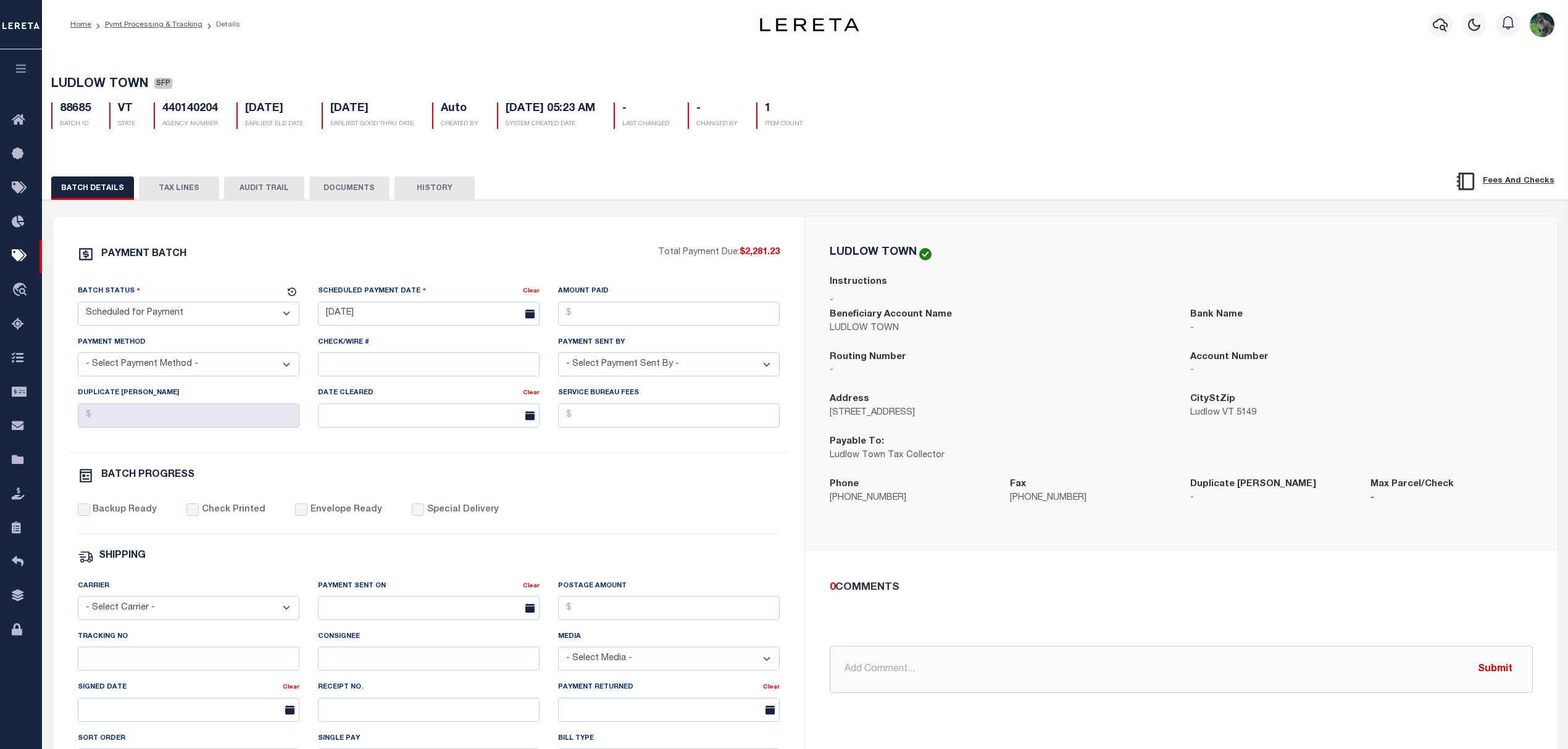
click at [160, 198] on button "TAX LINES" at bounding box center [179, 188] width 81 height 23
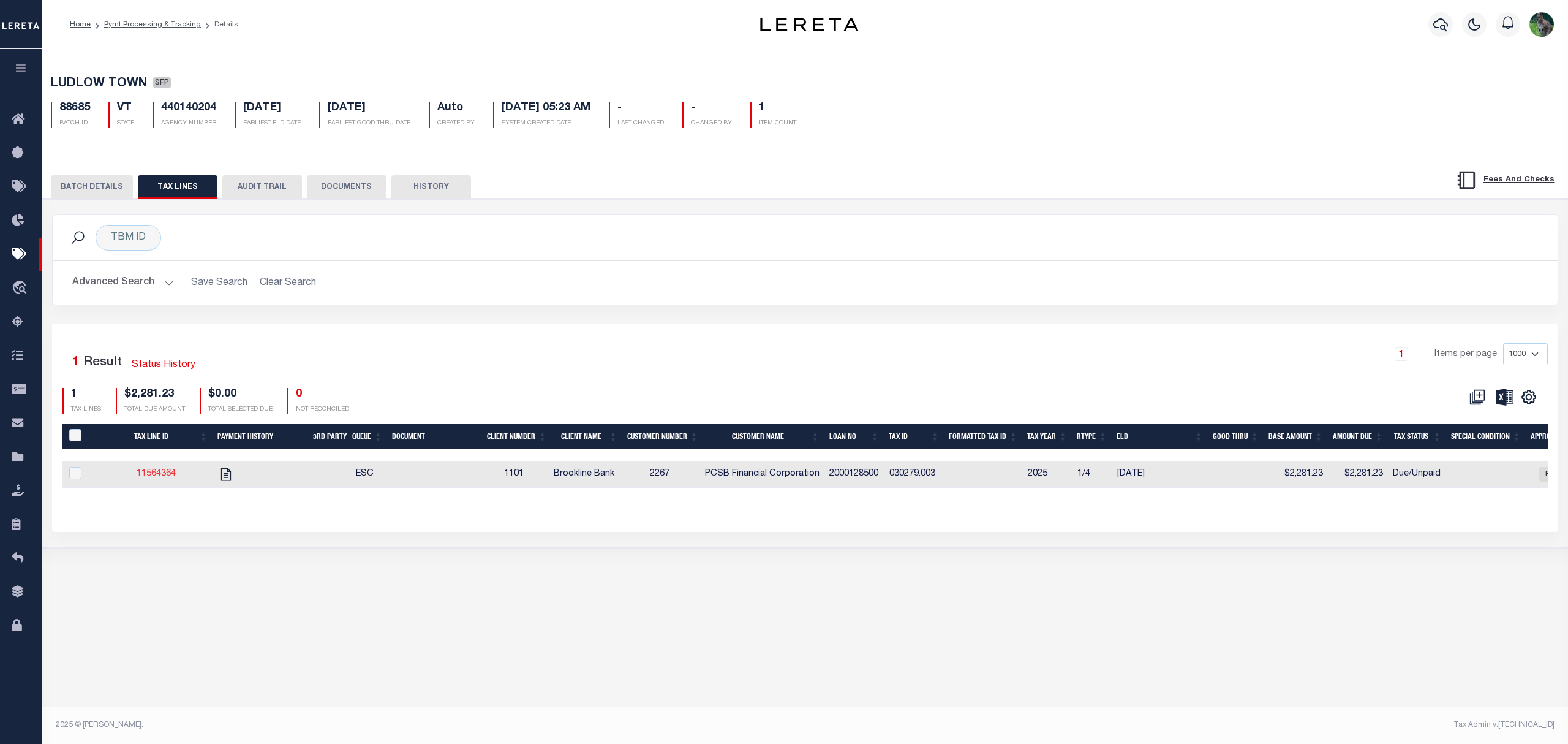
click at [152, 478] on link "11564364" at bounding box center [156, 474] width 39 height 9
checkbox input "true"
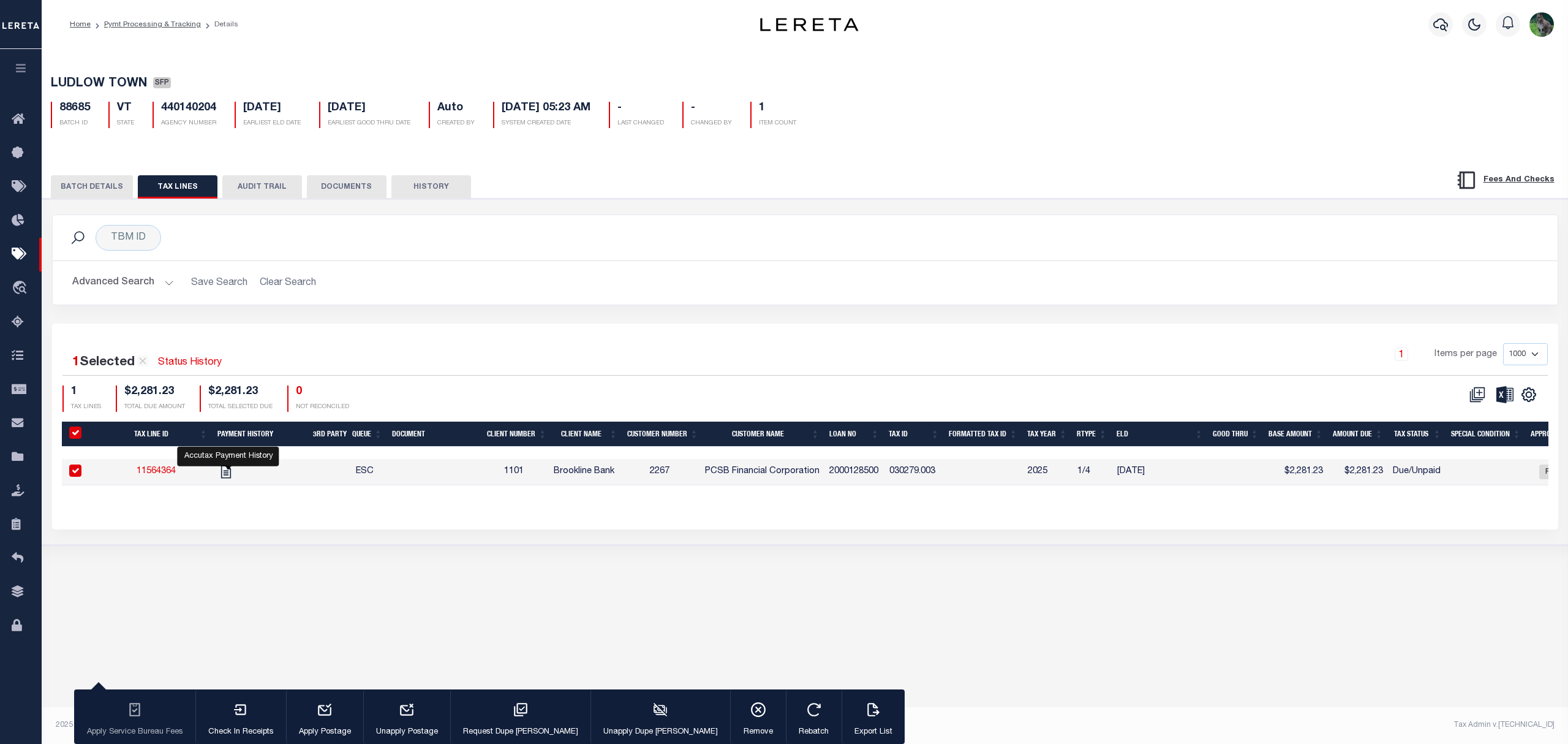
click at [219, 474] on link "" at bounding box center [225, 471] width 20 height 9
checkbox input "false"
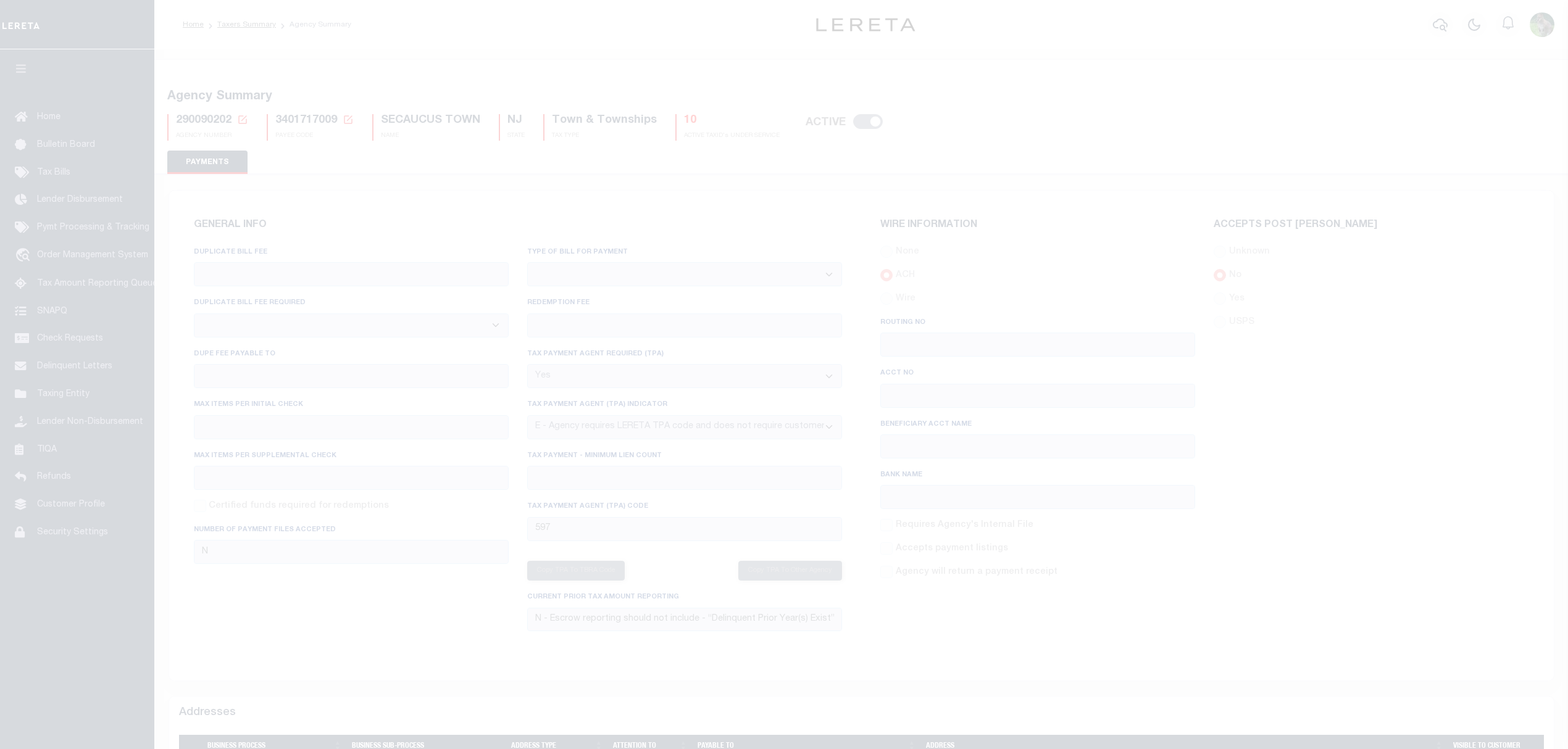
select select "true"
select select "5"
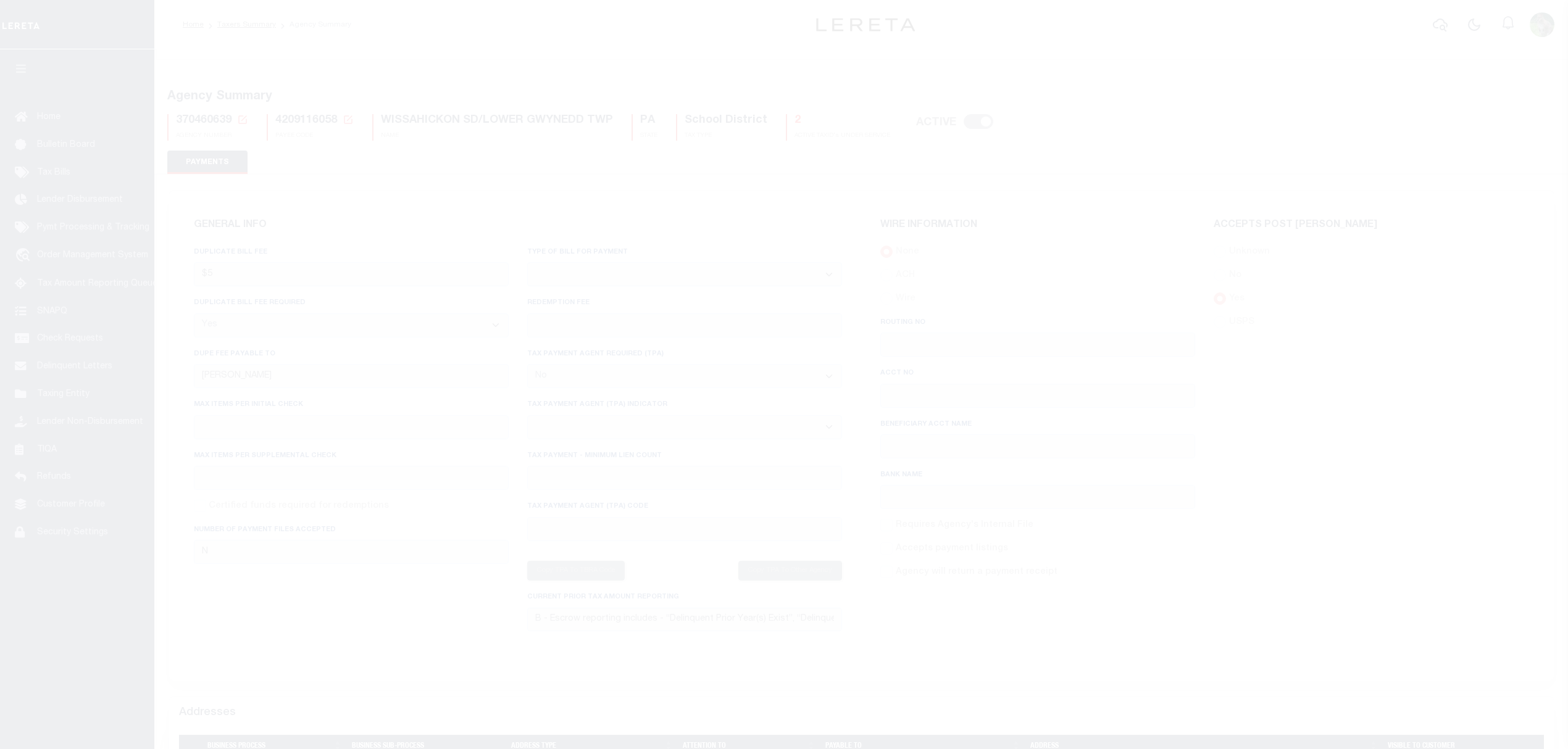
select select "true"
select select "false"
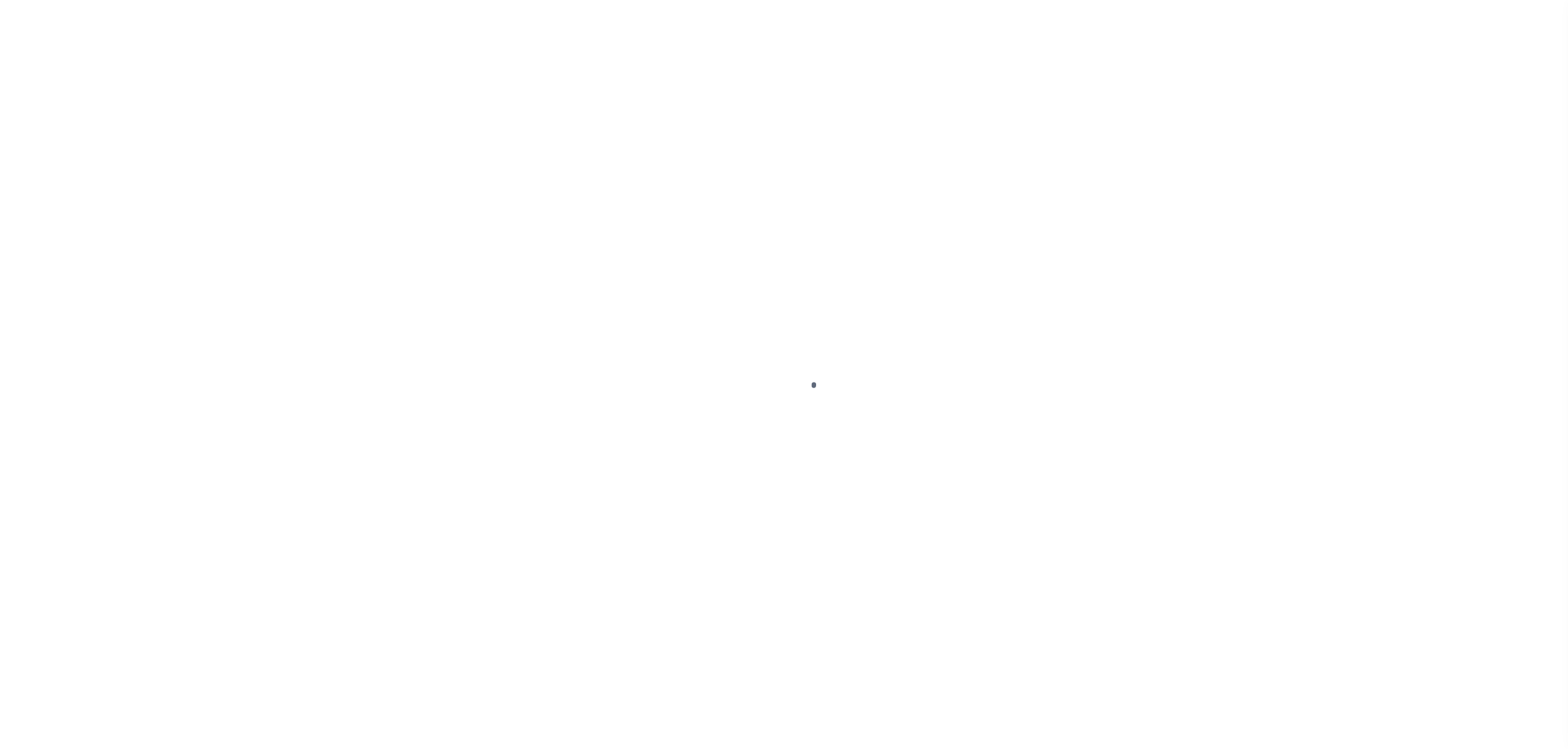
select select "DUE"
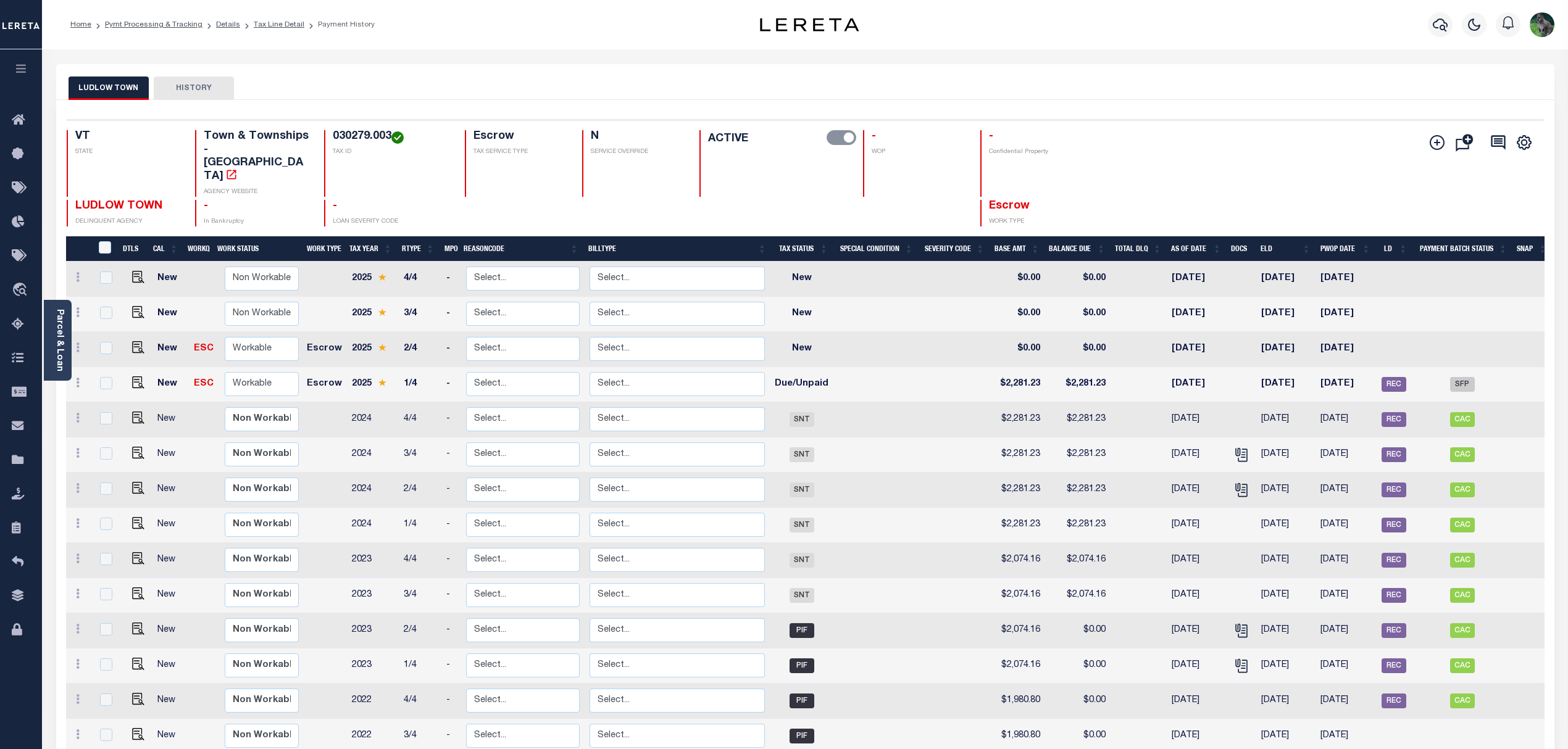
click at [172, 30] on li "Pymt Processing & Tracking" at bounding box center [147, 25] width 111 height 11
click at [176, 27] on link "Pymt Processing & Tracking" at bounding box center [153, 24] width 97 height 7
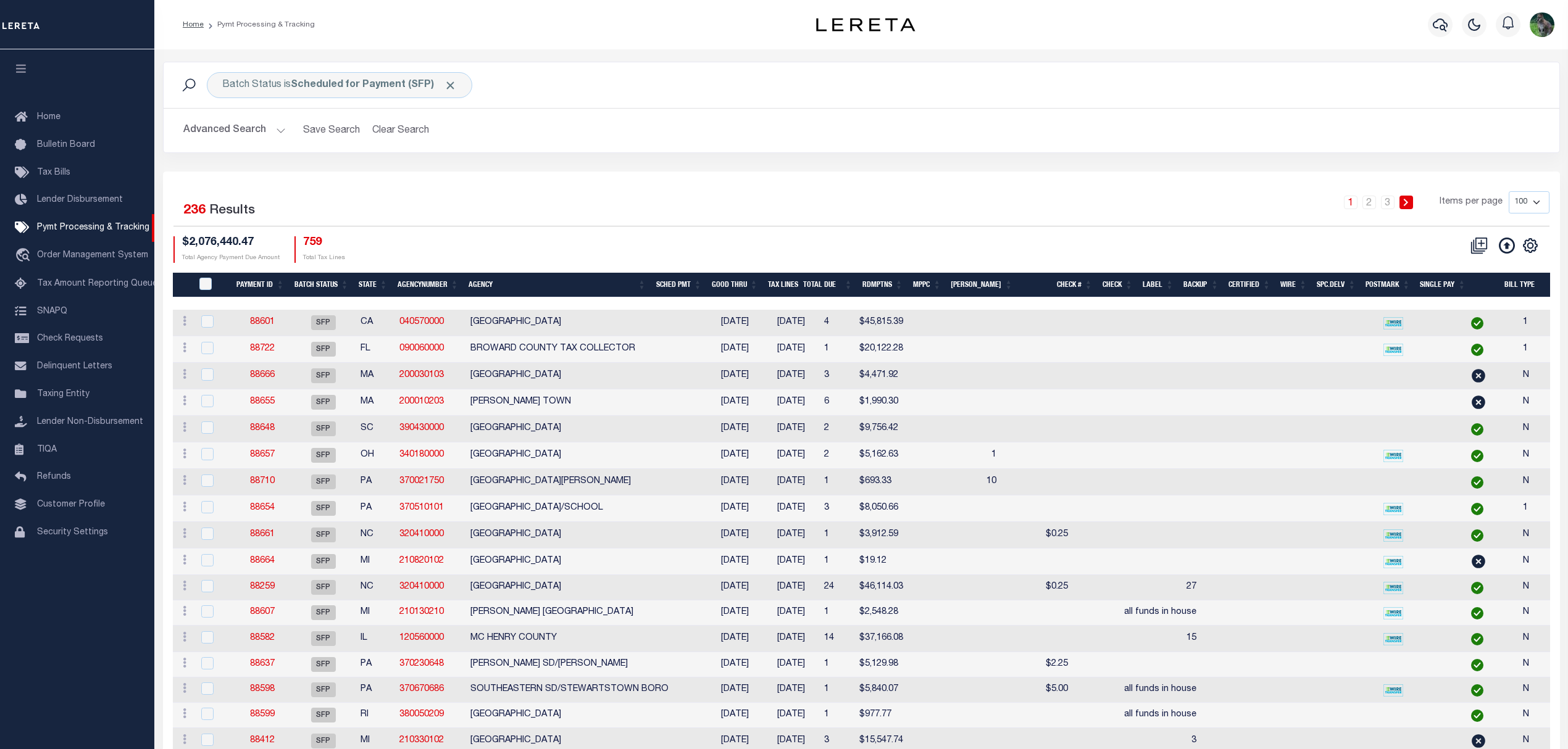
click at [672, 210] on div "1 2 3 Items per page 100 200 500 1000" at bounding box center [1035, 208] width 1027 height 32
click at [1509, 247] on icon at bounding box center [1507, 246] width 16 height 16
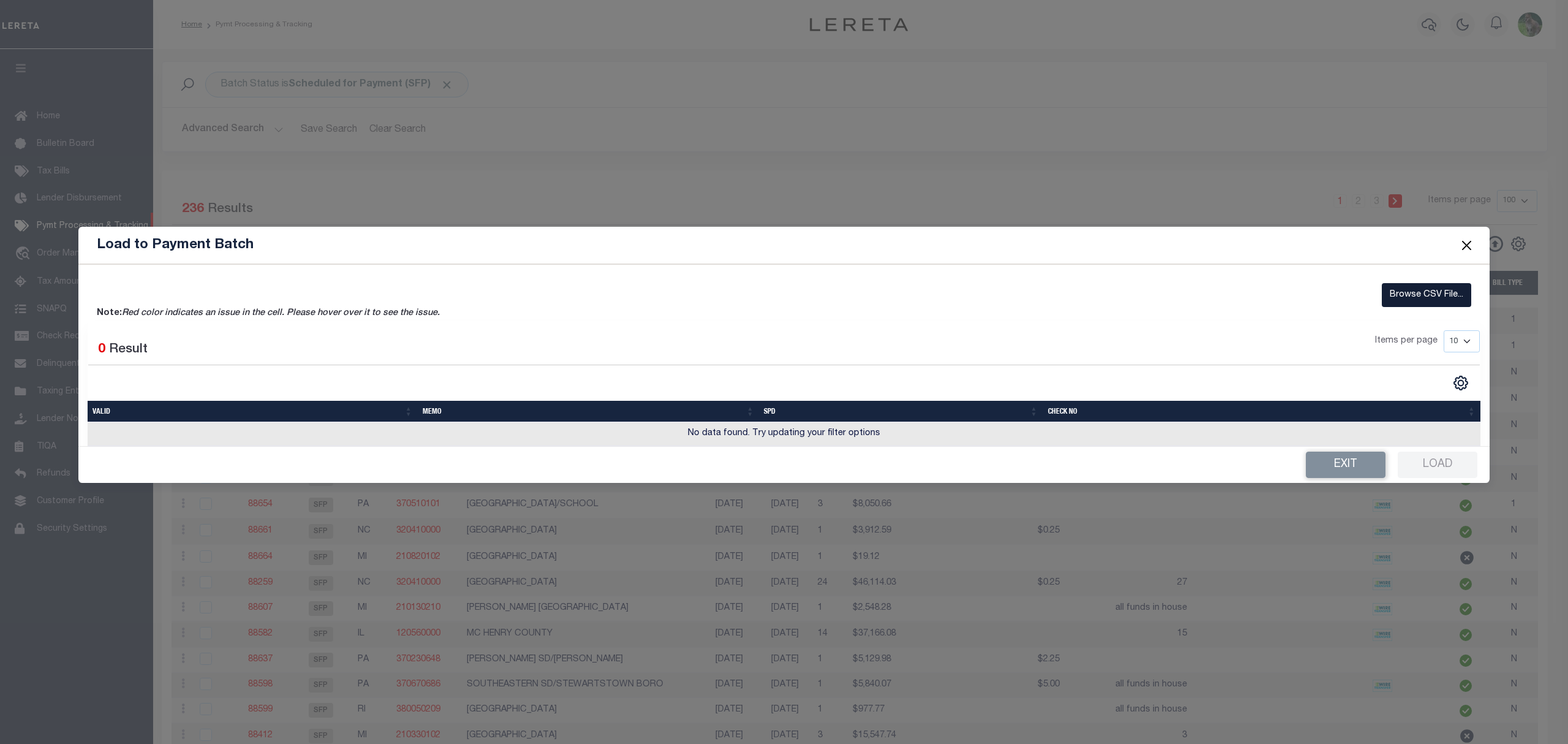
click at [1432, 292] on label "Browse CSV File..." at bounding box center [1426, 295] width 90 height 24
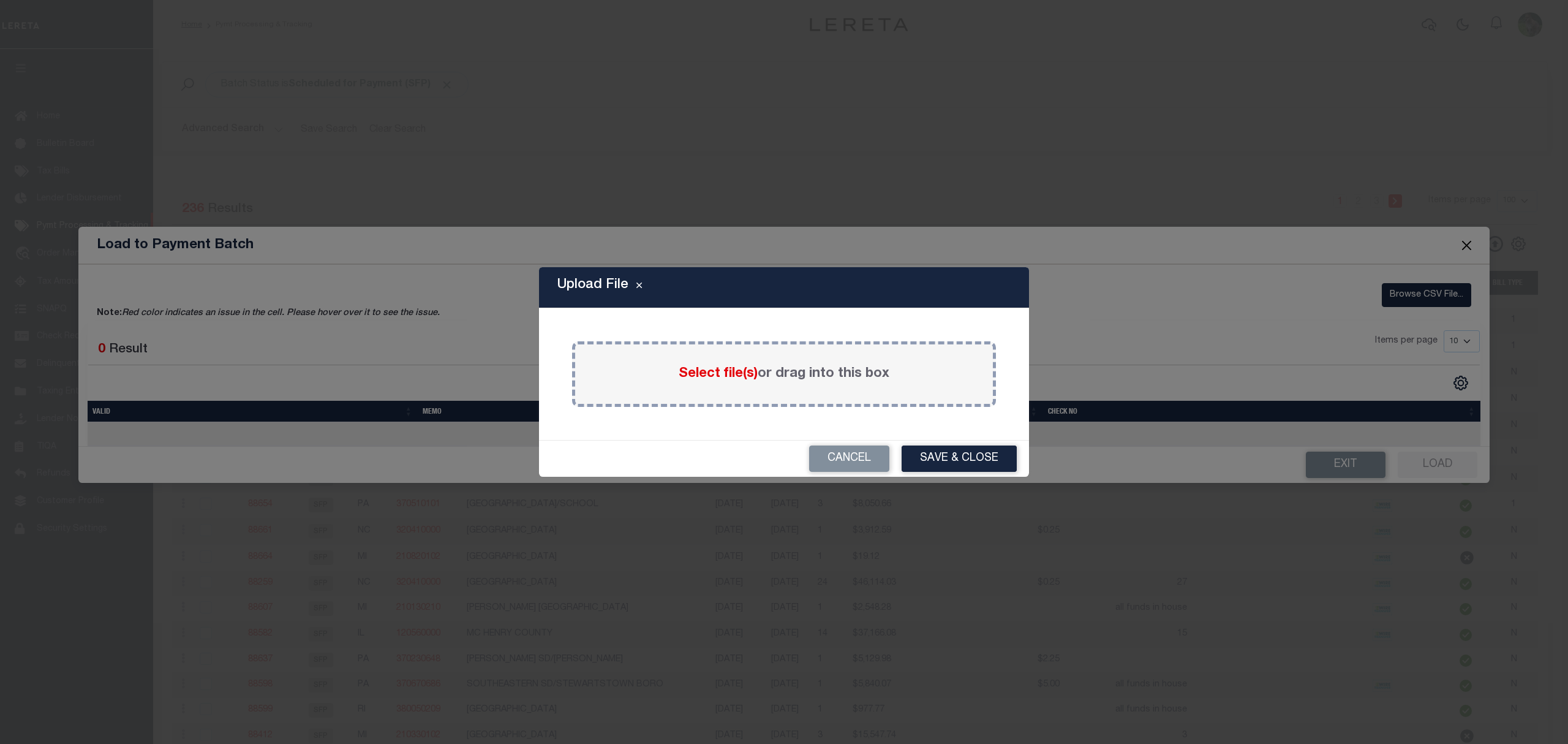
click at [726, 370] on span "Select file(s)" at bounding box center [718, 374] width 79 height 14
click at [0, 0] on input "Select file(s) or drag into this box" at bounding box center [0, 0] width 0 height 0
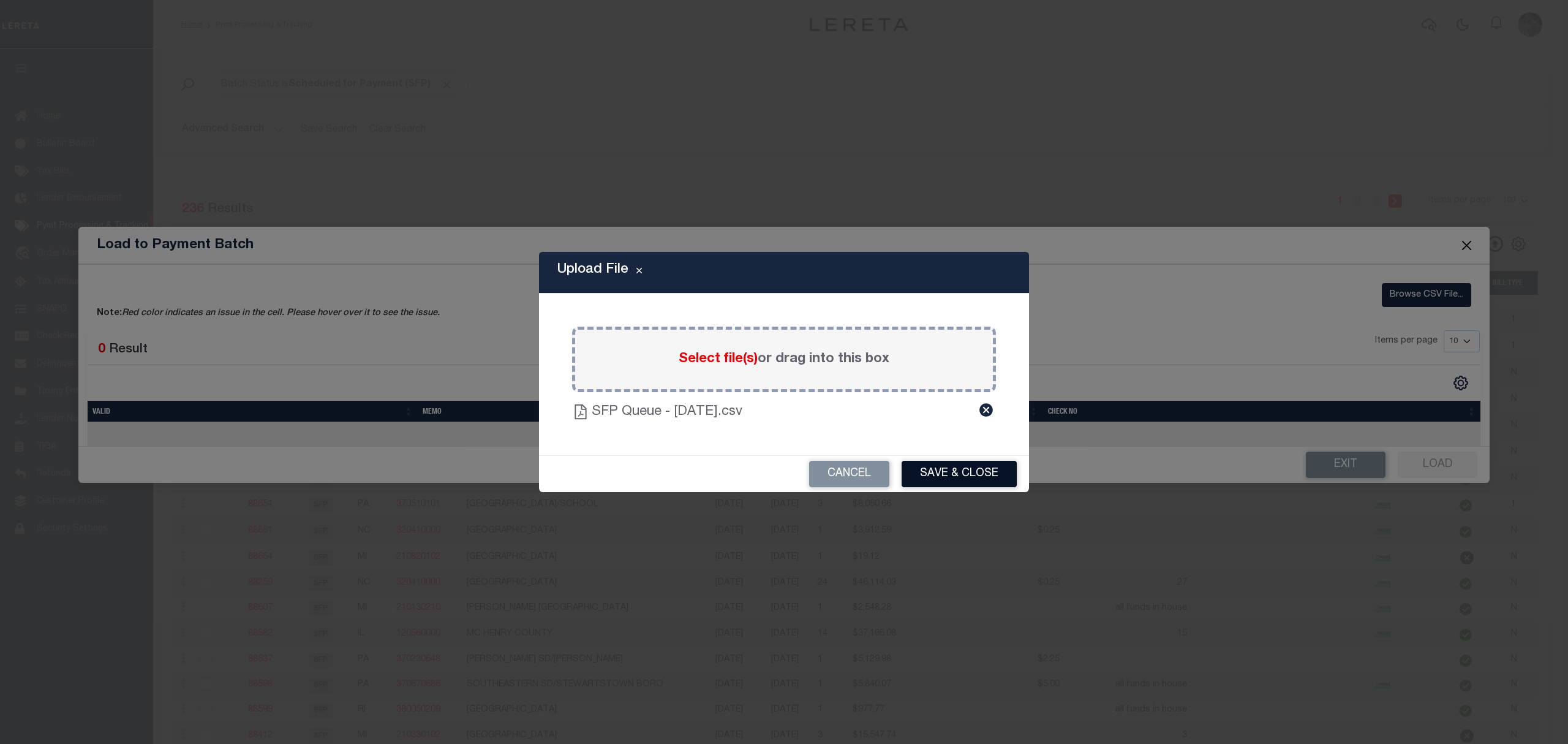
click at [959, 469] on button "Save & Close" at bounding box center [960, 474] width 115 height 26
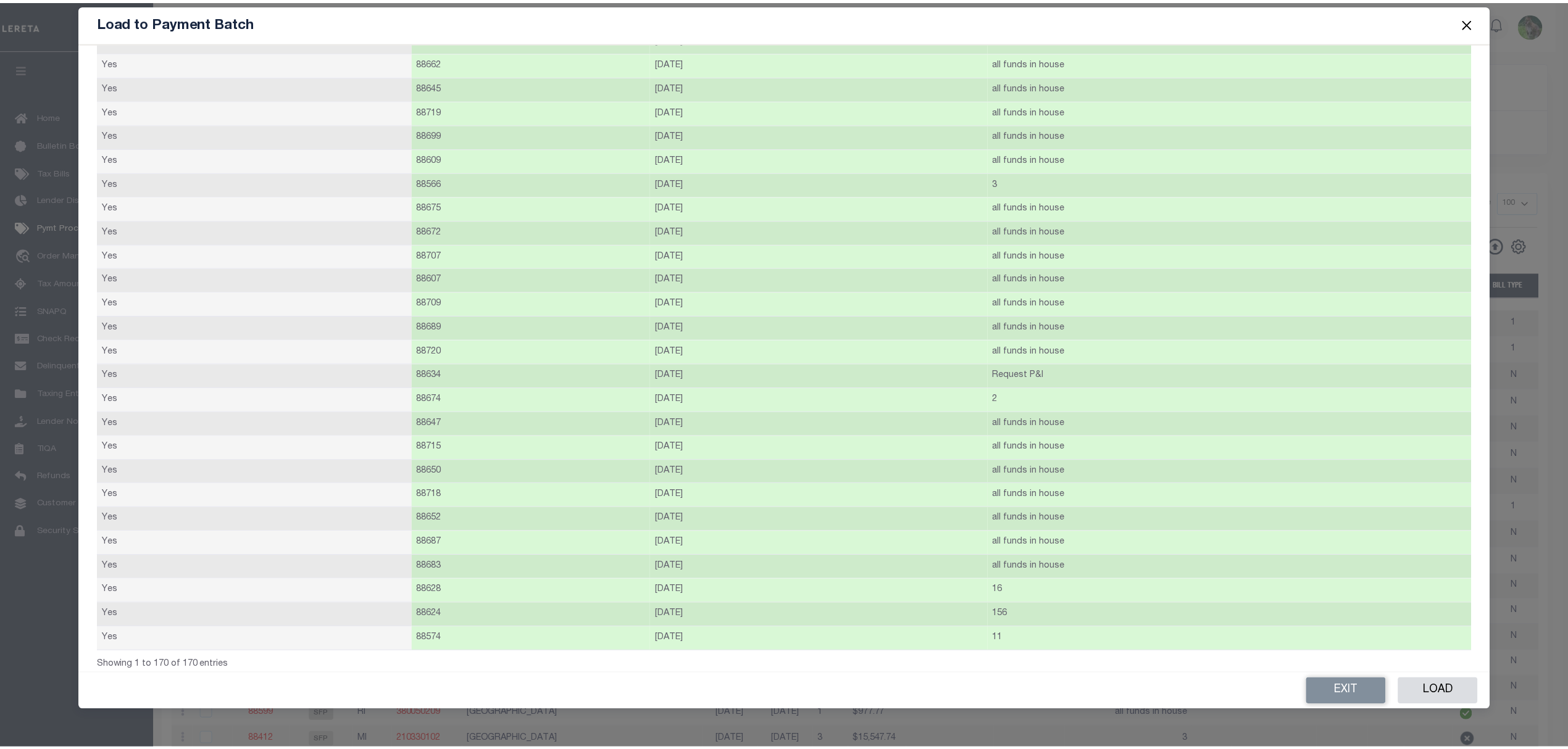
scroll to position [3590, 0]
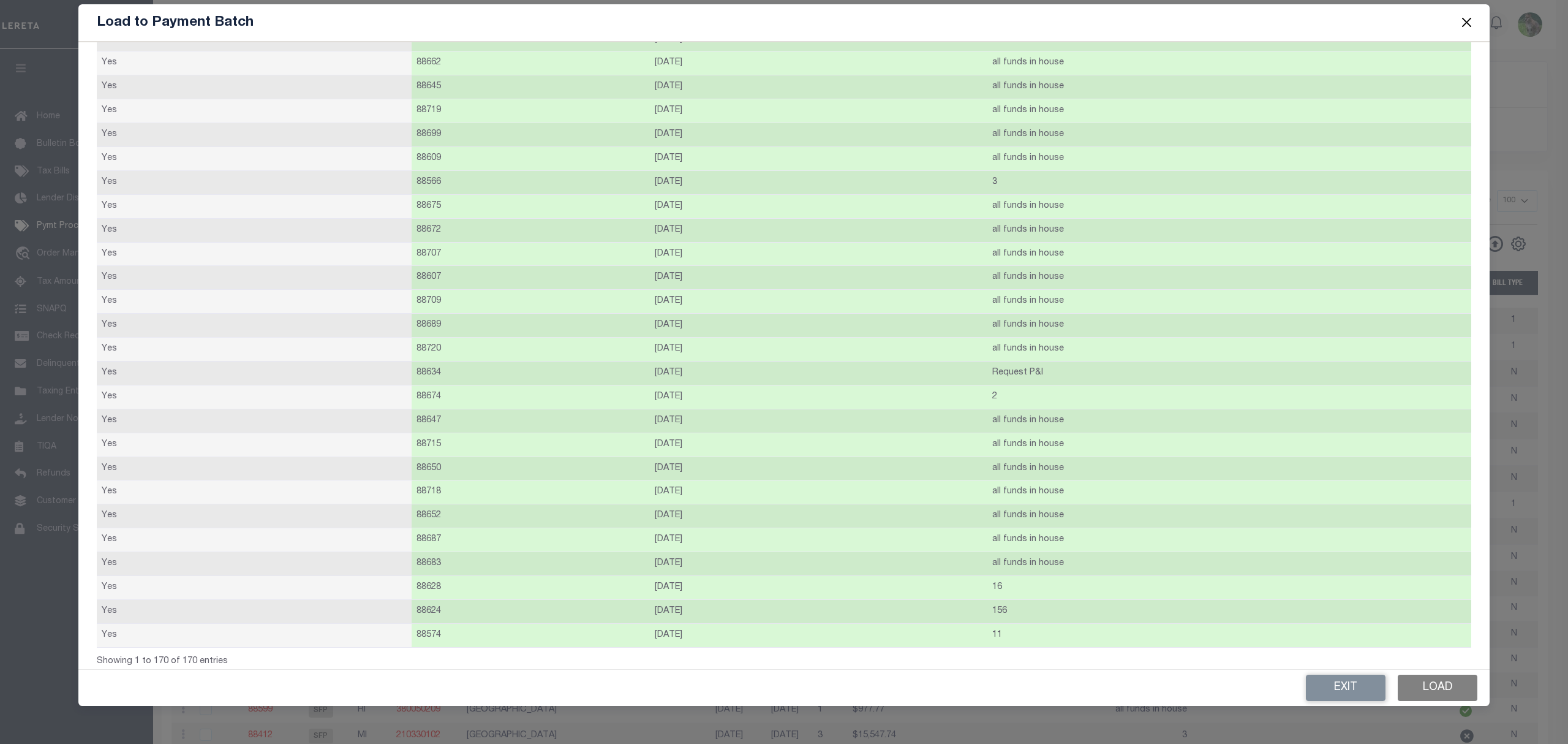
click at [1422, 699] on button "Load" at bounding box center [1438, 688] width 80 height 26
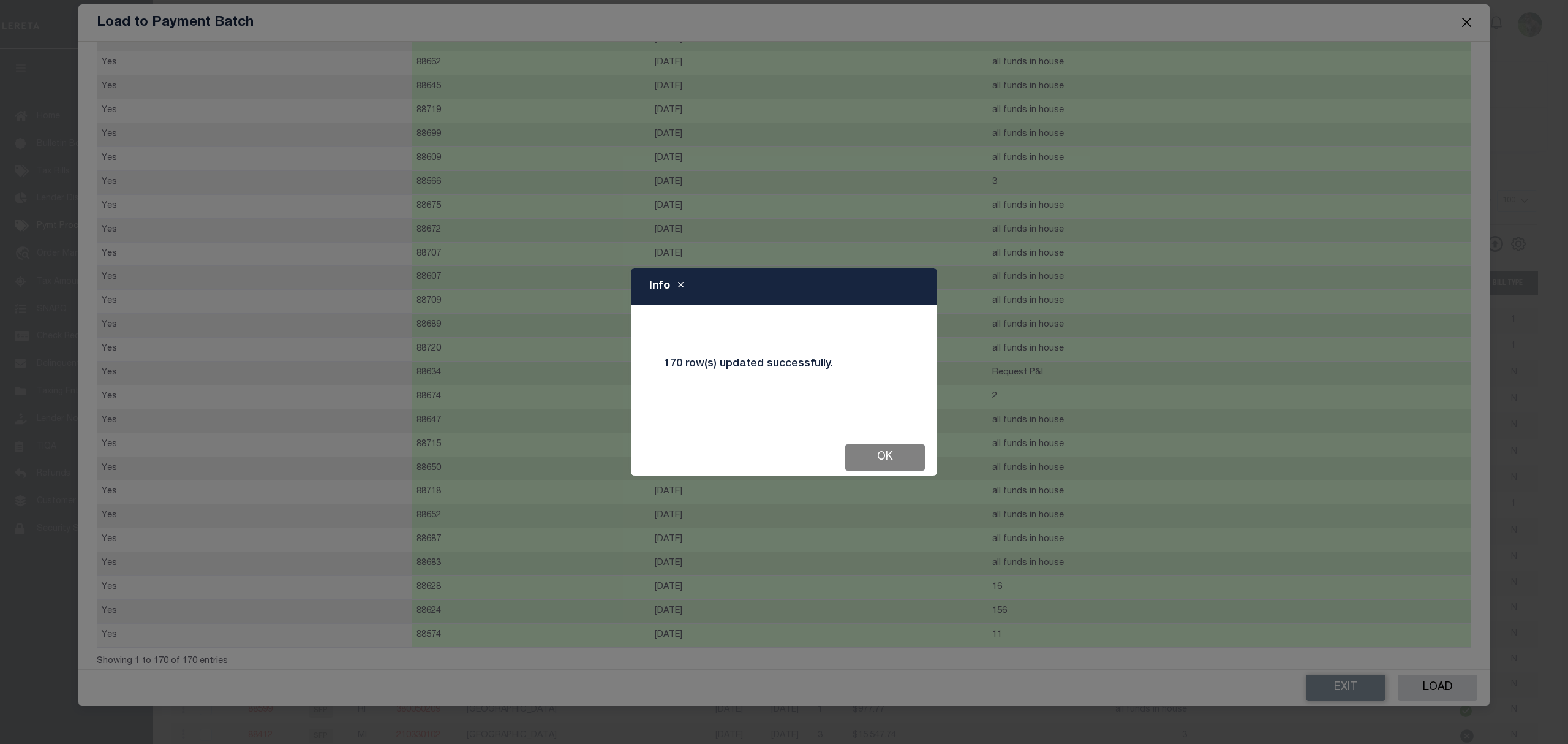
click at [884, 465] on button "Ok" at bounding box center [885, 457] width 80 height 26
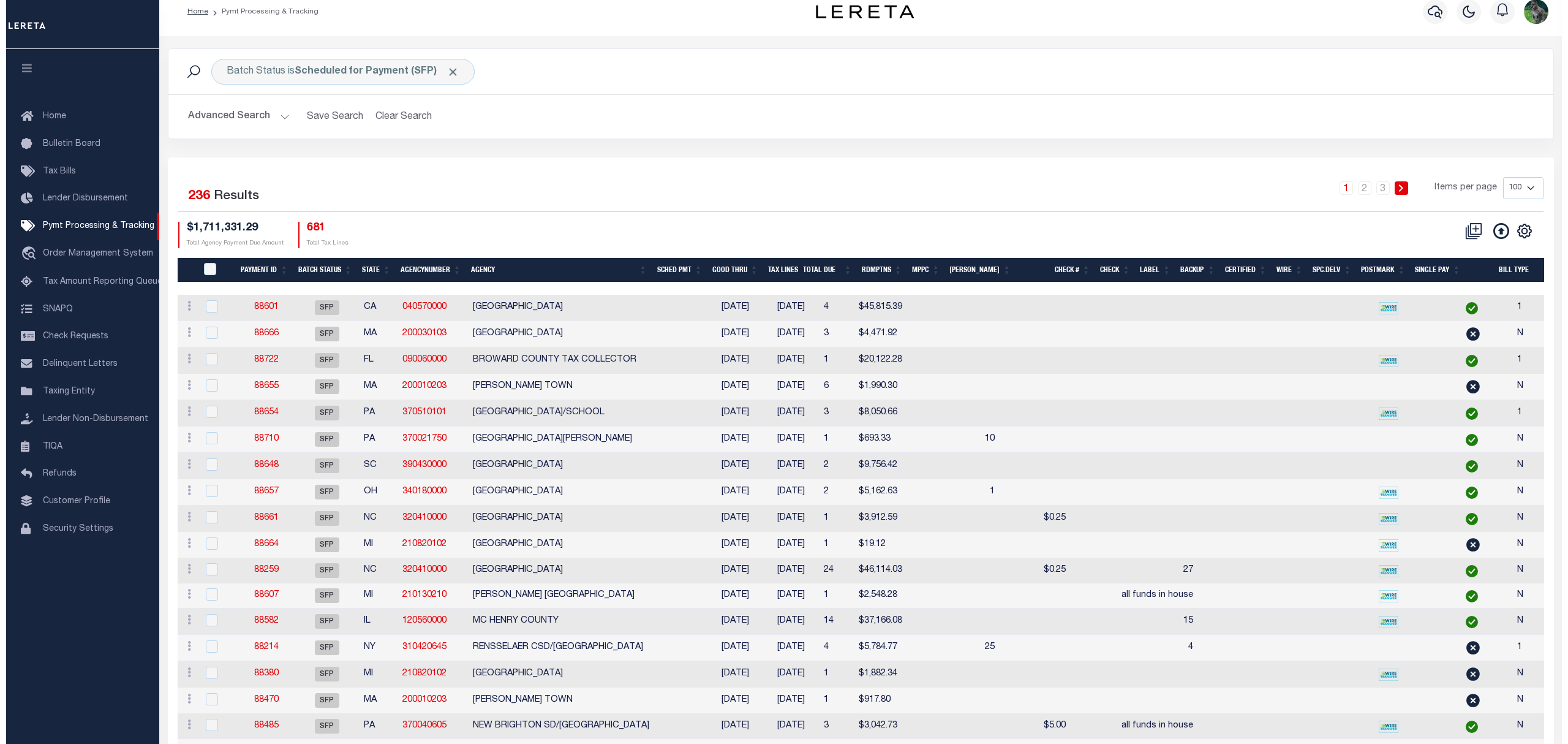
scroll to position [0, 0]
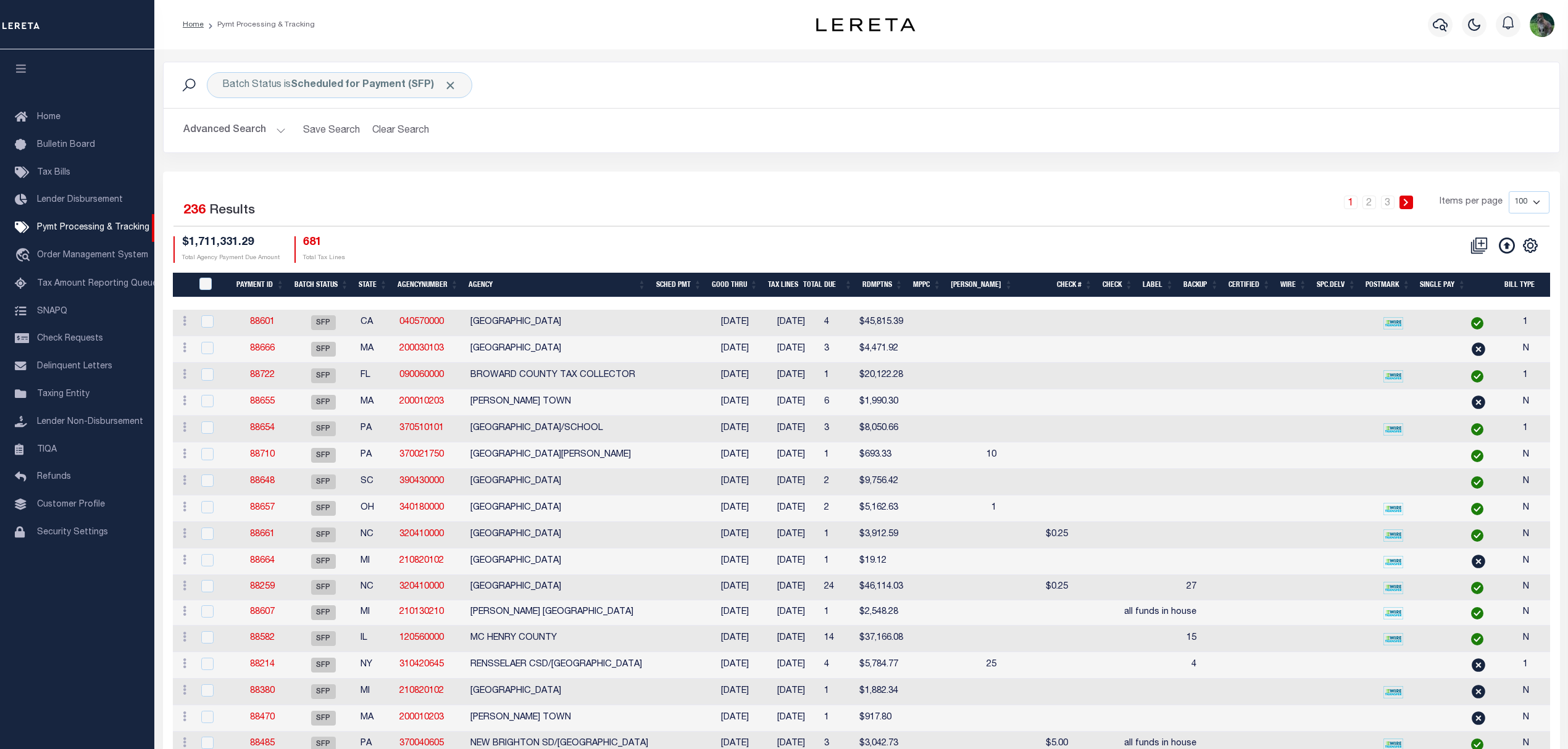
click at [1446, 104] on div "Batch Status is Scheduled for Payment (SFP) Search" at bounding box center [861, 85] width 1396 height 46
click at [993, 210] on div "1 2 3 Items per page 100 200 500 1000" at bounding box center [1035, 208] width 1027 height 32
click at [1440, 23] on icon "button" at bounding box center [1440, 24] width 15 height 14
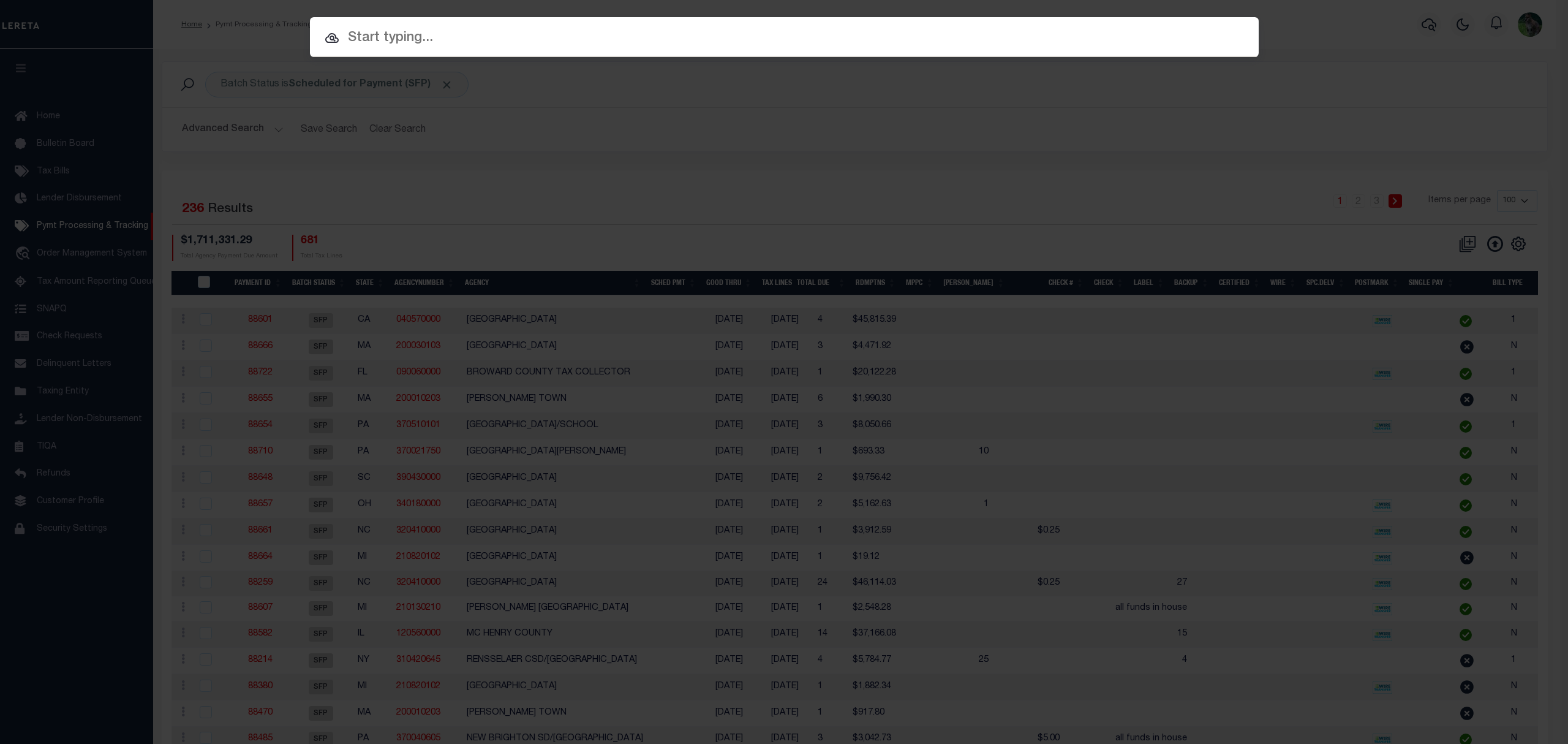
click at [501, 30] on input "text" at bounding box center [784, 38] width 949 height 22
paste input "1015510042"
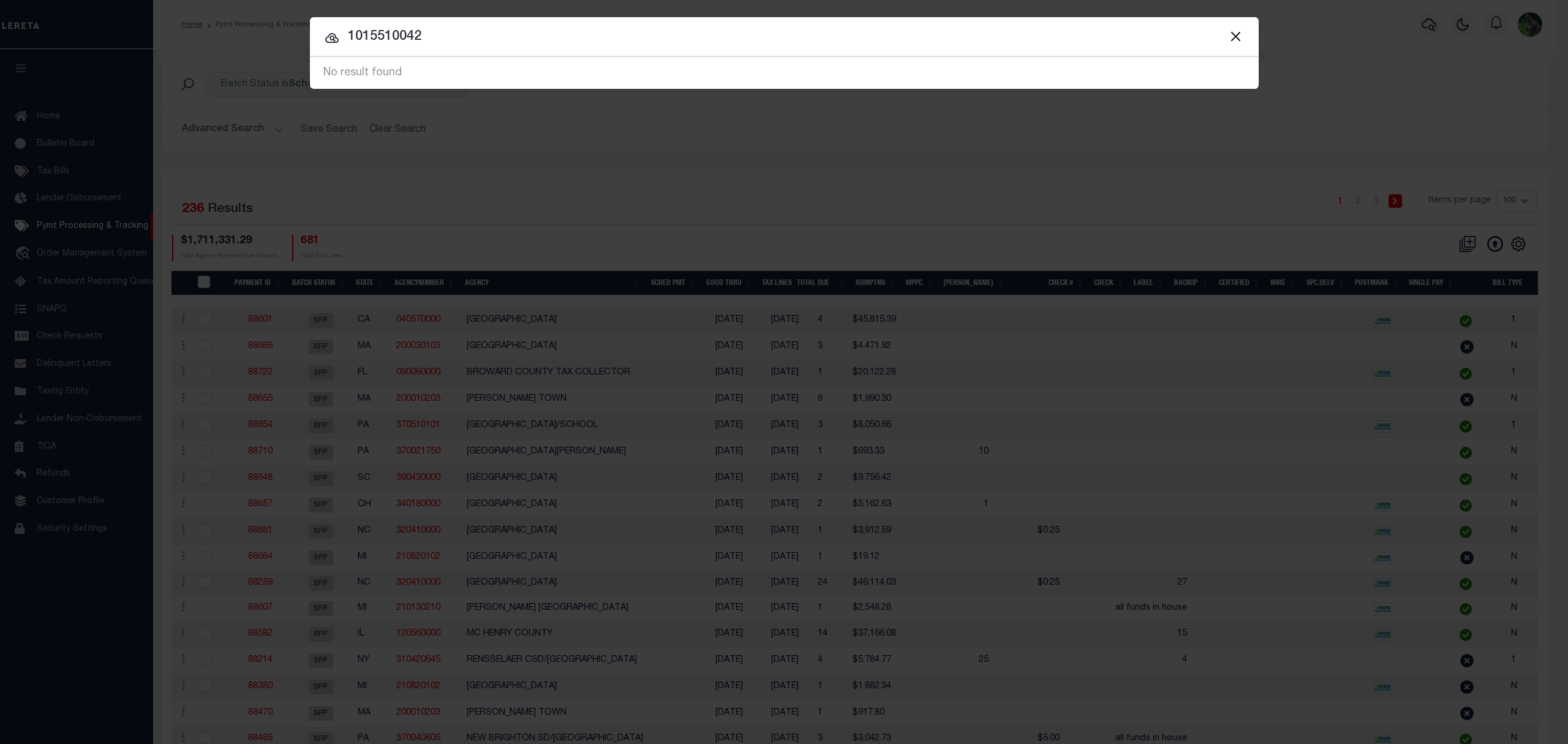
drag, startPoint x: 433, startPoint y: 27, endPoint x: 310, endPoint y: 47, distance: 124.6
click at [309, 47] on div "Include Loans TBM Customers Borrowers Payments (Lender Non-Disb) Payments (Lend…" at bounding box center [784, 372] width 1568 height 744
type input "[PHONE_NUMBER]"
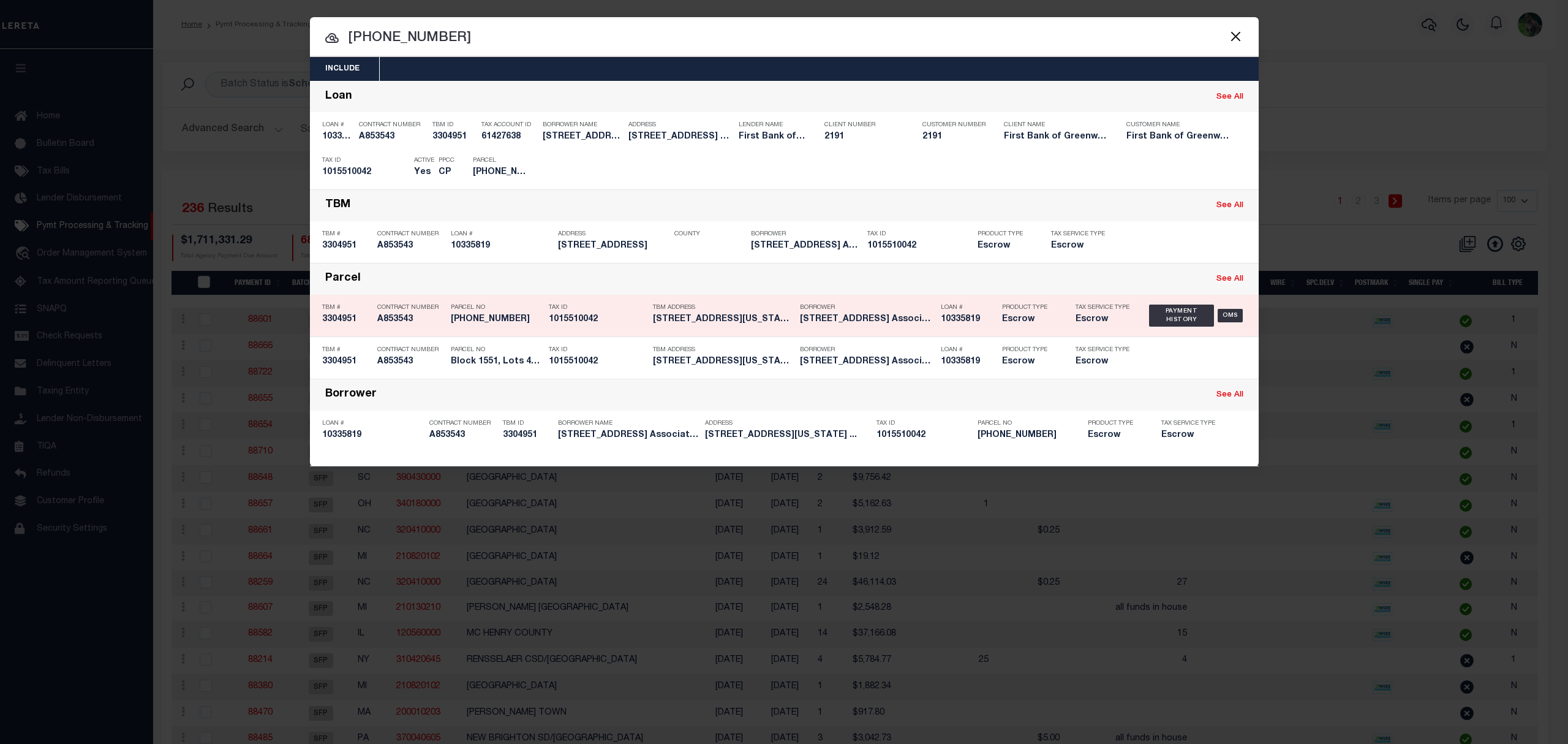
click at [776, 318] on h5 "314 E 89TH ST APT 316 NEW YORK ..." at bounding box center [724, 319] width 141 height 10
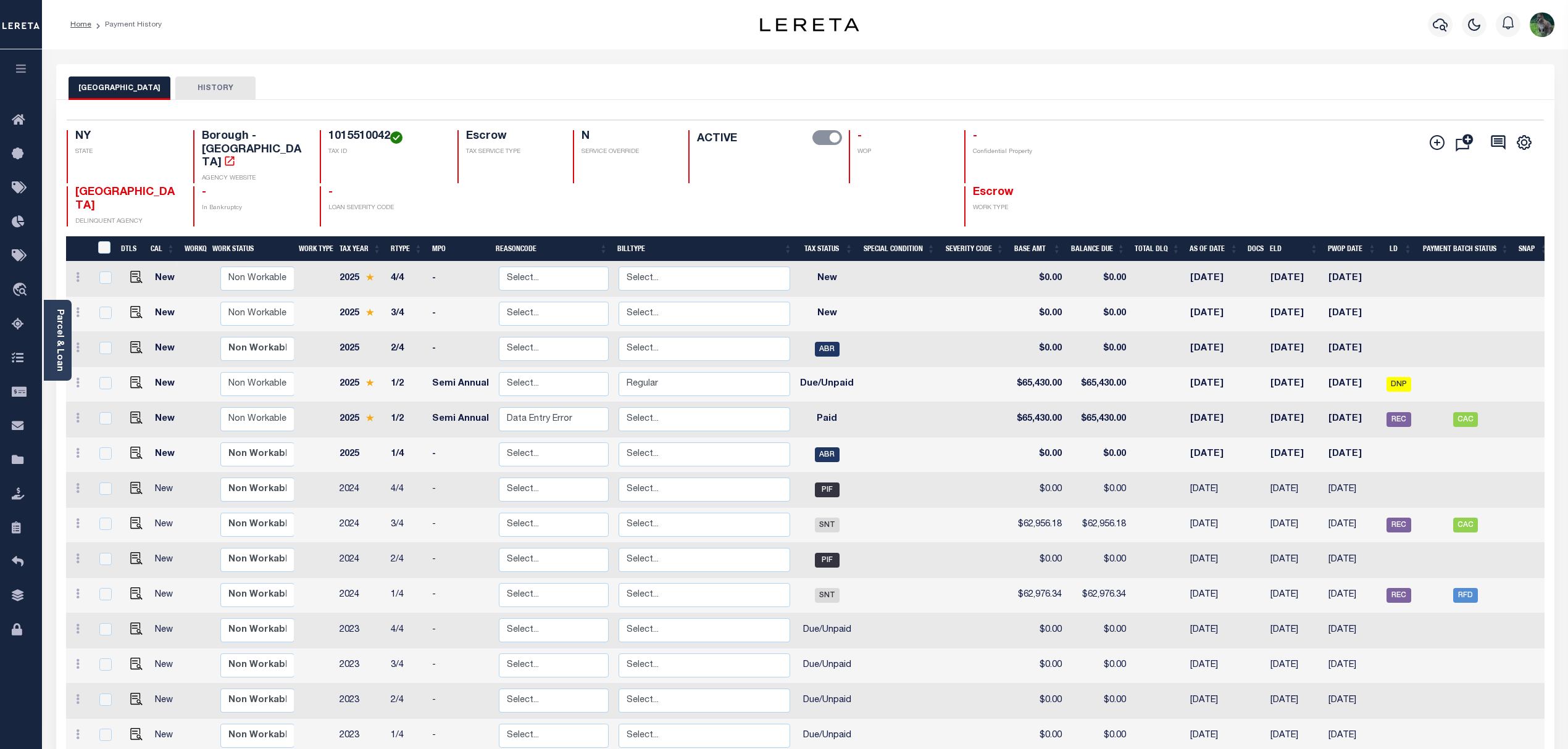
drag, startPoint x: 0, startPoint y: 0, endPoint x: 1204, endPoint y: 147, distance: 1212.9
click at [1205, 147] on div "NY STATE Borough - NY AGENCY WEBSITE 1015510042 TAX ID Escrow TAX SERVICE TYPE …" at bounding box center [682, 179] width 1231 height 97
click at [1398, 412] on span "REC" at bounding box center [1399, 420] width 25 height 14
checkbox input "true"
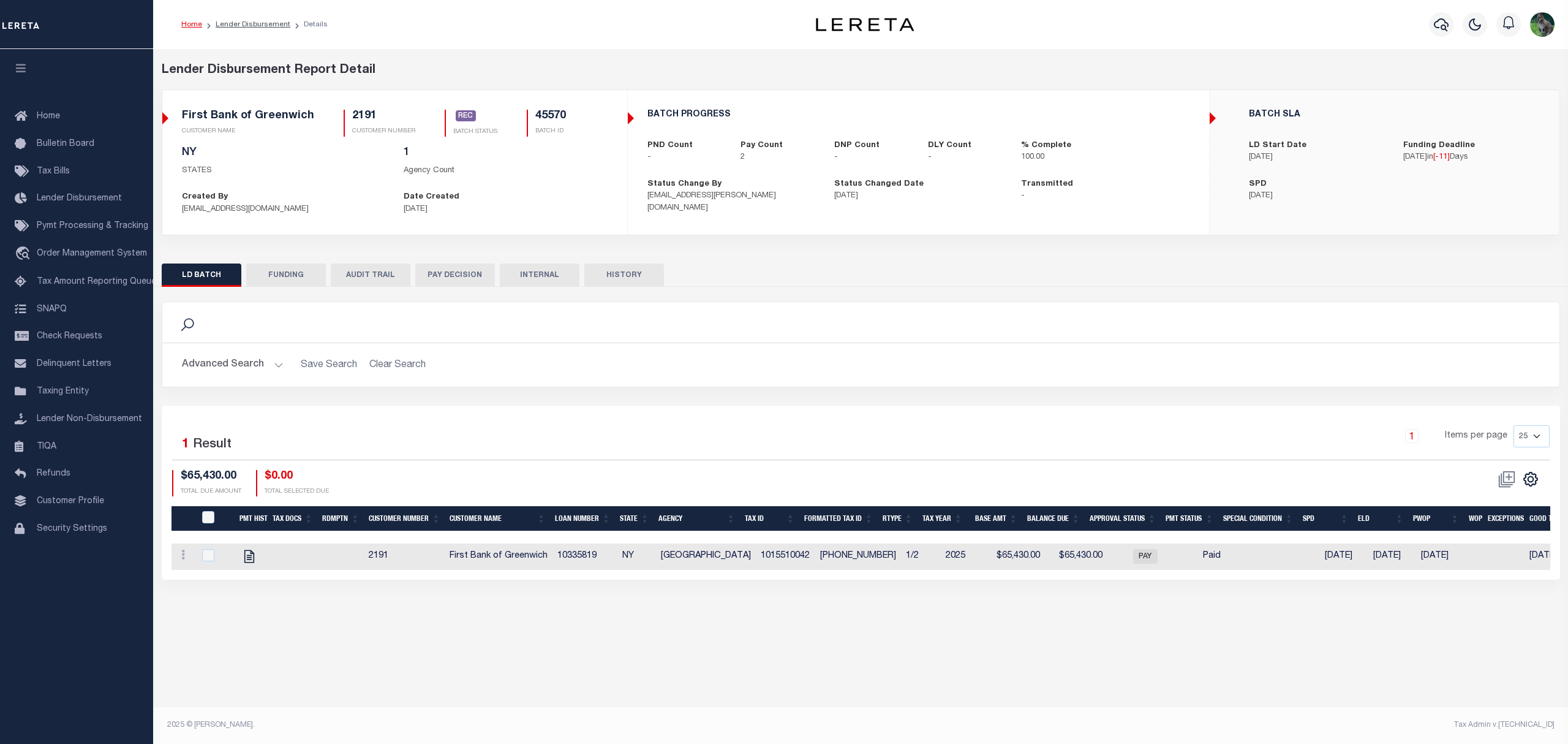
click at [552, 118] on h5 "45570" at bounding box center [551, 116] width 30 height 14
copy h5 "45570"
click at [1039, 383] on div "Advanced Search Save Search Clear Search Customer Number Contains Contains Is C…" at bounding box center [861, 365] width 1398 height 43
click at [545, 116] on h5 "45570" at bounding box center [551, 116] width 30 height 14
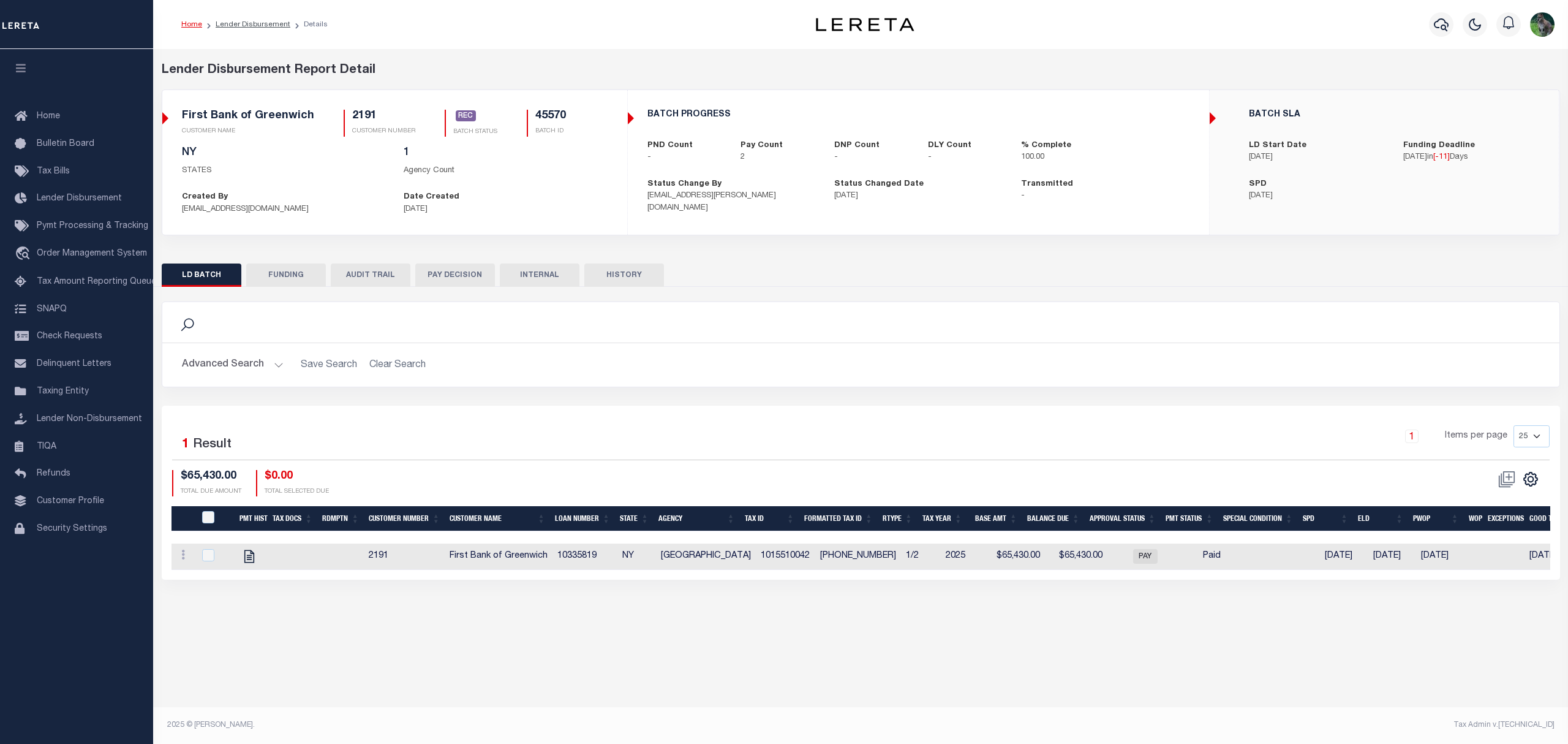
click at [545, 114] on h5 "45570" at bounding box center [551, 116] width 30 height 14
copy h5 "45570"
drag, startPoint x: 859, startPoint y: 311, endPoint x: 882, endPoint y: 314, distance: 23.2
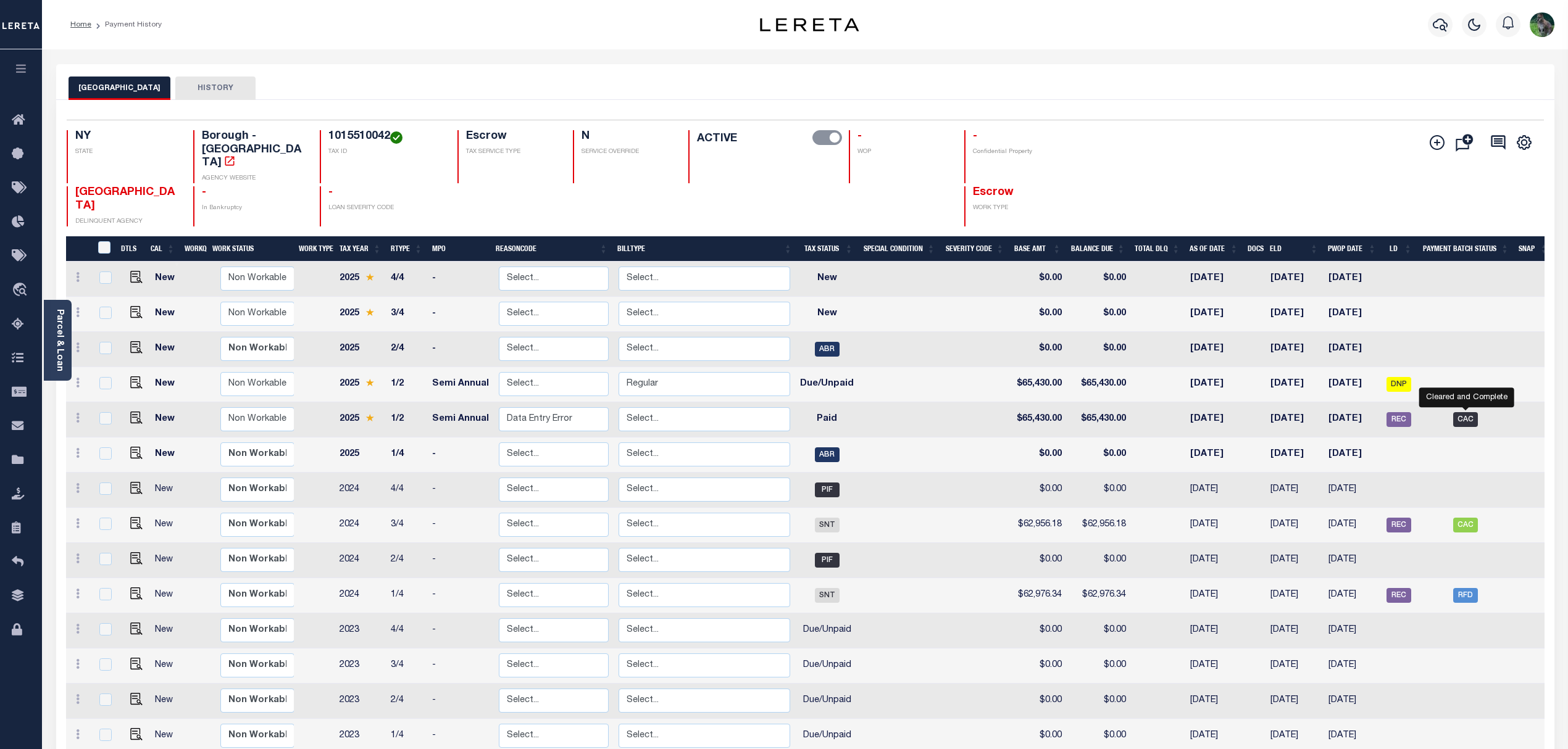
click at [1454, 412] on span "CAC" at bounding box center [1466, 420] width 25 height 14
checkbox input "true"
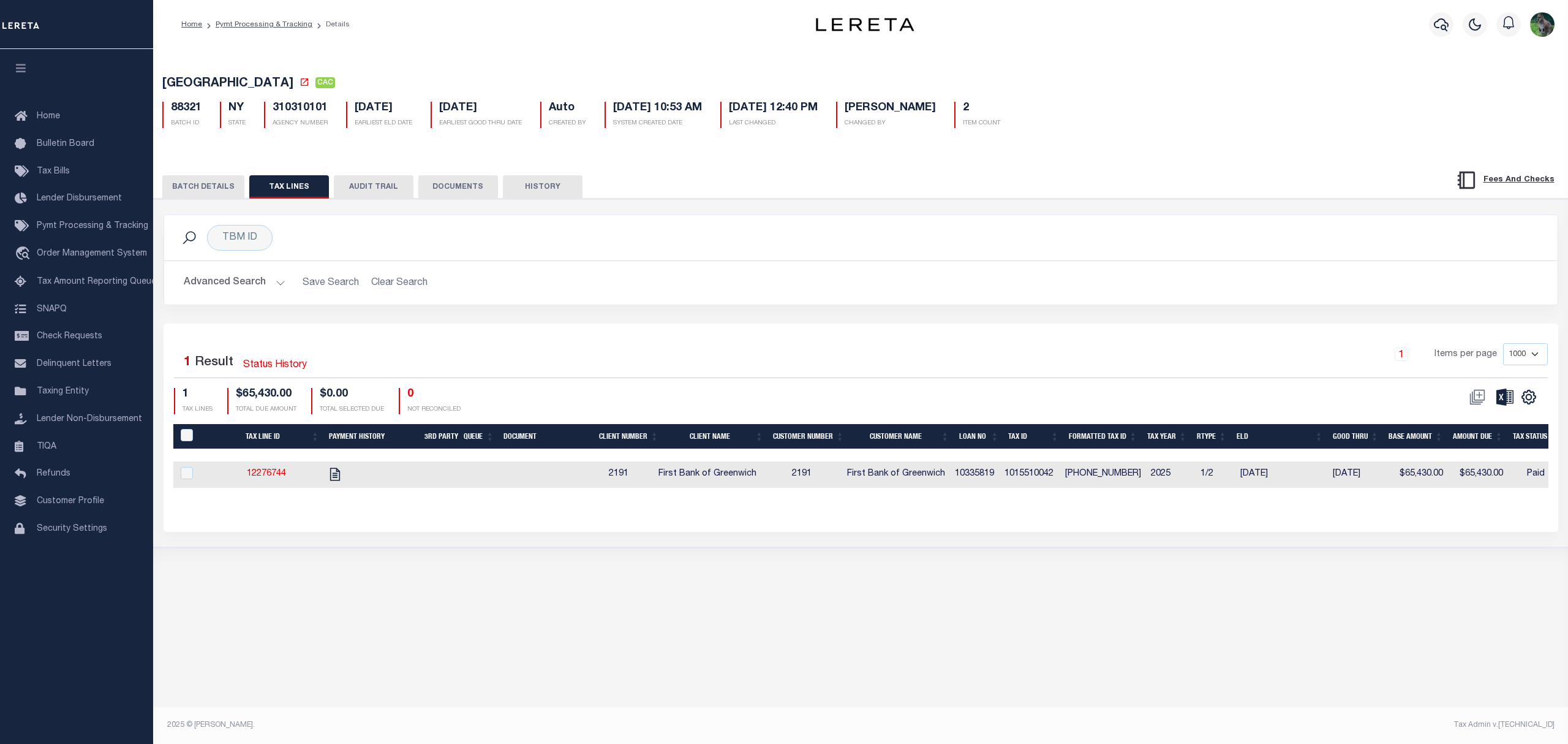
drag, startPoint x: 836, startPoint y: 363, endPoint x: 836, endPoint y: 353, distance: 10.0
click at [839, 358] on div "1 Items per page 1000 2500 5000 10000" at bounding box center [1035, 359] width 1026 height 32
